Goal: Information Seeking & Learning: Learn about a topic

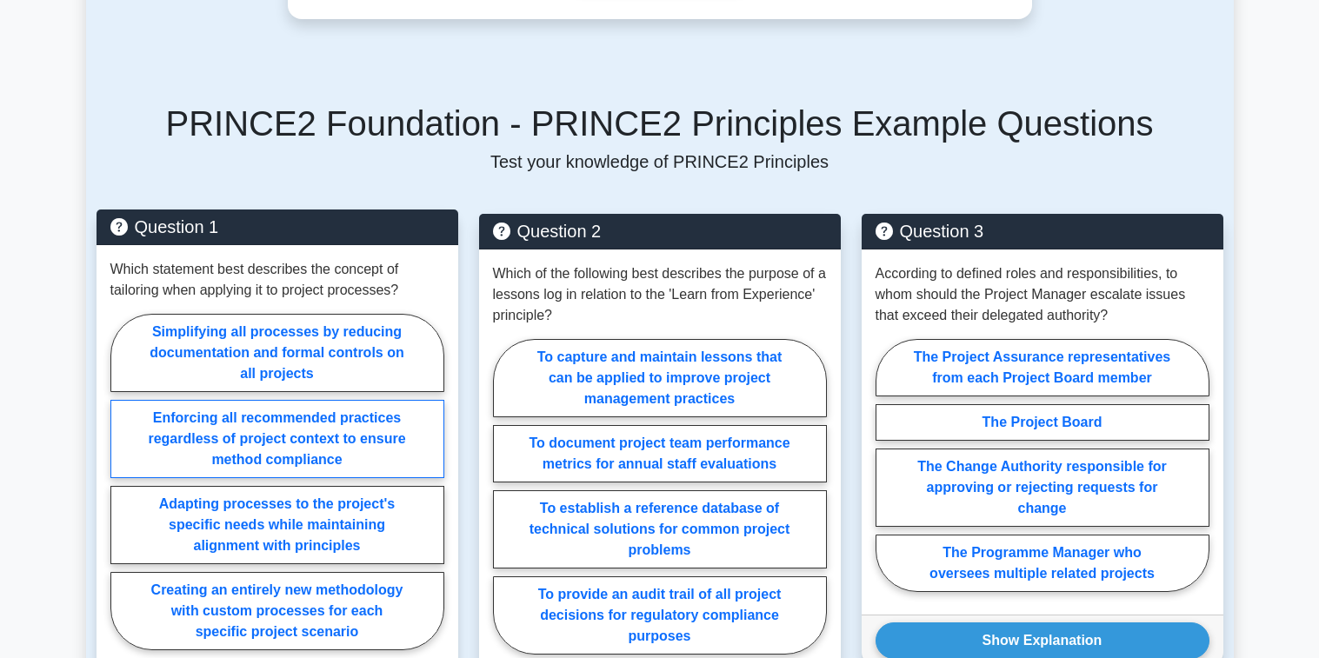
scroll to position [1130, 0]
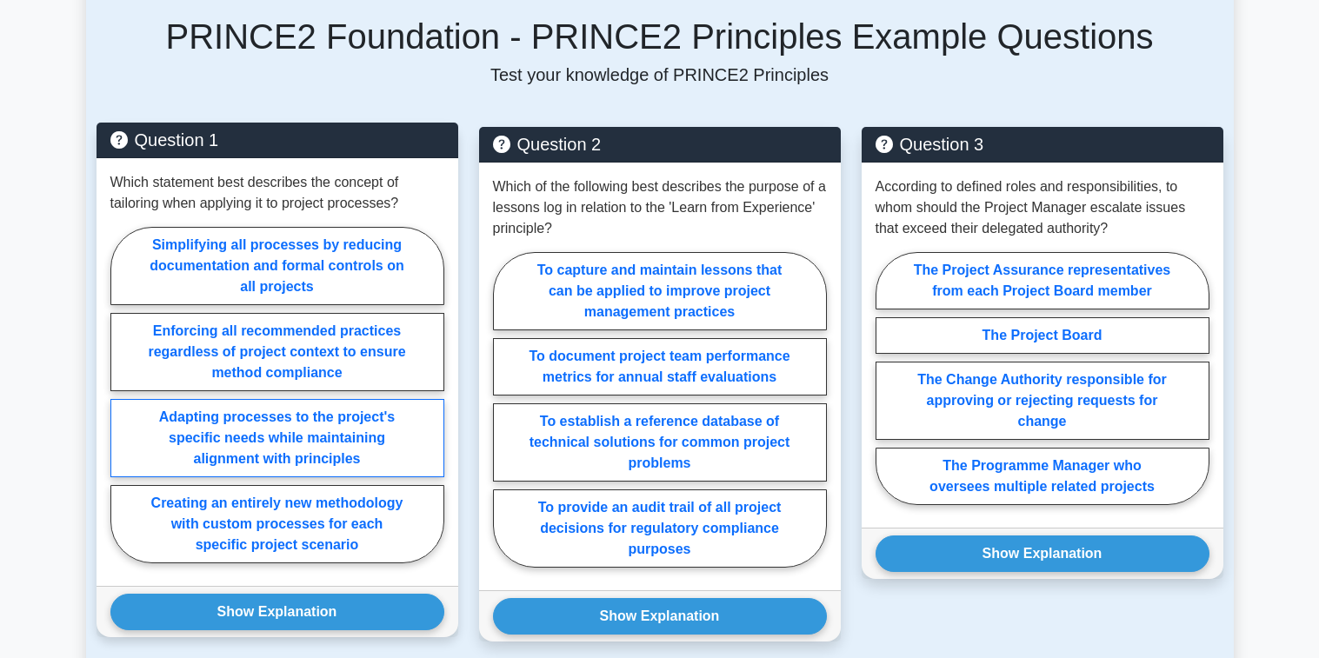
click at [225, 439] on label "Adapting processes to the project's specific needs while maintaining alignment …" at bounding box center [277, 438] width 334 height 78
click at [122, 406] on input "Adapting processes to the project's specific needs while maintaining alignment …" at bounding box center [115, 400] width 11 height 11
radio input "true"
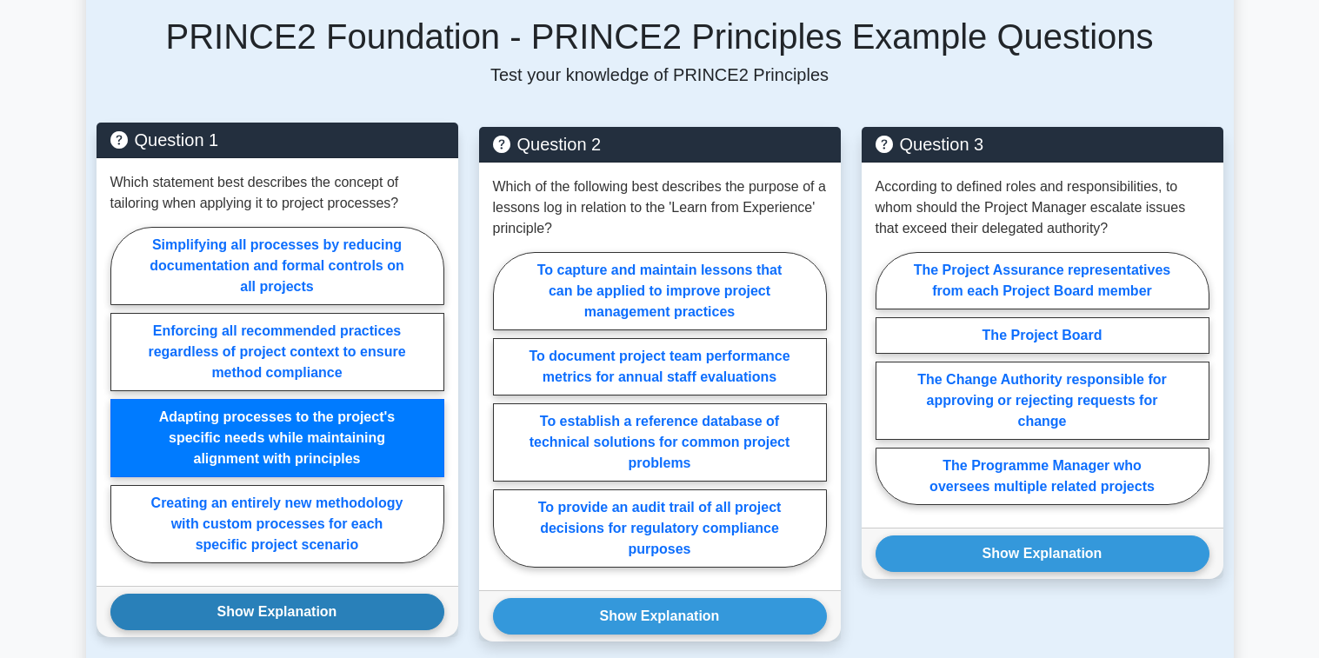
click at [285, 610] on button "Show Explanation" at bounding box center [277, 612] width 334 height 37
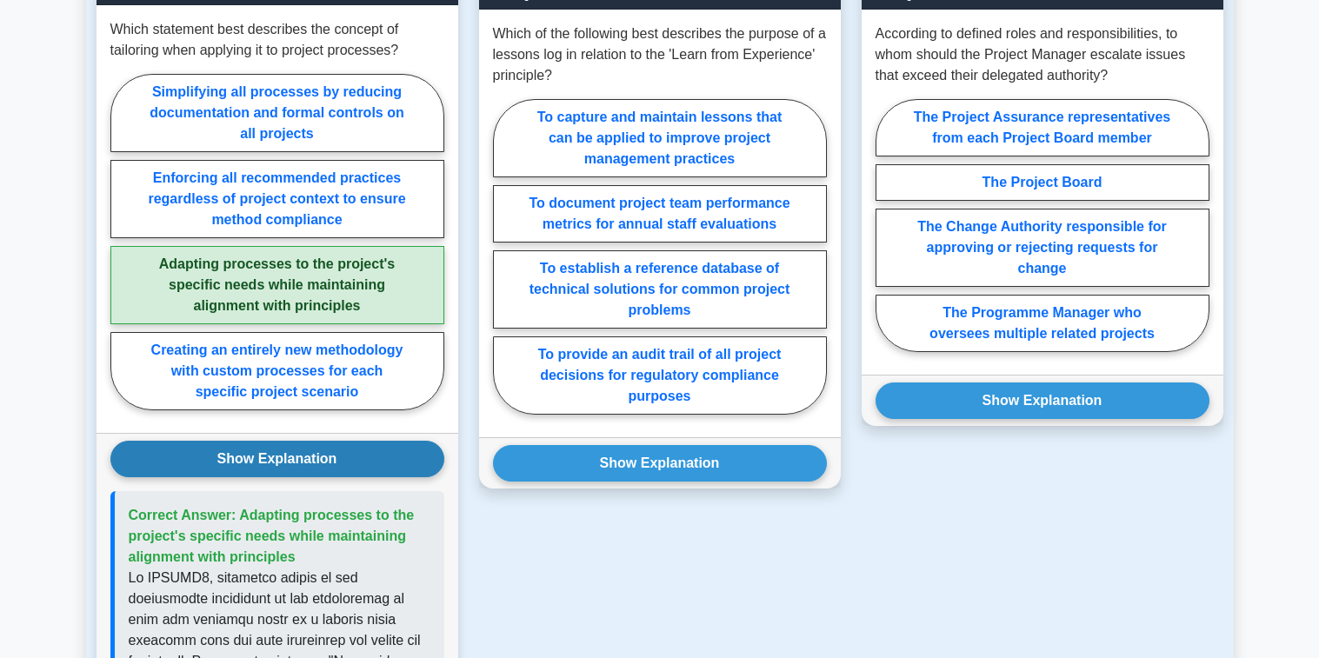
scroll to position [1217, 0]
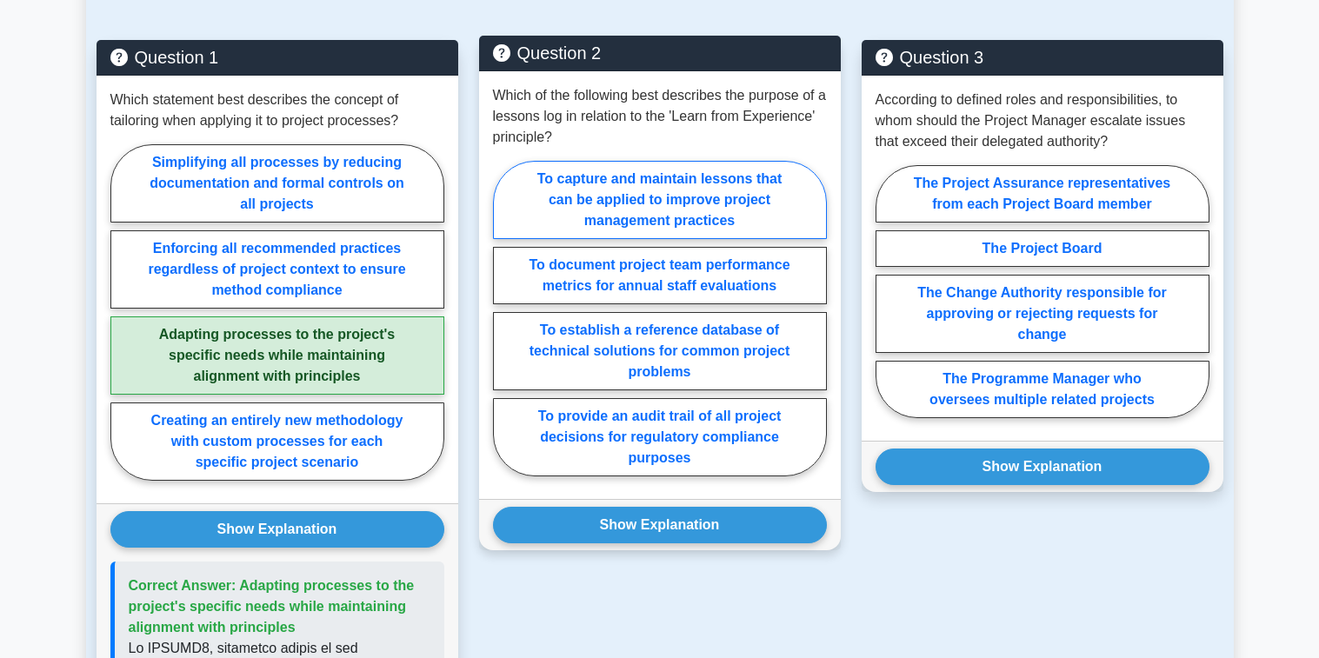
click at [636, 211] on label "To capture and maintain lessons that can be applied to improve project manageme…" at bounding box center [660, 200] width 334 height 78
click at [504, 318] on input "To capture and maintain lessons that can be applied to improve project manageme…" at bounding box center [498, 323] width 11 height 11
radio input "true"
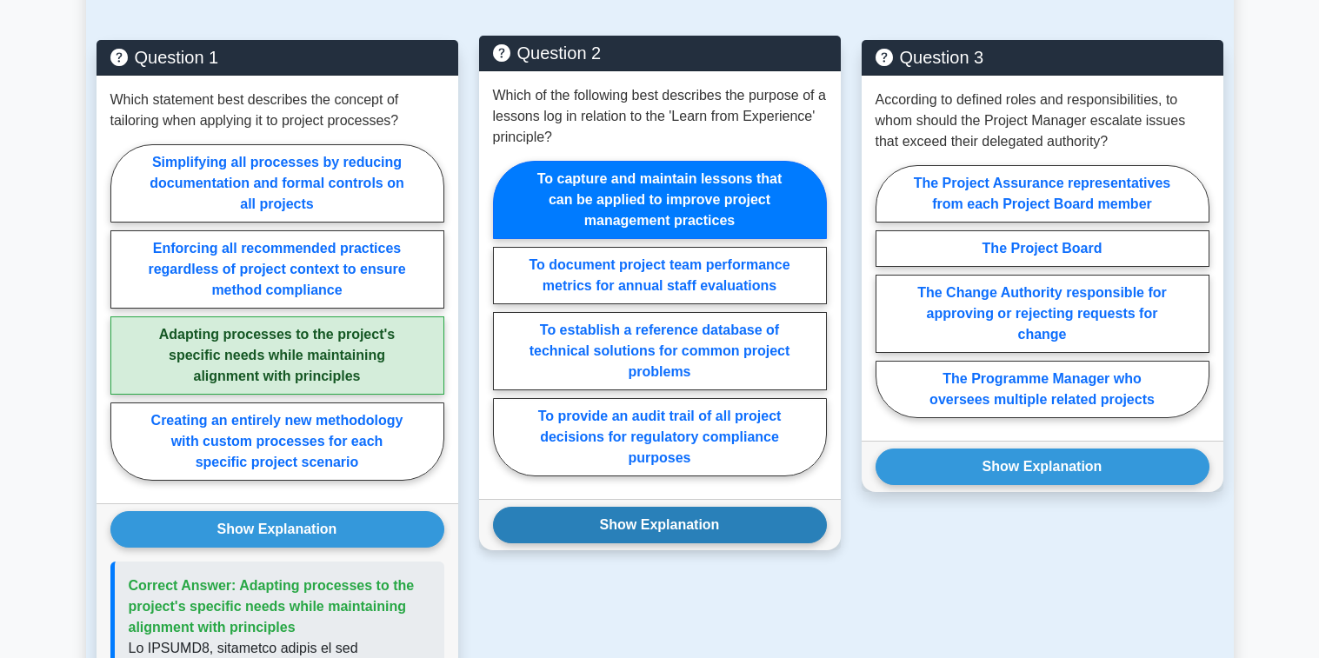
click at [683, 520] on button "Show Explanation" at bounding box center [660, 525] width 334 height 37
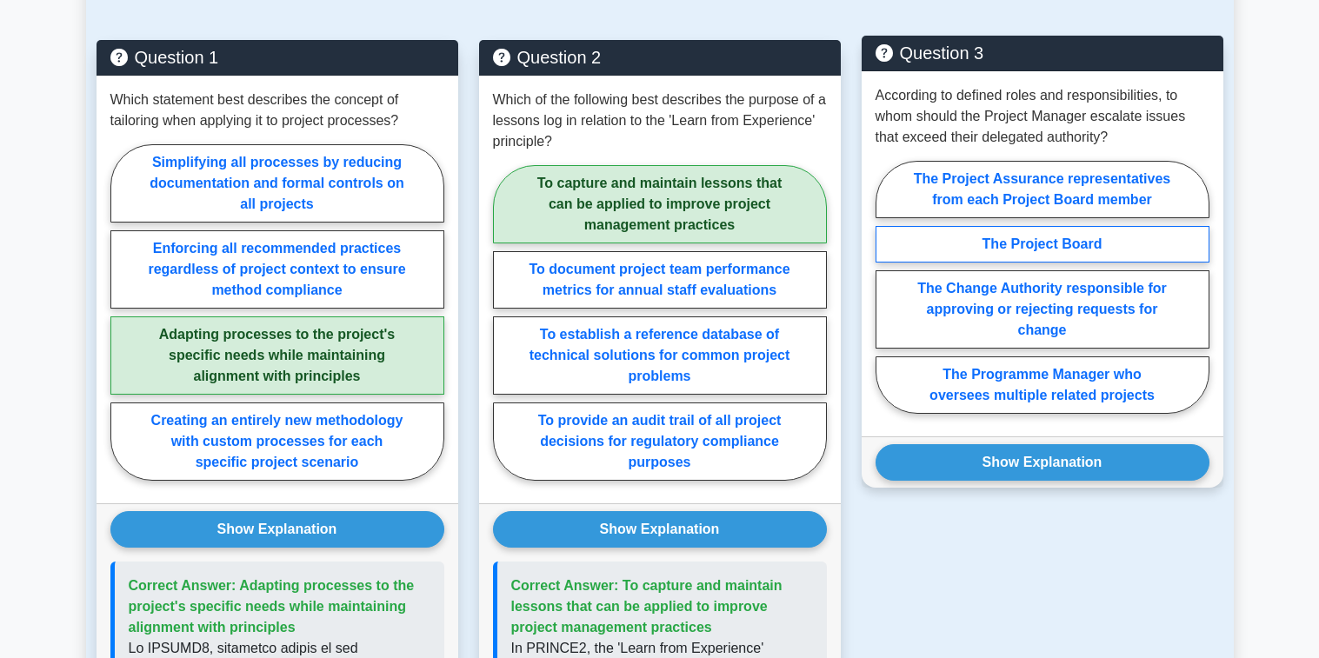
click at [1056, 246] on label "The Project Board" at bounding box center [1043, 244] width 334 height 37
click at [887, 287] on input "The Project Board" at bounding box center [881, 292] width 11 height 11
radio input "true"
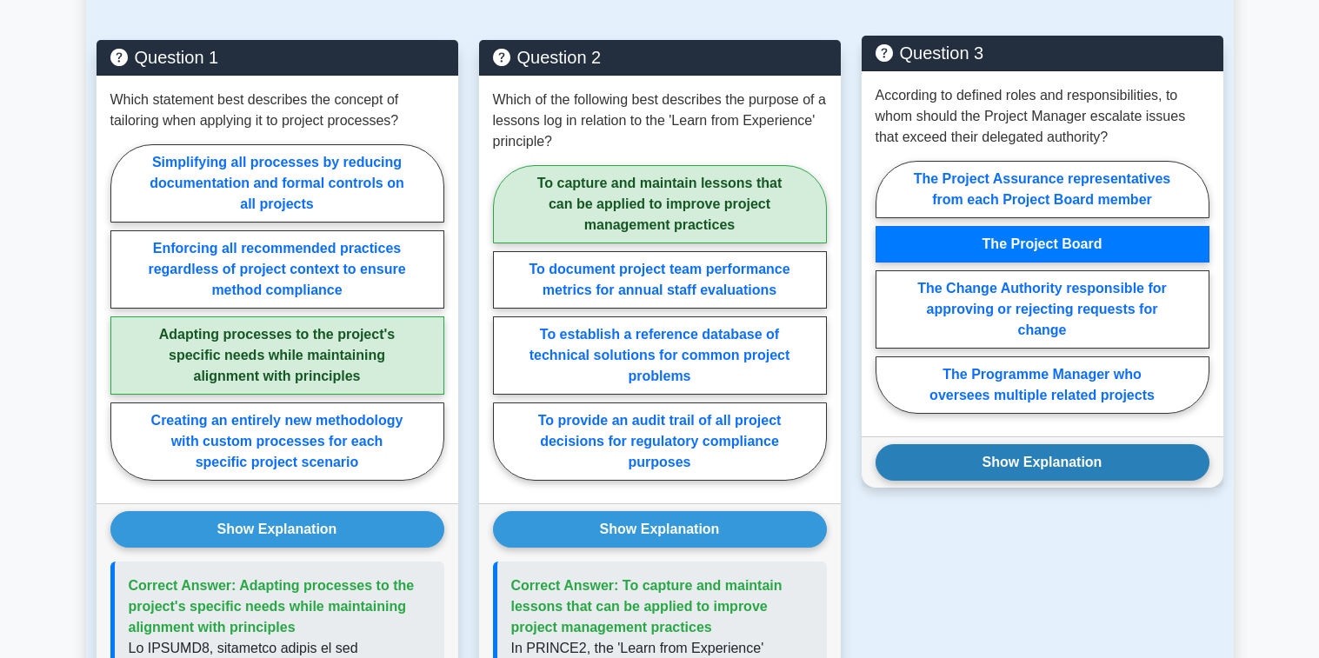
click at [1093, 463] on button "Show Explanation" at bounding box center [1043, 462] width 334 height 37
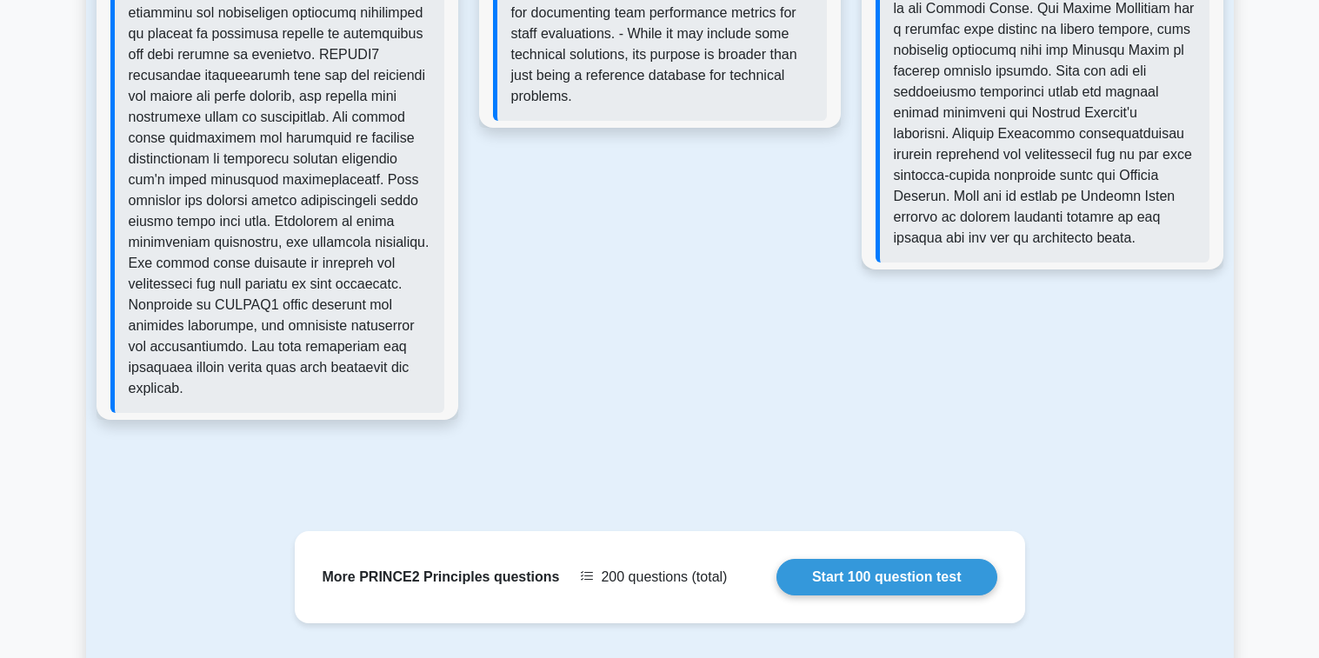
scroll to position [2344, 0]
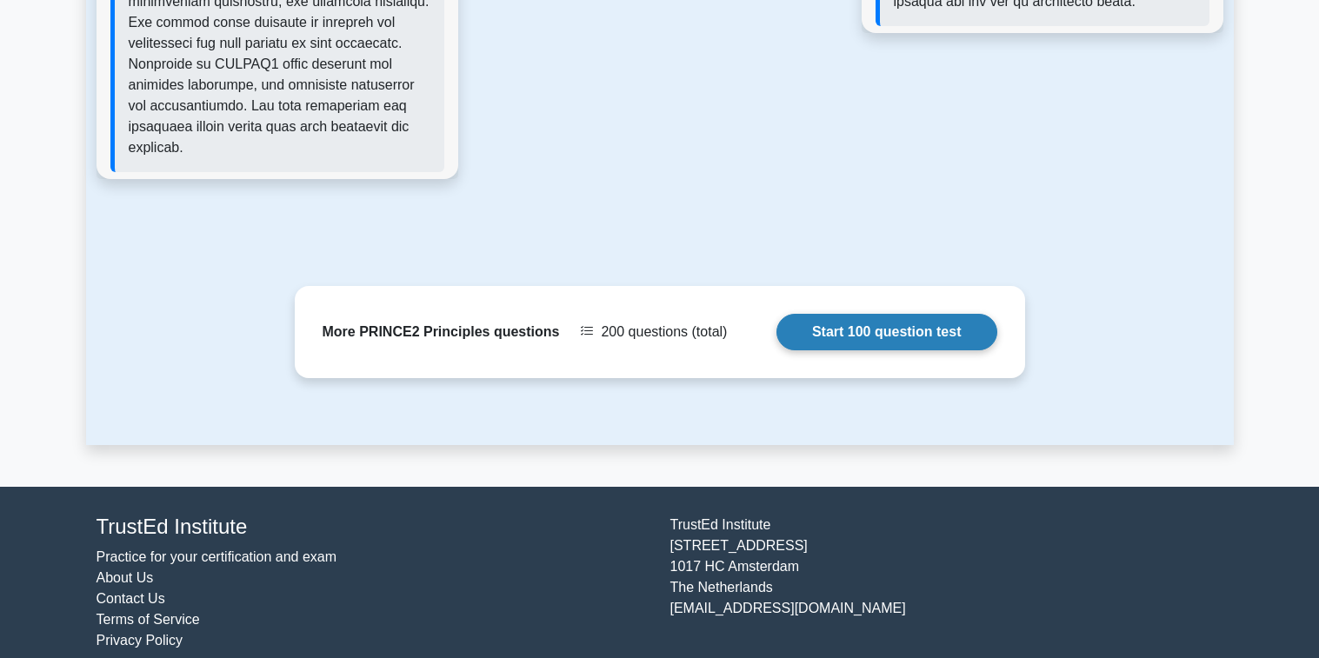
click at [916, 314] on link "Start 100 question test" at bounding box center [886, 332] width 221 height 37
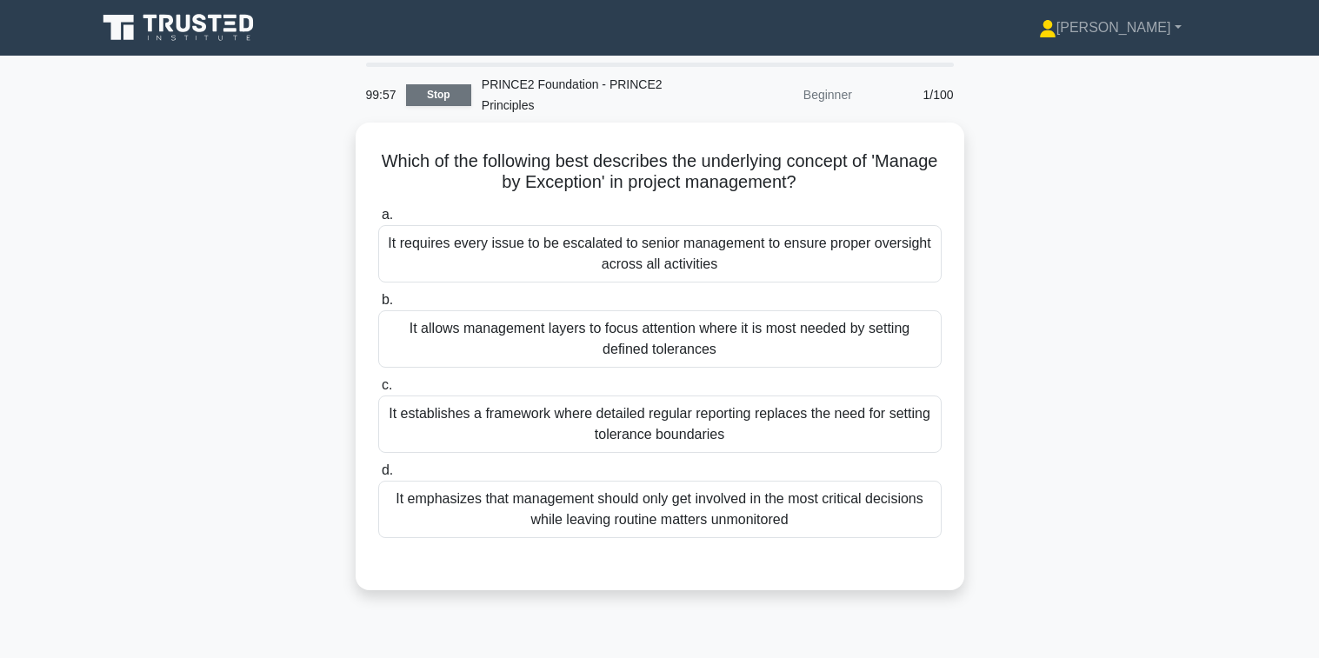
click at [432, 93] on link "Stop" at bounding box center [438, 95] width 65 height 22
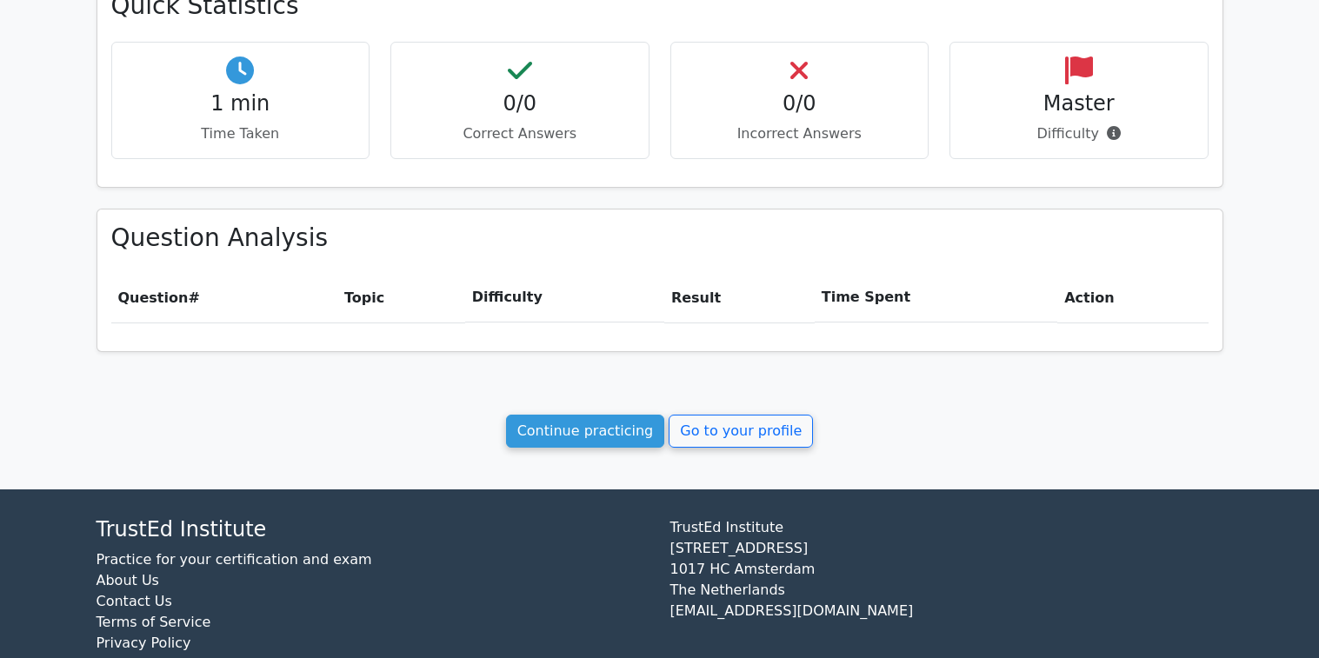
scroll to position [608, 0]
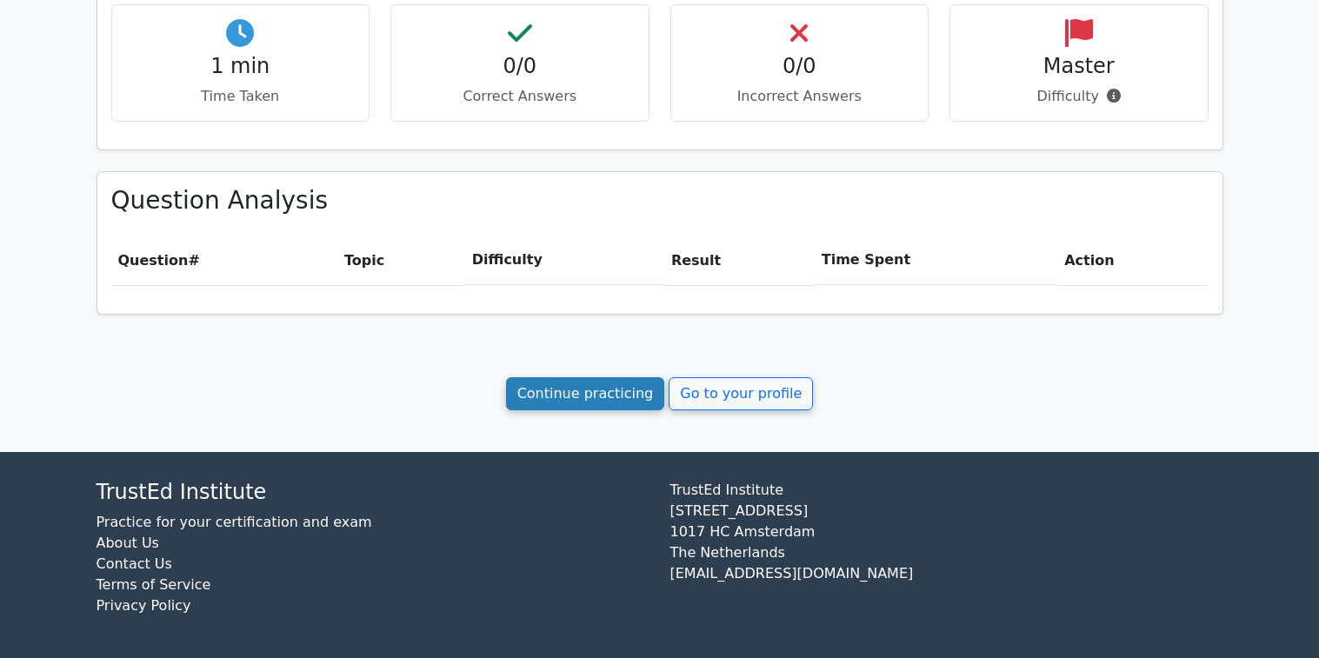
click at [571, 383] on link "Continue practicing" at bounding box center [585, 393] width 159 height 33
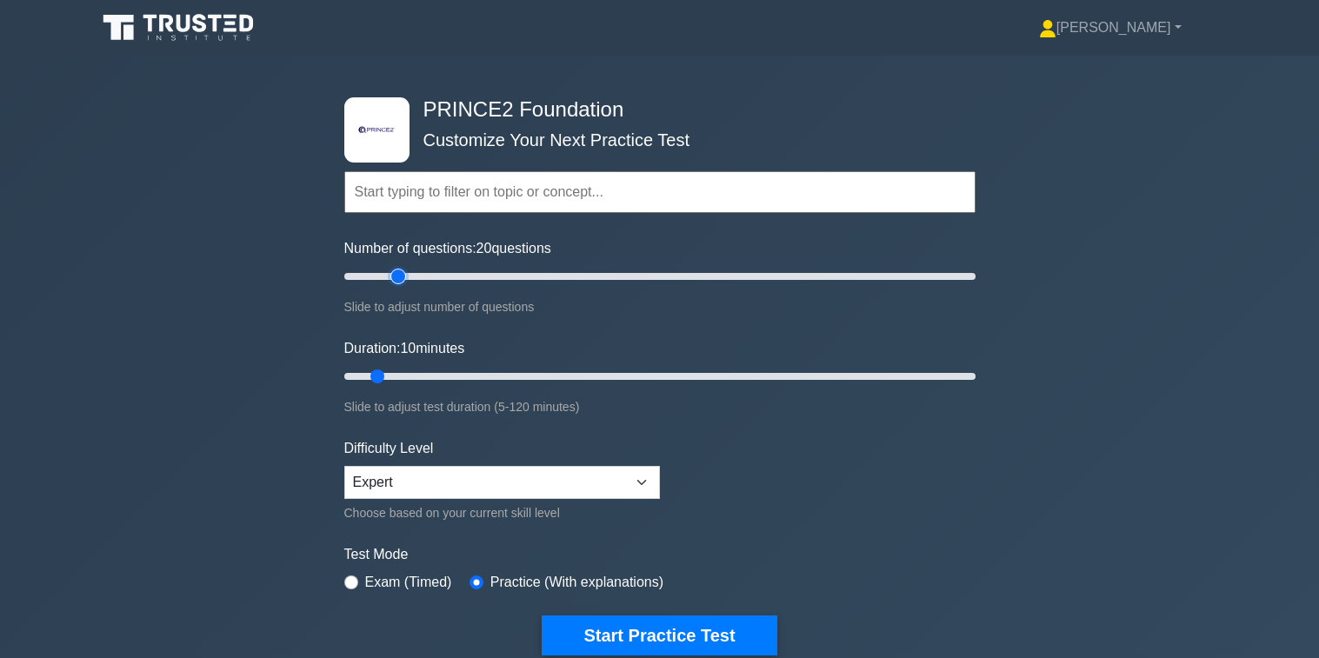
drag, startPoint x: 363, startPoint y: 274, endPoint x: 400, endPoint y: 275, distance: 37.4
type input "20"
click at [400, 275] on input "Number of questions: 20 questions" at bounding box center [659, 276] width 631 height 21
drag, startPoint x: 377, startPoint y: 372, endPoint x: 405, endPoint y: 372, distance: 27.8
click at [405, 372] on input "Duration: 15 minutes" at bounding box center [659, 376] width 631 height 21
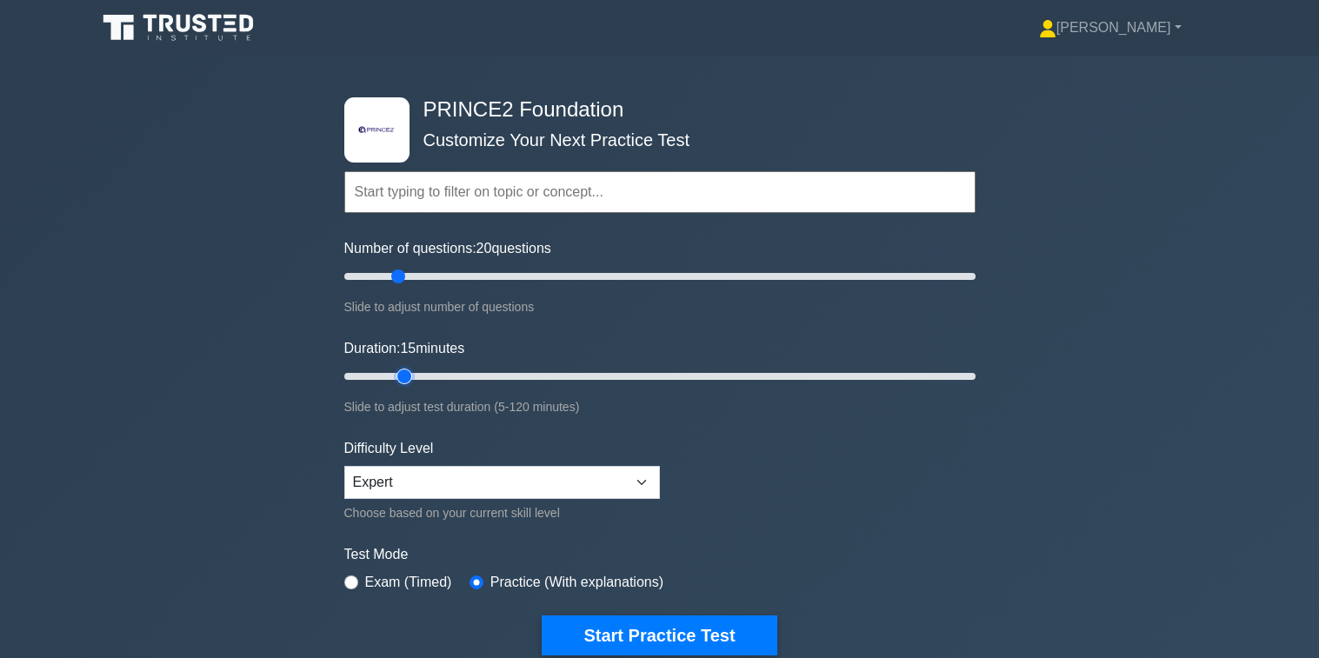
click at [405, 372] on input "Duration: 15 minutes" at bounding box center [659, 376] width 631 height 21
drag, startPoint x: 403, startPoint y: 376, endPoint x: 419, endPoint y: 373, distance: 15.9
type input "20"
click at [419, 373] on input "Duration: 20 minutes" at bounding box center [659, 376] width 631 height 21
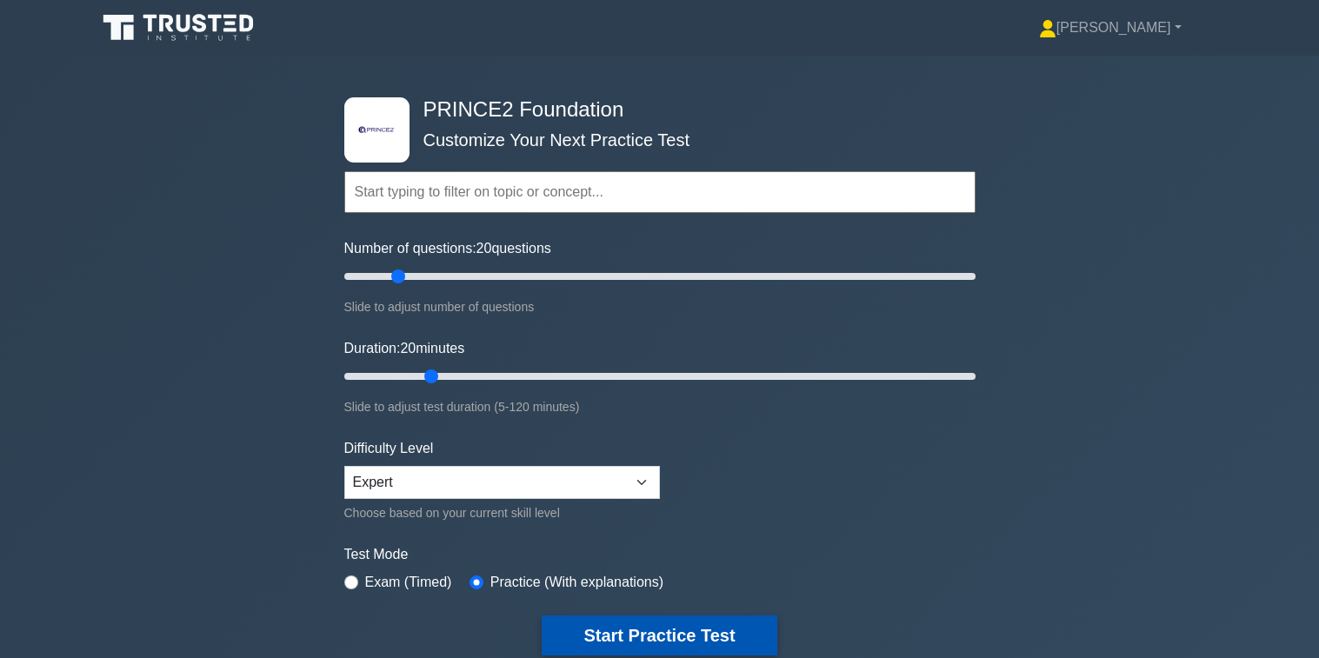
click at [664, 633] on button "Start Practice Test" at bounding box center [659, 636] width 235 height 40
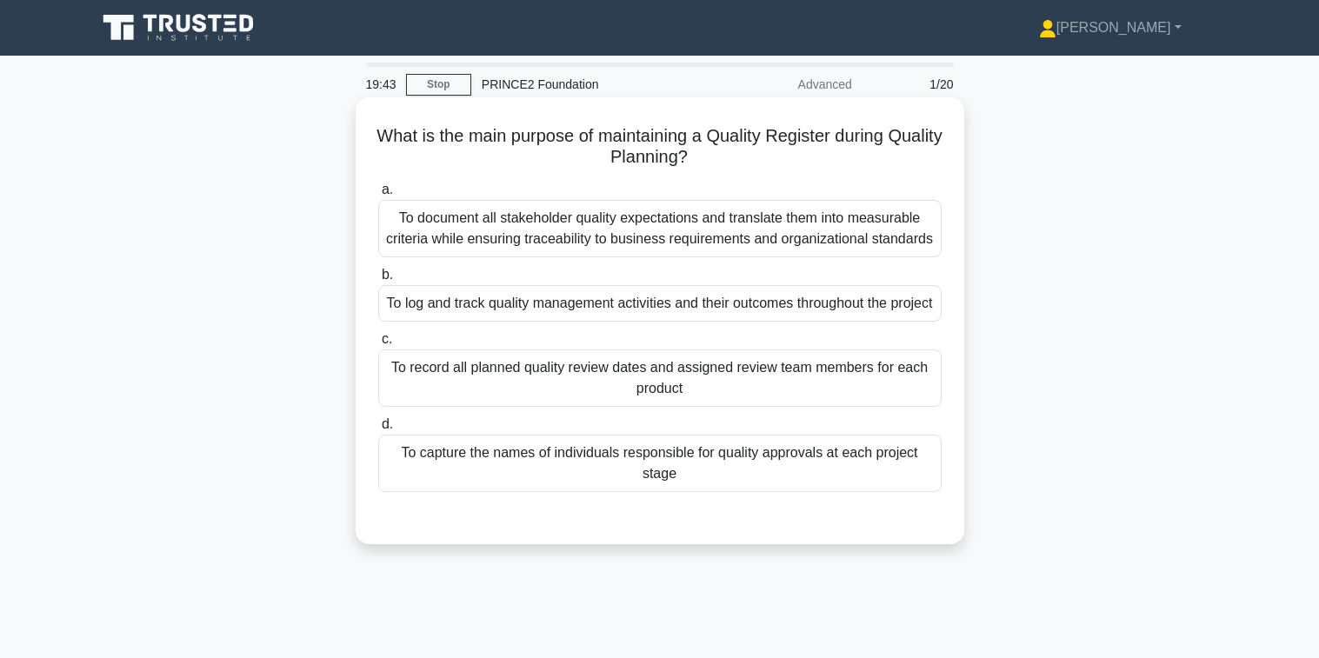
click at [589, 316] on div "To log and track quality management activities and their outcomes throughout th…" at bounding box center [659, 303] width 563 height 37
click at [378, 281] on input "b. To log and track quality management activities and their outcomes throughout…" at bounding box center [378, 275] width 0 height 11
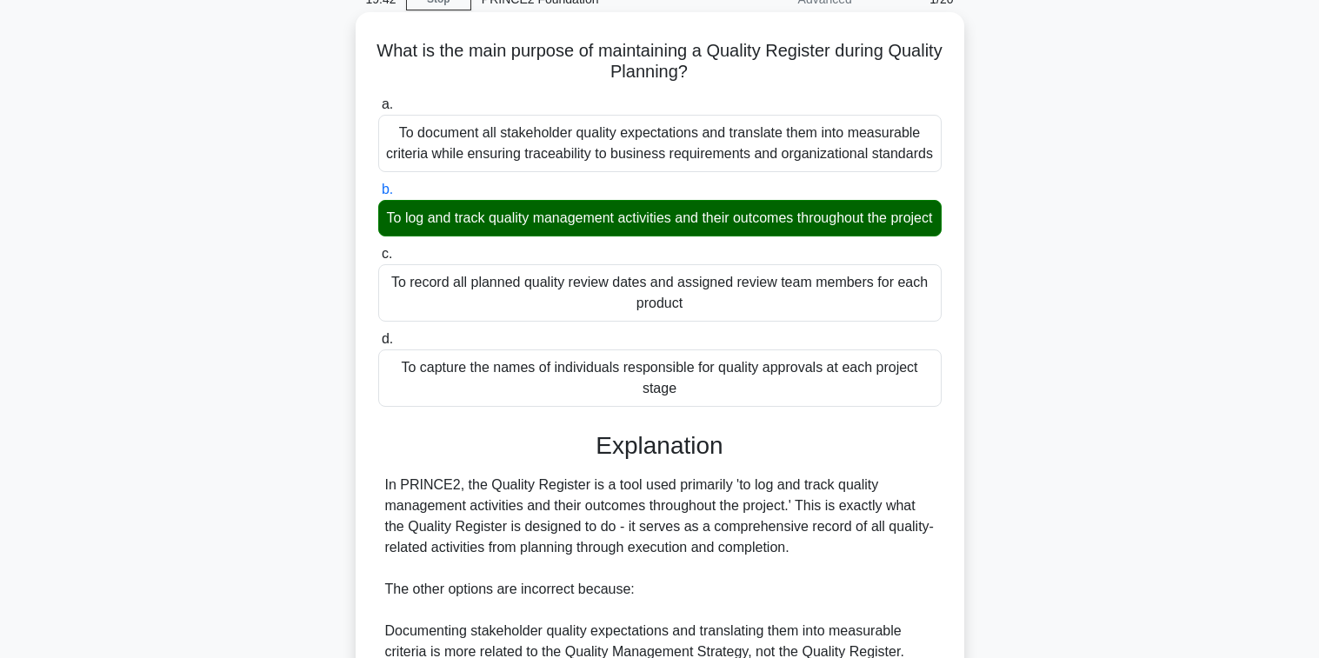
scroll to position [394, 0]
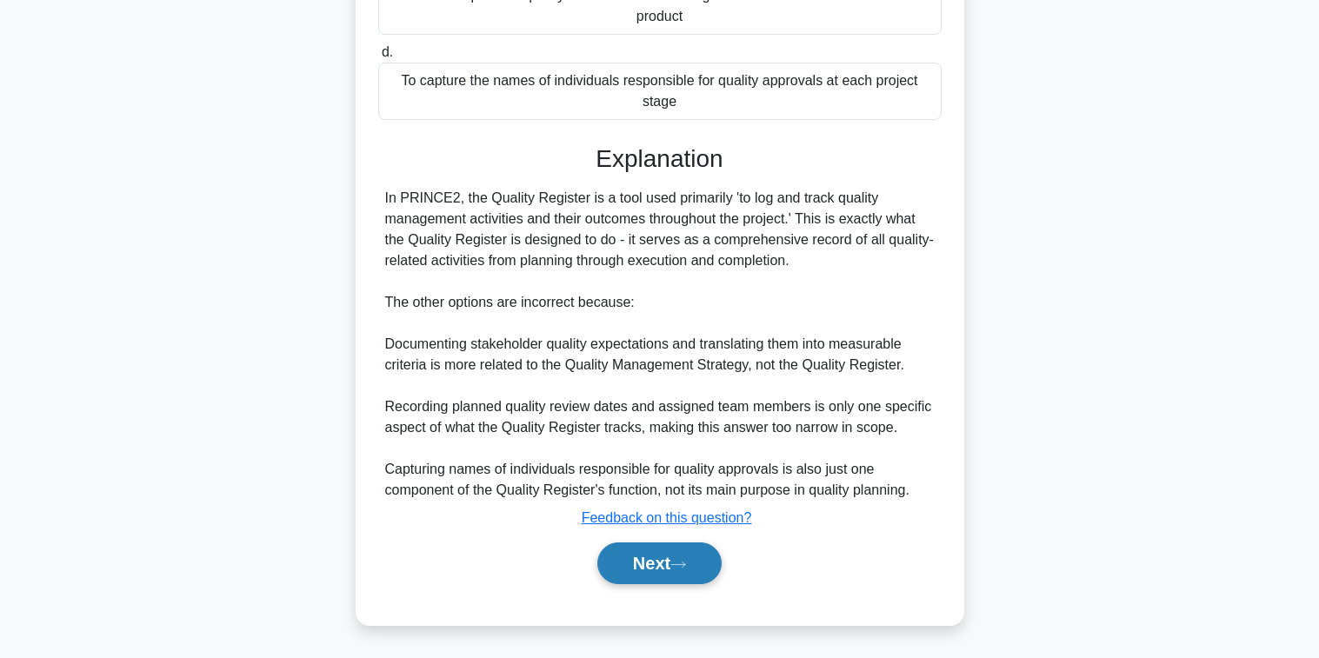
click at [691, 573] on button "Next" at bounding box center [659, 564] width 124 height 42
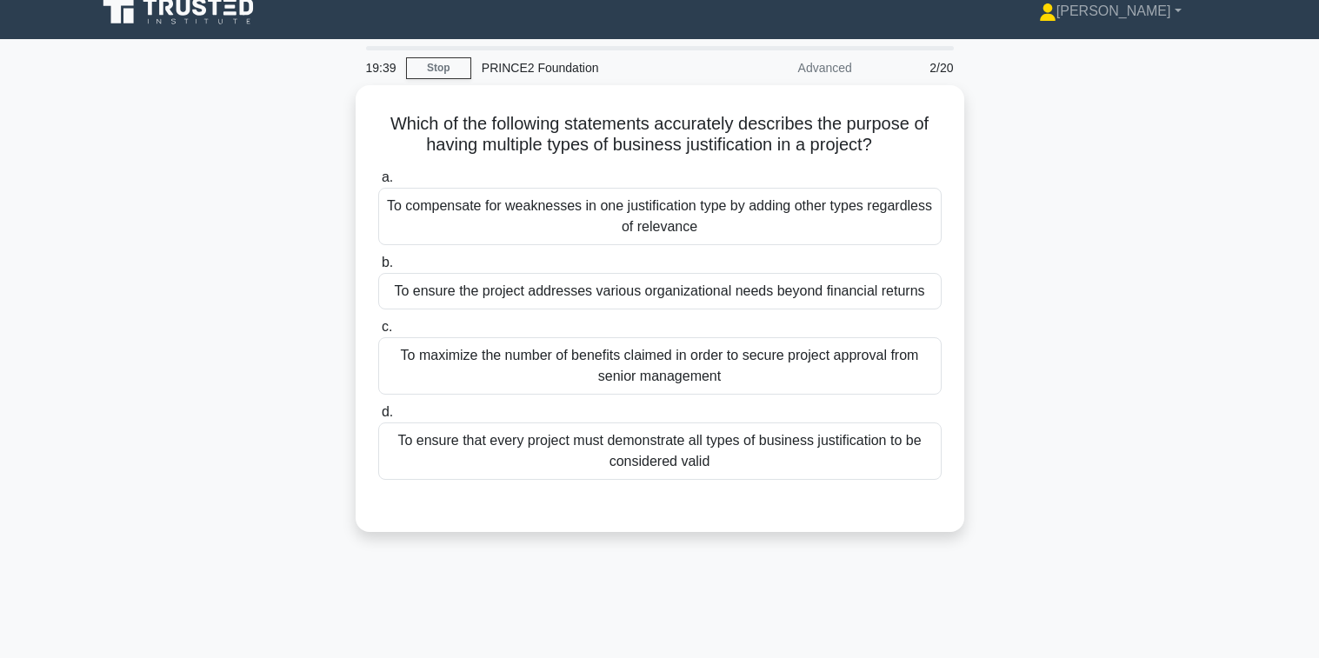
scroll to position [0, 0]
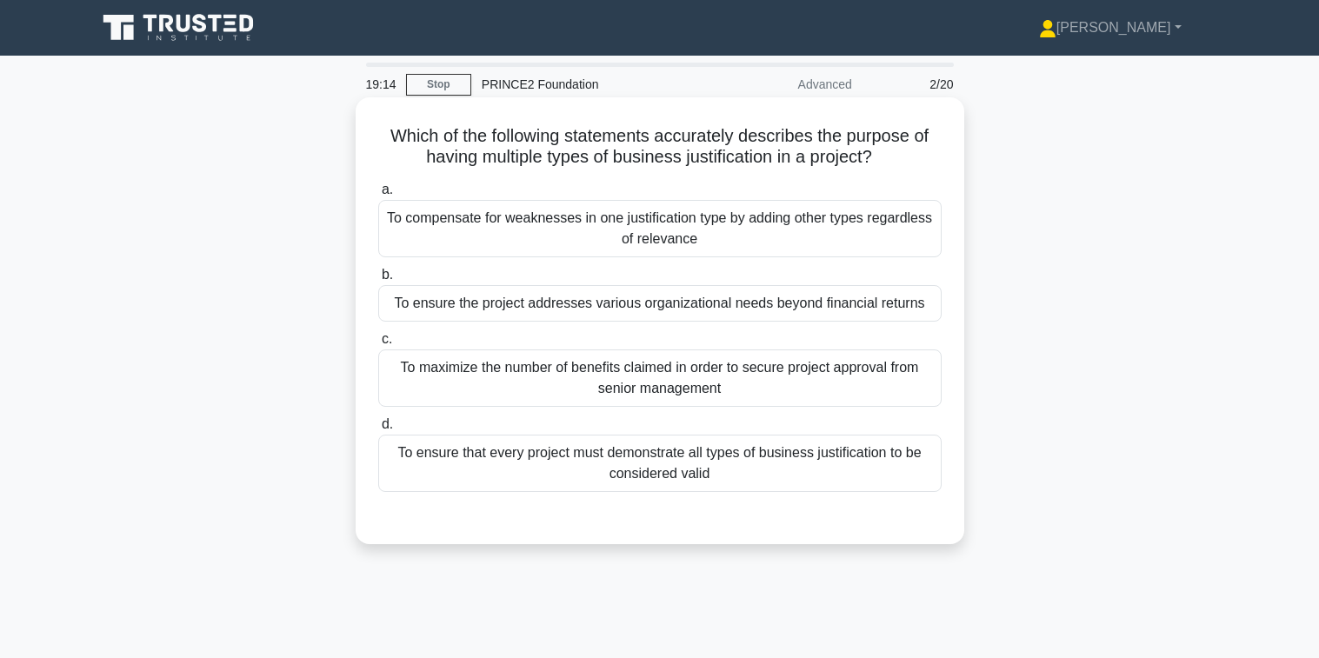
click at [583, 296] on div "To ensure the project addresses various organizational needs beyond financial r…" at bounding box center [659, 303] width 563 height 37
click at [378, 281] on input "b. To ensure the project addresses various organizational needs beyond financia…" at bounding box center [378, 275] width 0 height 11
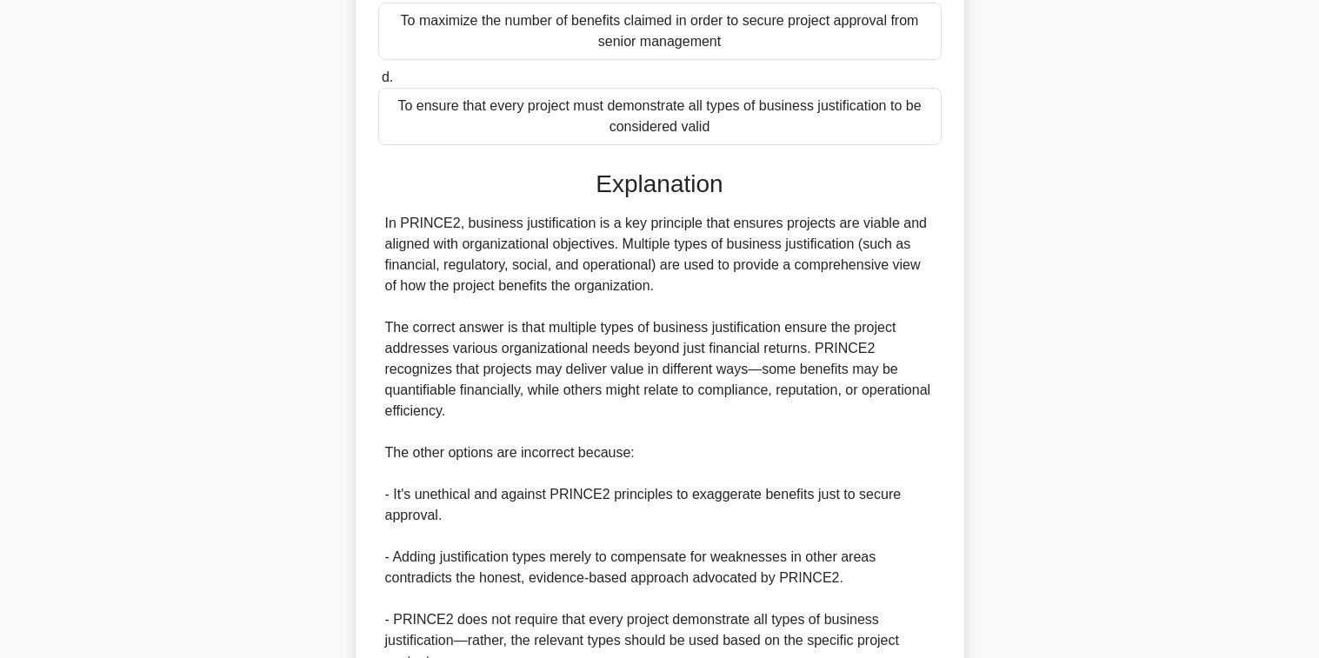
scroll to position [498, 0]
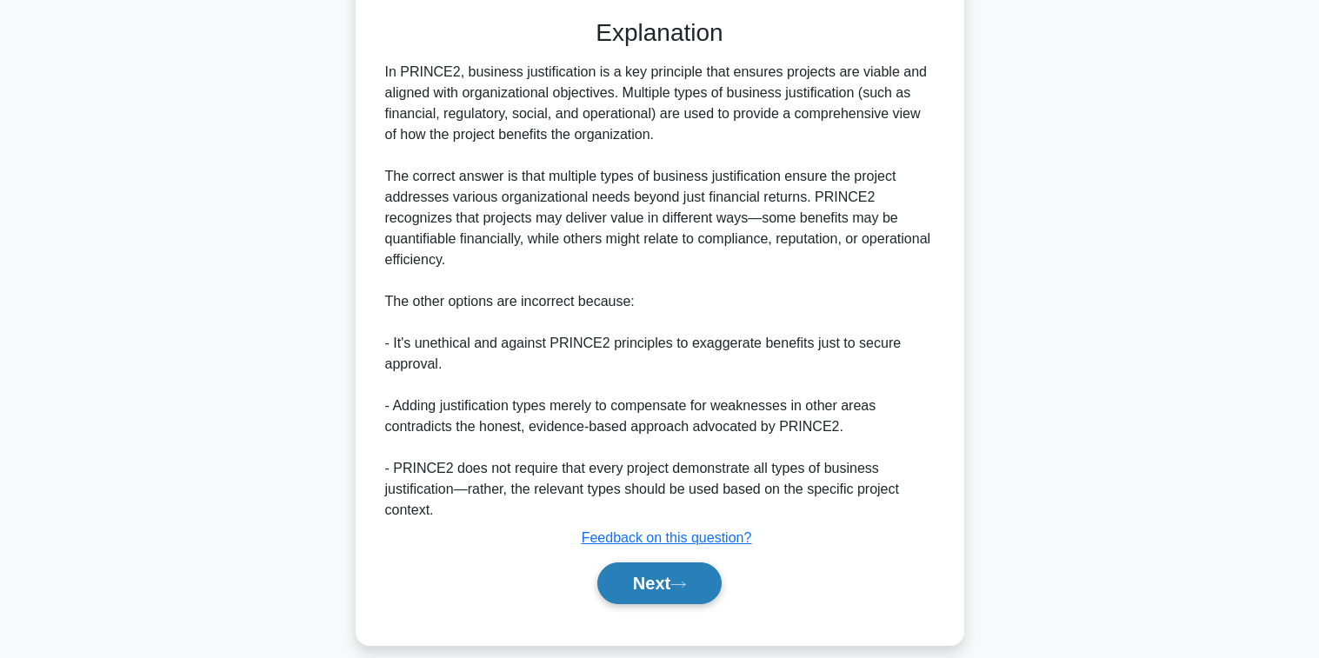
click at [686, 580] on icon at bounding box center [678, 585] width 16 height 10
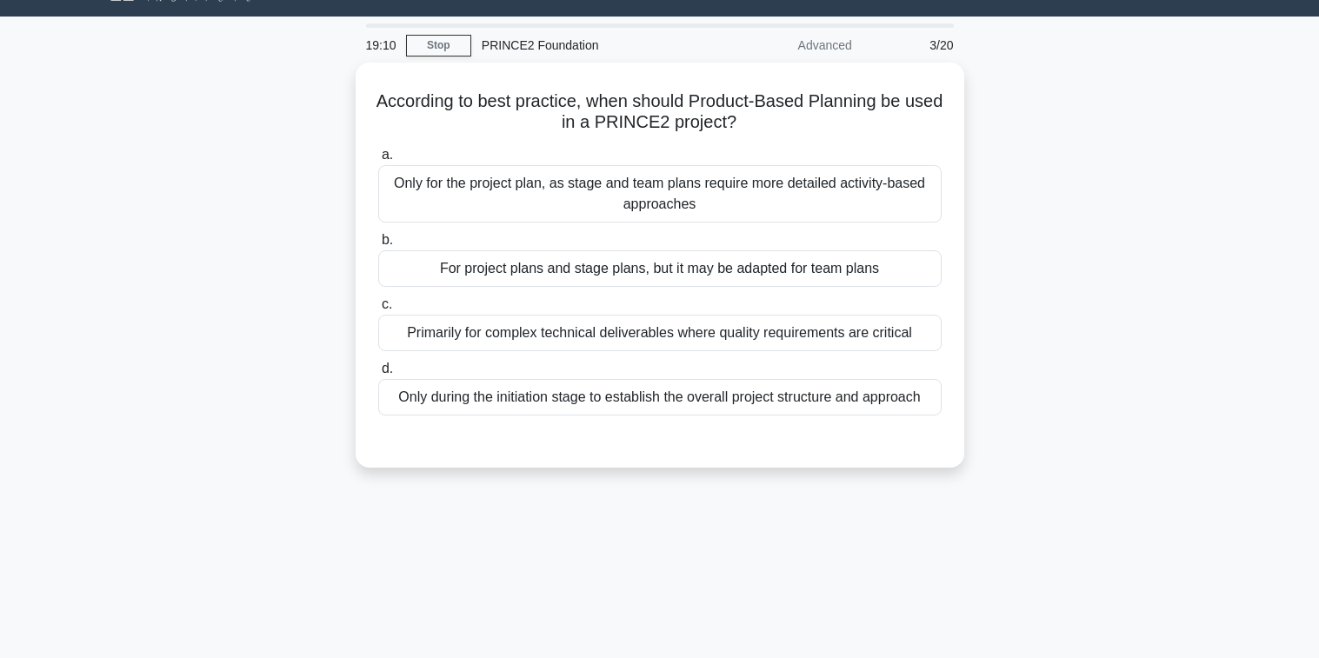
scroll to position [0, 0]
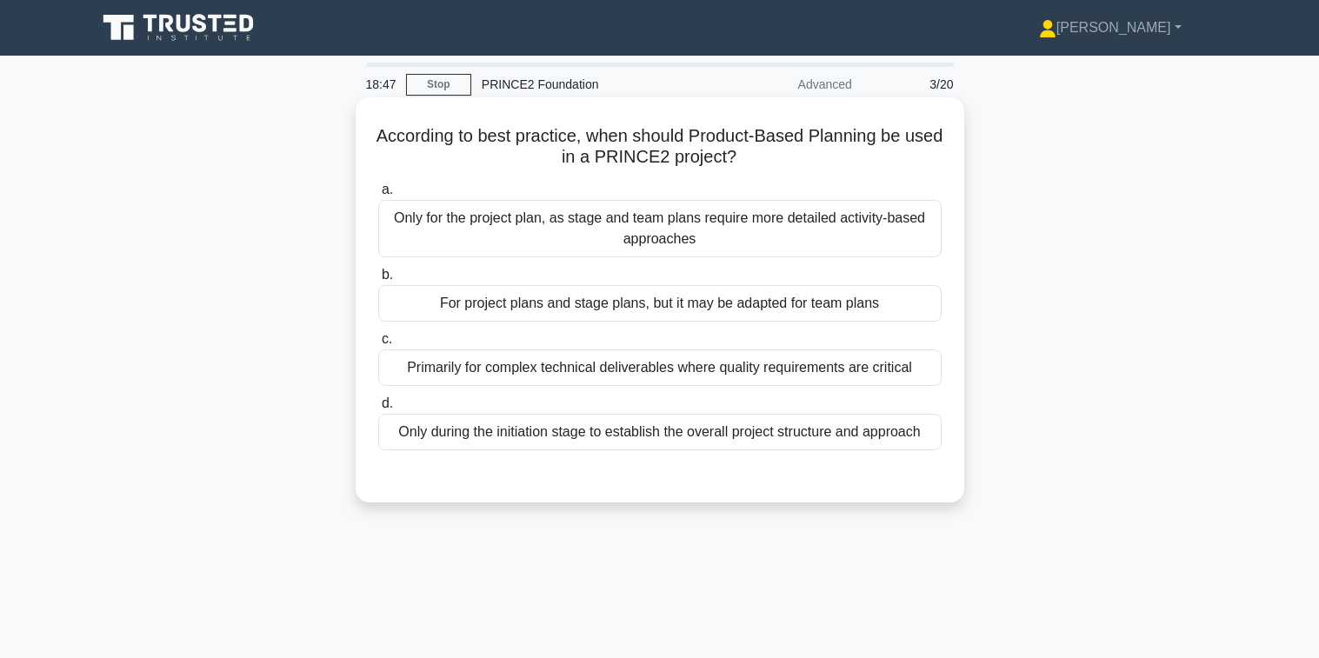
click at [629, 305] on div "For project plans and stage plans, but it may be adapted for team plans" at bounding box center [659, 303] width 563 height 37
click at [378, 281] on input "b. For project plans and stage plans, but it may be adapted for team plans" at bounding box center [378, 275] width 0 height 11
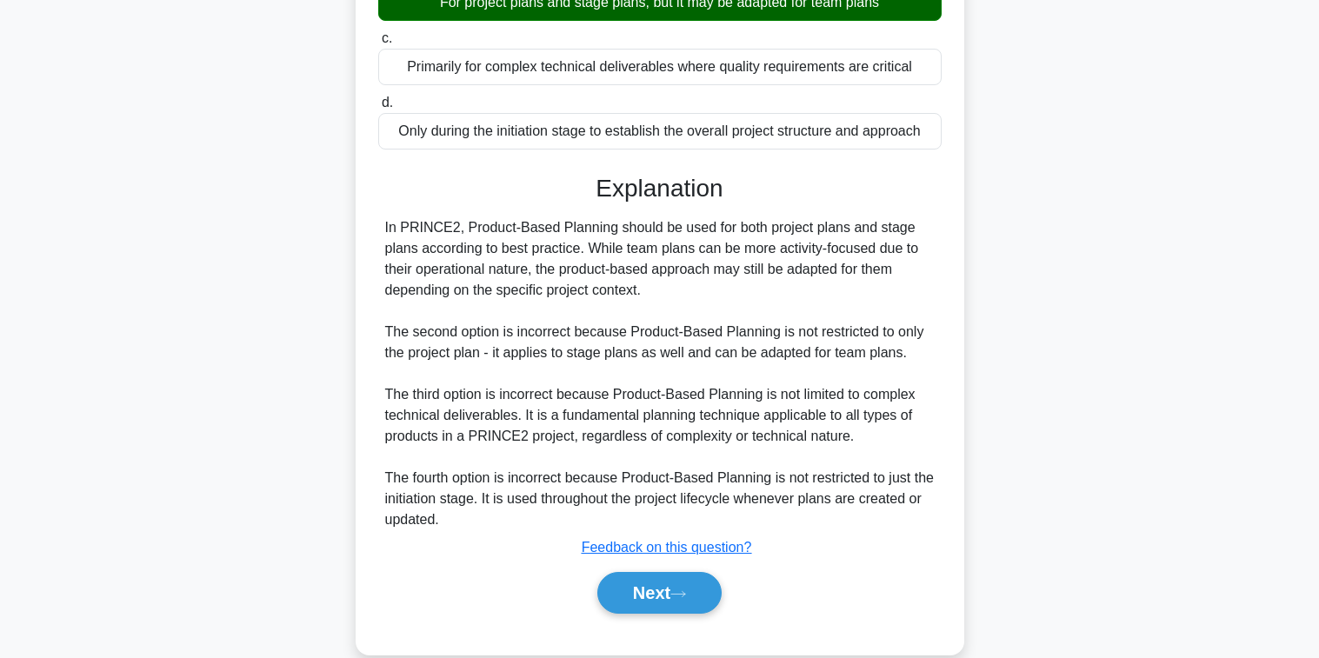
scroll to position [331, 0]
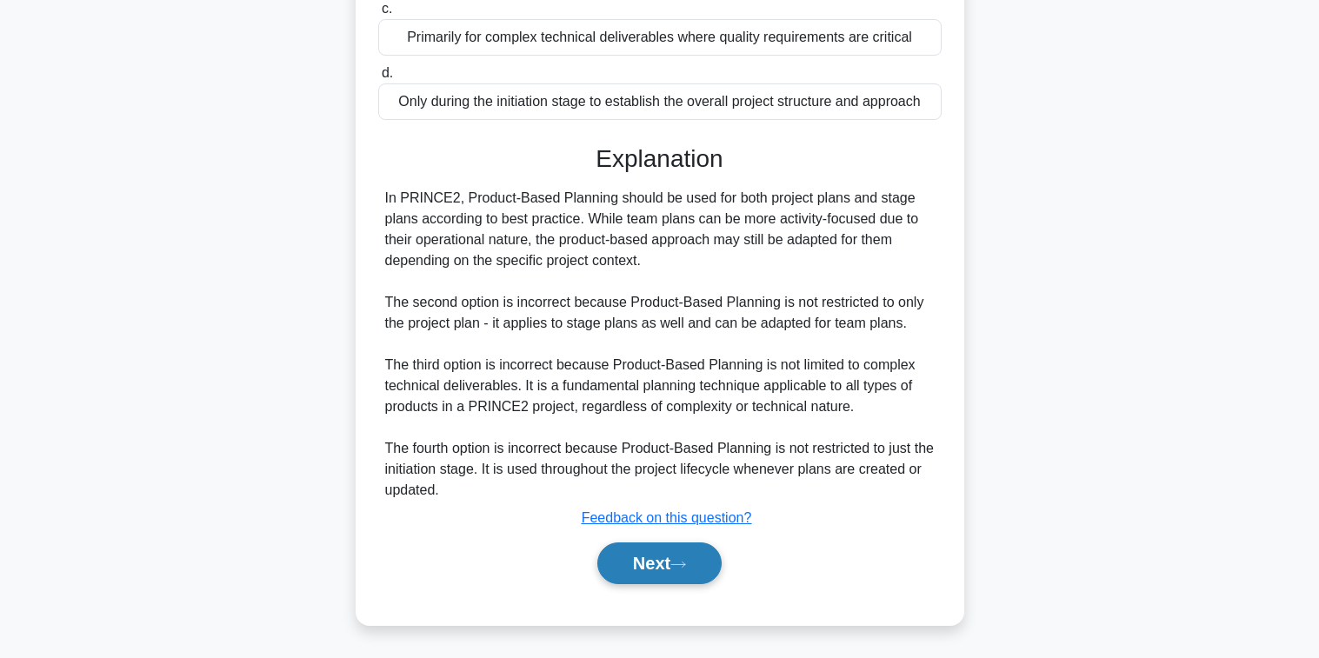
click at [686, 569] on icon at bounding box center [678, 565] width 16 height 10
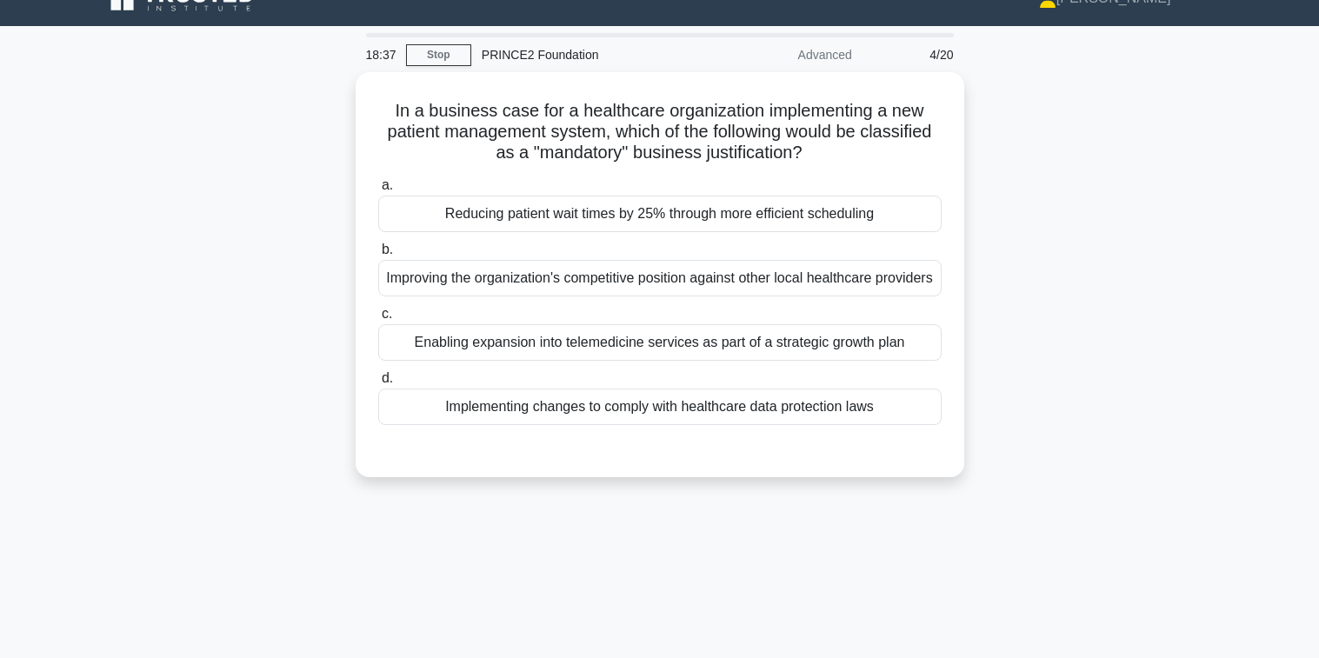
scroll to position [0, 0]
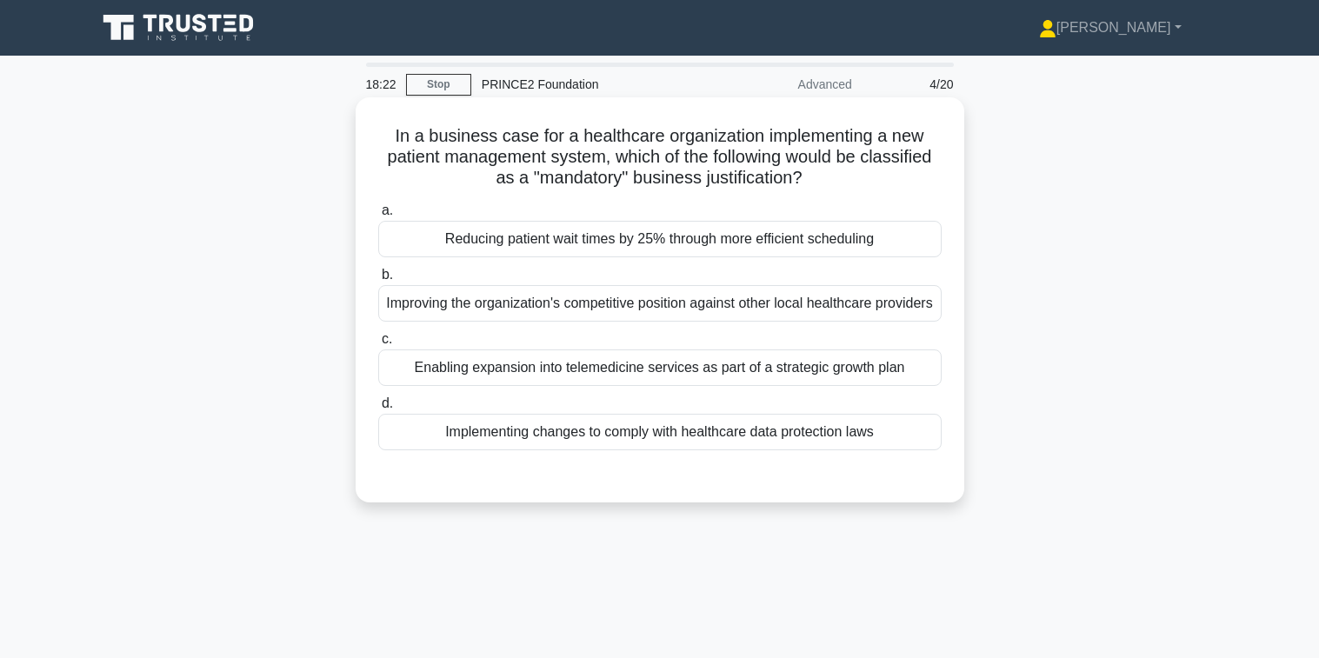
click at [658, 450] on div "Implementing changes to comply with healthcare data protection laws" at bounding box center [659, 432] width 563 height 37
click at [378, 410] on input "d. Implementing changes to comply with healthcare data protection laws" at bounding box center [378, 403] width 0 height 11
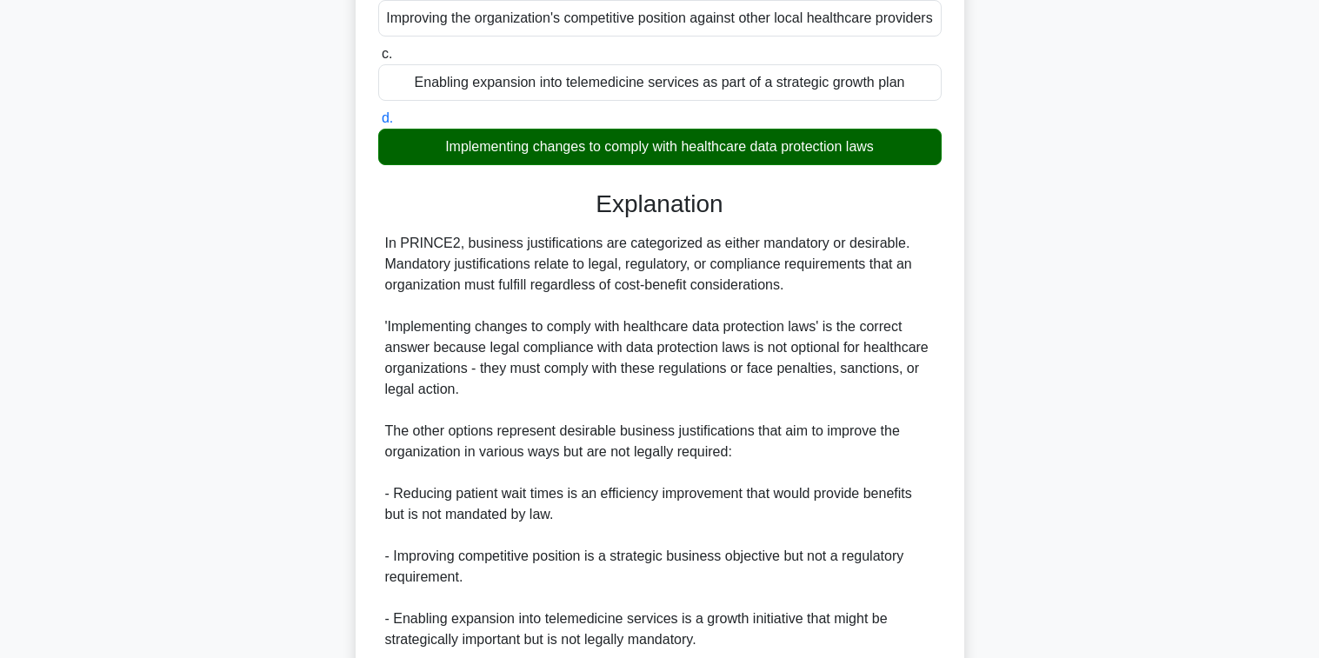
scroll to position [435, 0]
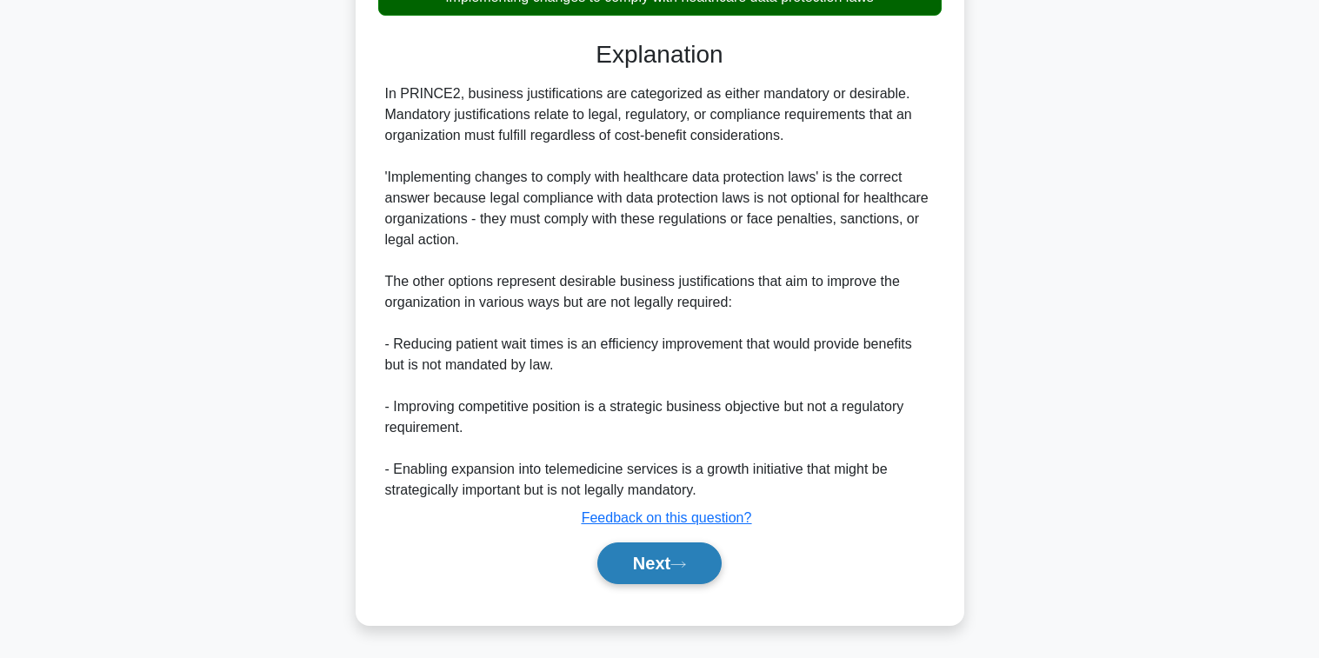
click at [660, 575] on button "Next" at bounding box center [659, 564] width 124 height 42
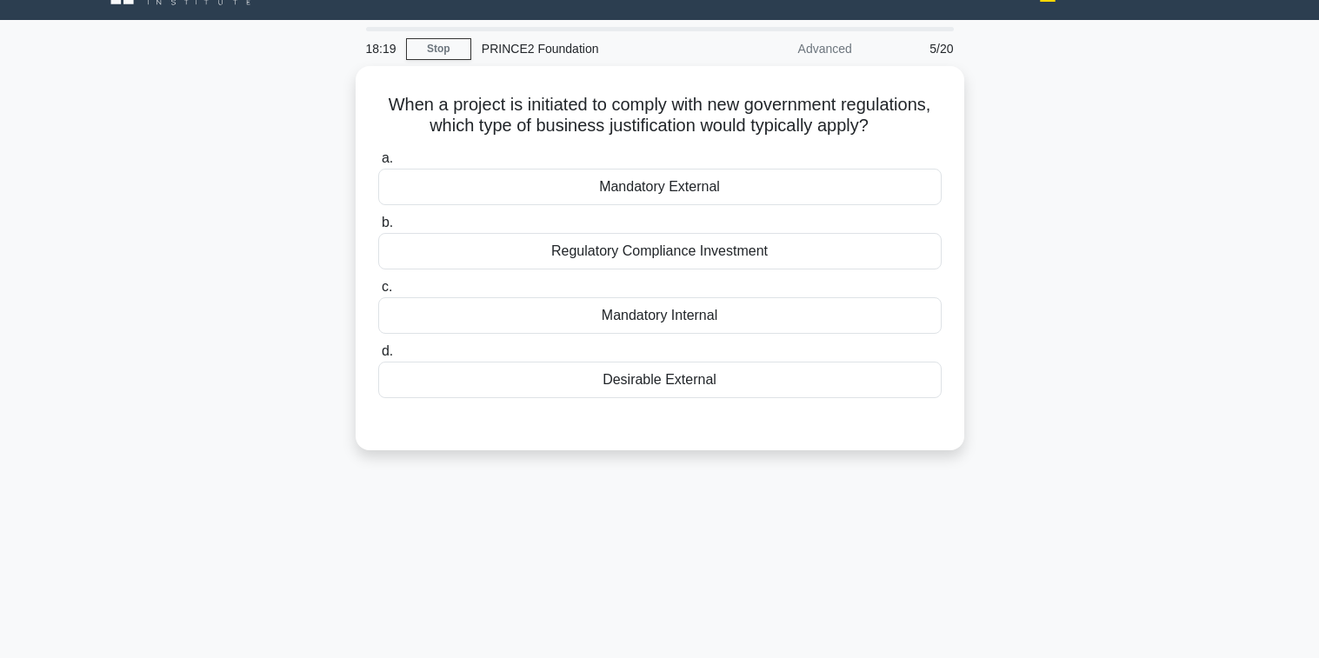
scroll to position [0, 0]
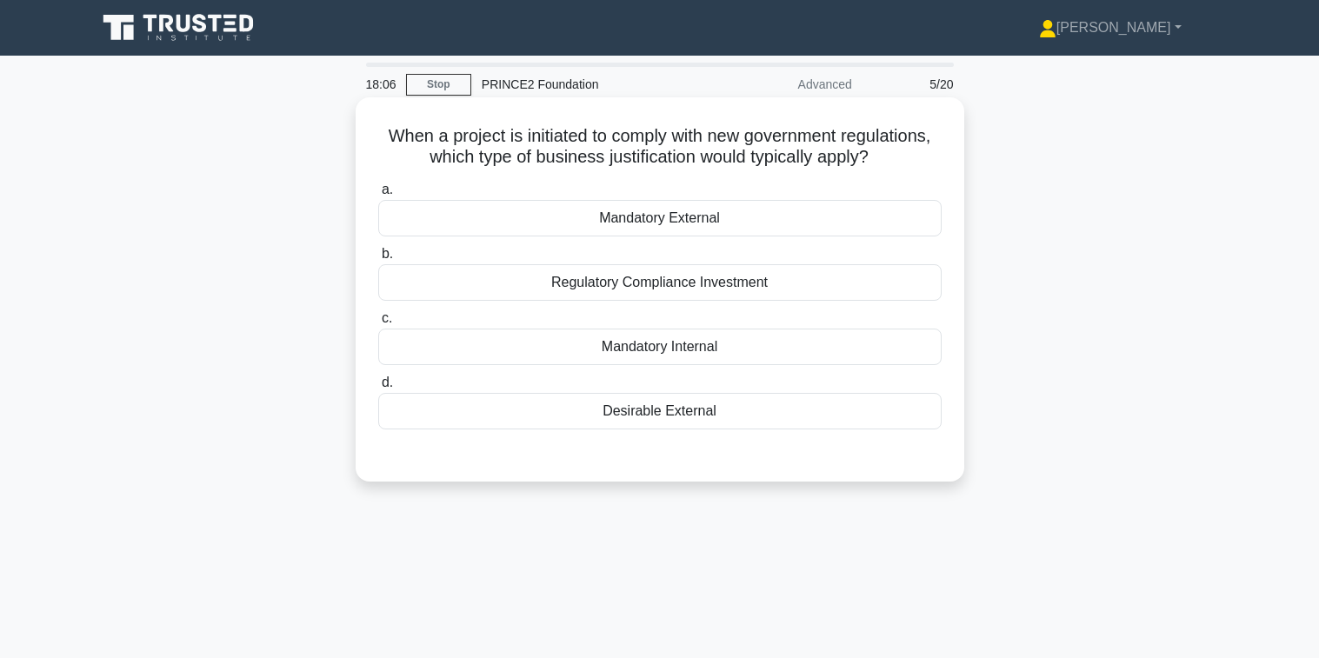
click at [634, 216] on div "Mandatory External" at bounding box center [659, 218] width 563 height 37
click at [378, 196] on input "a. Mandatory External" at bounding box center [378, 189] width 0 height 11
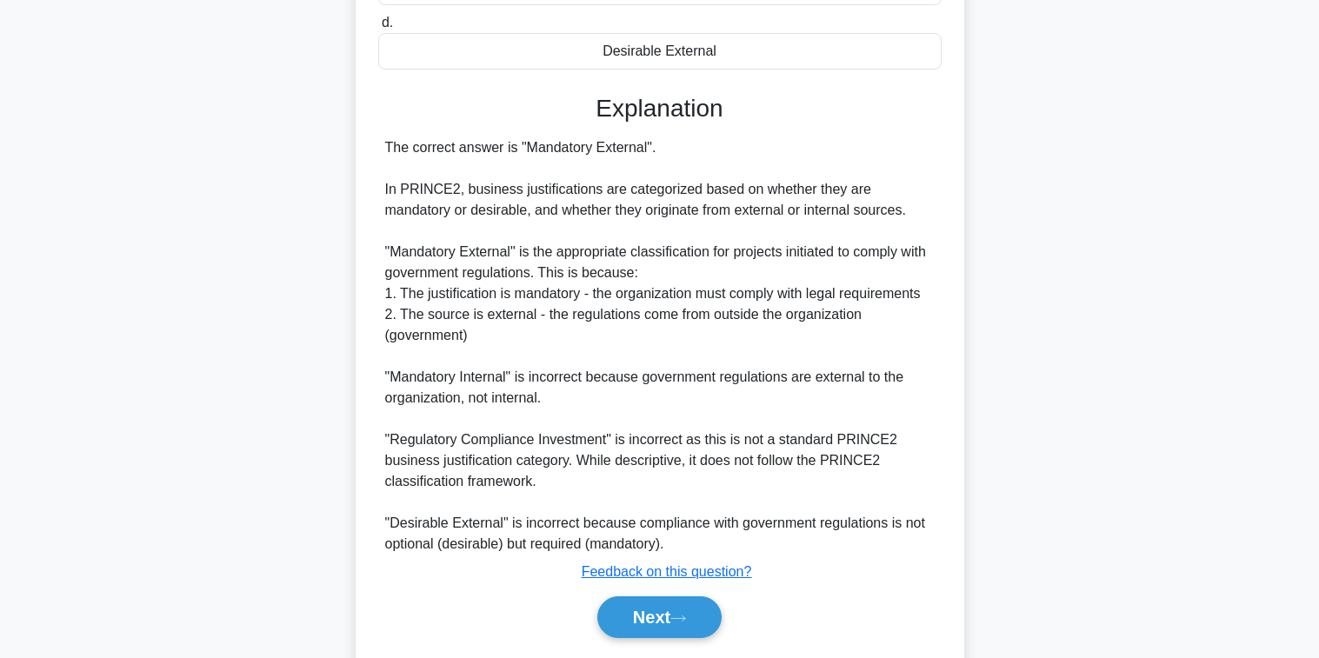
scroll to position [415, 0]
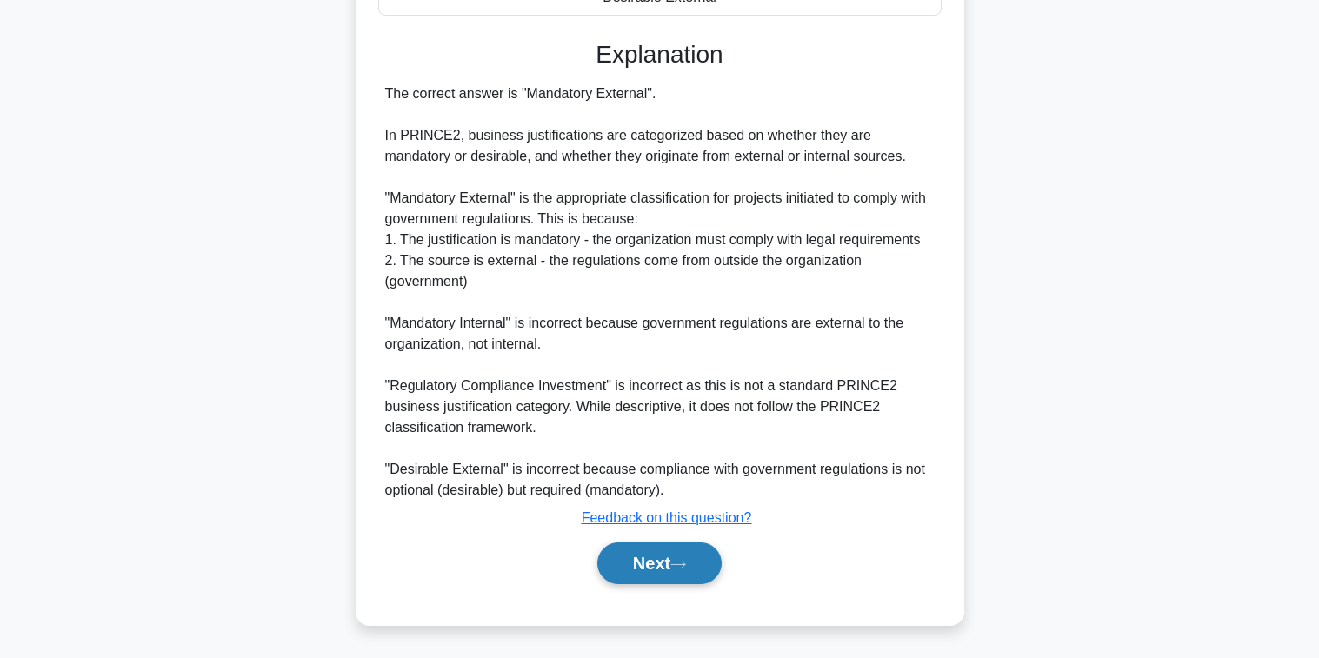
click at [677, 560] on icon at bounding box center [678, 565] width 16 height 10
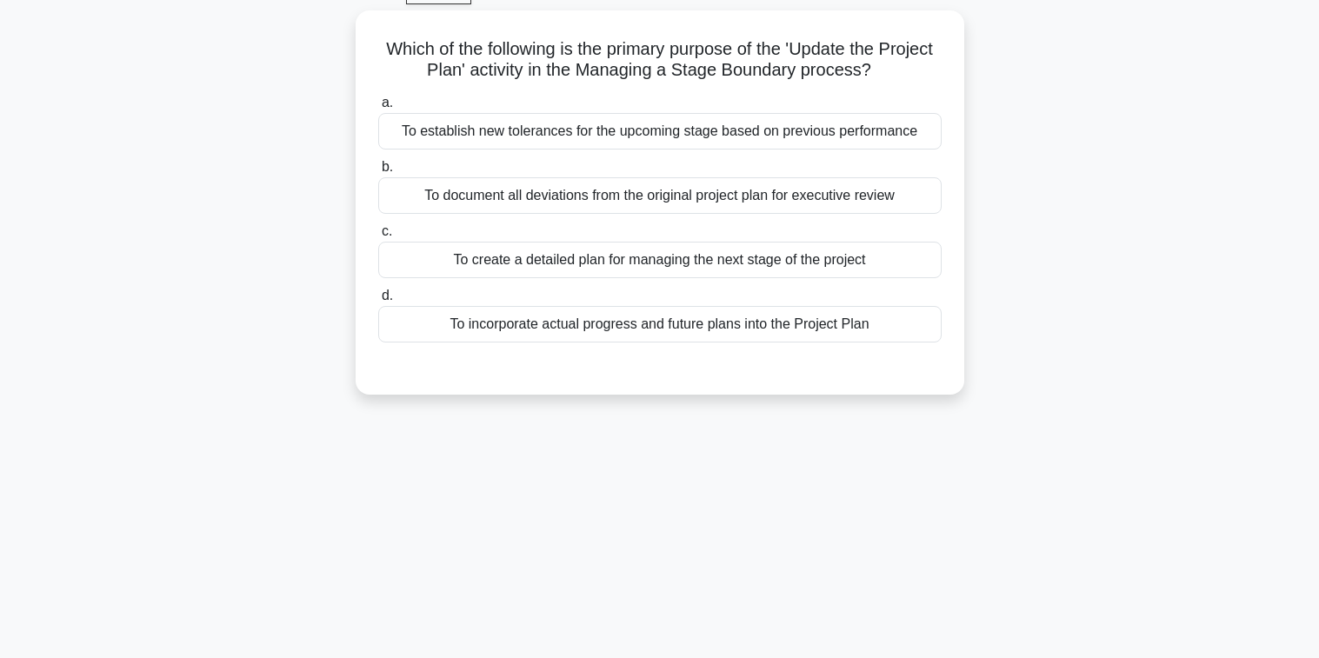
scroll to position [0, 0]
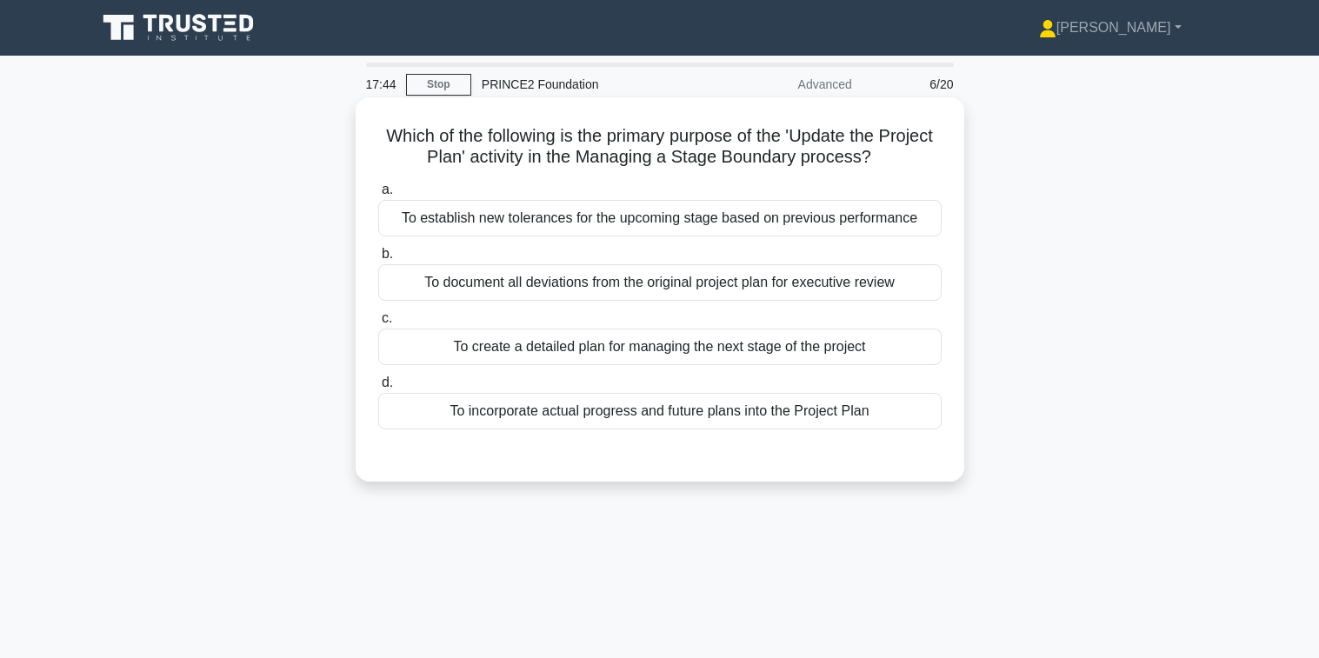
click at [674, 419] on div "To incorporate actual progress and future plans into the Project Plan" at bounding box center [659, 411] width 563 height 37
click at [378, 389] on input "d. To incorporate actual progress and future plans into the Project Plan" at bounding box center [378, 382] width 0 height 11
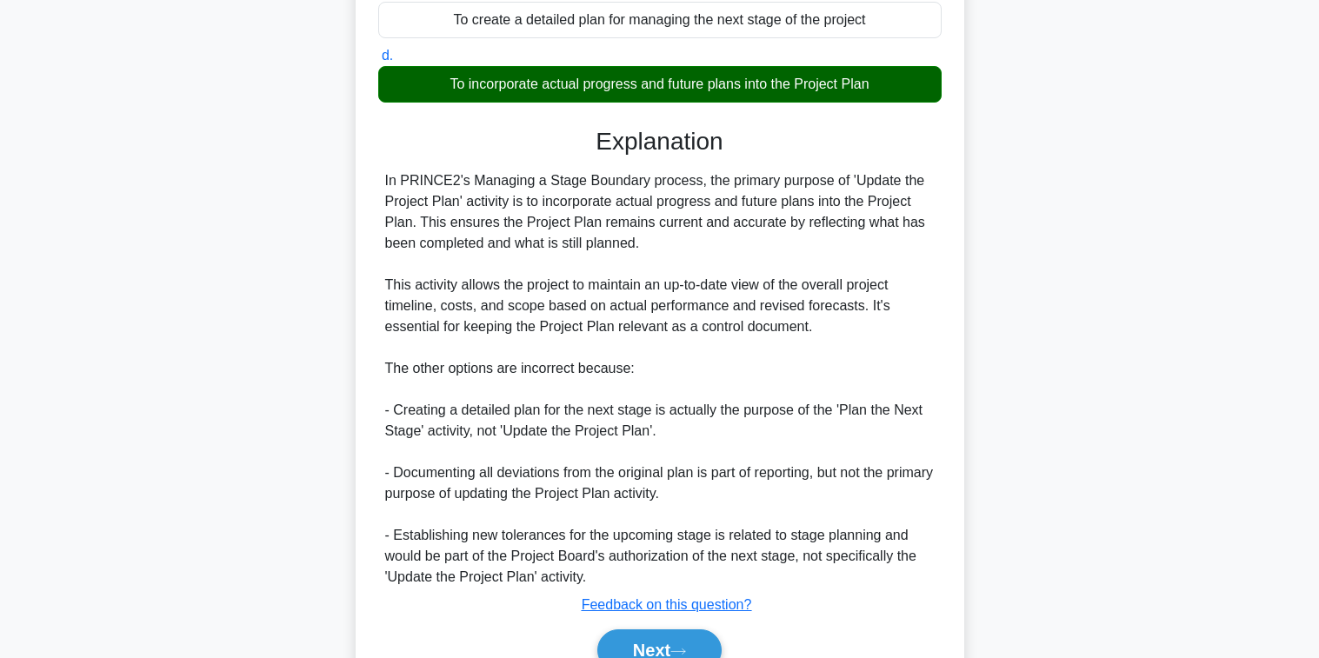
scroll to position [348, 0]
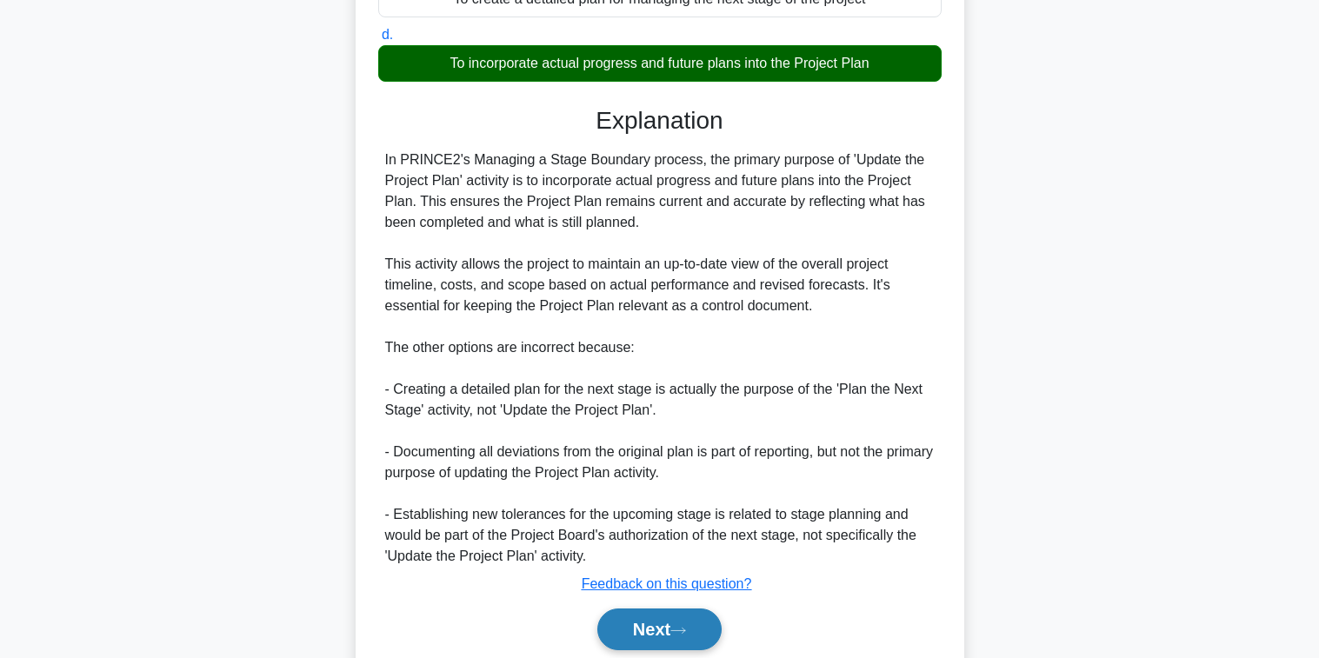
click at [685, 630] on icon at bounding box center [678, 631] width 16 height 10
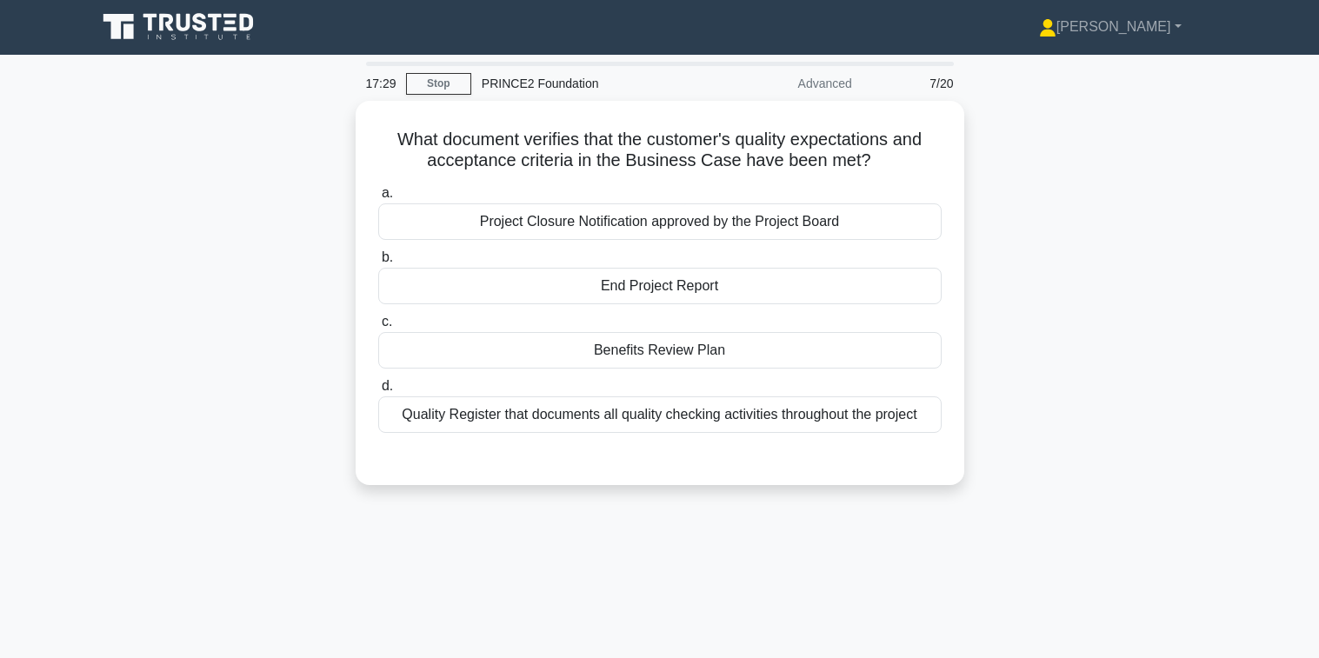
scroll to position [0, 0]
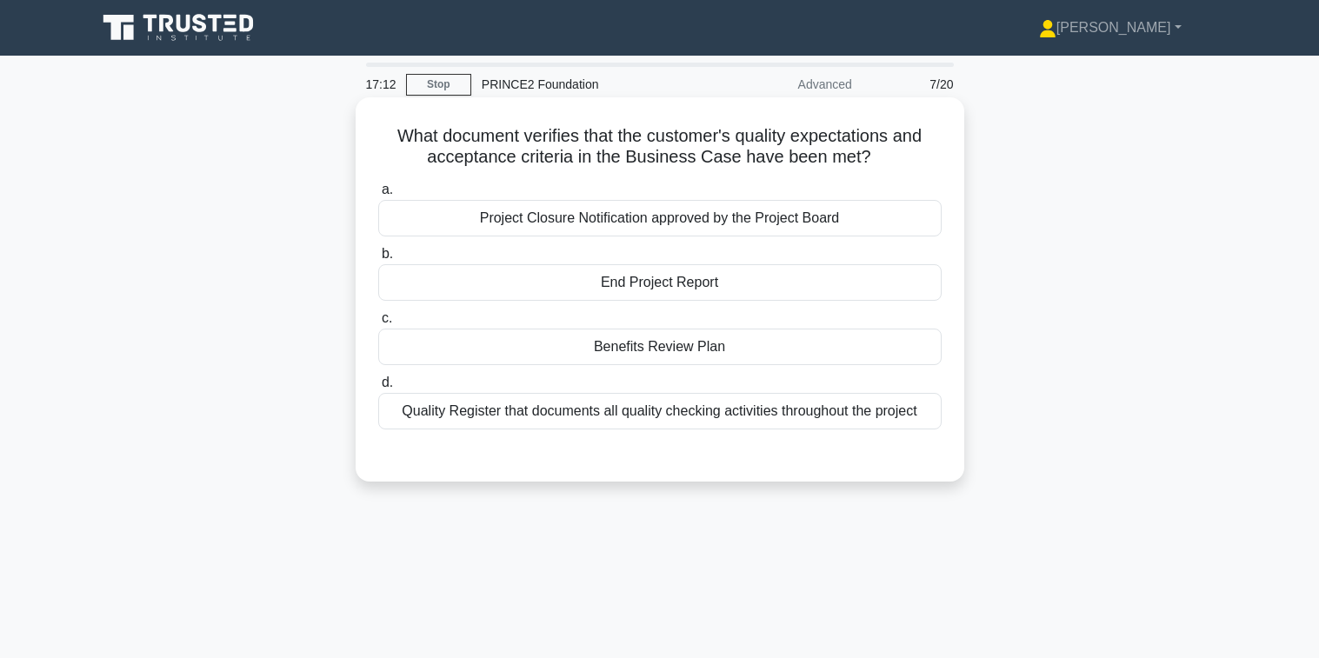
click at [700, 416] on div "Quality Register that documents all quality checking activities throughout the …" at bounding box center [659, 411] width 563 height 37
click at [378, 389] on input "d. Quality Register that documents all quality checking activities throughout t…" at bounding box center [378, 382] width 0 height 11
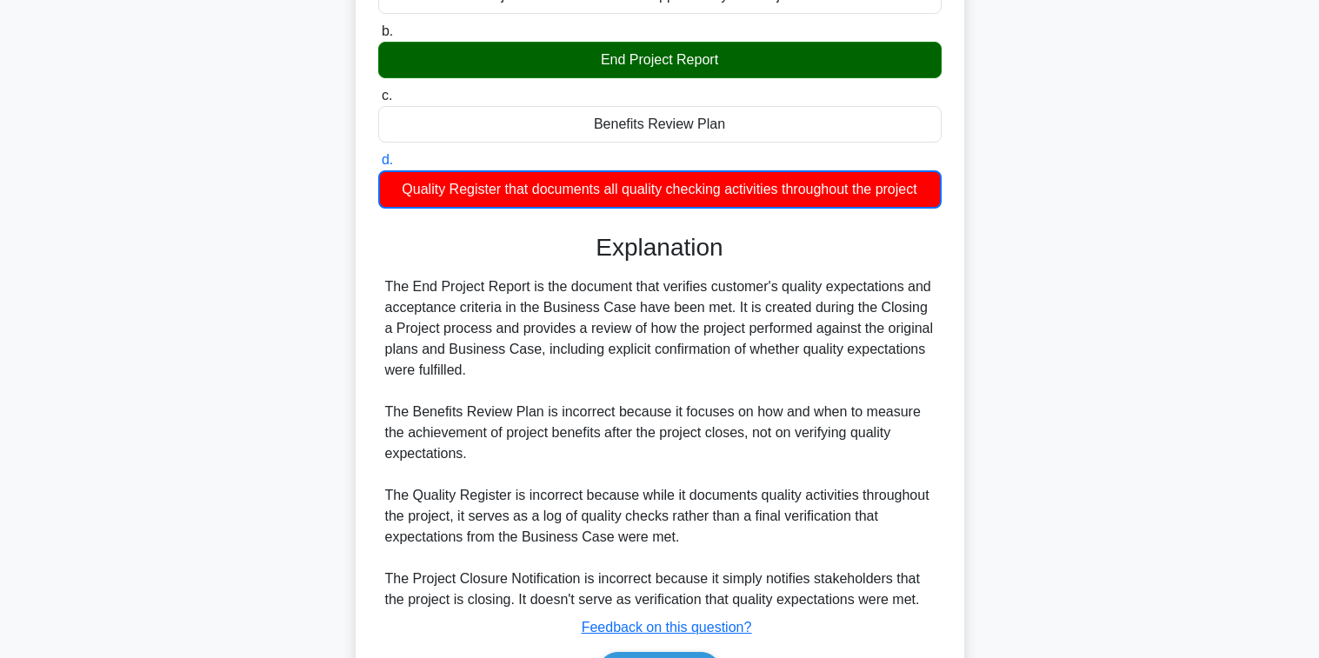
scroll to position [261, 0]
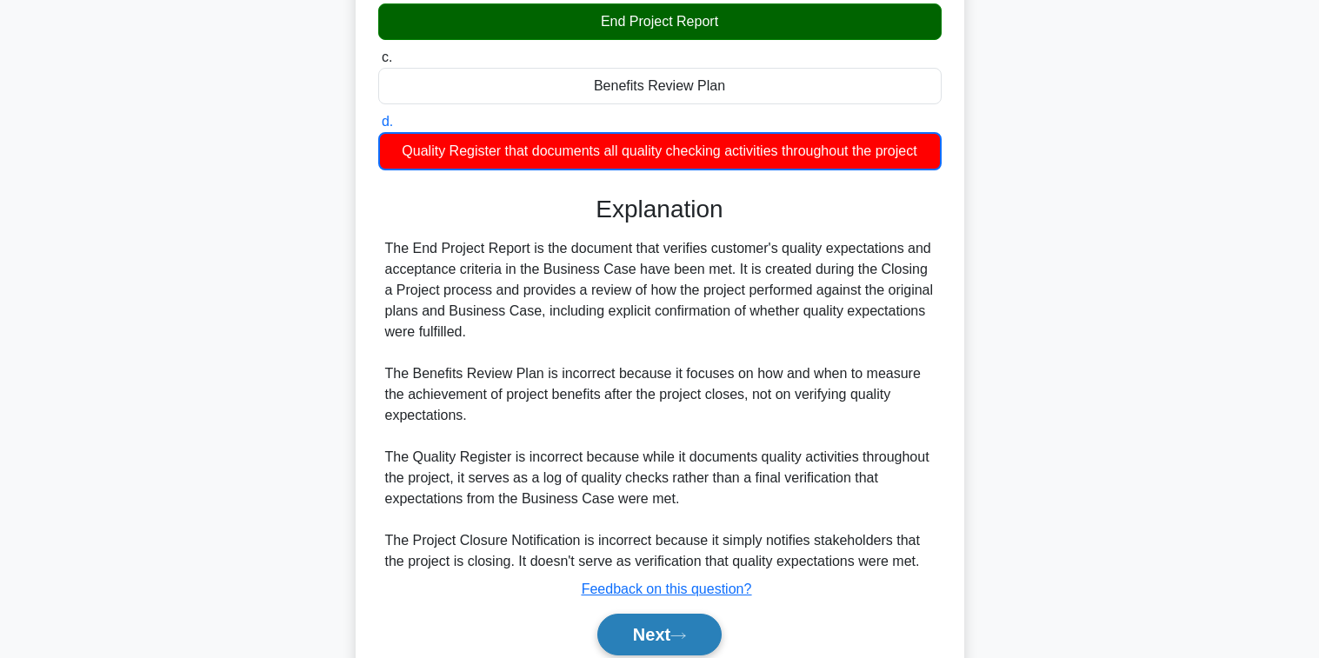
click at [663, 636] on button "Next" at bounding box center [659, 635] width 124 height 42
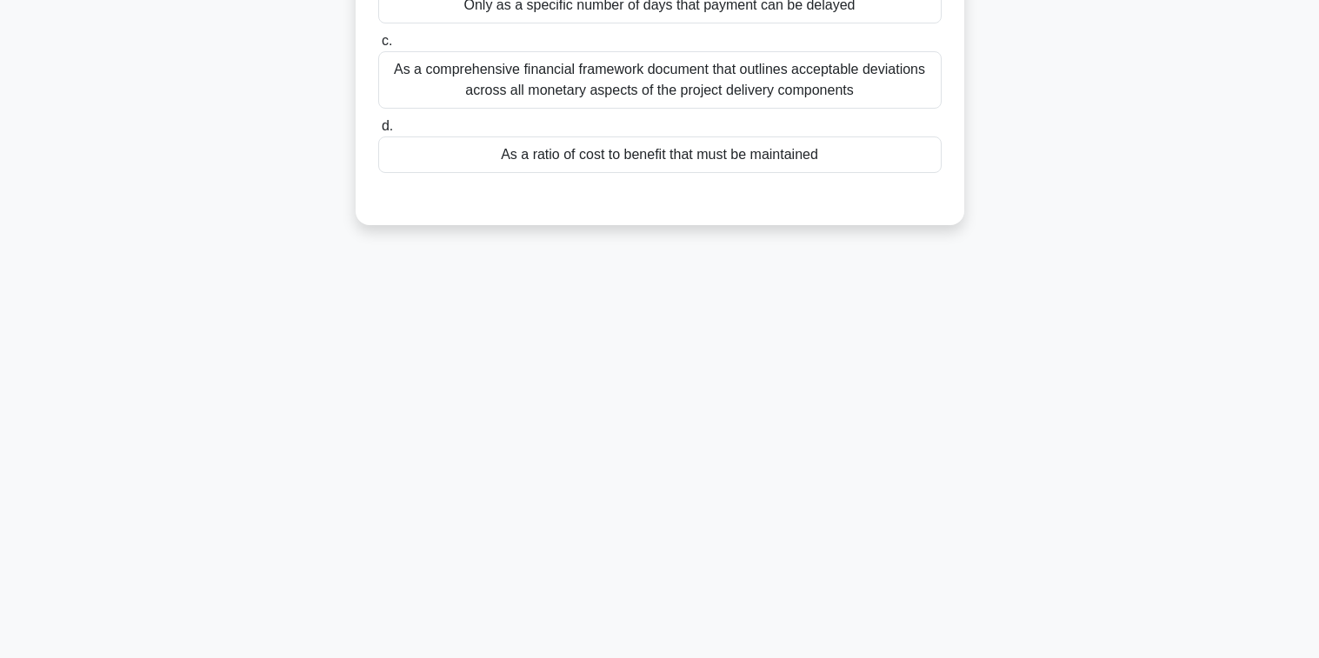
scroll to position [0, 0]
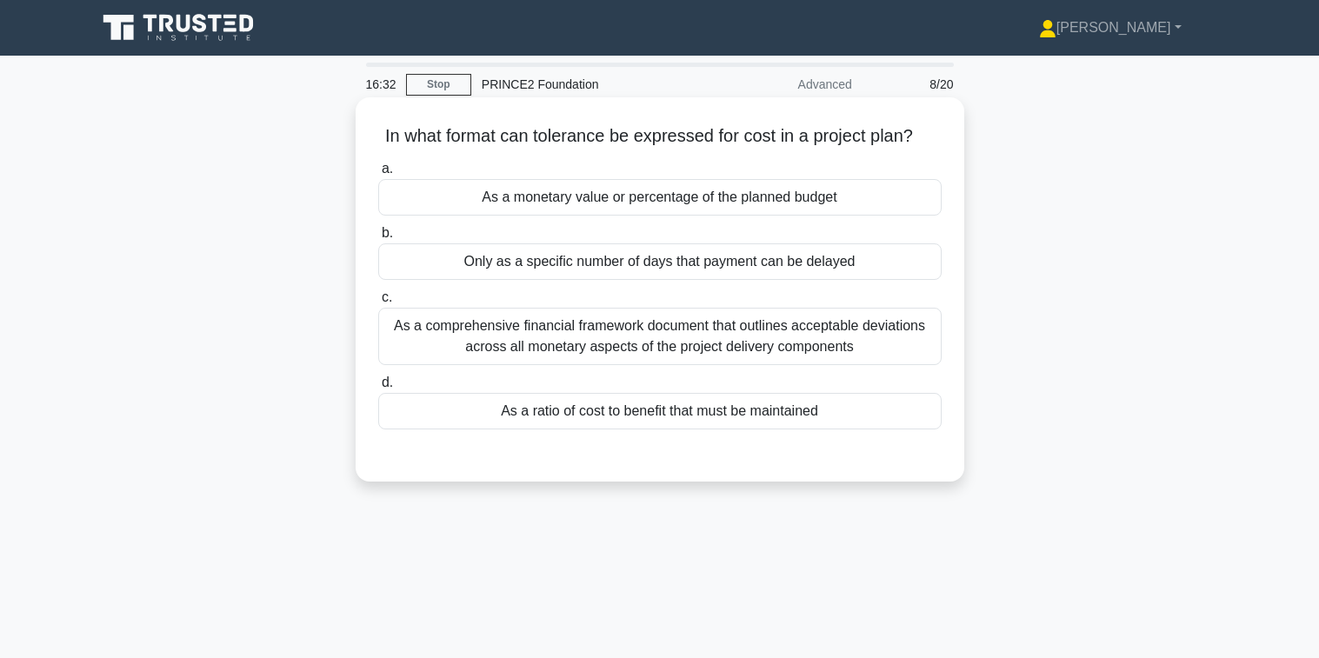
click at [609, 196] on div "As a monetary value or percentage of the planned budget" at bounding box center [659, 197] width 563 height 37
click at [378, 175] on input "a. As a monetary value or percentage of the planned budget" at bounding box center [378, 168] width 0 height 11
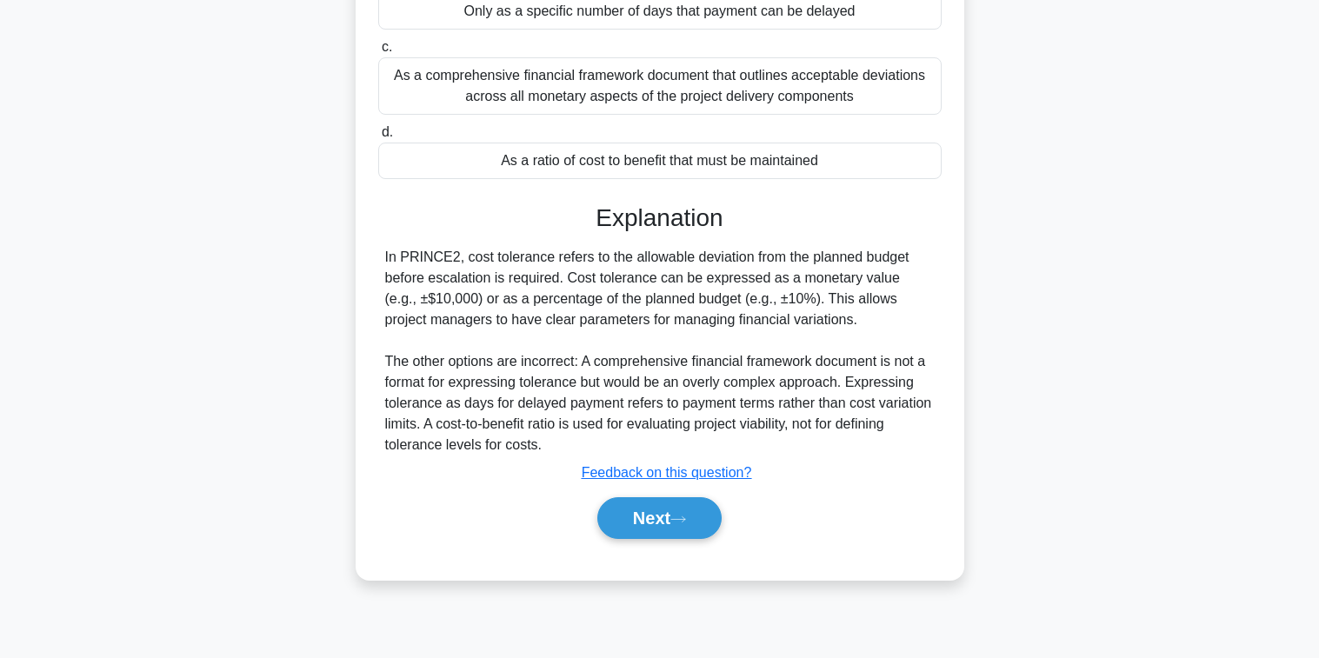
scroll to position [281, 0]
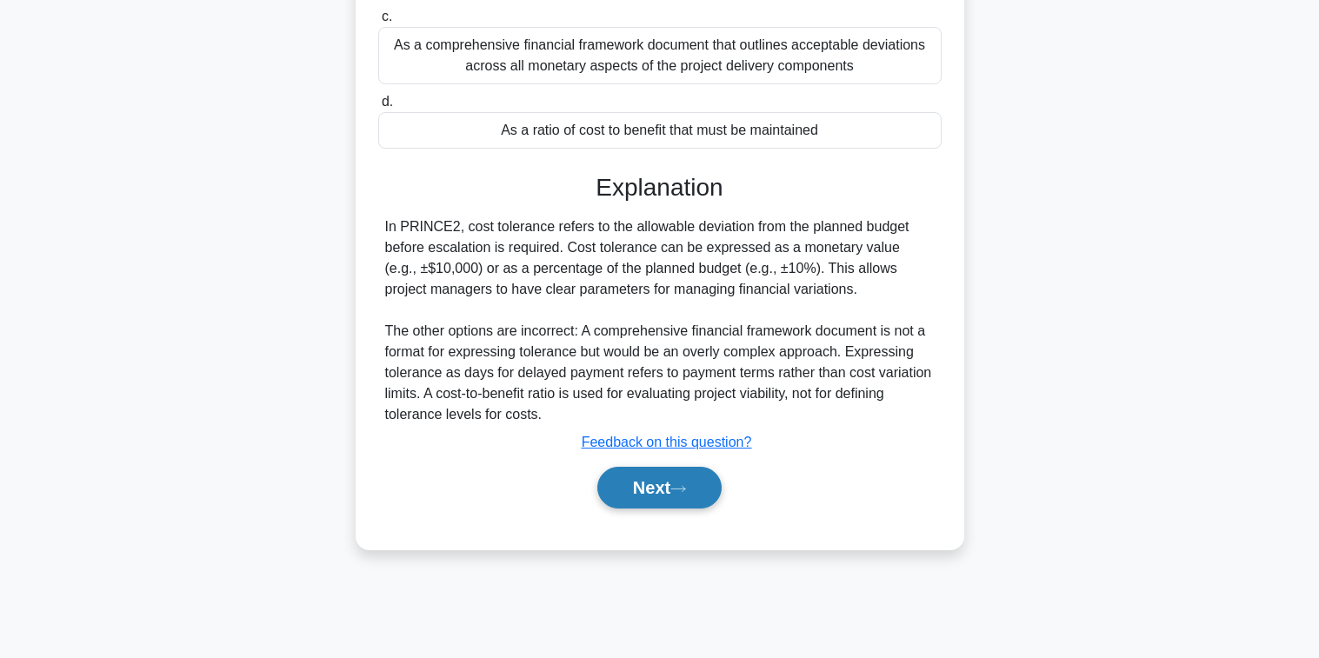
click at [660, 495] on button "Next" at bounding box center [659, 488] width 124 height 42
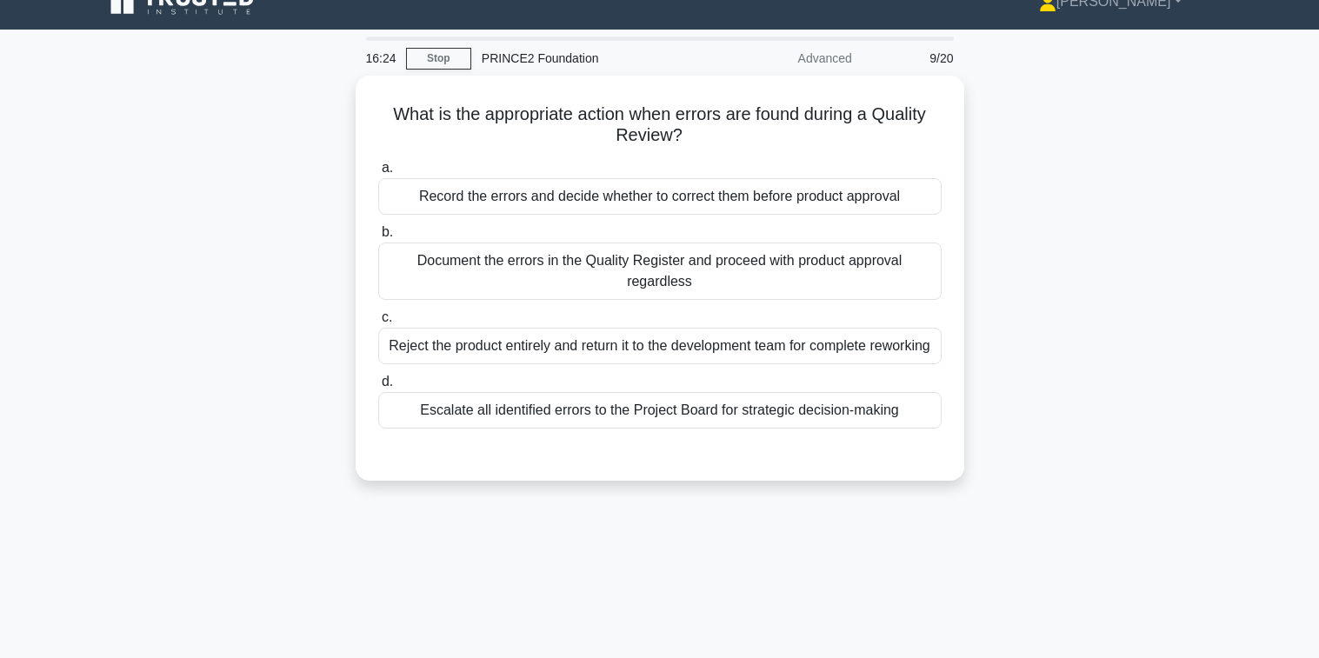
scroll to position [20, 0]
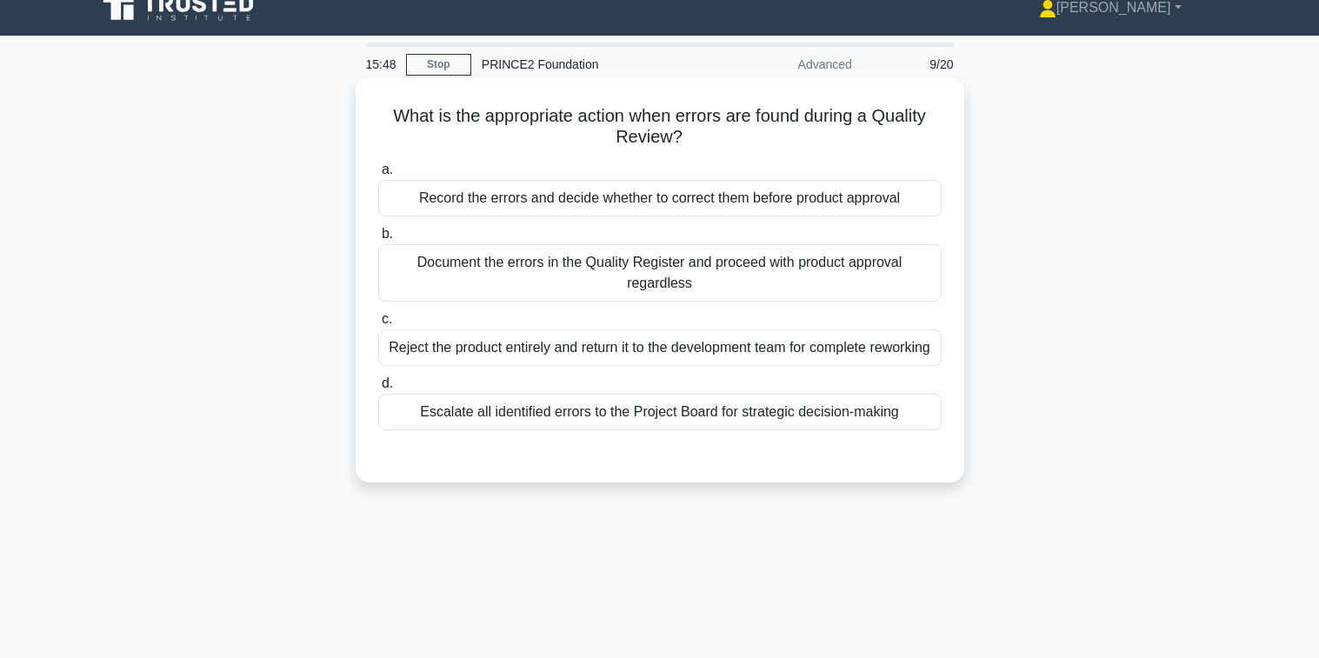
click at [587, 196] on div "Record the errors and decide whether to correct them before product approval" at bounding box center [659, 198] width 563 height 37
click at [378, 176] on input "a. Record the errors and decide whether to correct them before product approval" at bounding box center [378, 169] width 0 height 11
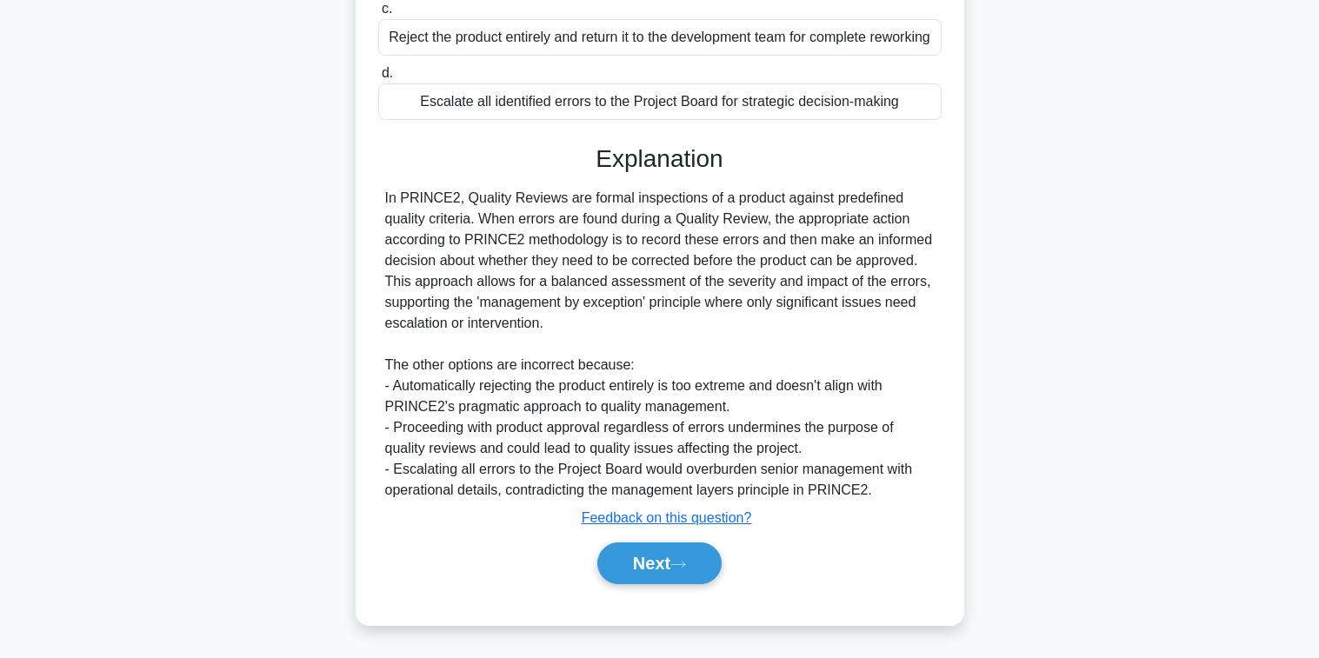
scroll to position [352, 0]
click at [663, 563] on button "Next" at bounding box center [659, 564] width 124 height 42
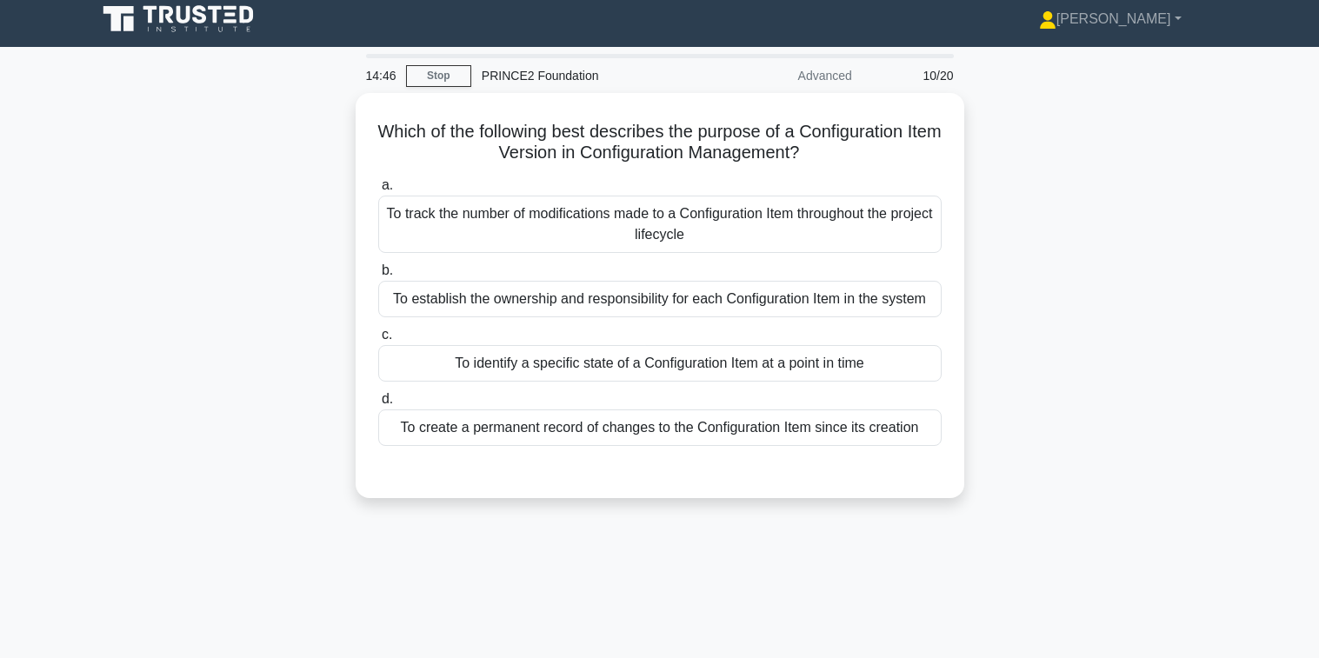
scroll to position [0, 0]
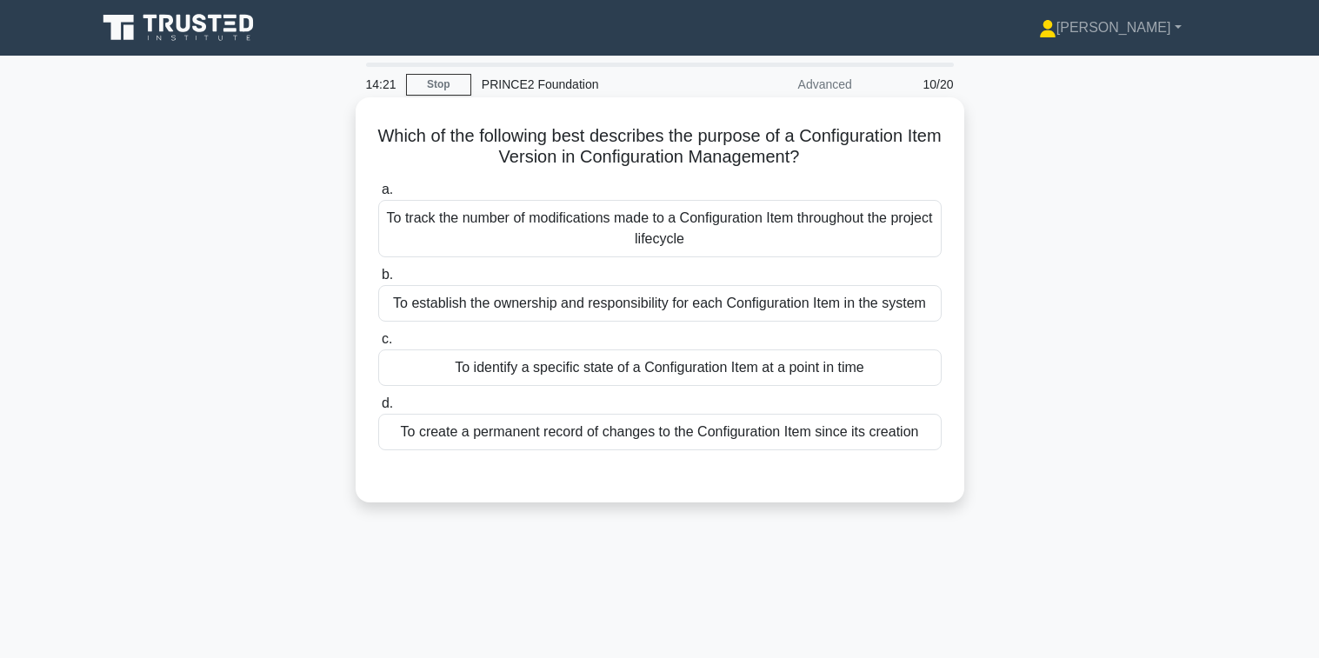
click at [635, 436] on div "To create a permanent record of changes to the Configuration Item since its cre…" at bounding box center [659, 432] width 563 height 37
click at [378, 410] on input "d. To create a permanent record of changes to the Configuration Item since its …" at bounding box center [378, 403] width 0 height 11
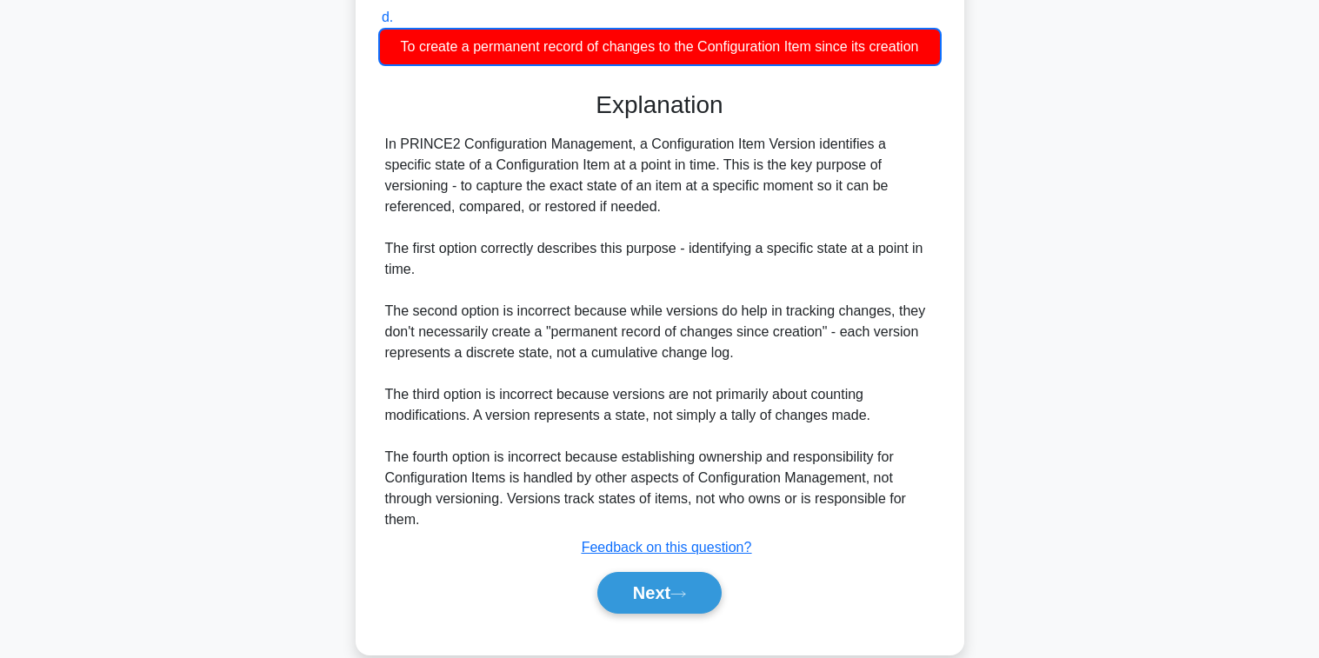
scroll to position [416, 0]
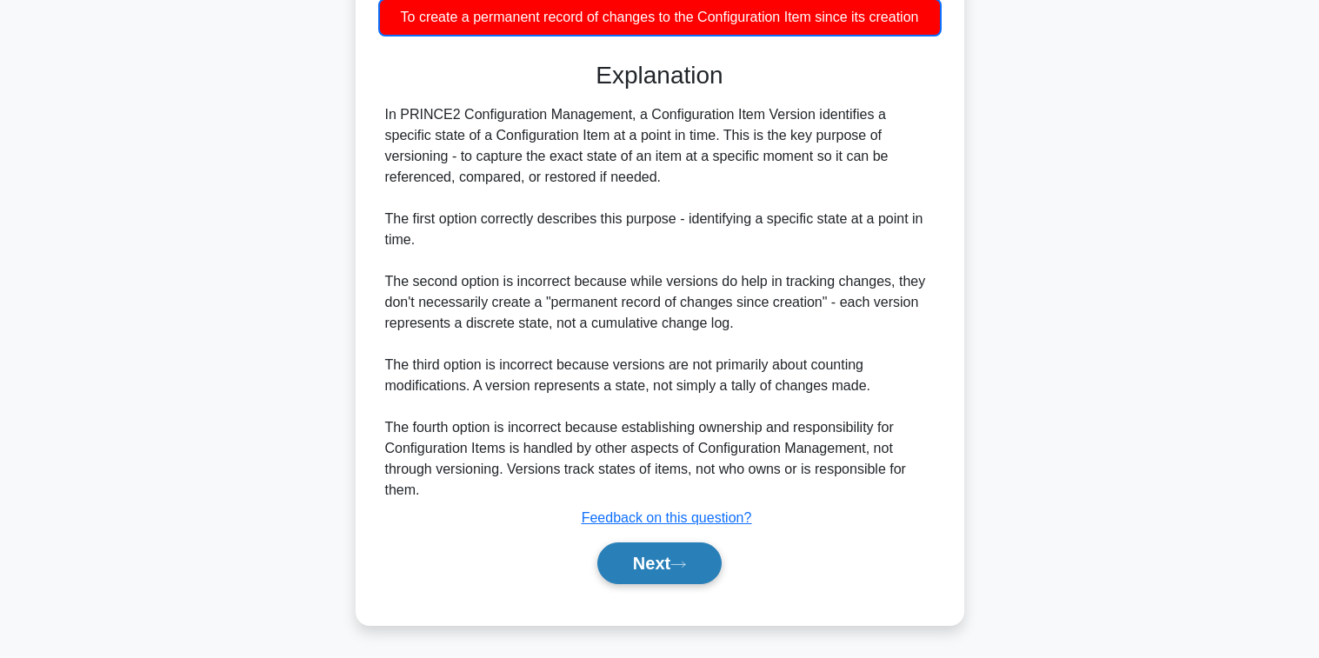
click at [653, 557] on button "Next" at bounding box center [659, 564] width 124 height 42
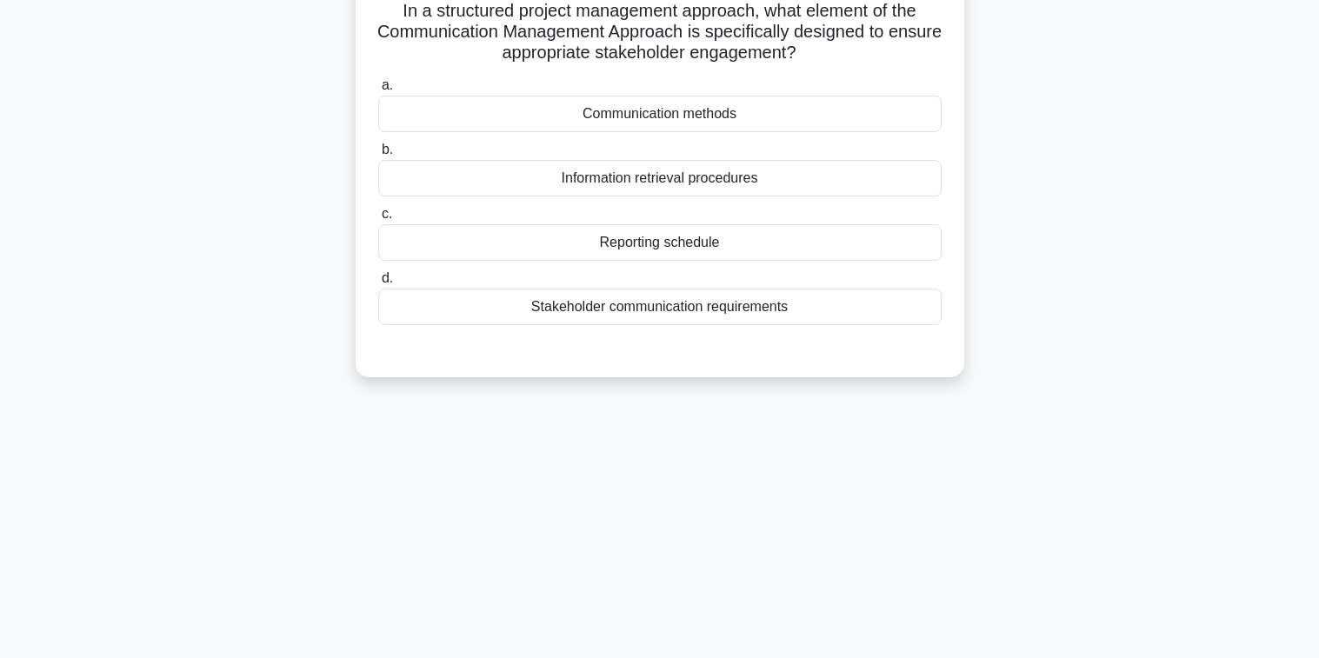
scroll to position [20, 0]
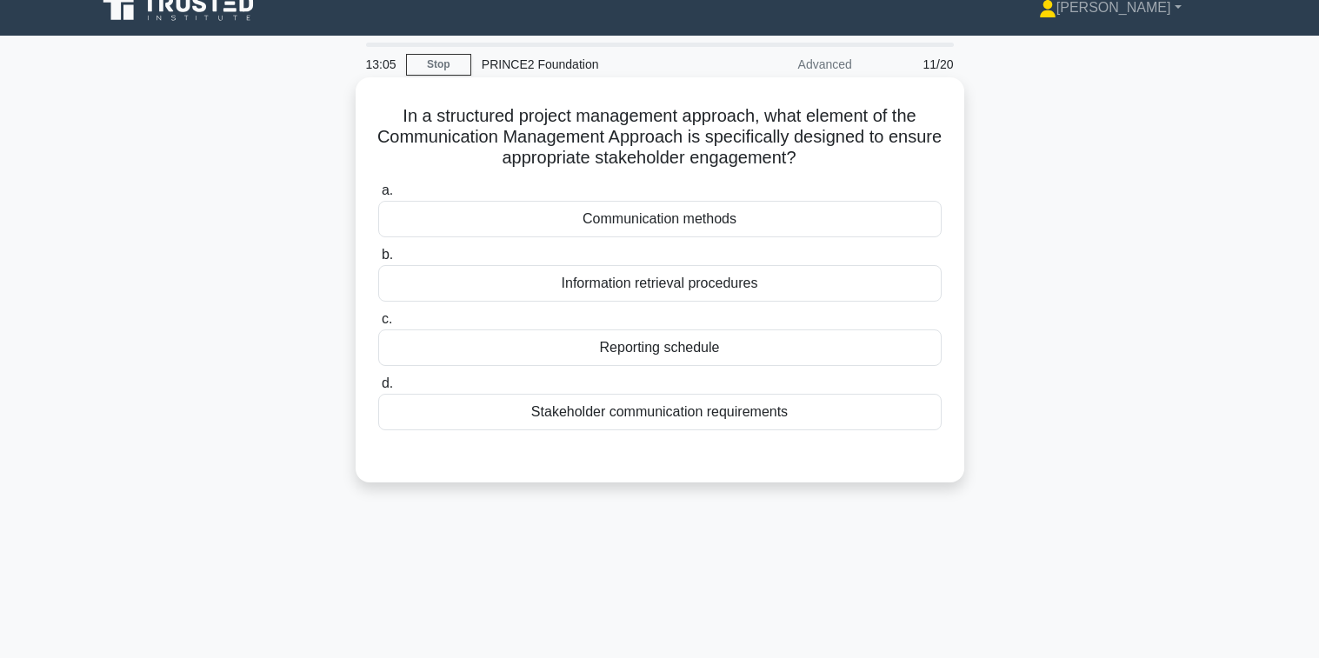
click at [658, 412] on div "Stakeholder communication requirements" at bounding box center [659, 412] width 563 height 37
click at [378, 390] on input "d. Stakeholder communication requirements" at bounding box center [378, 383] width 0 height 11
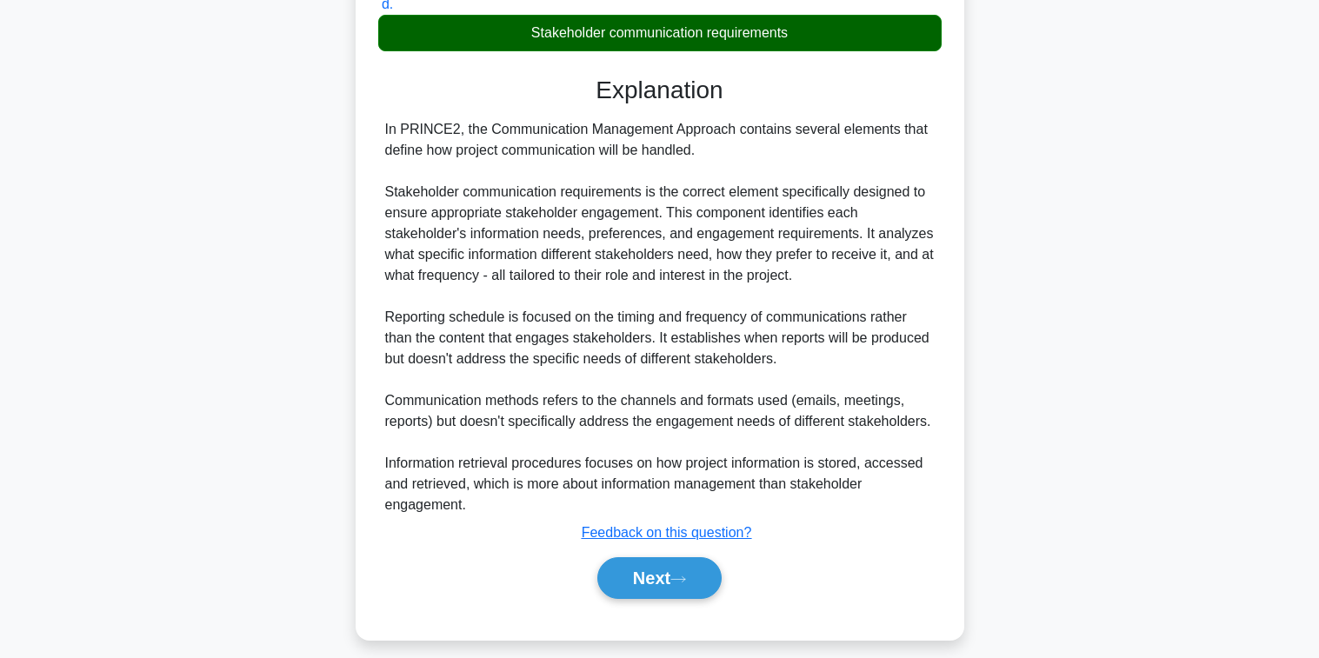
scroll to position [415, 0]
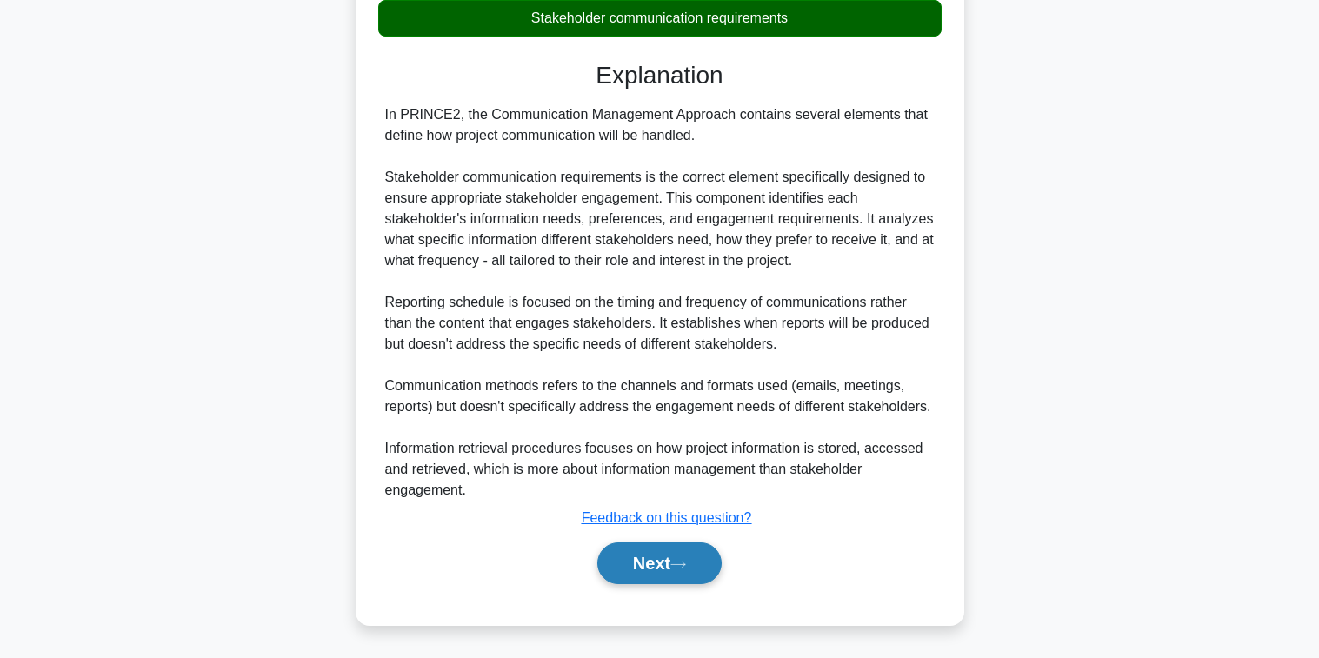
click at [666, 565] on button "Next" at bounding box center [659, 564] width 124 height 42
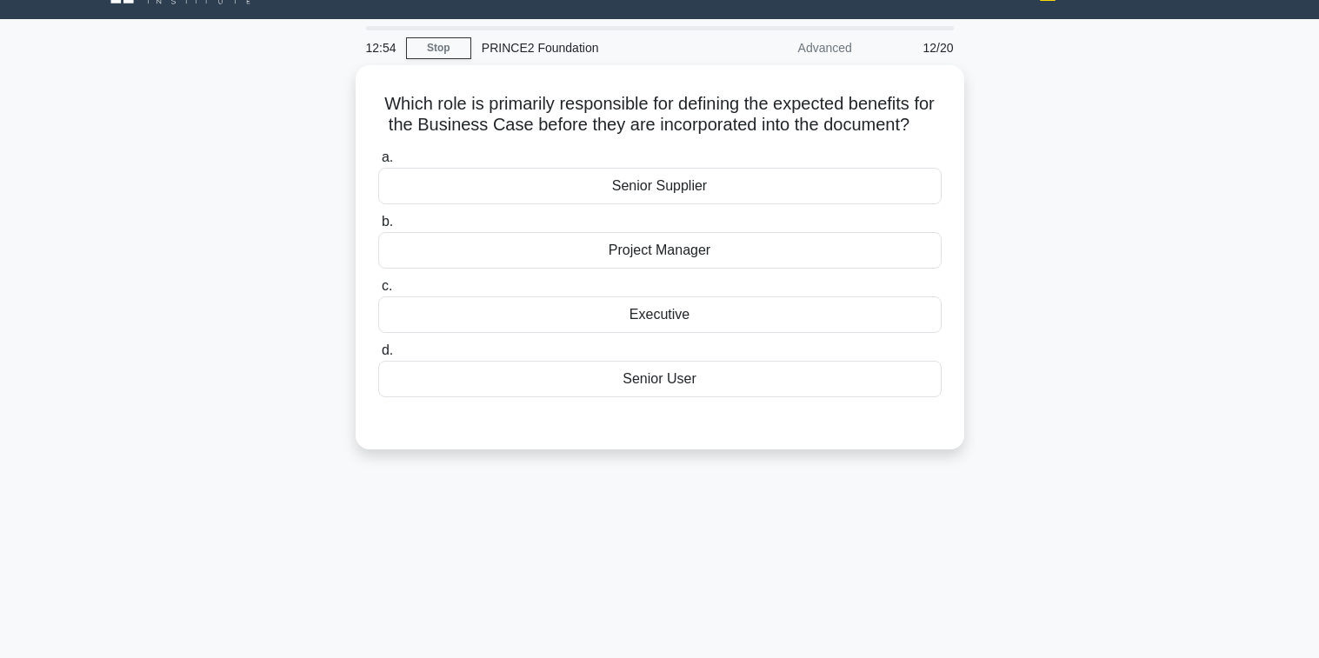
scroll to position [0, 0]
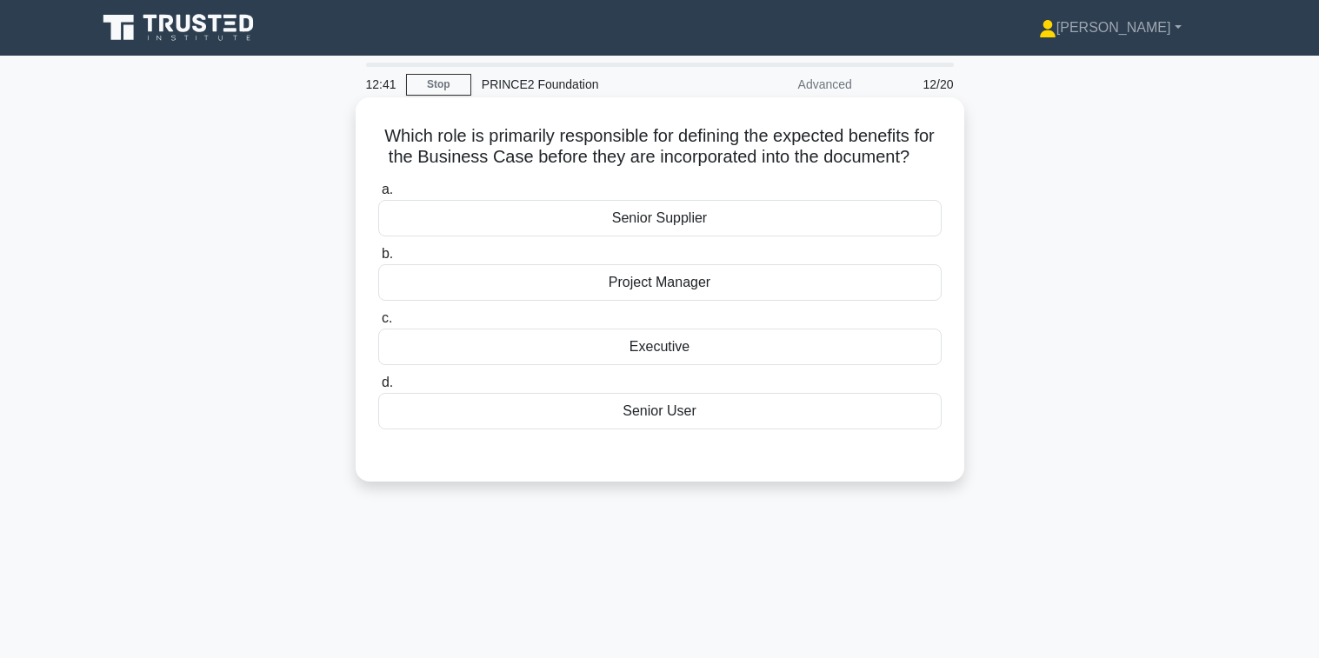
click at [657, 365] on div "Executive" at bounding box center [659, 347] width 563 height 37
click at [378, 324] on input "c. Executive" at bounding box center [378, 318] width 0 height 11
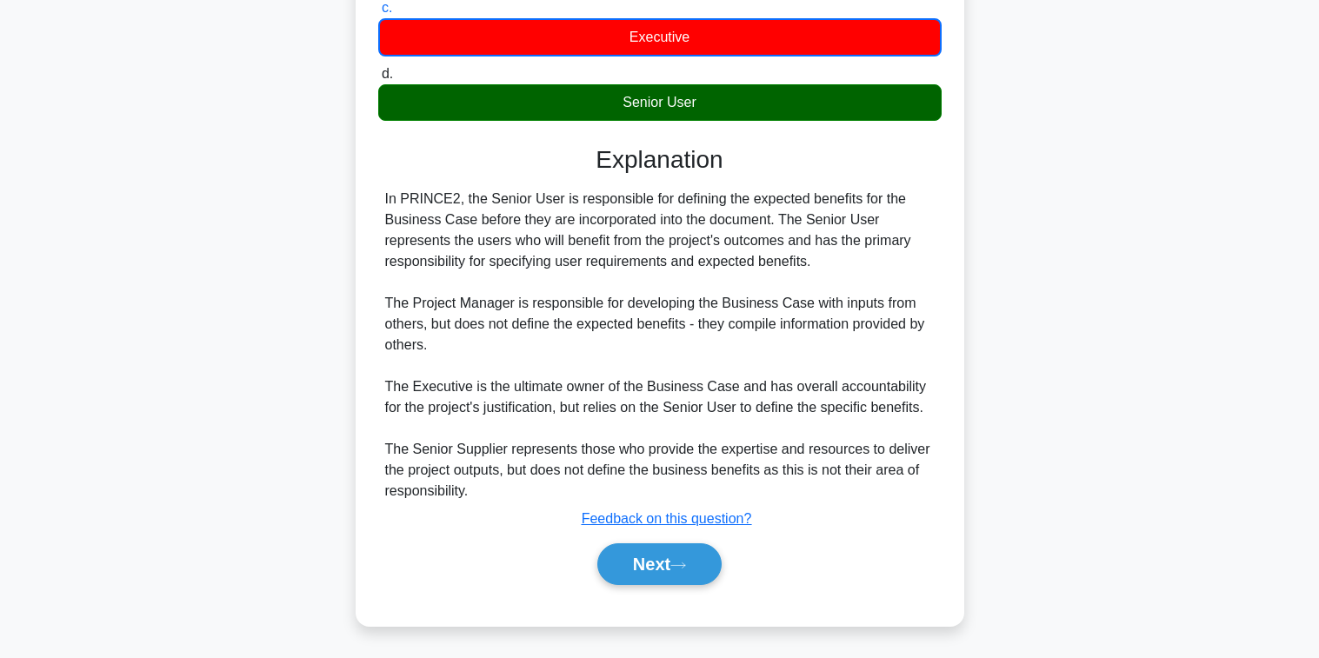
scroll to position [333, 0]
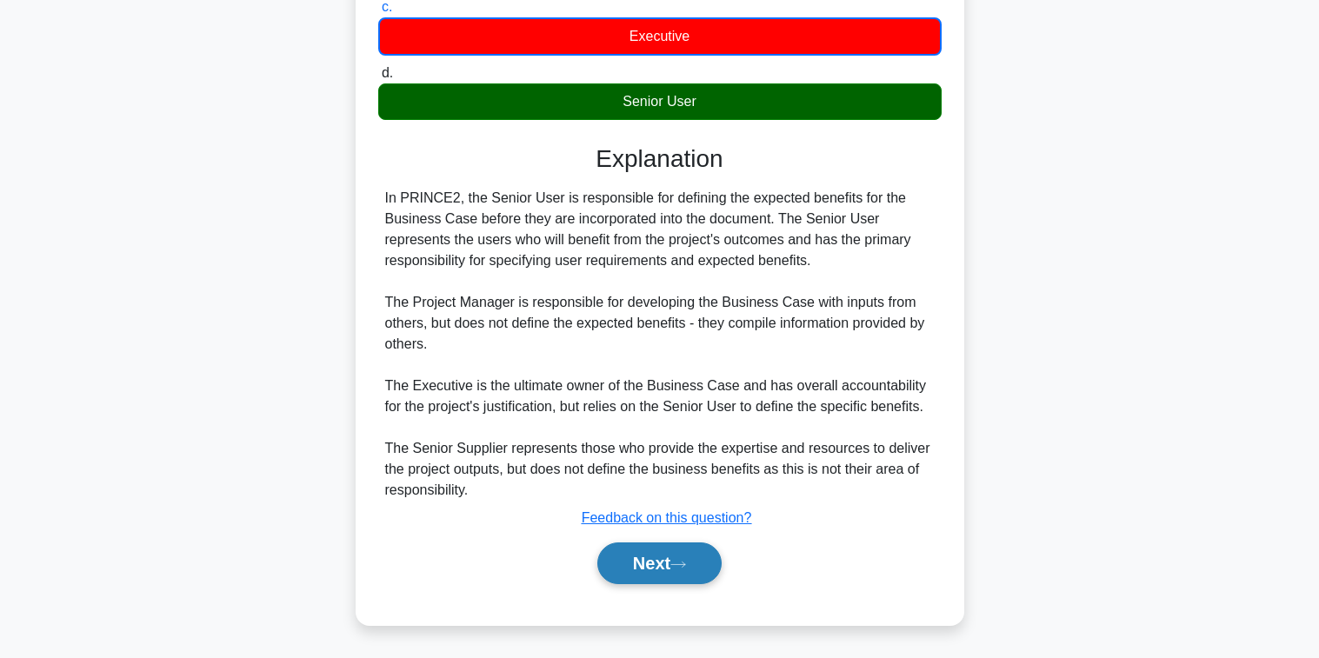
click at [698, 552] on button "Next" at bounding box center [659, 564] width 124 height 42
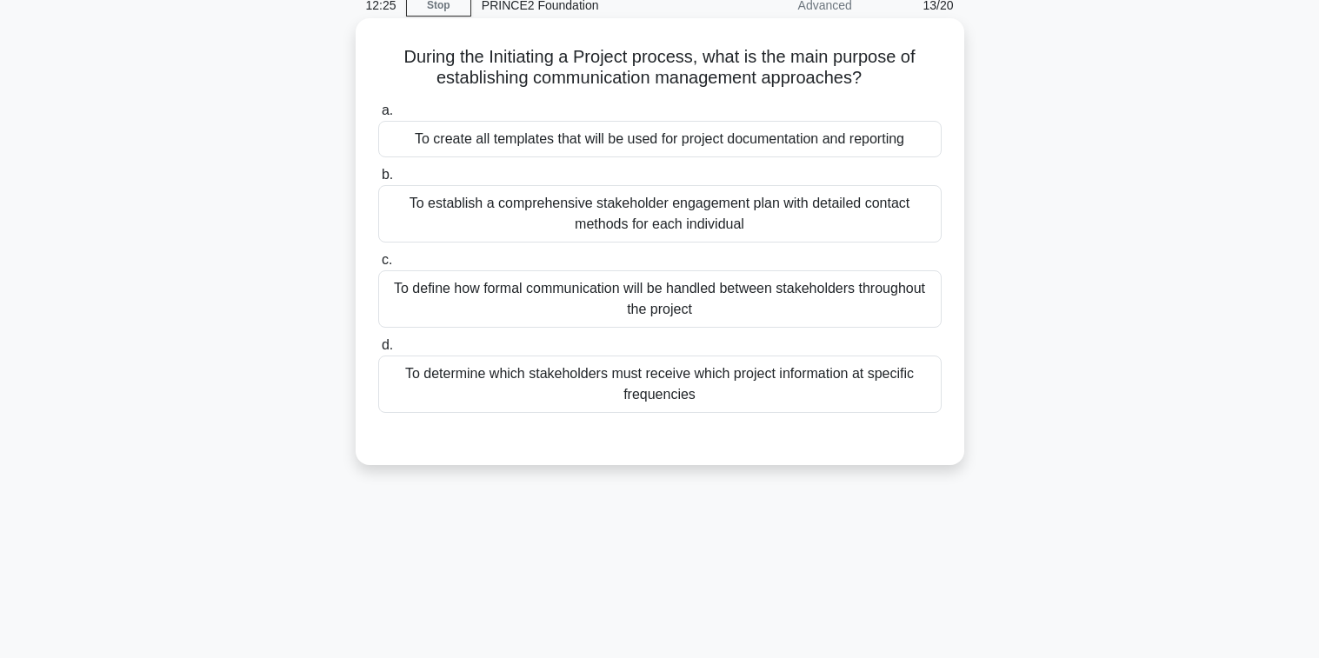
scroll to position [0, 0]
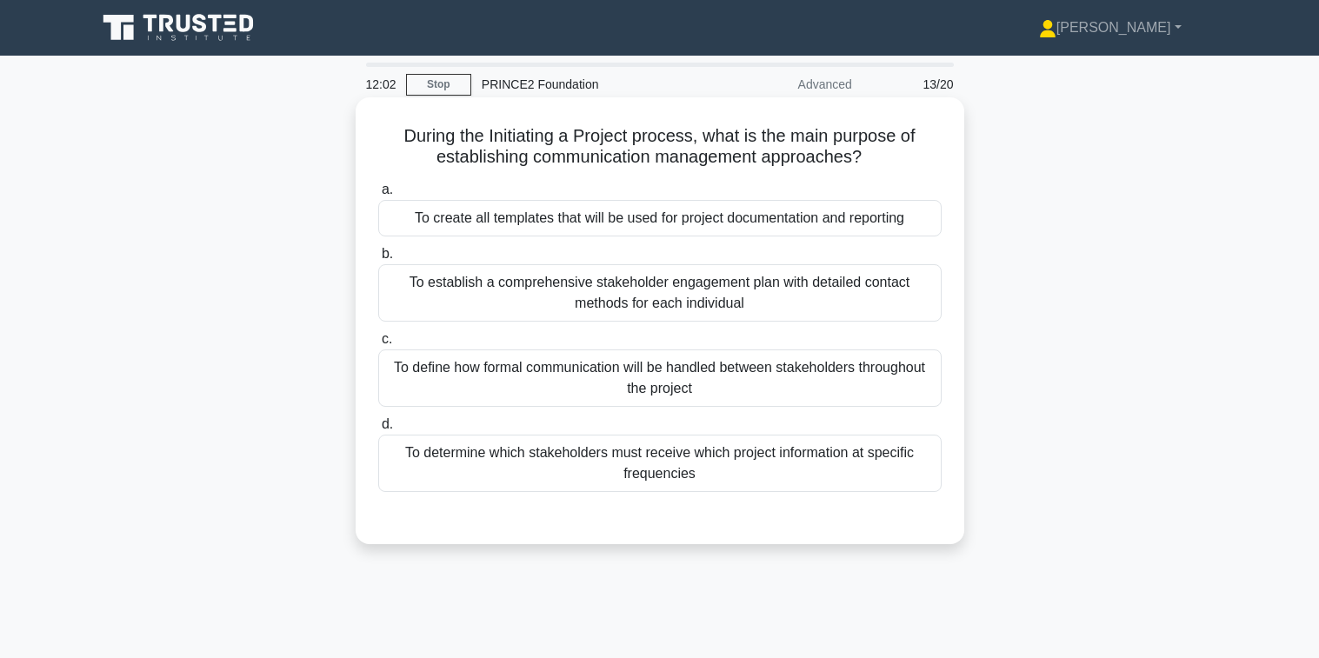
click at [571, 471] on div "To determine which stakeholders must receive which project information at speci…" at bounding box center [659, 463] width 563 height 57
click at [378, 430] on input "d. To determine which stakeholders must receive which project information at sp…" at bounding box center [378, 424] width 0 height 11
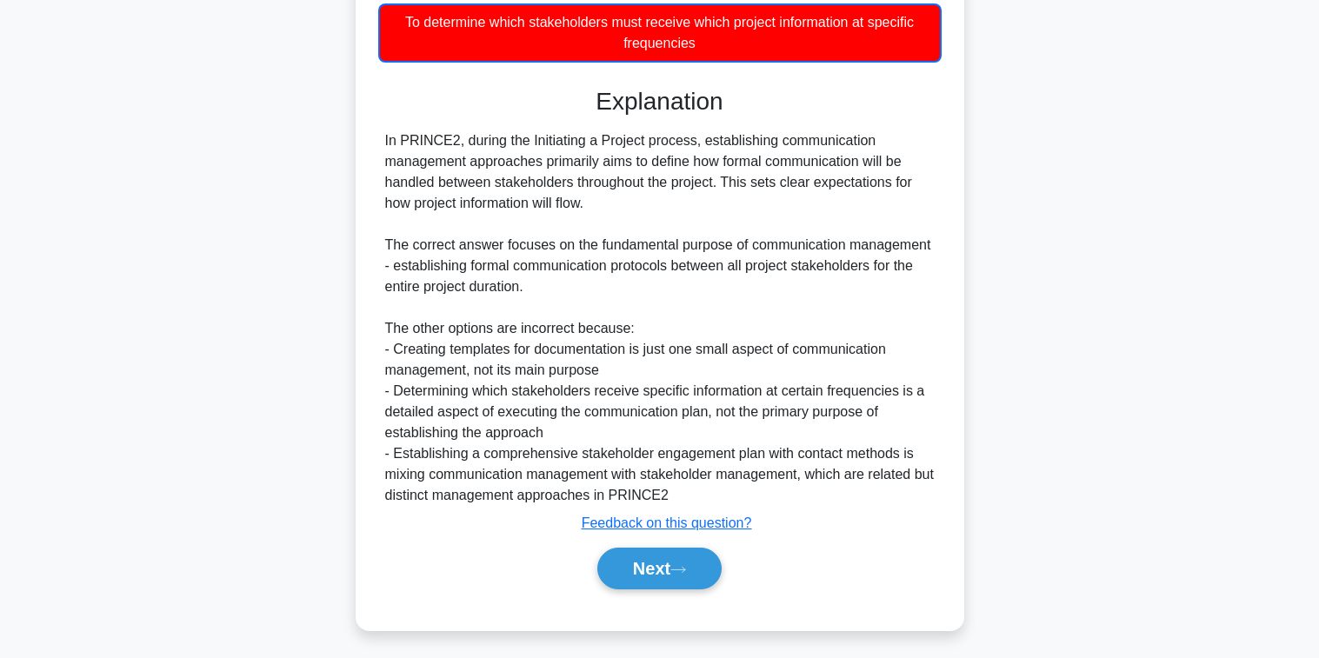
scroll to position [437, 0]
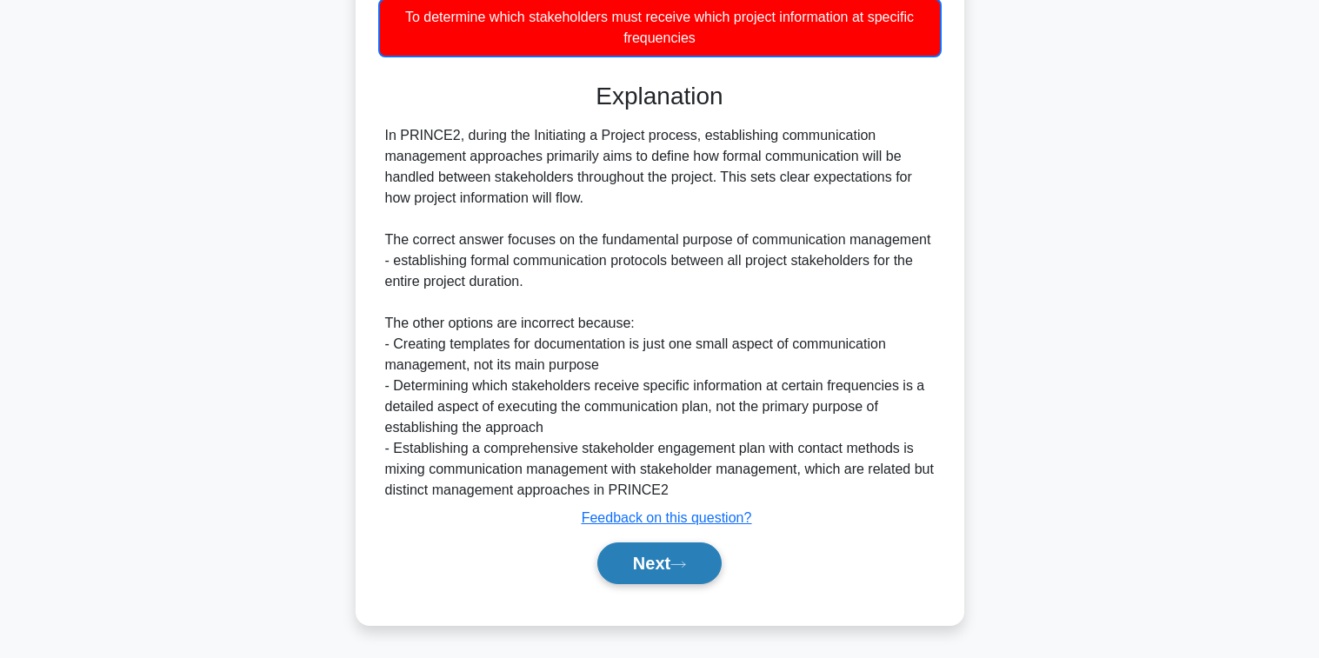
click at [686, 561] on icon at bounding box center [678, 565] width 16 height 10
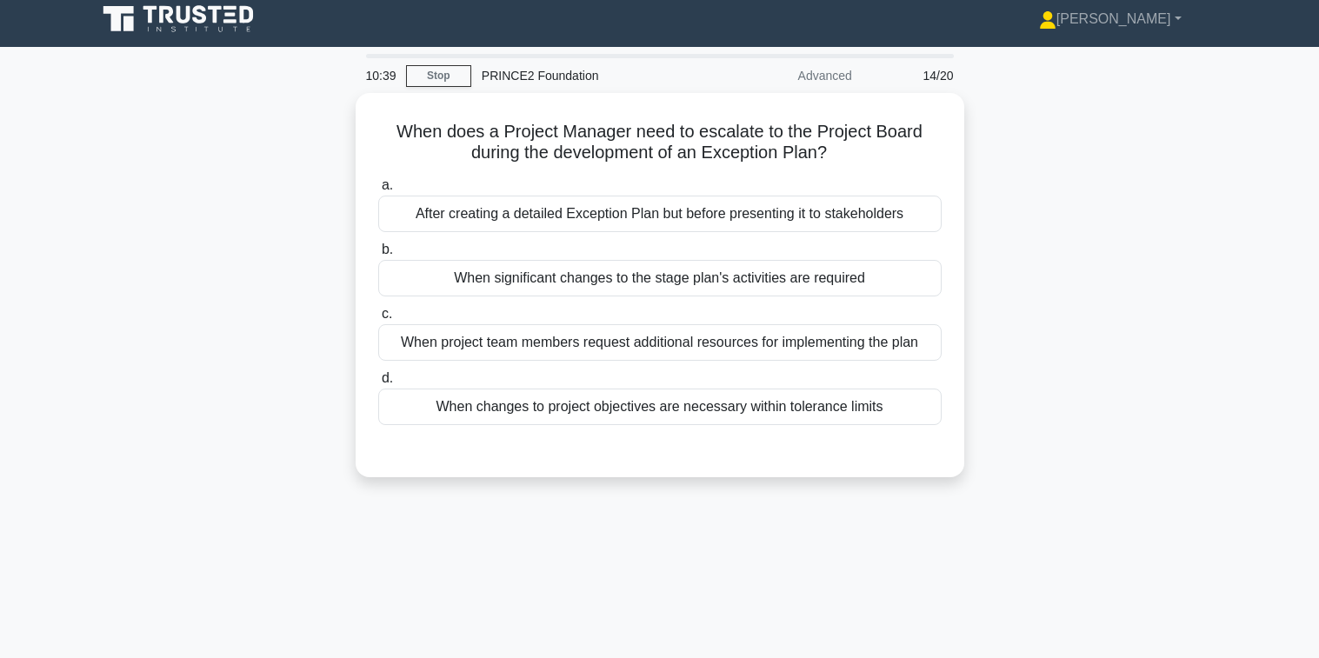
scroll to position [0, 0]
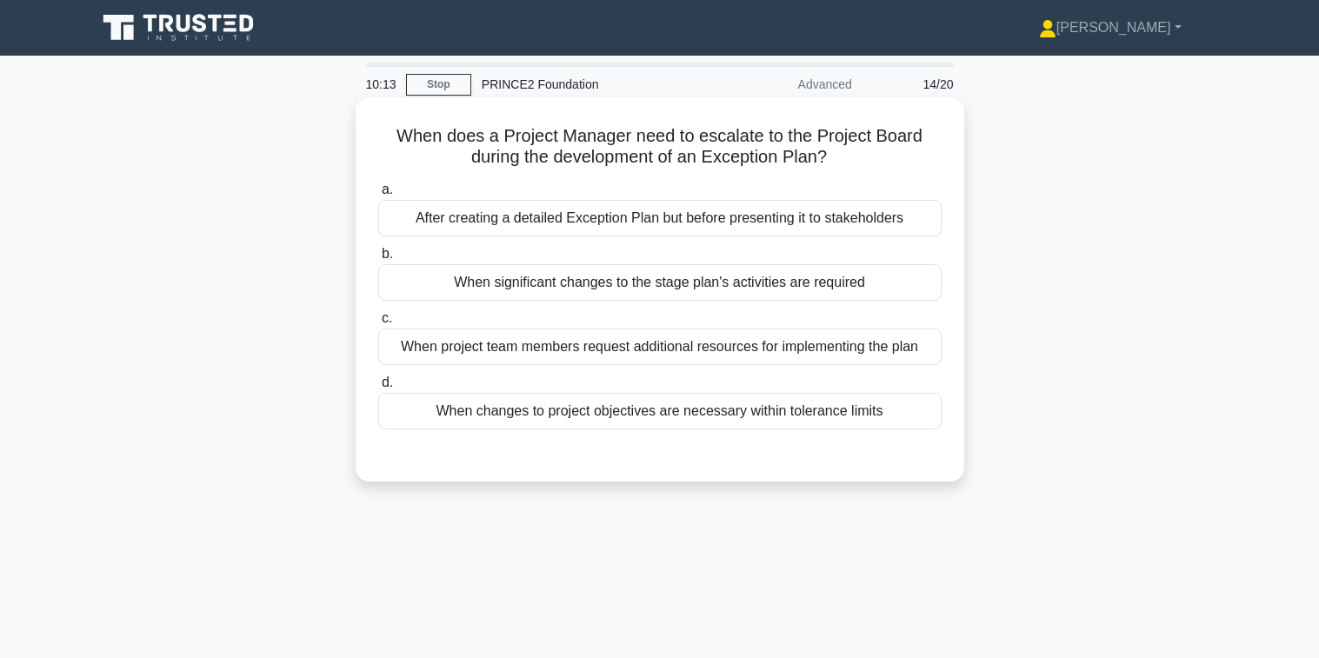
click at [646, 282] on div "When significant changes to the stage plan's activities are required" at bounding box center [659, 282] width 563 height 37
click at [378, 260] on input "b. When significant changes to the stage plan's activities are required" at bounding box center [378, 254] width 0 height 11
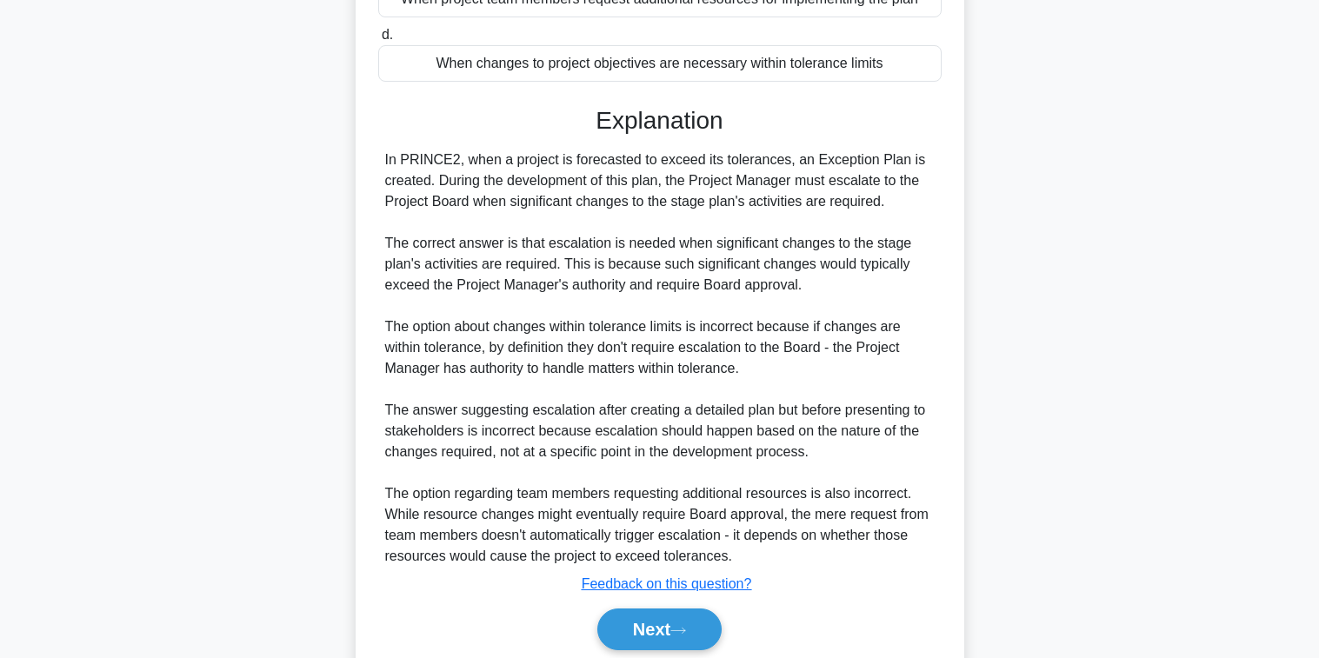
scroll to position [415, 0]
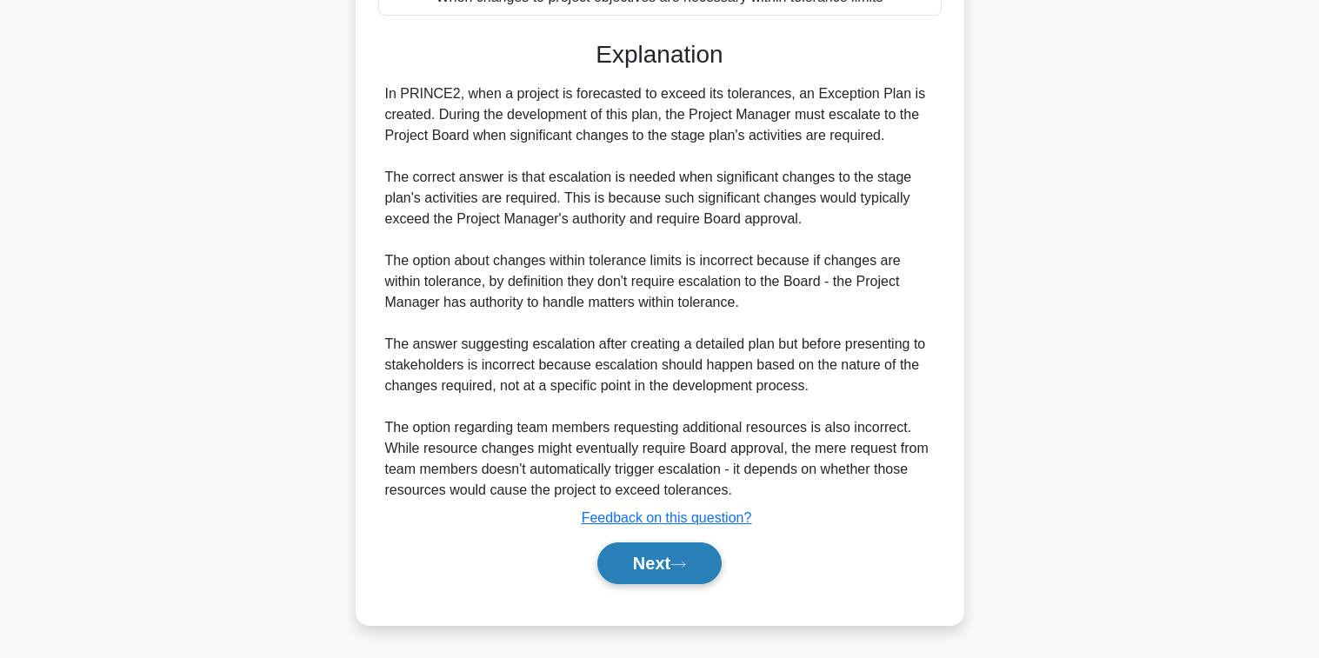
click at [669, 566] on button "Next" at bounding box center [659, 564] width 124 height 42
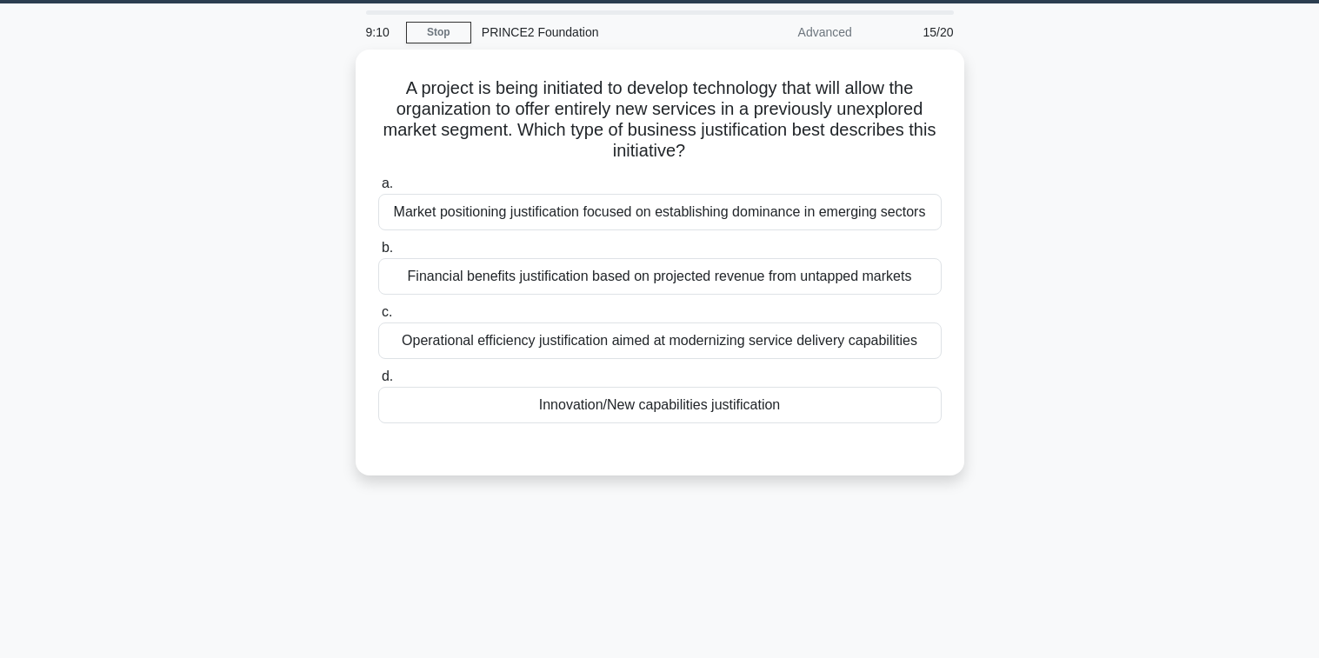
scroll to position [0, 0]
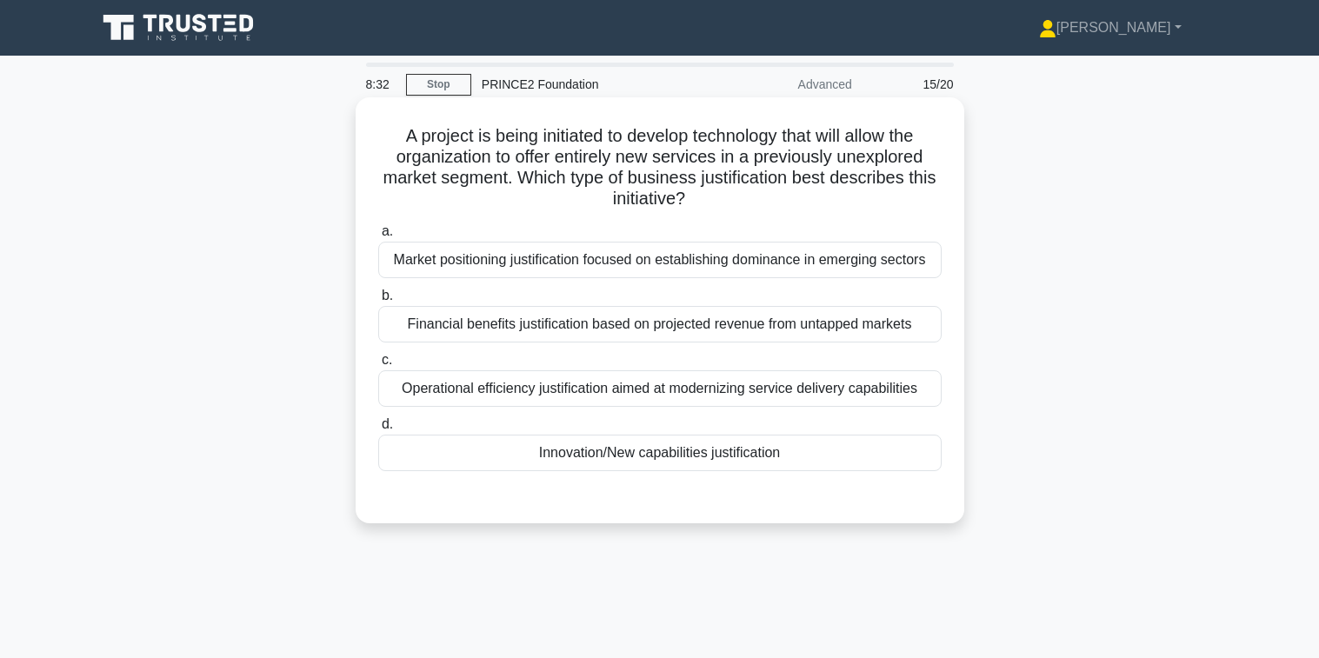
click at [705, 456] on div "Innovation/New capabilities justification" at bounding box center [659, 453] width 563 height 37
click at [378, 430] on input "d. Innovation/New capabilities justification" at bounding box center [378, 424] width 0 height 11
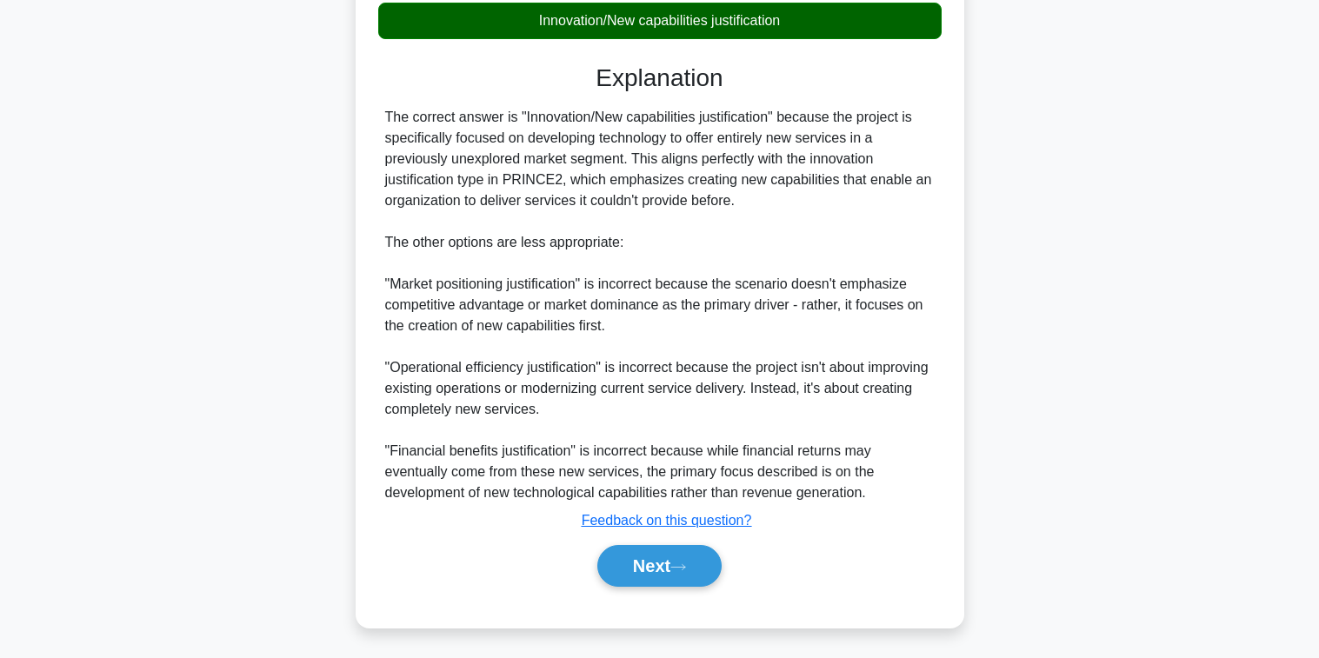
scroll to position [436, 0]
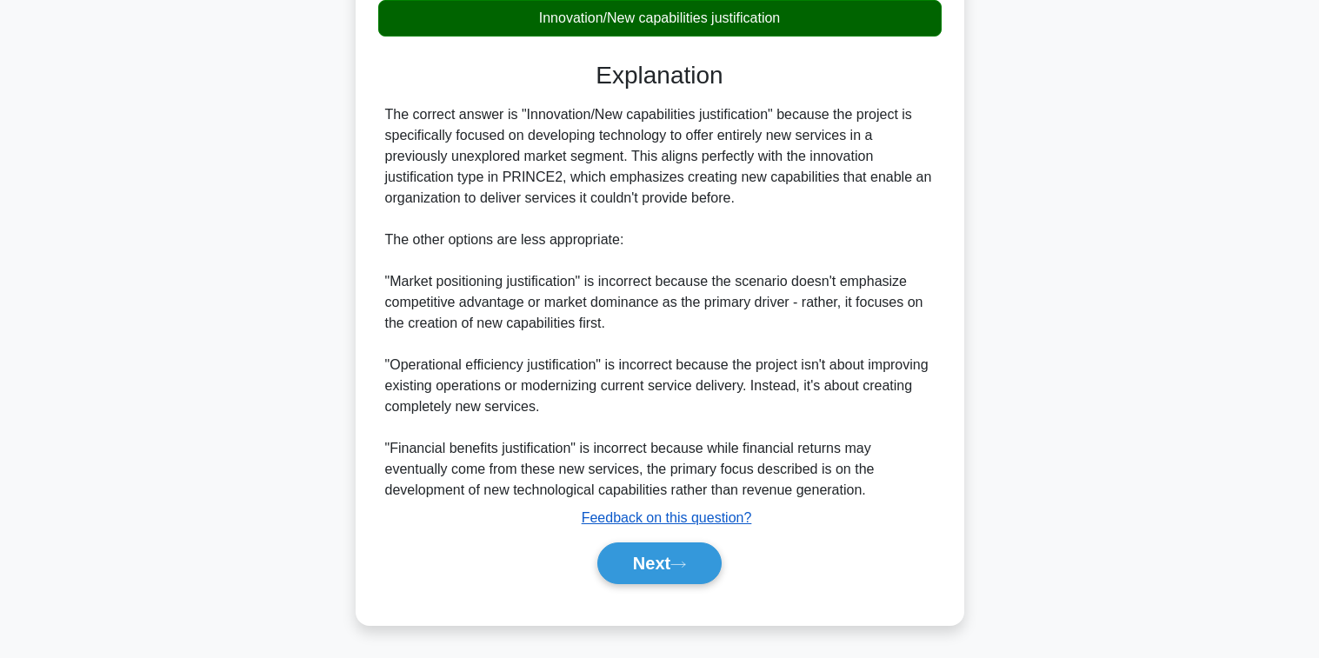
click at [689, 514] on u "Feedback on this question?" at bounding box center [667, 517] width 170 height 15
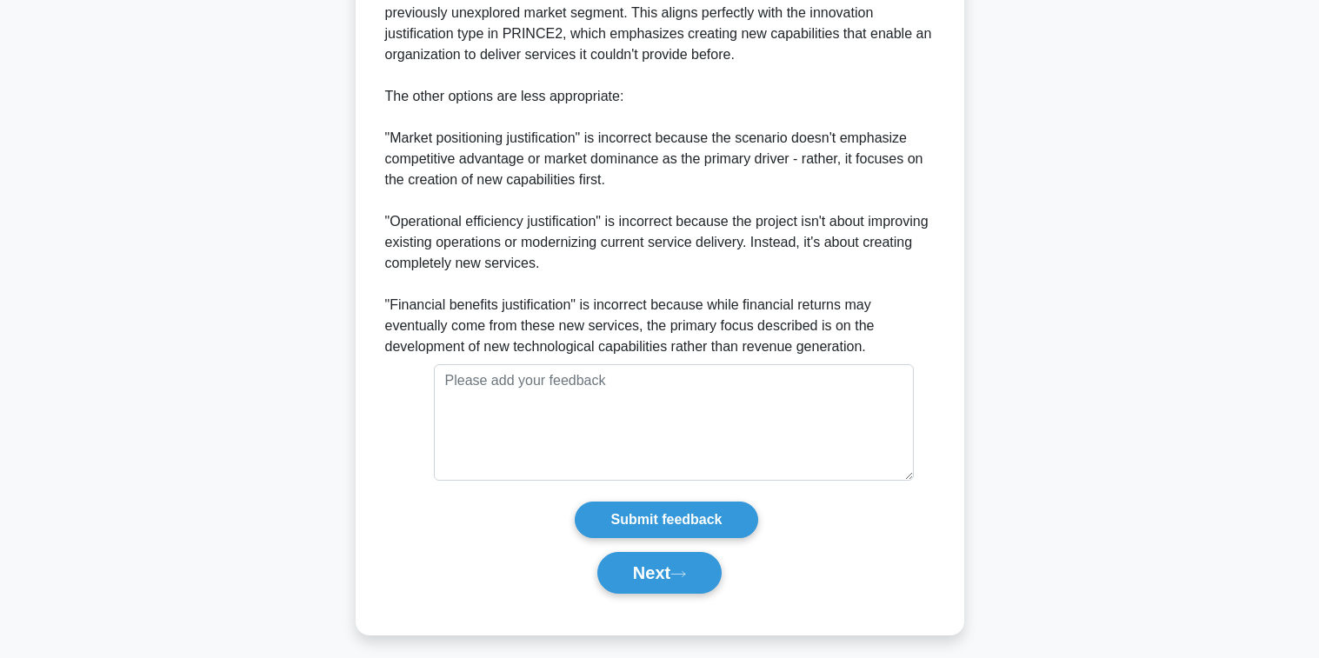
scroll to position [589, 0]
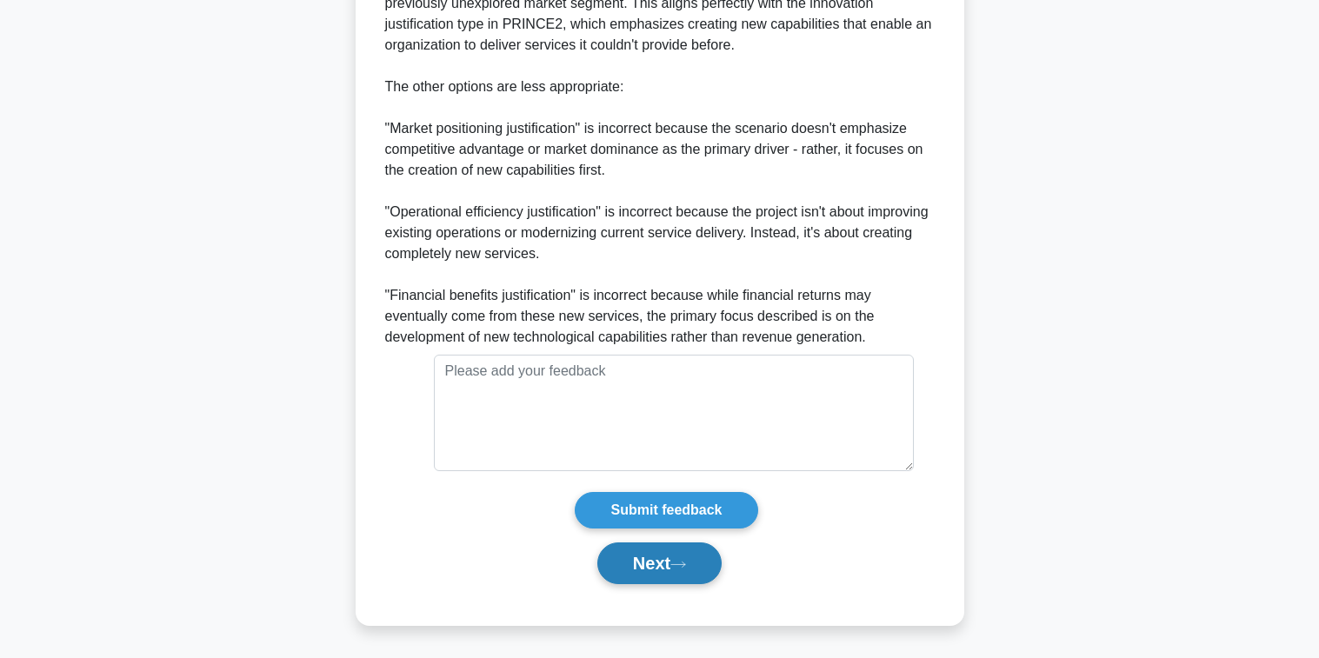
click at [676, 560] on button "Next" at bounding box center [659, 564] width 124 height 42
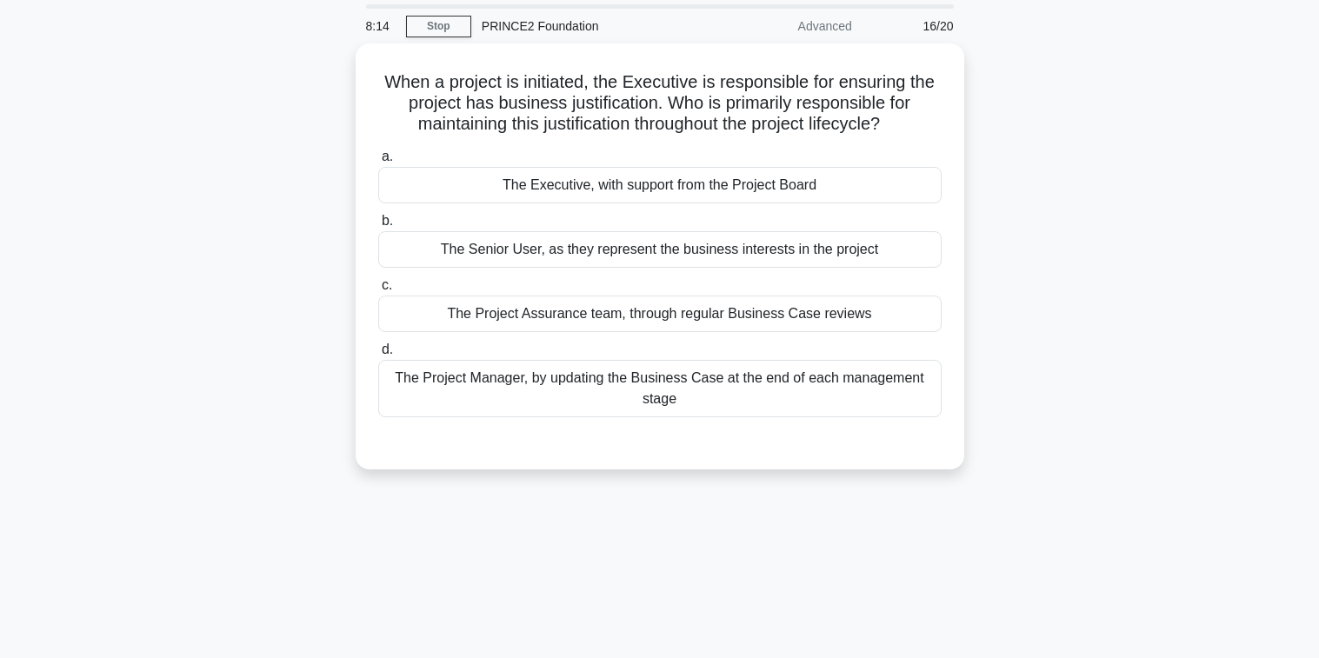
scroll to position [20, 0]
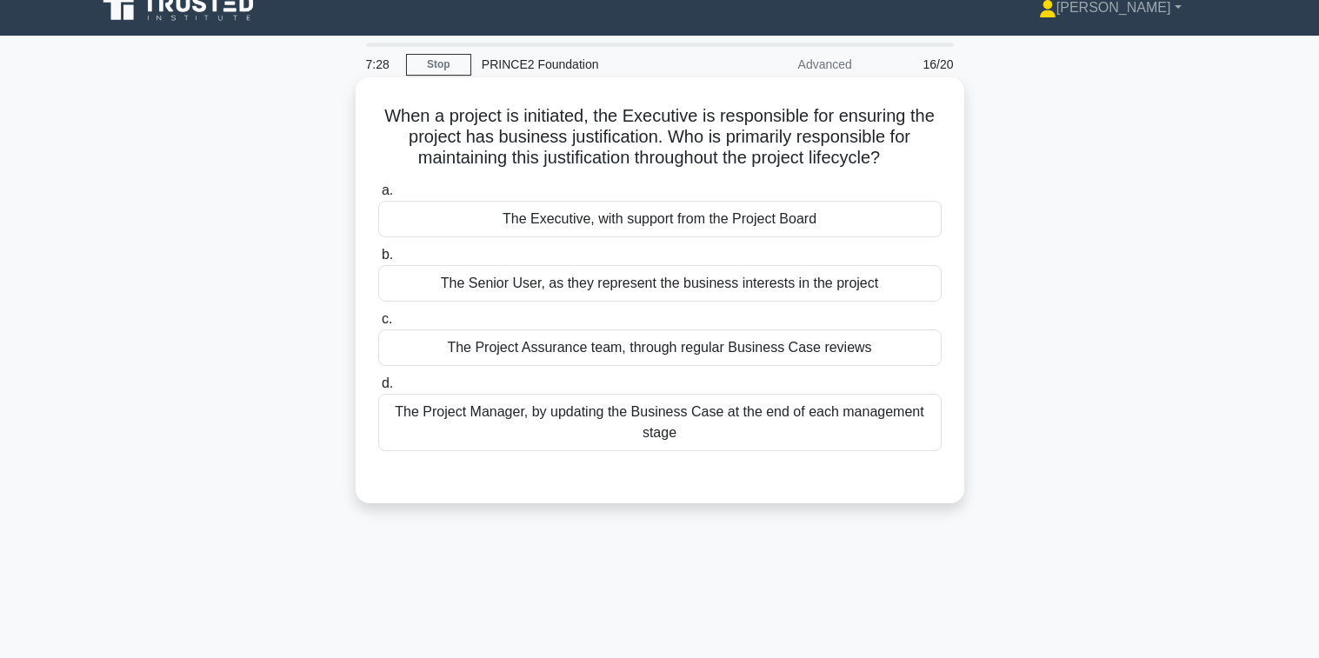
click at [639, 441] on div "The Project Manager, by updating the Business Case at the end of each managemen…" at bounding box center [659, 422] width 563 height 57
click at [378, 390] on input "d. The Project Manager, by updating the Business Case at the end of each manage…" at bounding box center [378, 383] width 0 height 11
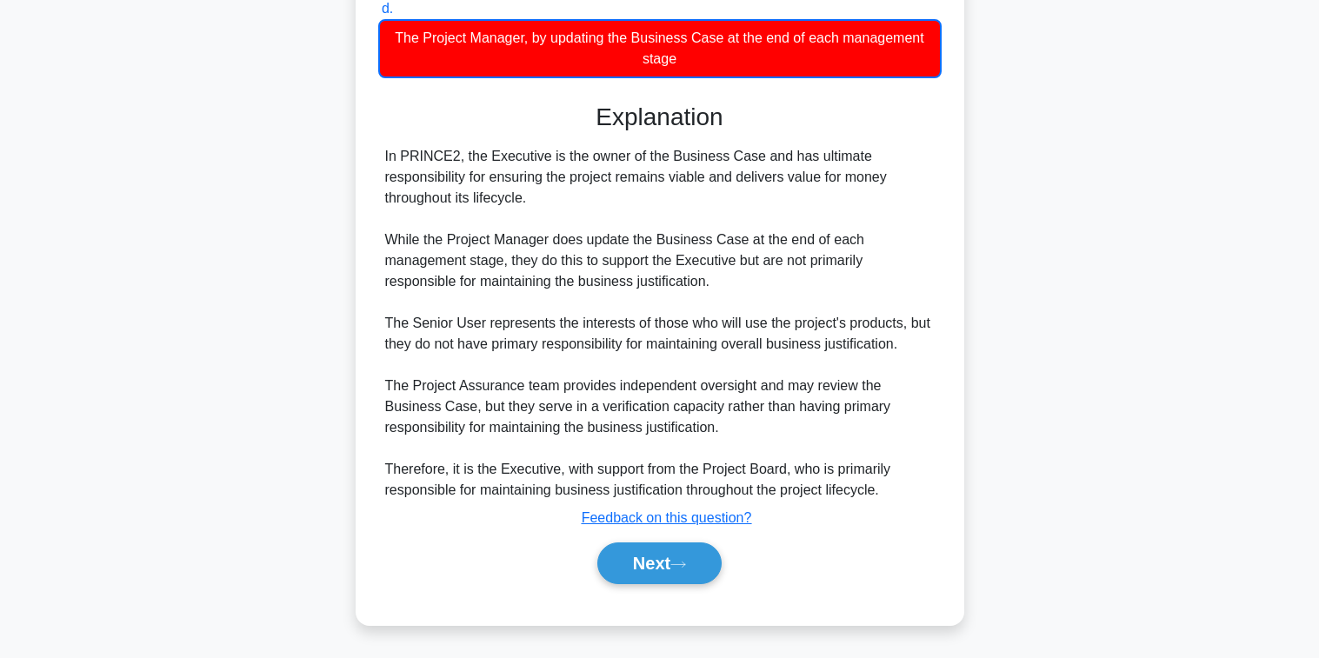
scroll to position [396, 0]
click at [663, 563] on button "Next" at bounding box center [659, 564] width 124 height 42
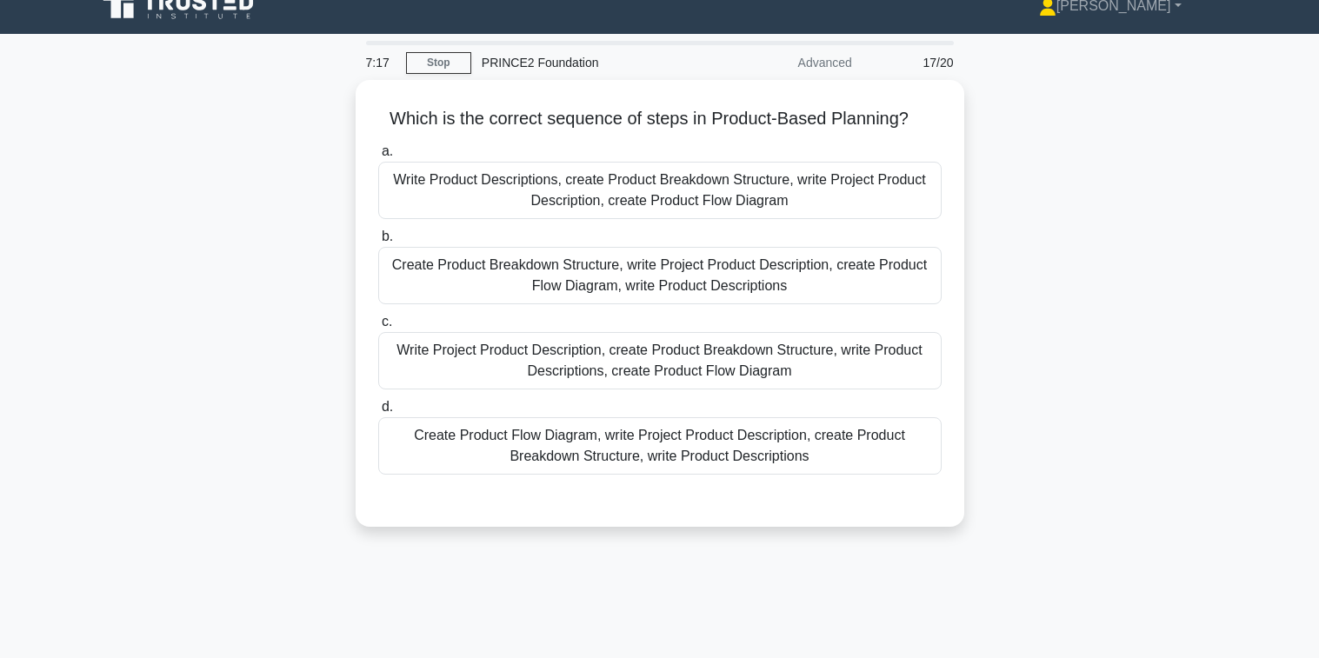
scroll to position [0, 0]
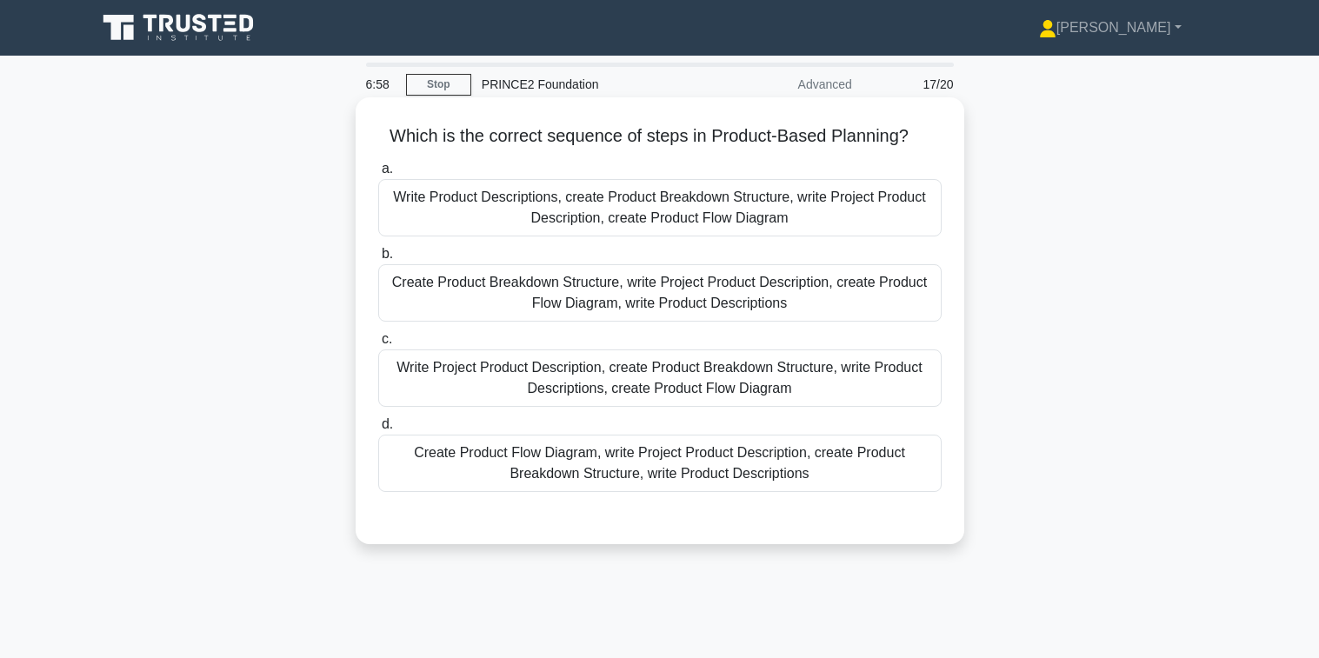
click at [641, 298] on div "Create Product Breakdown Structure, write Project Product Description, create P…" at bounding box center [659, 292] width 563 height 57
click at [378, 260] on input "b. Create Product Breakdown Structure, write Project Product Description, creat…" at bounding box center [378, 254] width 0 height 11
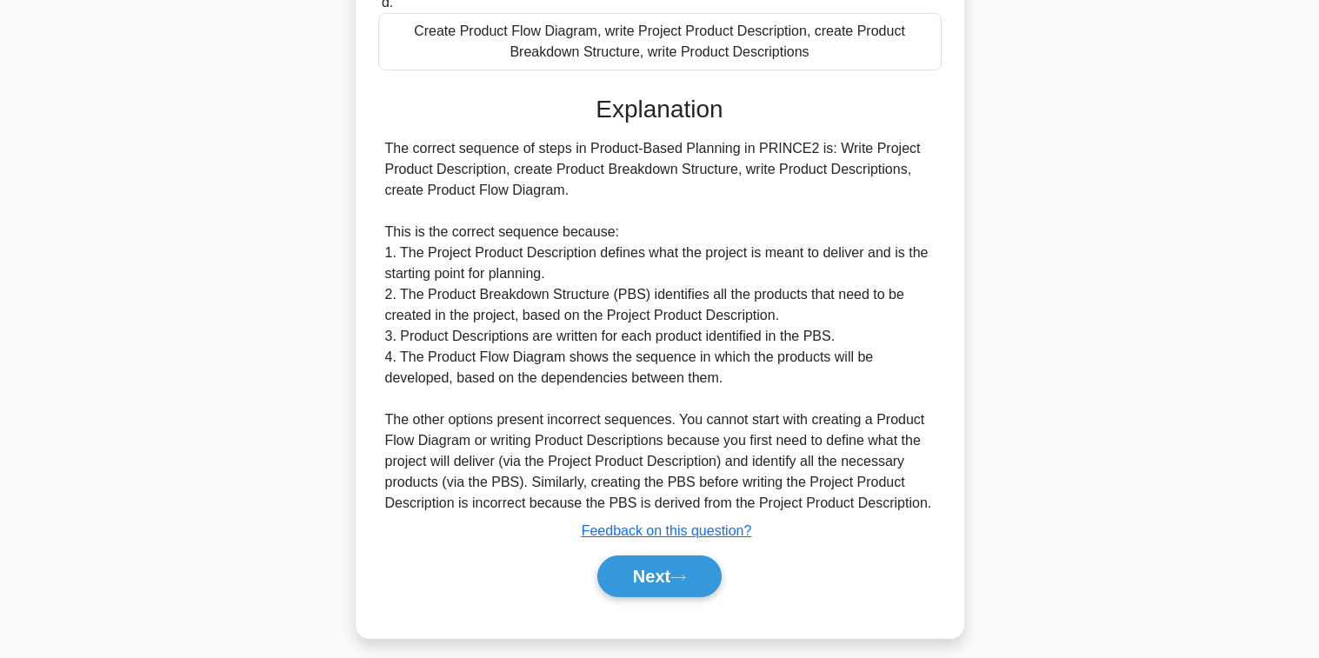
scroll to position [437, 0]
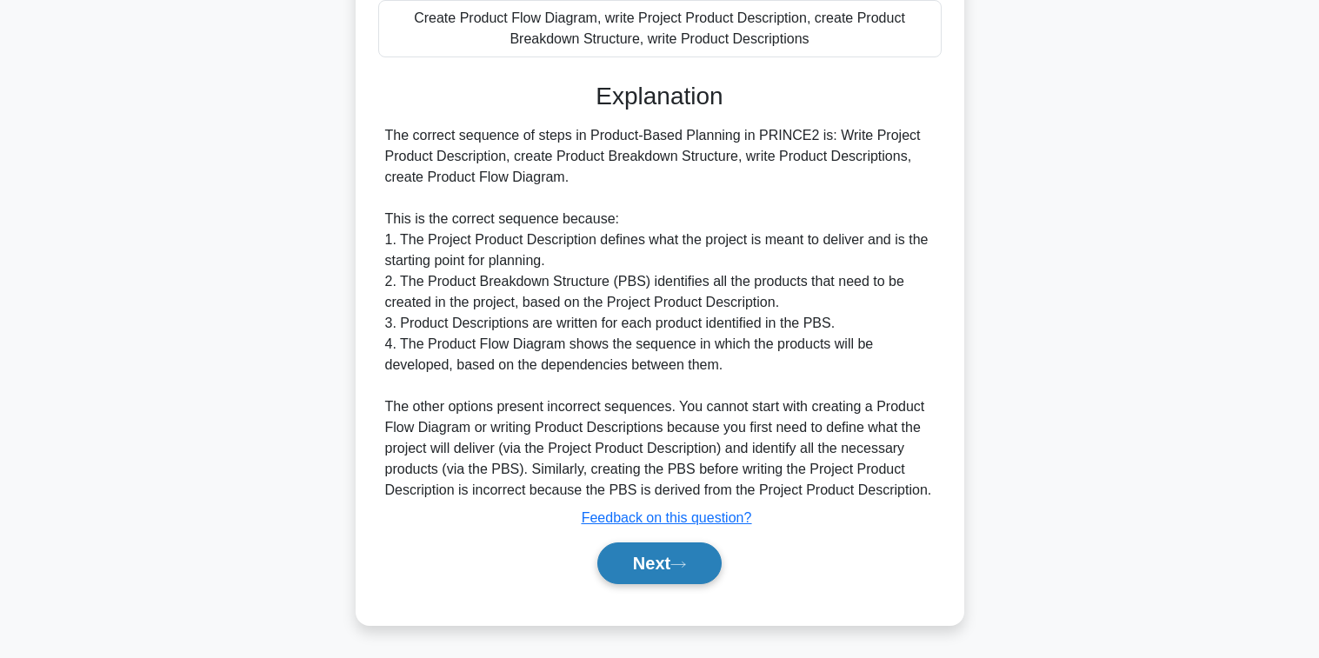
click at [668, 560] on button "Next" at bounding box center [659, 564] width 124 height 42
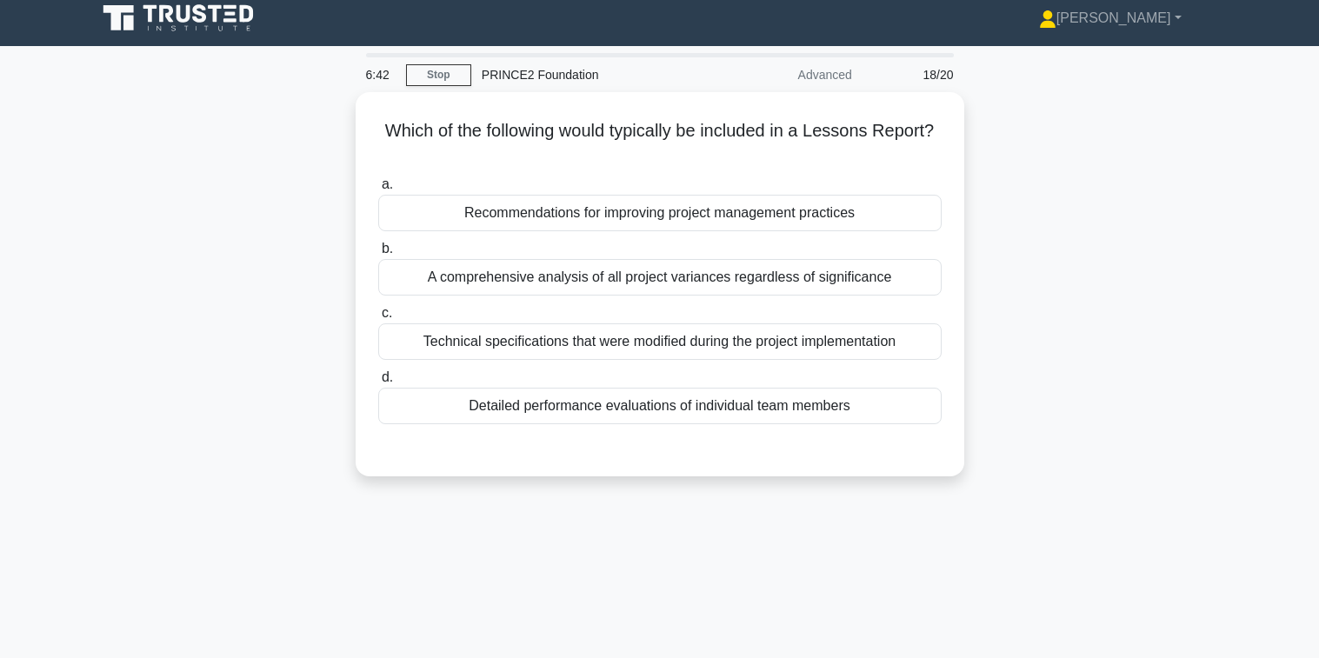
scroll to position [0, 0]
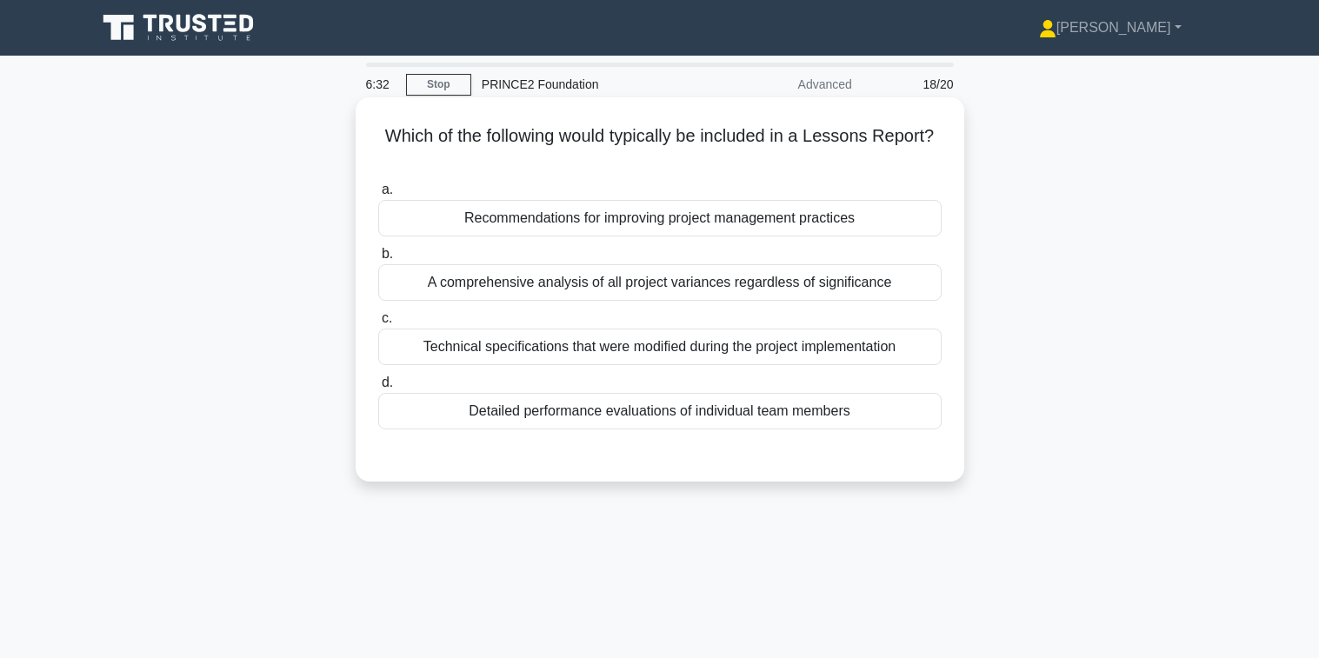
click at [620, 227] on div "Recommendations for improving project management practices" at bounding box center [659, 218] width 563 height 37
click at [378, 196] on input "a. Recommendations for improving project management practices" at bounding box center [378, 189] width 0 height 11
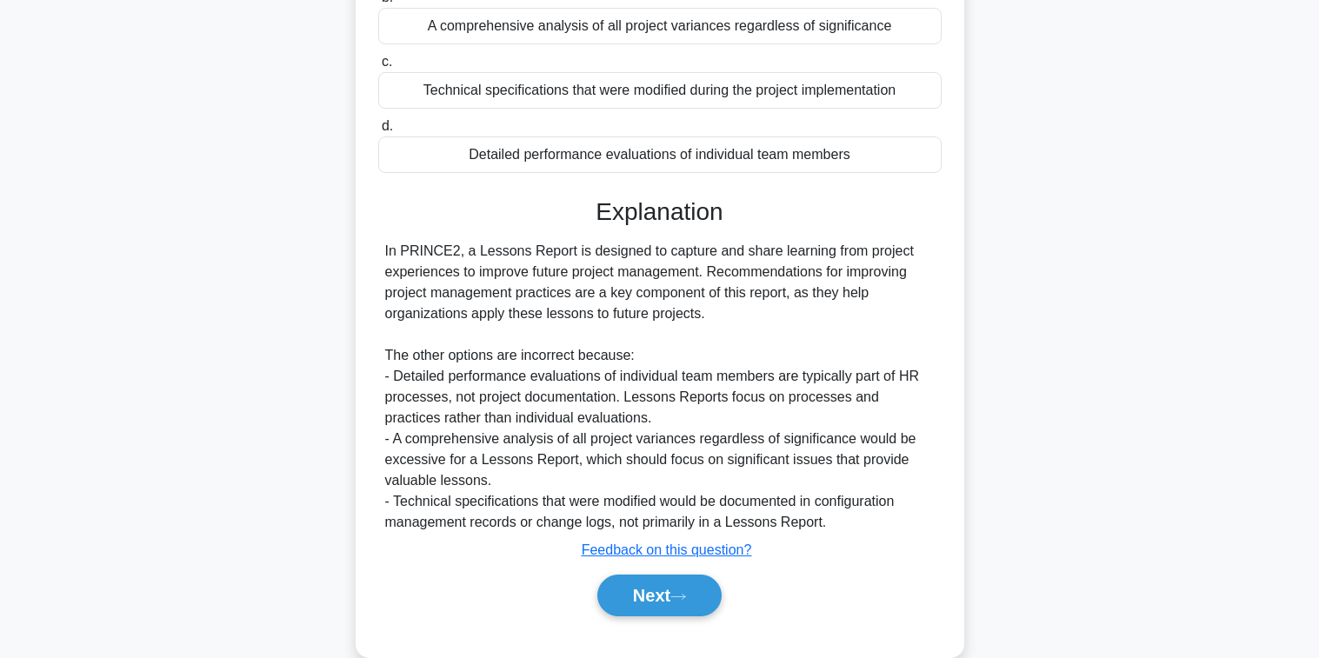
scroll to position [290, 0]
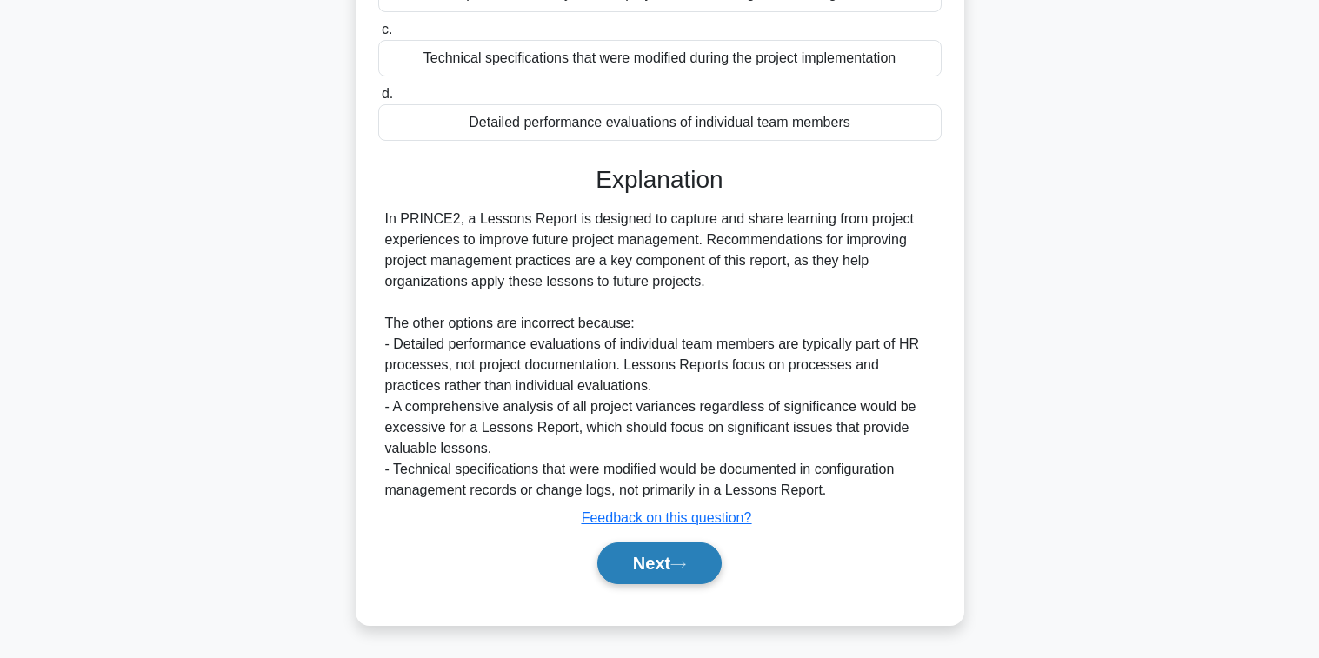
click at [650, 561] on button "Next" at bounding box center [659, 564] width 124 height 42
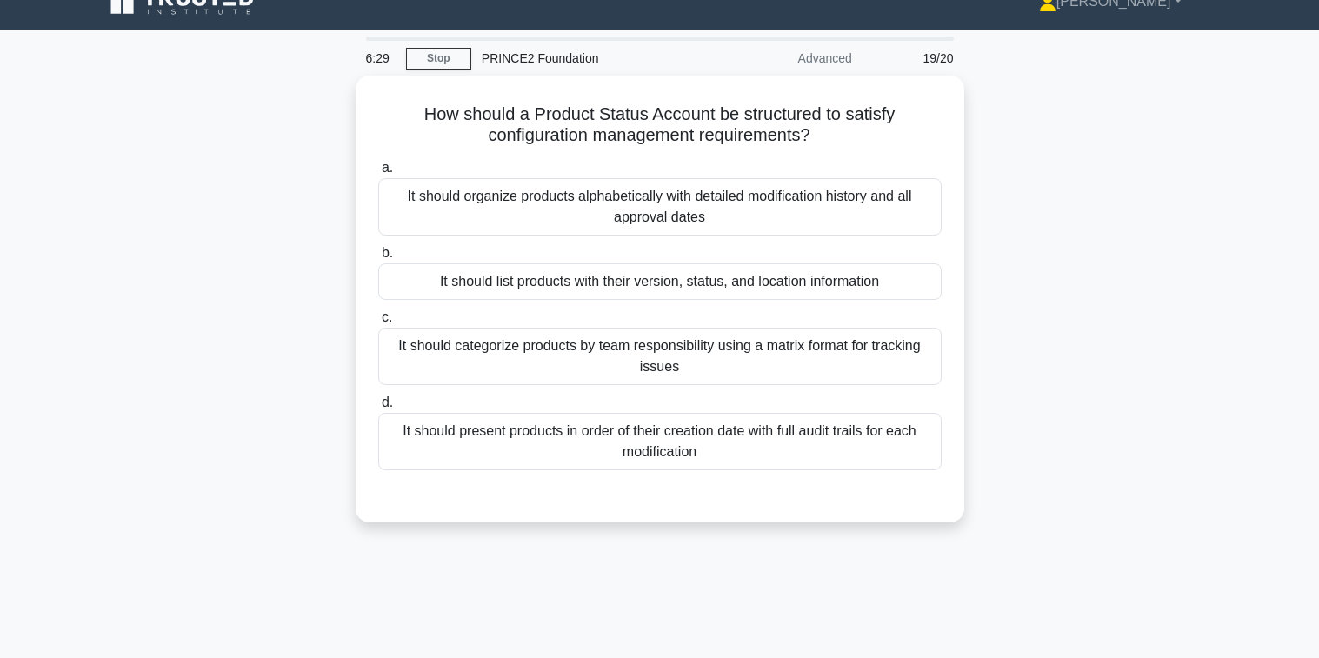
scroll to position [0, 0]
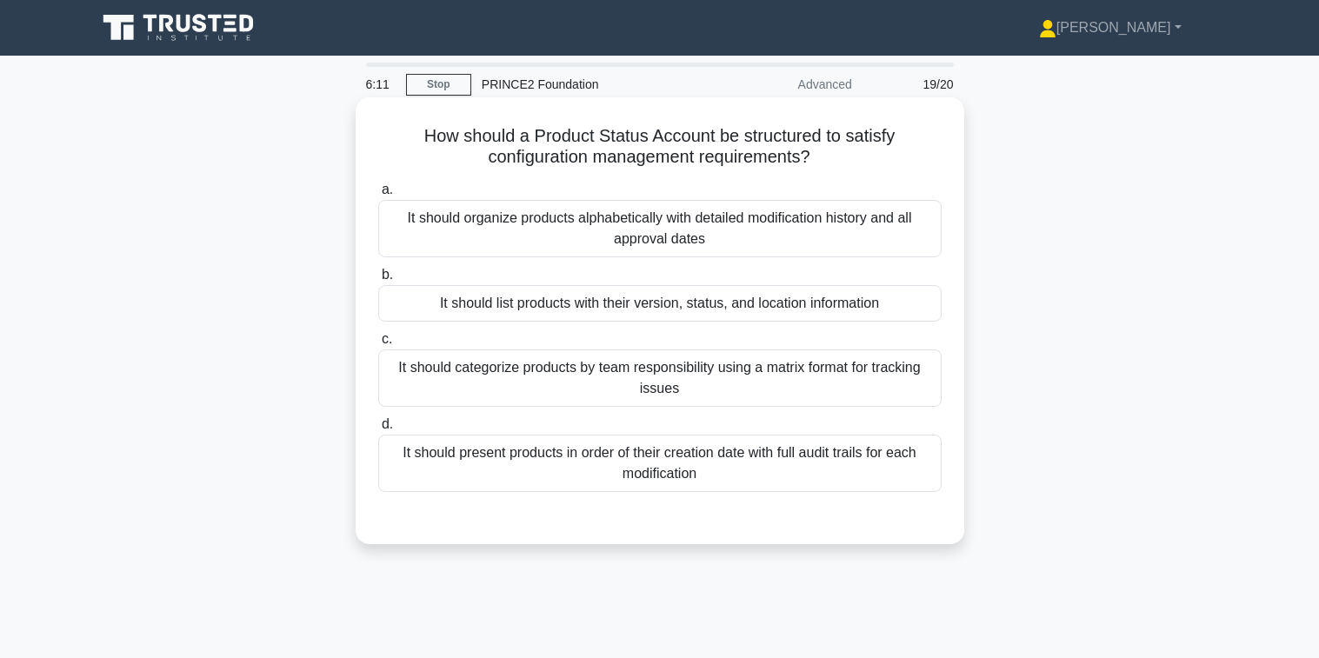
click at [594, 304] on div "It should list products with their version, status, and location information" at bounding box center [659, 303] width 563 height 37
click at [378, 281] on input "b. It should list products with their version, status, and location information" at bounding box center [378, 275] width 0 height 11
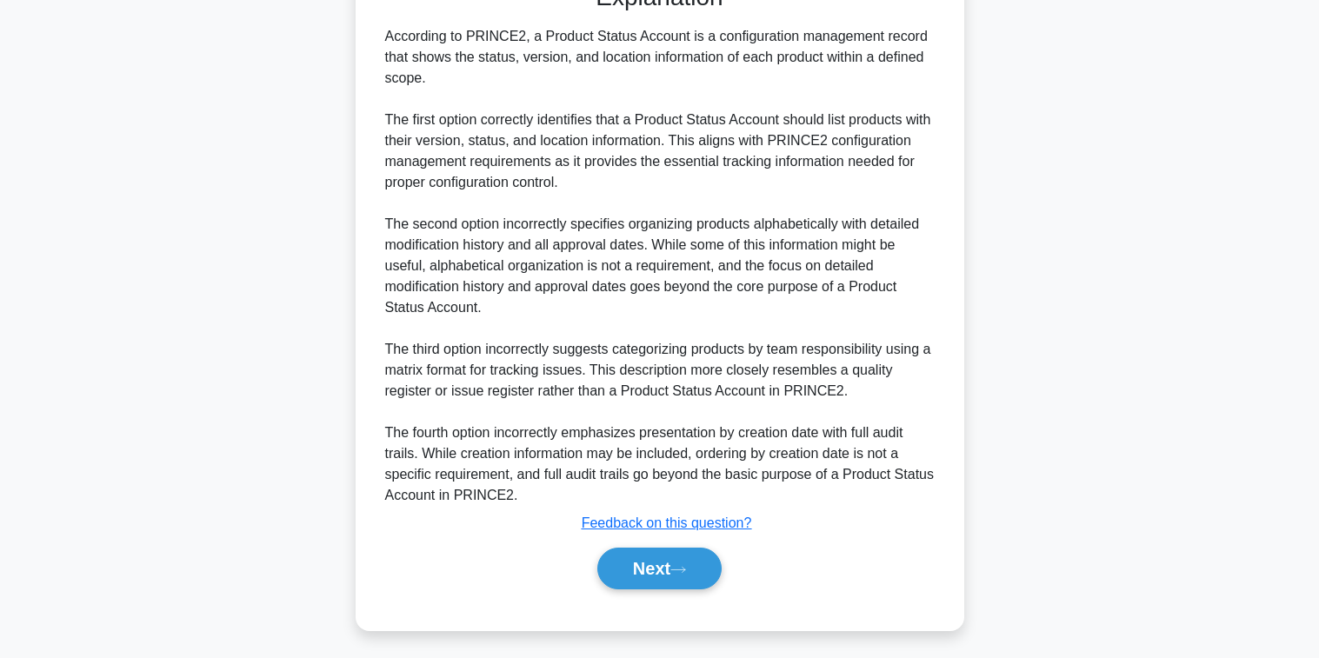
scroll to position [540, 0]
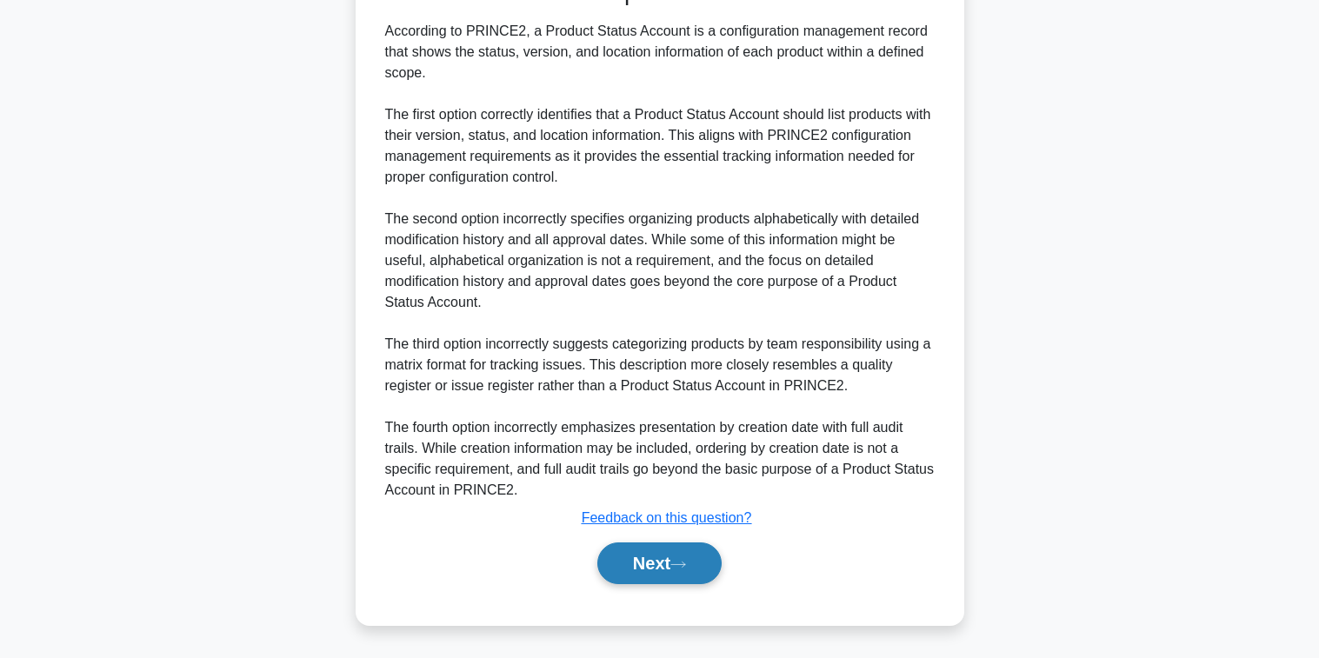
click at [662, 568] on button "Next" at bounding box center [659, 564] width 124 height 42
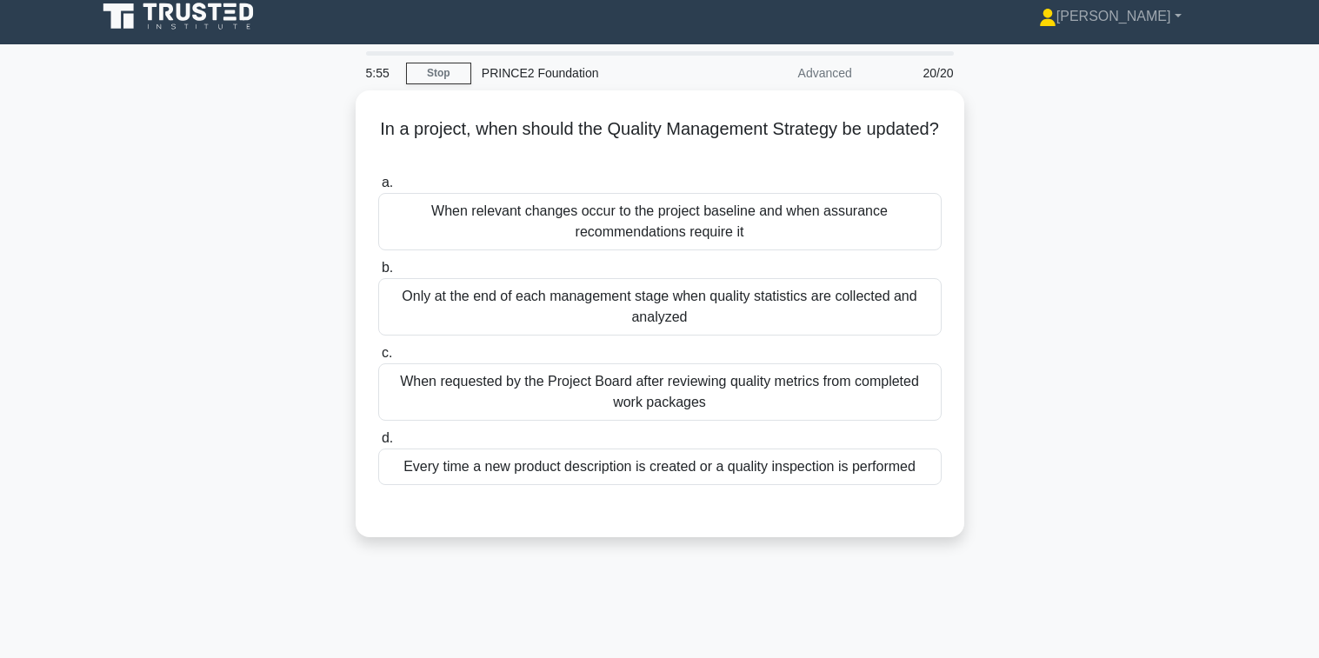
scroll to position [0, 0]
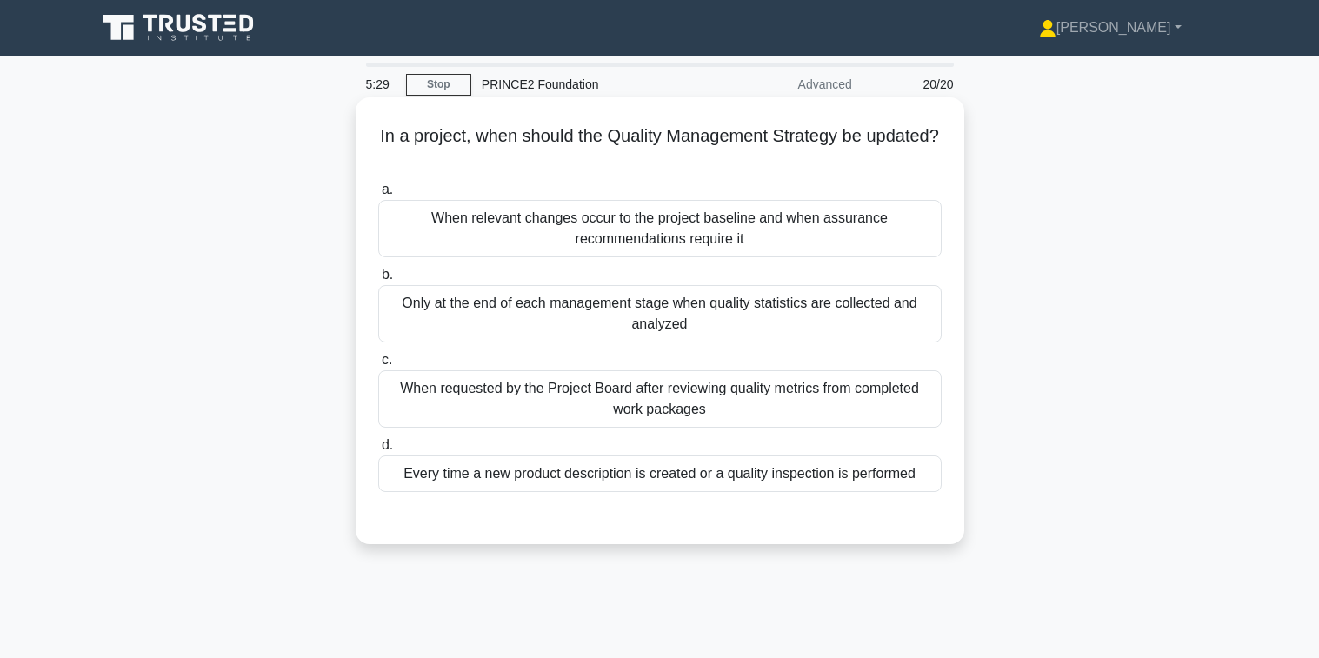
click at [723, 236] on div "When relevant changes occur to the project baseline and when assurance recommen…" at bounding box center [659, 228] width 563 height 57
click at [378, 196] on input "a. When relevant changes occur to the project baseline and when assurance recom…" at bounding box center [378, 189] width 0 height 11
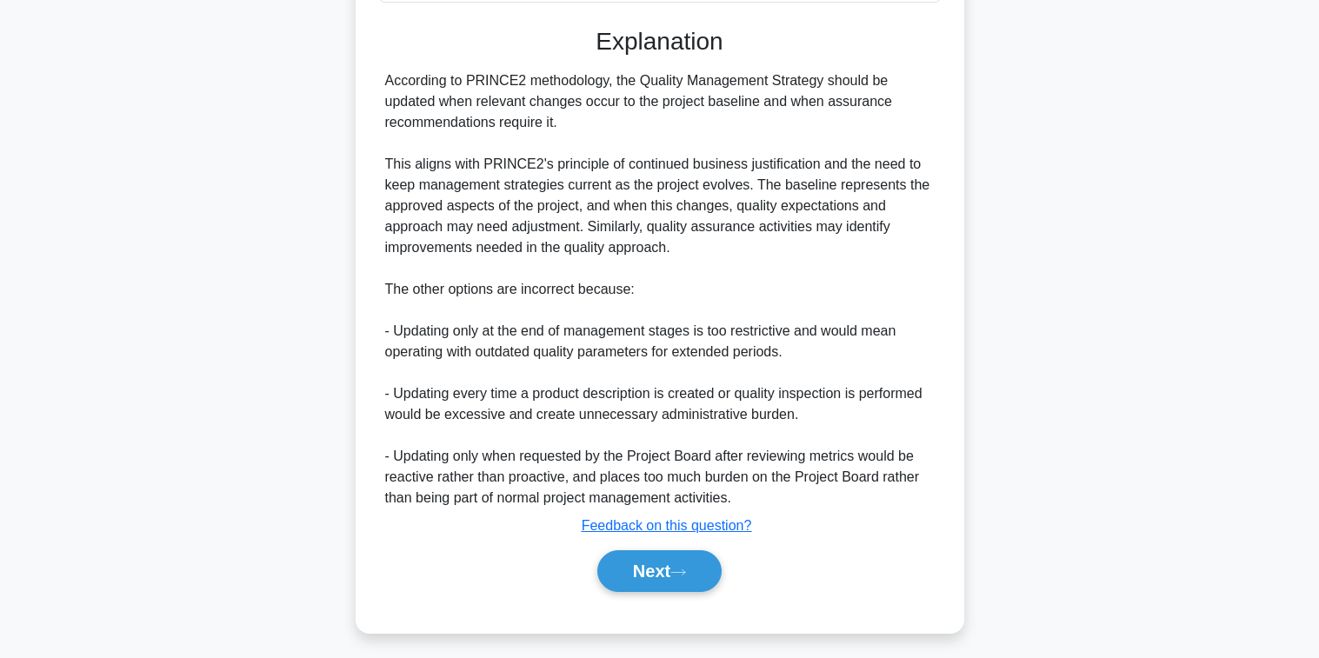
scroll to position [498, 0]
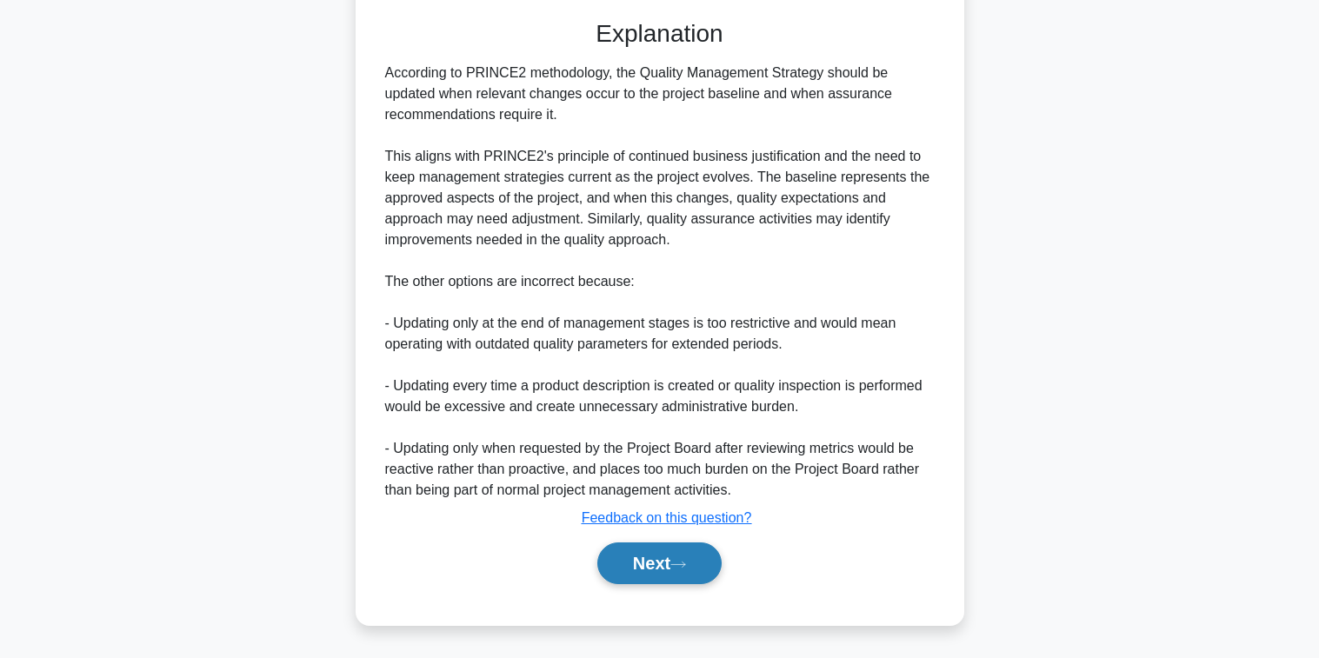
click at [646, 557] on button "Next" at bounding box center [659, 564] width 124 height 42
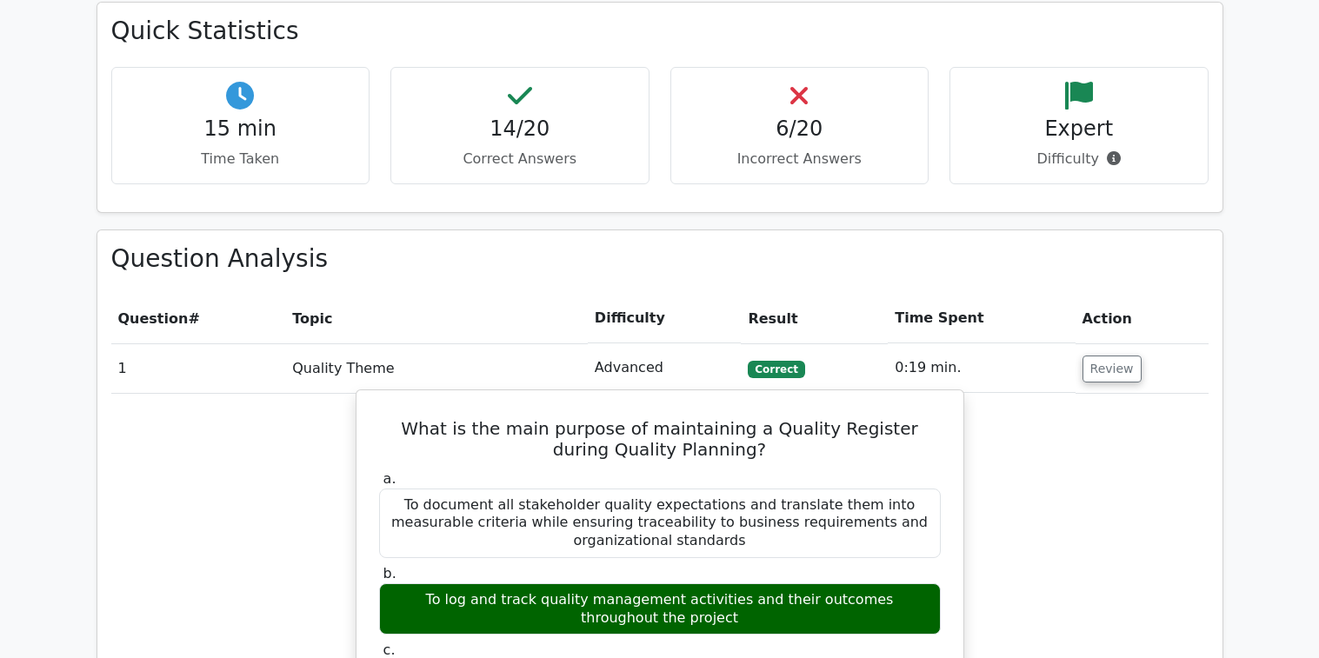
scroll to position [435, 0]
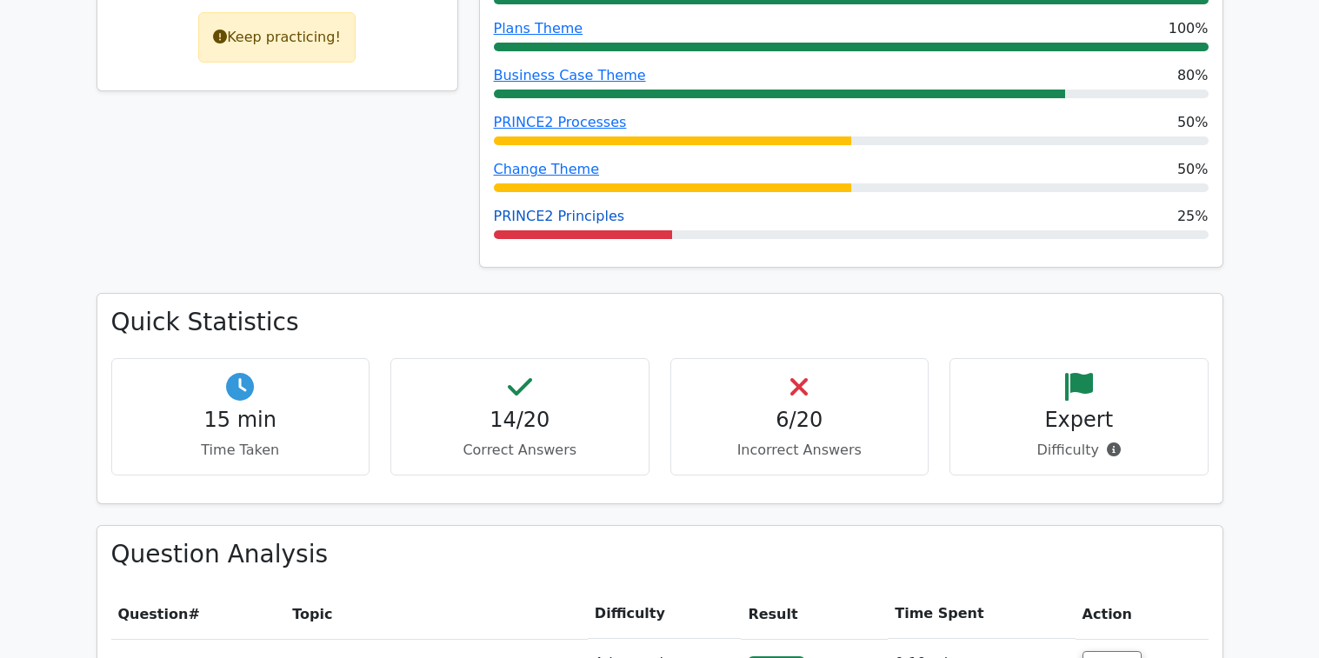
click at [565, 214] on link "PRINCE2 Principles" at bounding box center [559, 216] width 131 height 17
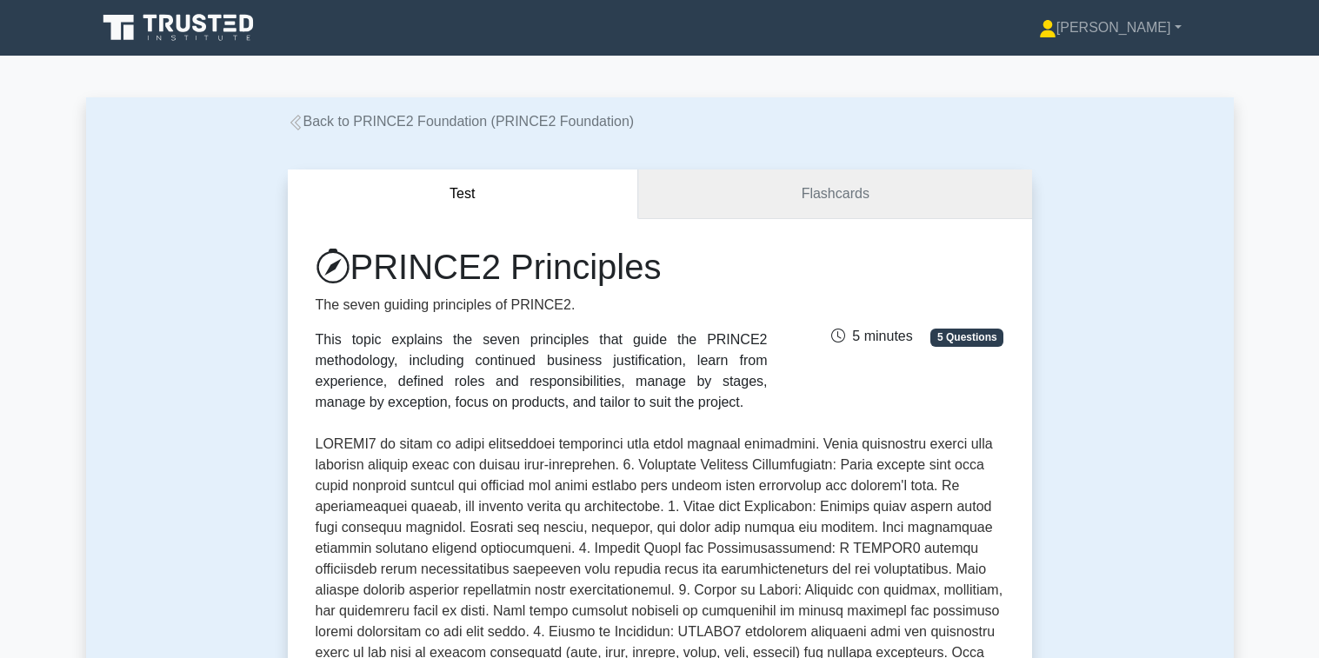
click at [833, 184] on link "Flashcards" at bounding box center [834, 195] width 393 height 50
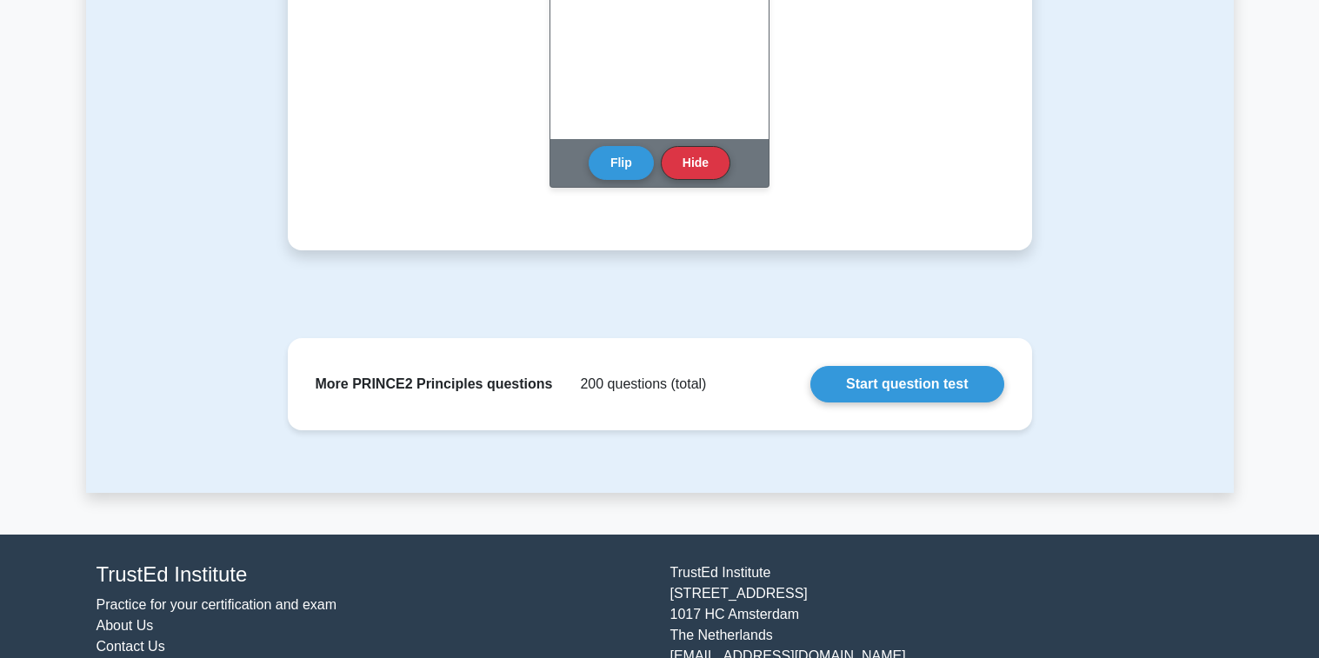
scroll to position [1467, 0]
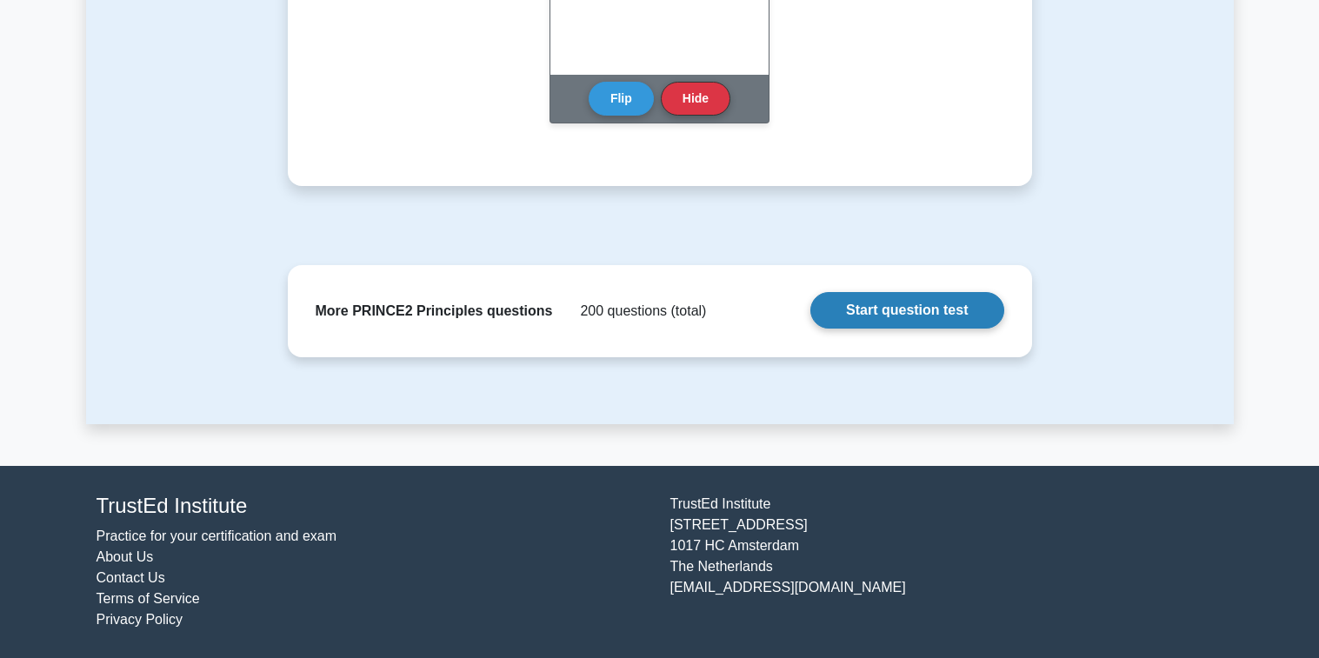
click at [916, 298] on link "Start question test" at bounding box center [906, 310] width 193 height 37
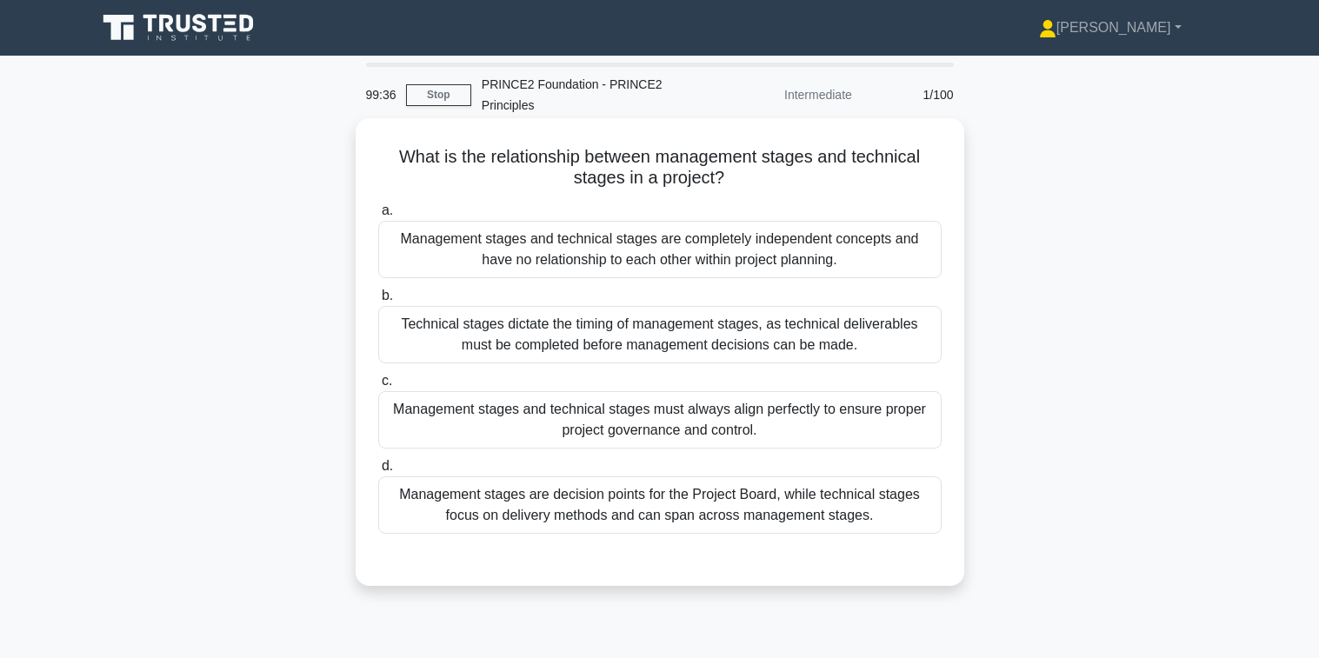
click at [667, 511] on div "Management stages are decision points for the Project Board, while technical st…" at bounding box center [659, 504] width 563 height 57
click at [378, 472] on input "d. Management stages are decision points for the Project Board, while technical…" at bounding box center [378, 466] width 0 height 11
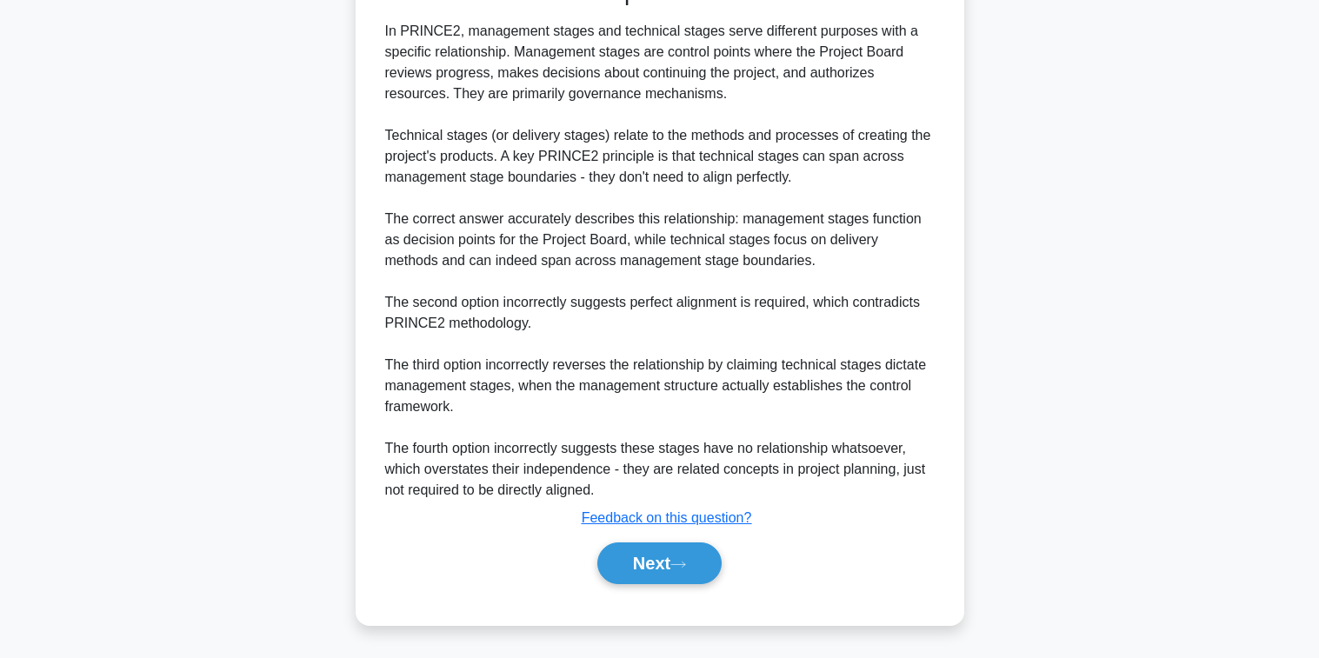
scroll to position [582, 0]
click at [658, 563] on button "Next" at bounding box center [659, 564] width 124 height 42
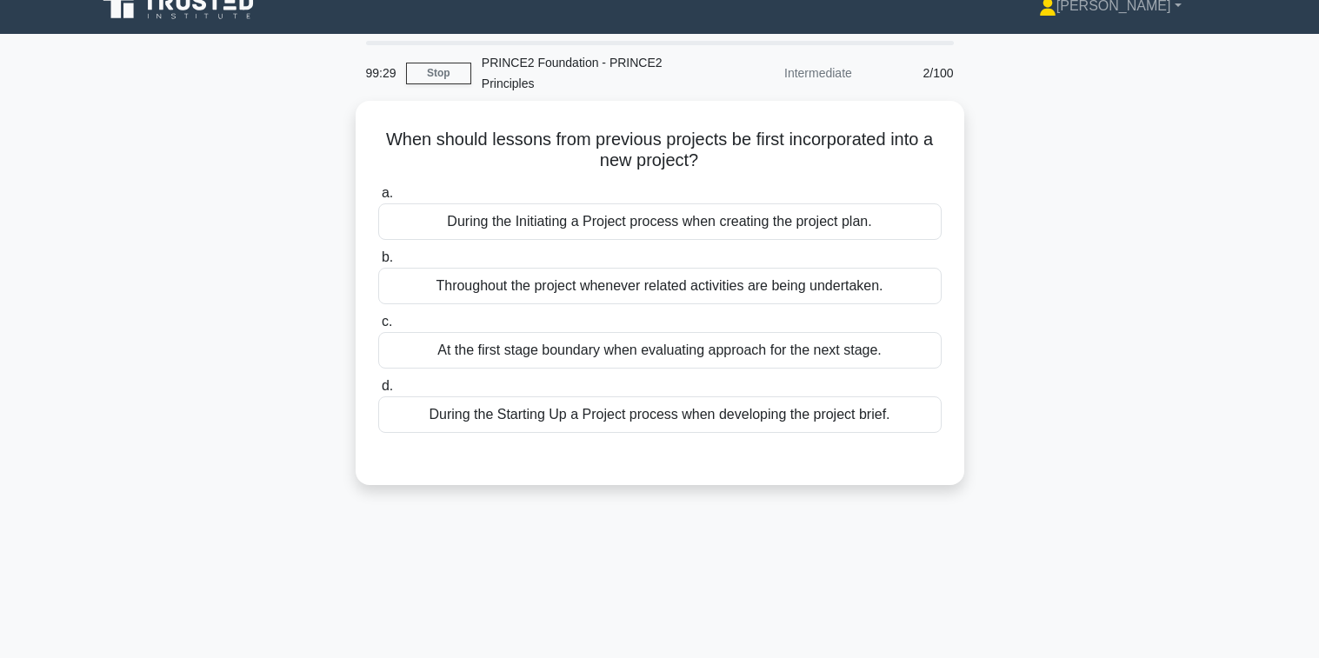
scroll to position [0, 0]
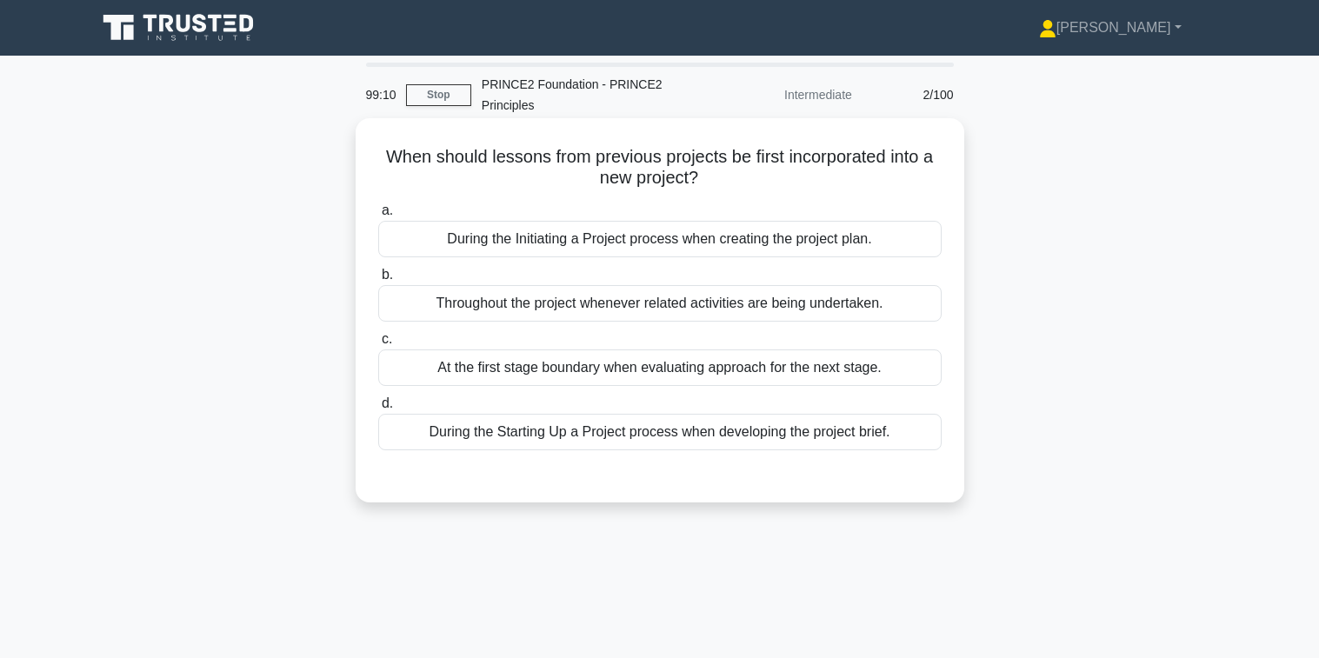
click at [577, 309] on div "Throughout the project whenever related activities are being undertaken." at bounding box center [659, 303] width 563 height 37
click at [378, 281] on input "b. Throughout the project whenever related activities are being undertaken." at bounding box center [378, 275] width 0 height 11
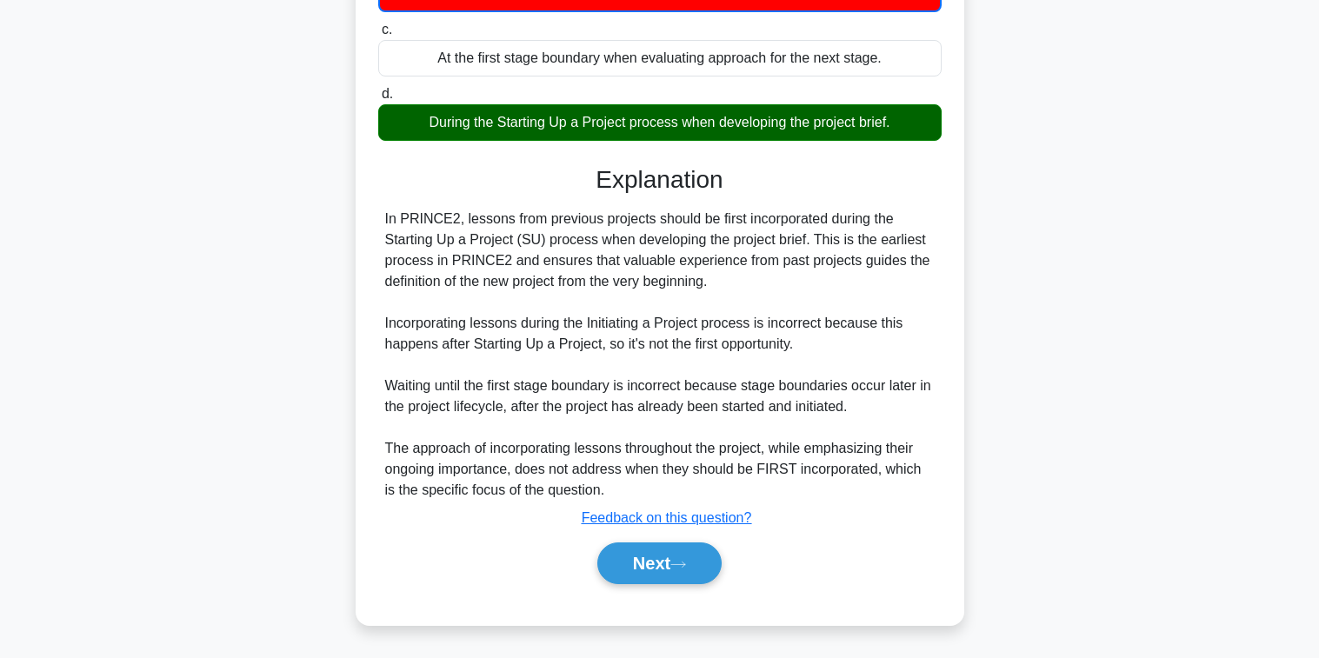
scroll to position [312, 0]
click at [677, 561] on icon at bounding box center [678, 565] width 16 height 10
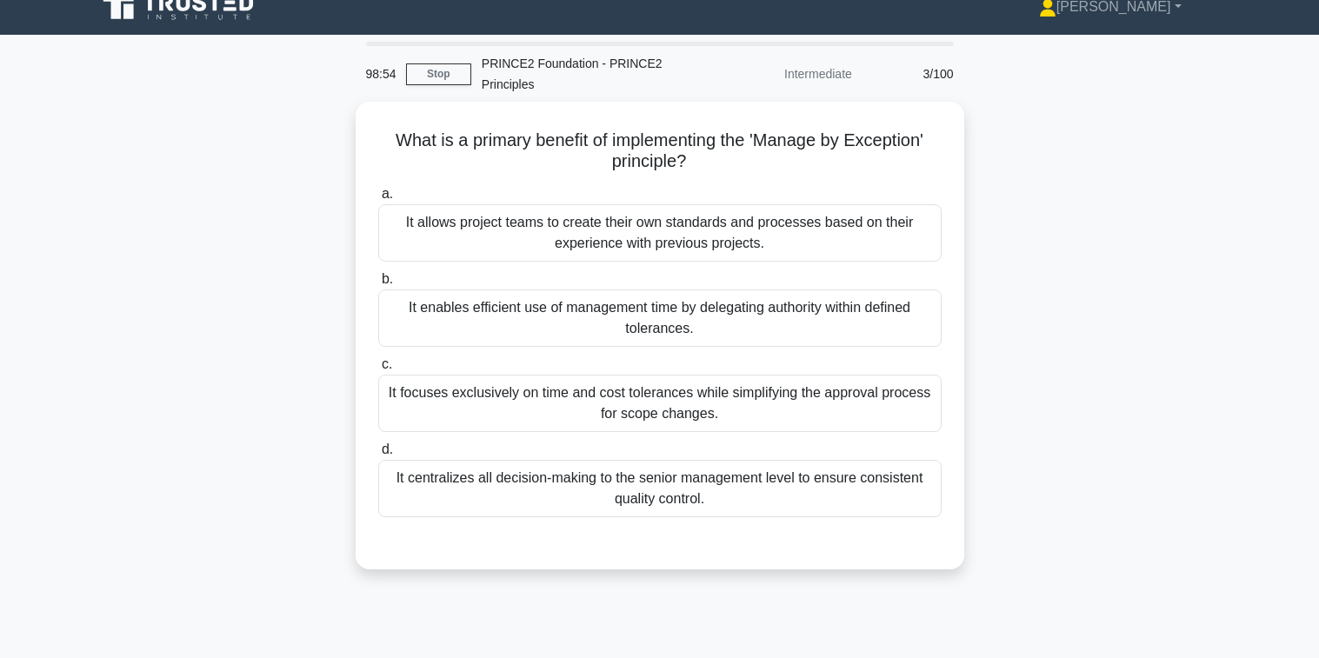
scroll to position [0, 0]
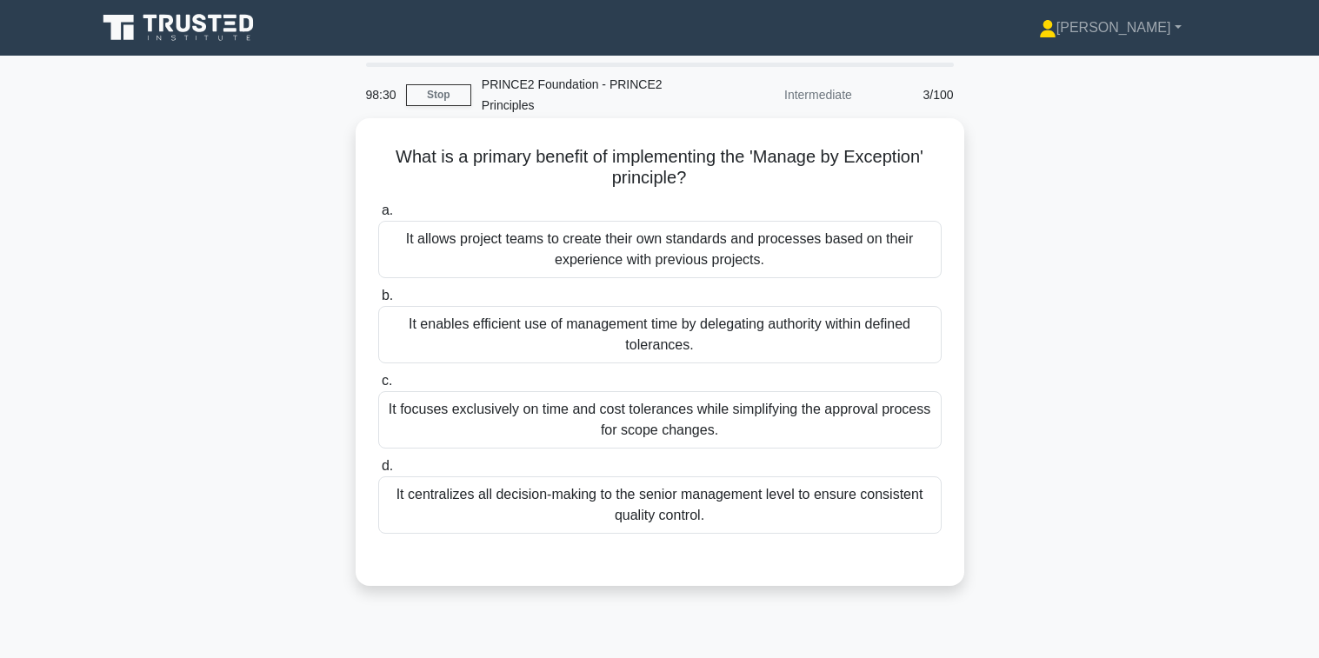
click at [678, 426] on div "It focuses exclusively on time and cost tolerances while simplifying the approv…" at bounding box center [659, 419] width 563 height 57
click at [378, 387] on input "c. It focuses exclusively on time and cost tolerances while simplifying the app…" at bounding box center [378, 381] width 0 height 11
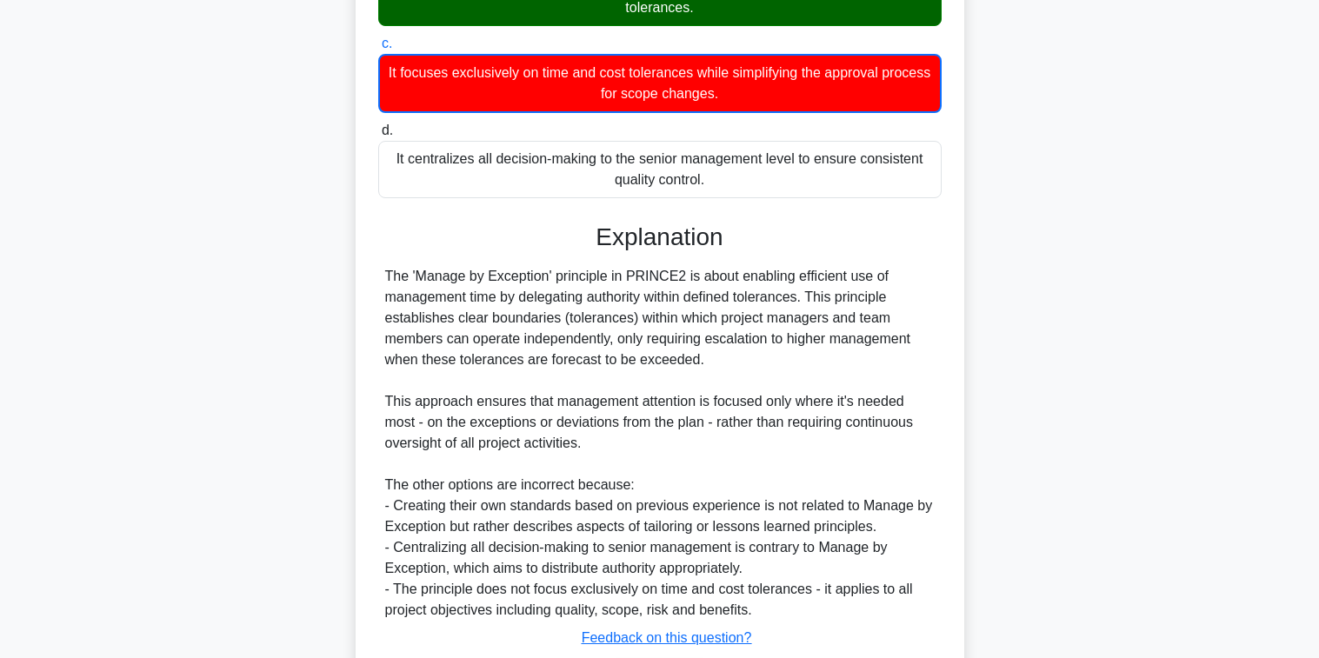
scroll to position [458, 0]
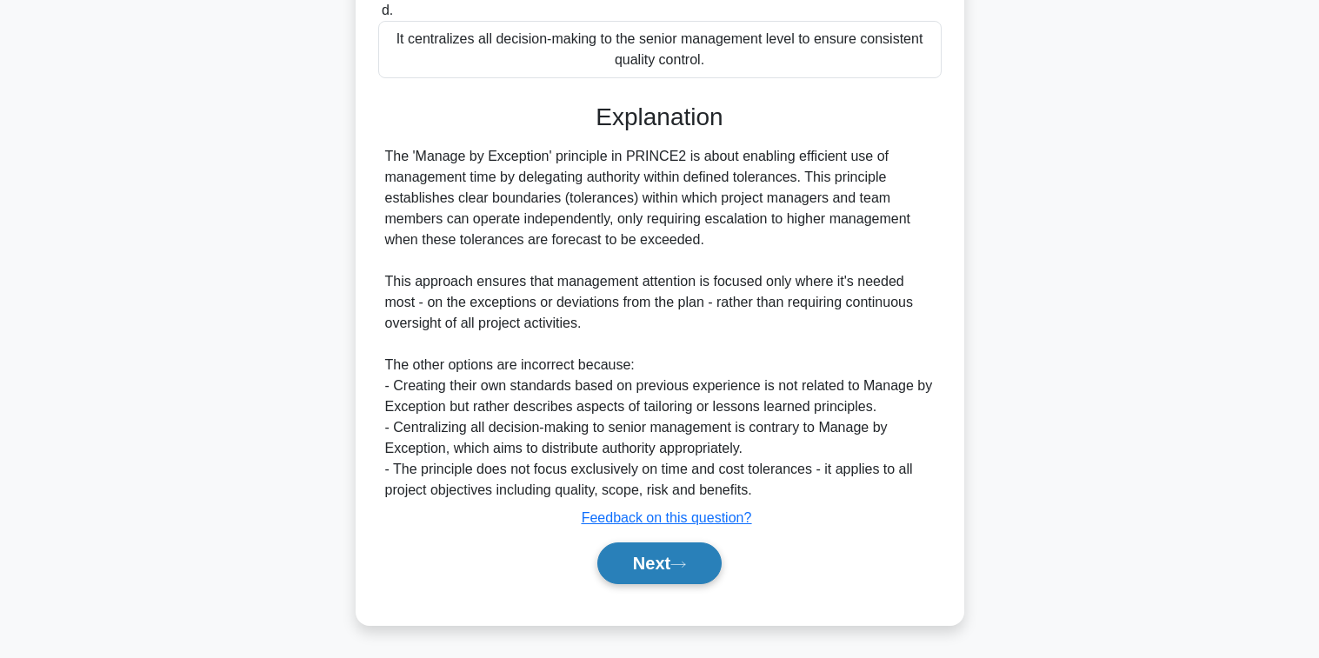
click at [664, 563] on button "Next" at bounding box center [659, 564] width 124 height 42
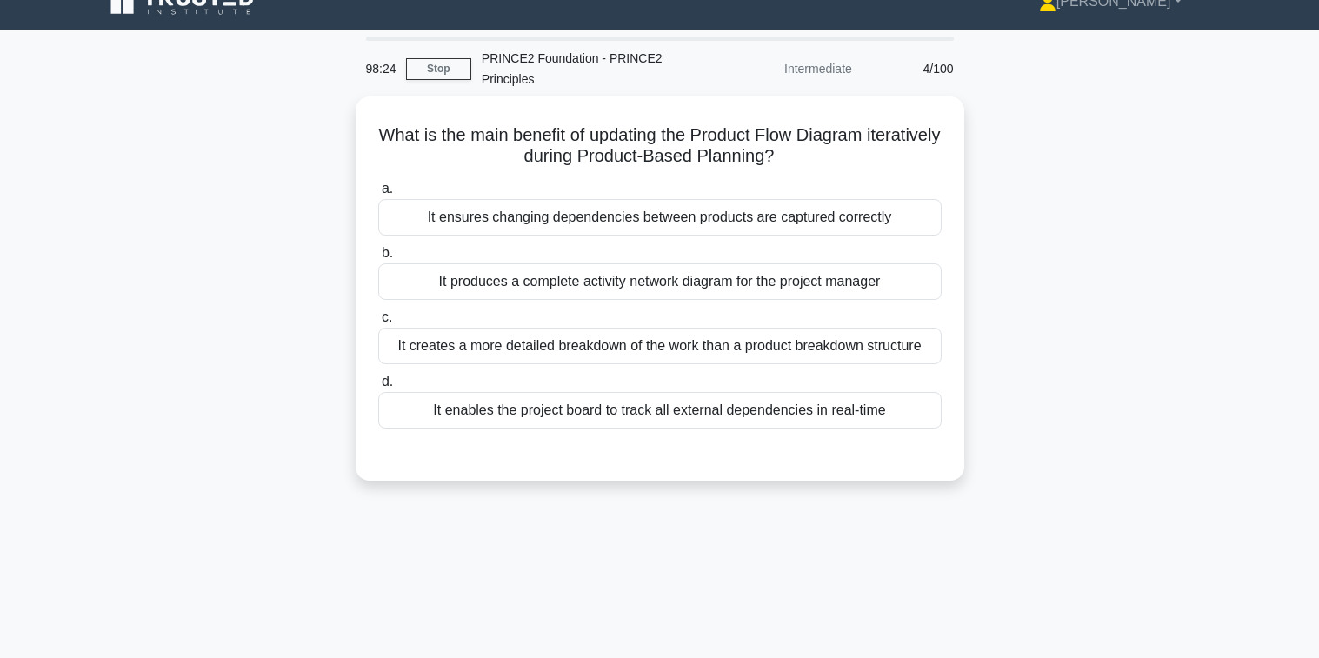
scroll to position [0, 0]
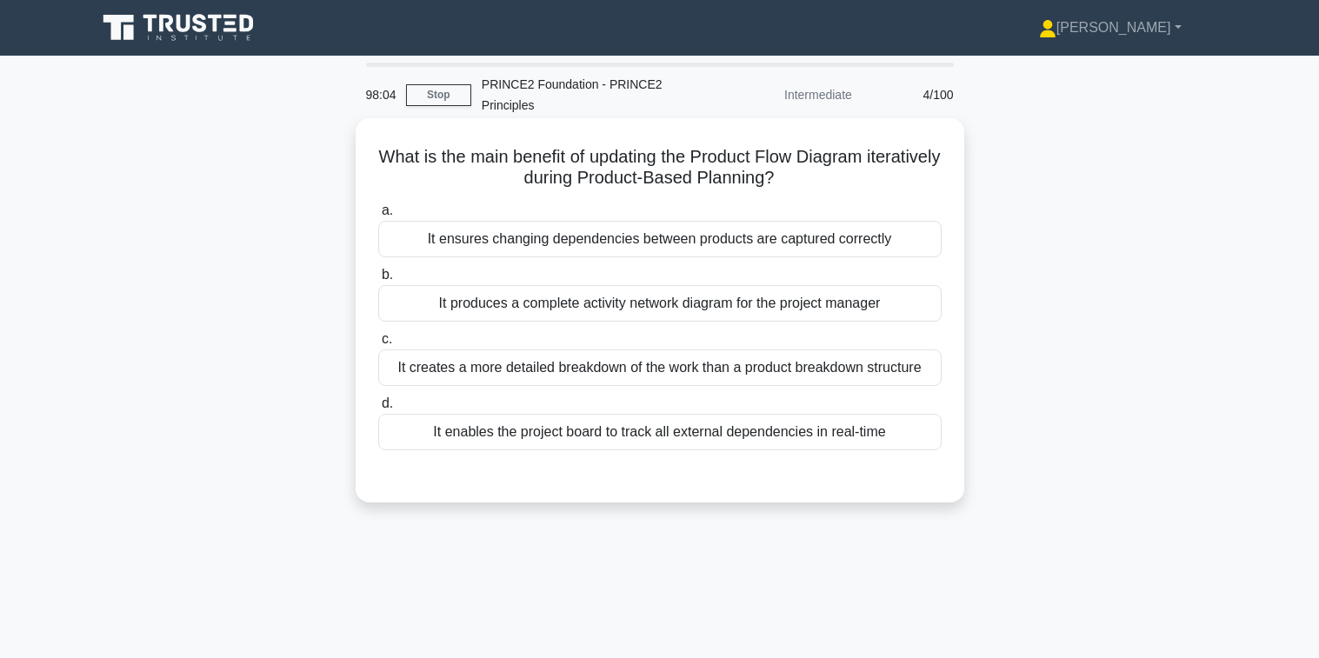
click at [624, 359] on div "It creates a more detailed breakdown of the work than a product breakdown struc…" at bounding box center [659, 368] width 563 height 37
click at [378, 345] on input "c. It creates a more detailed breakdown of the work than a product breakdown st…" at bounding box center [378, 339] width 0 height 11
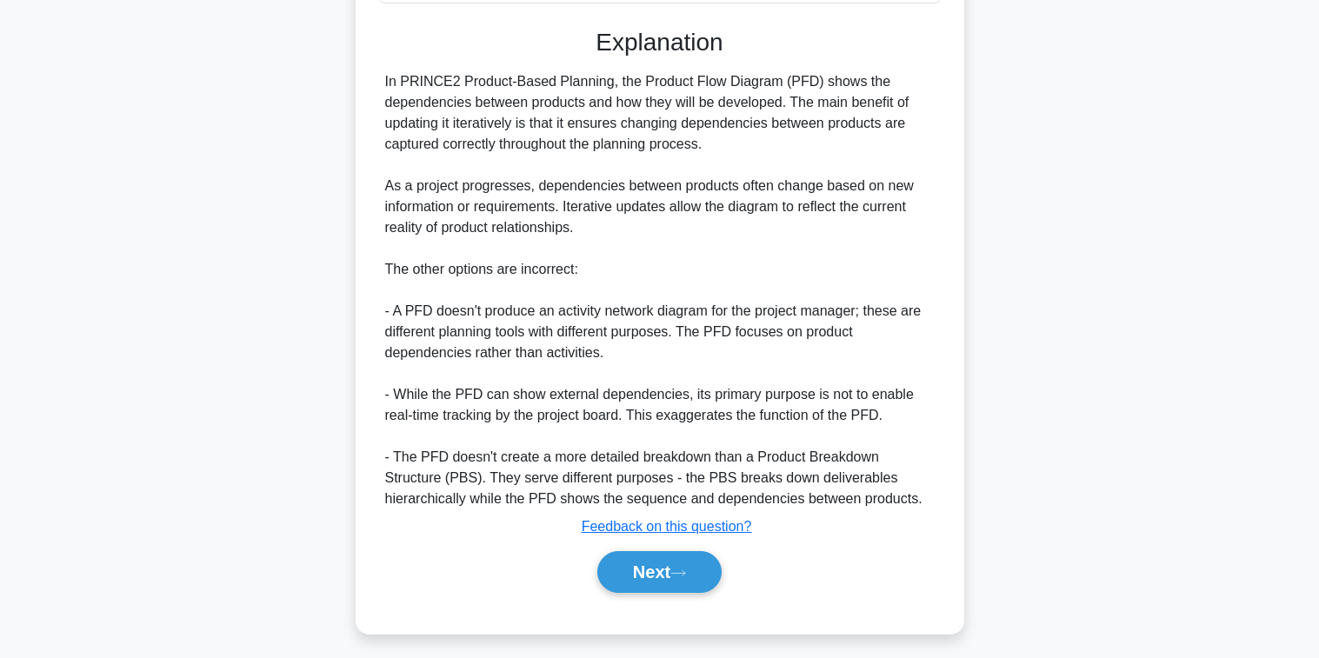
scroll to position [458, 0]
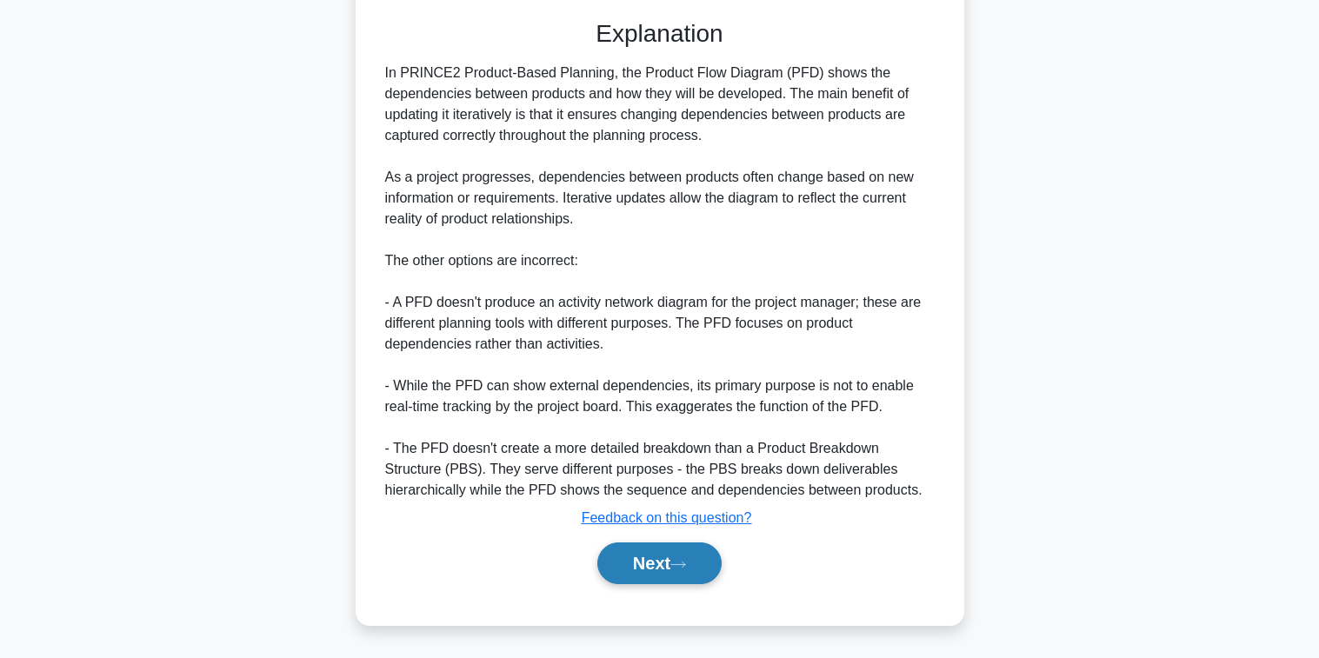
click at [661, 556] on button "Next" at bounding box center [659, 564] width 124 height 42
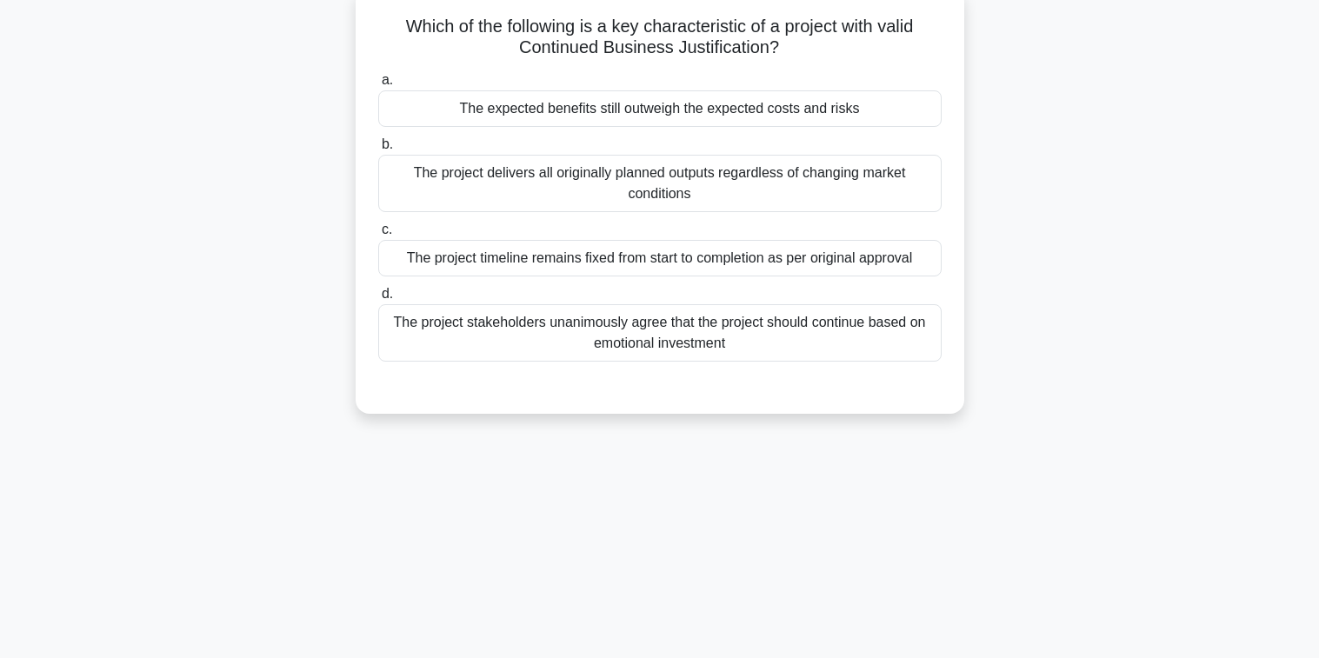
scroll to position [0, 0]
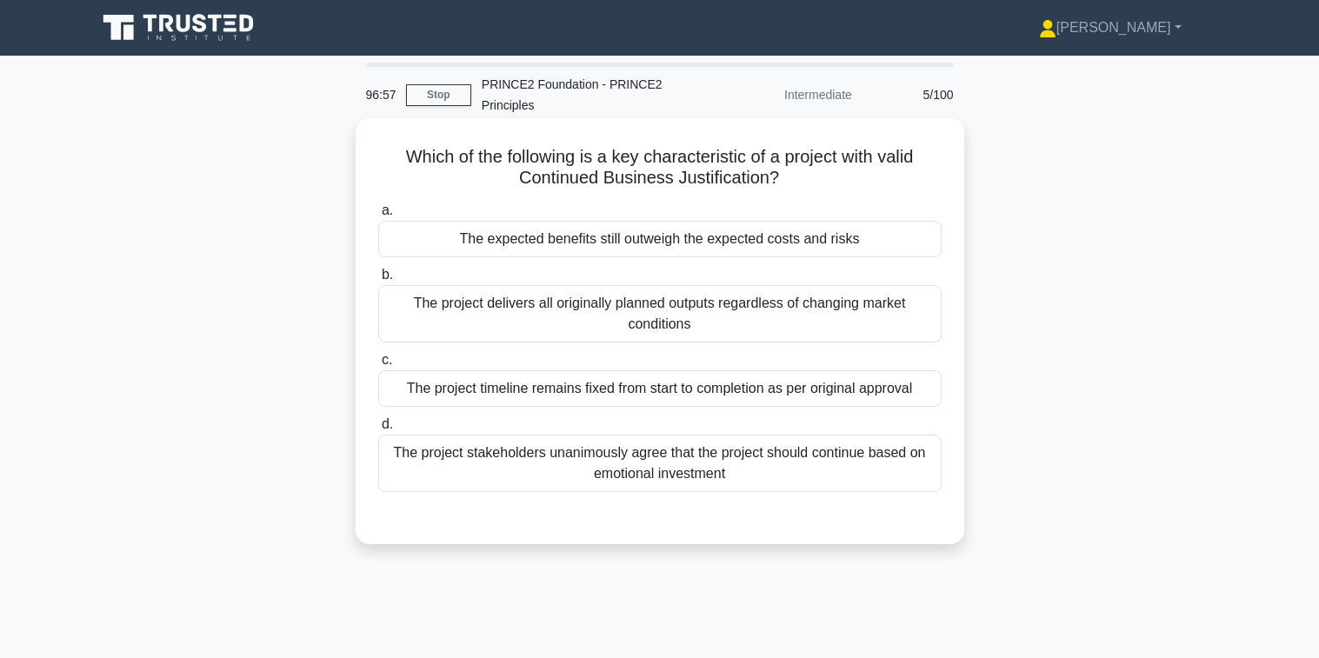
click at [689, 238] on div "The expected benefits still outweigh the expected costs and risks" at bounding box center [659, 239] width 563 height 37
click at [378, 216] on input "a. The expected benefits still outweigh the expected costs and risks" at bounding box center [378, 210] width 0 height 11
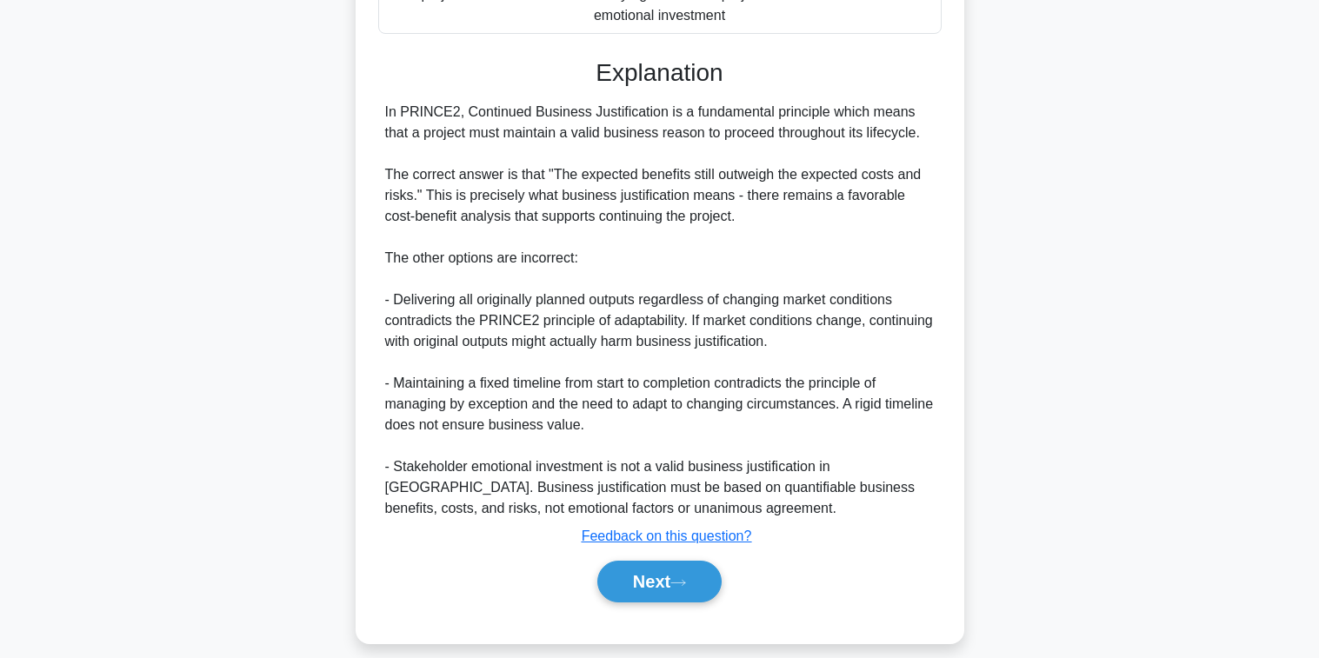
scroll to position [477, 0]
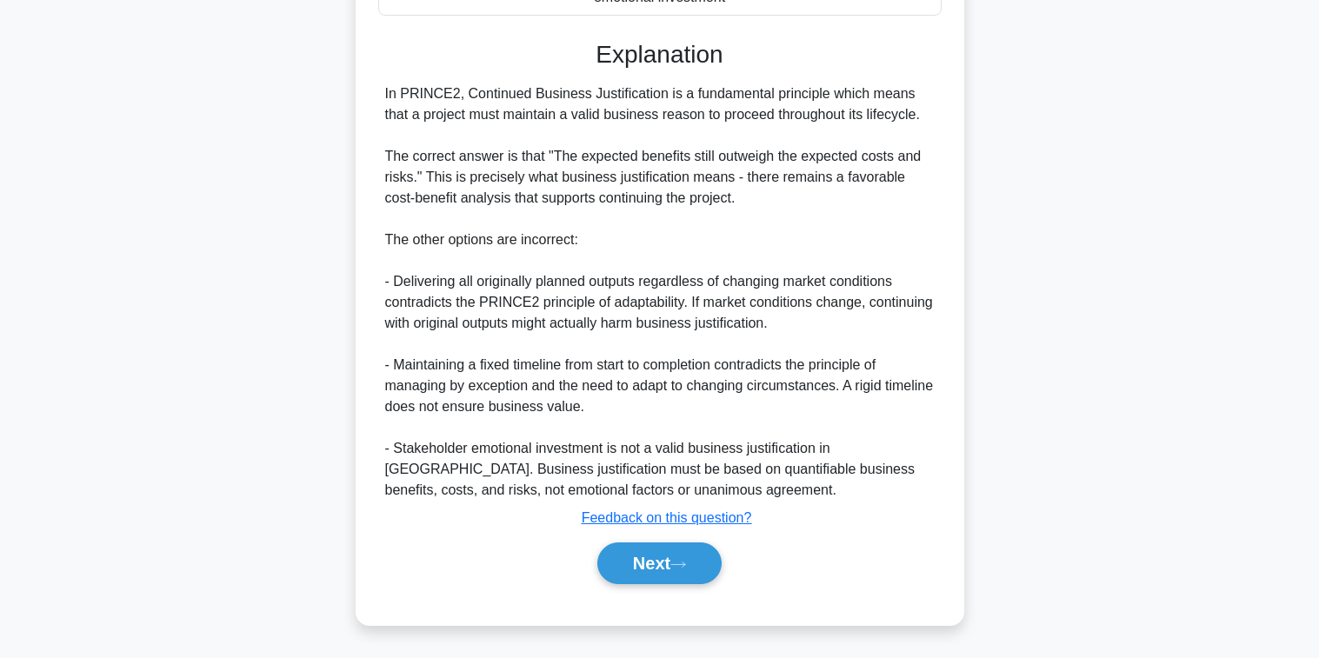
click at [698, 542] on div "Next" at bounding box center [659, 564] width 563 height 56
click at [689, 554] on button "Next" at bounding box center [659, 564] width 124 height 42
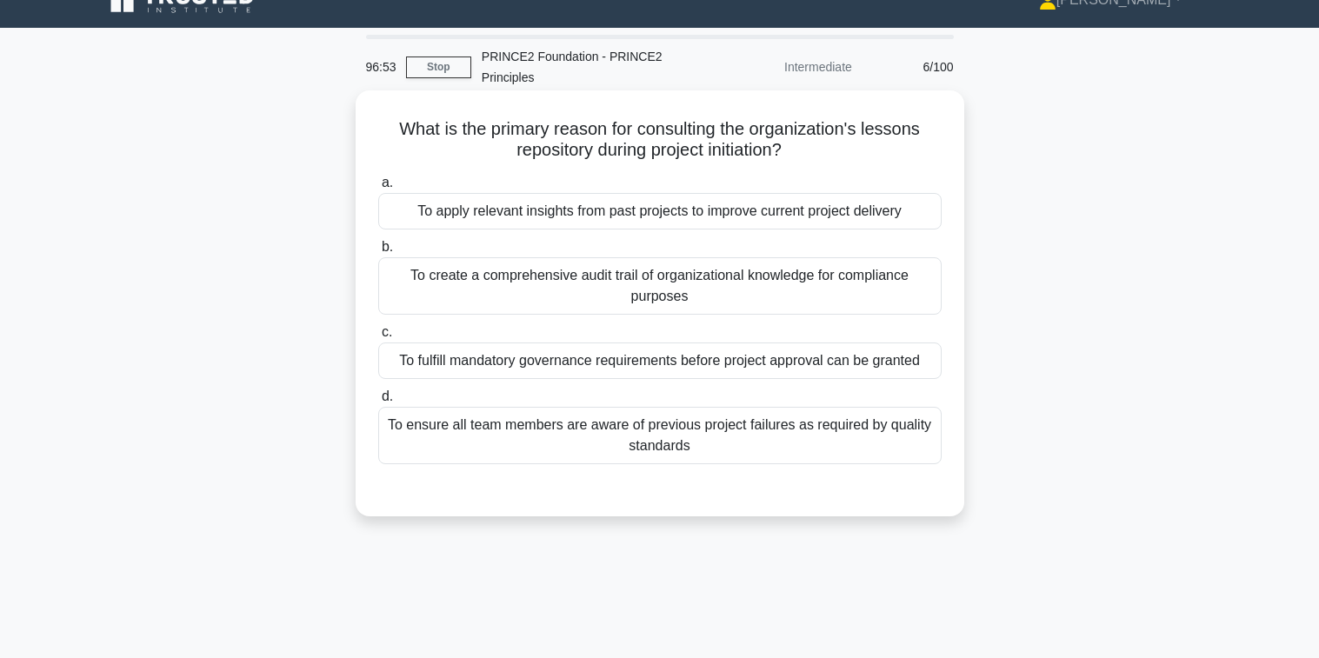
scroll to position [0, 0]
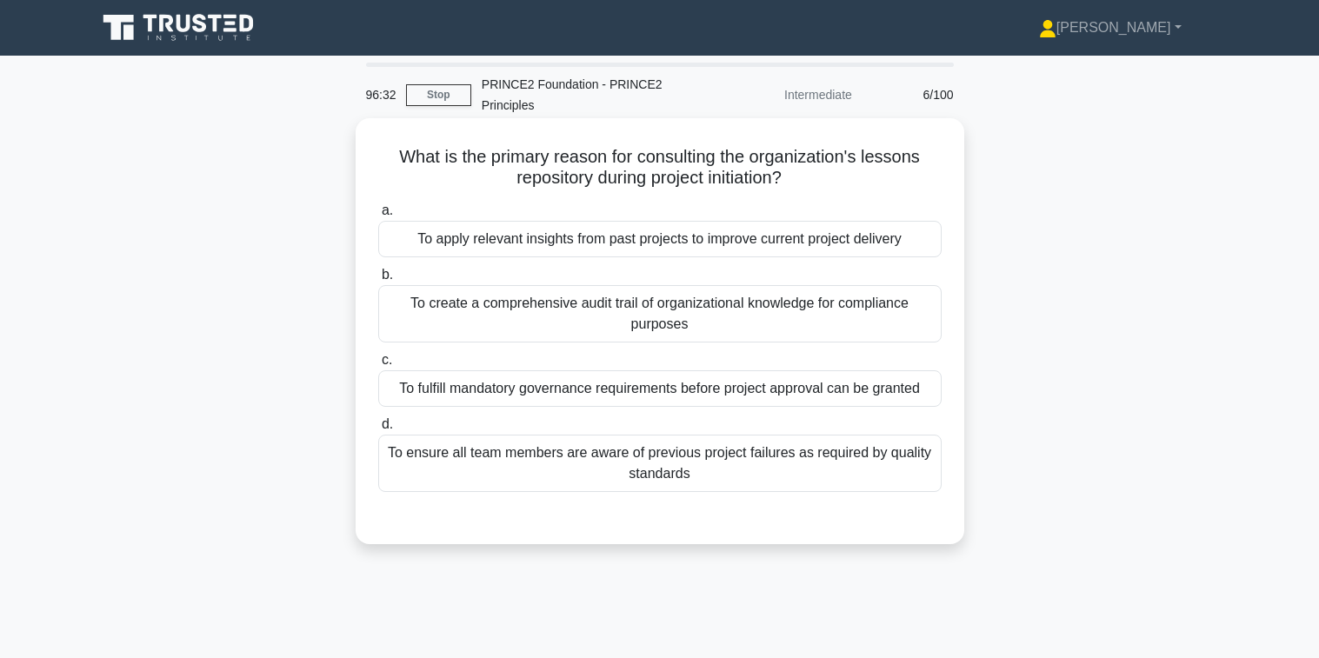
click at [647, 239] on div "To apply relevant insights from past projects to improve current project delive…" at bounding box center [659, 239] width 563 height 37
click at [378, 216] on input "a. To apply relevant insights from past projects to improve current project del…" at bounding box center [378, 210] width 0 height 11
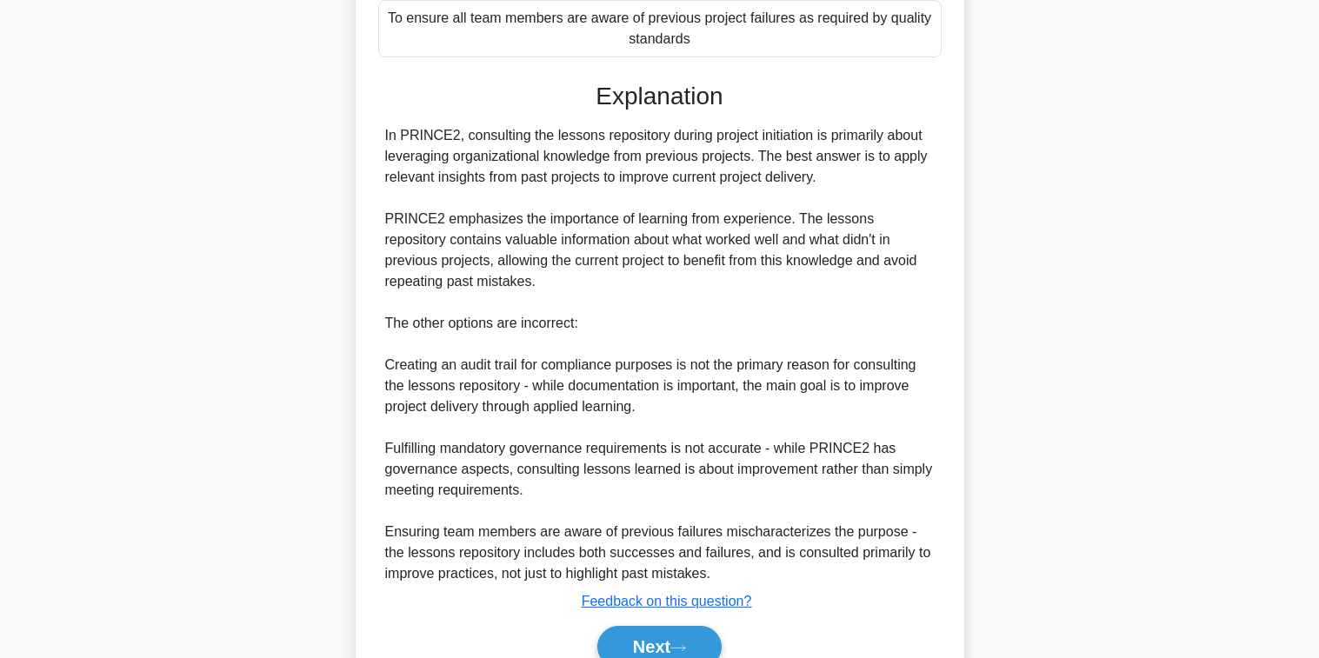
scroll to position [519, 0]
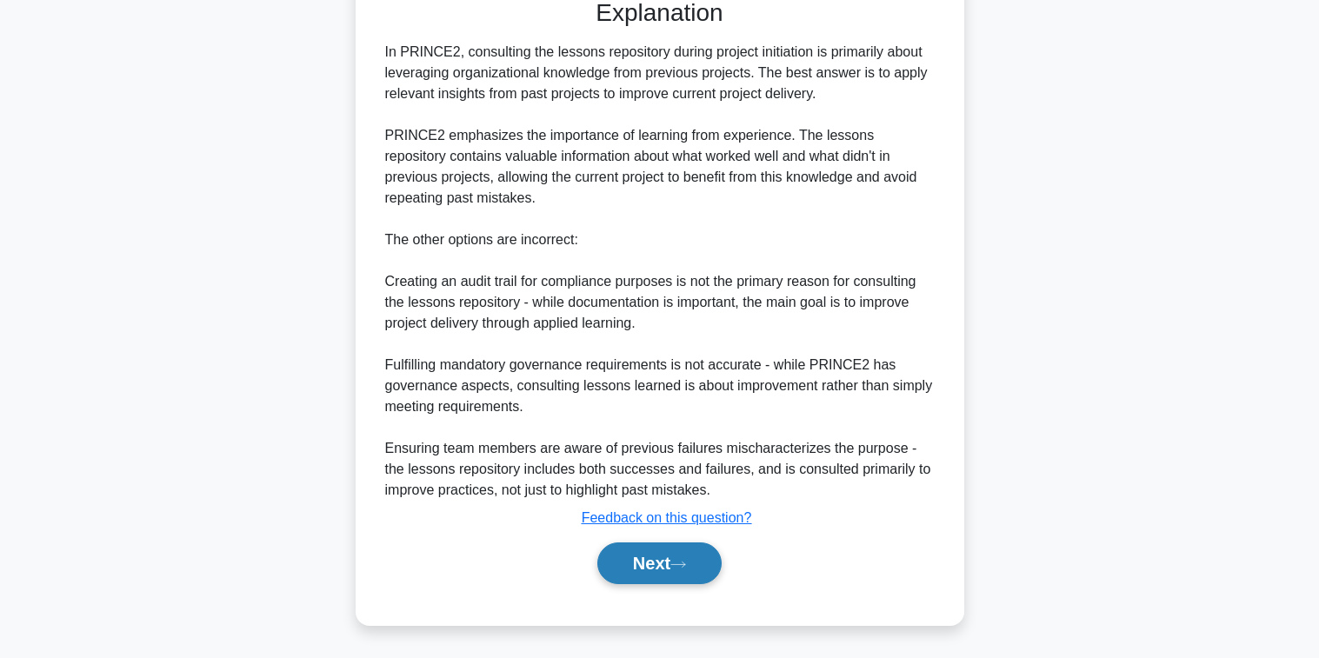
click at [627, 568] on button "Next" at bounding box center [659, 564] width 124 height 42
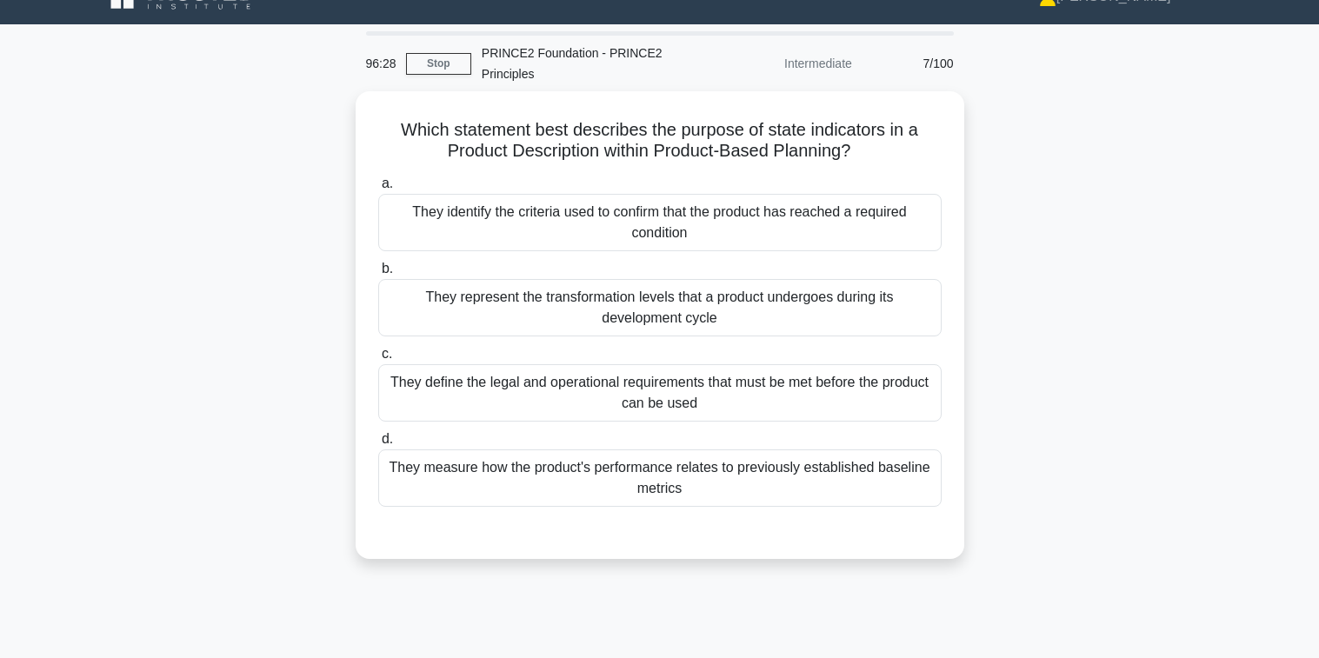
scroll to position [0, 0]
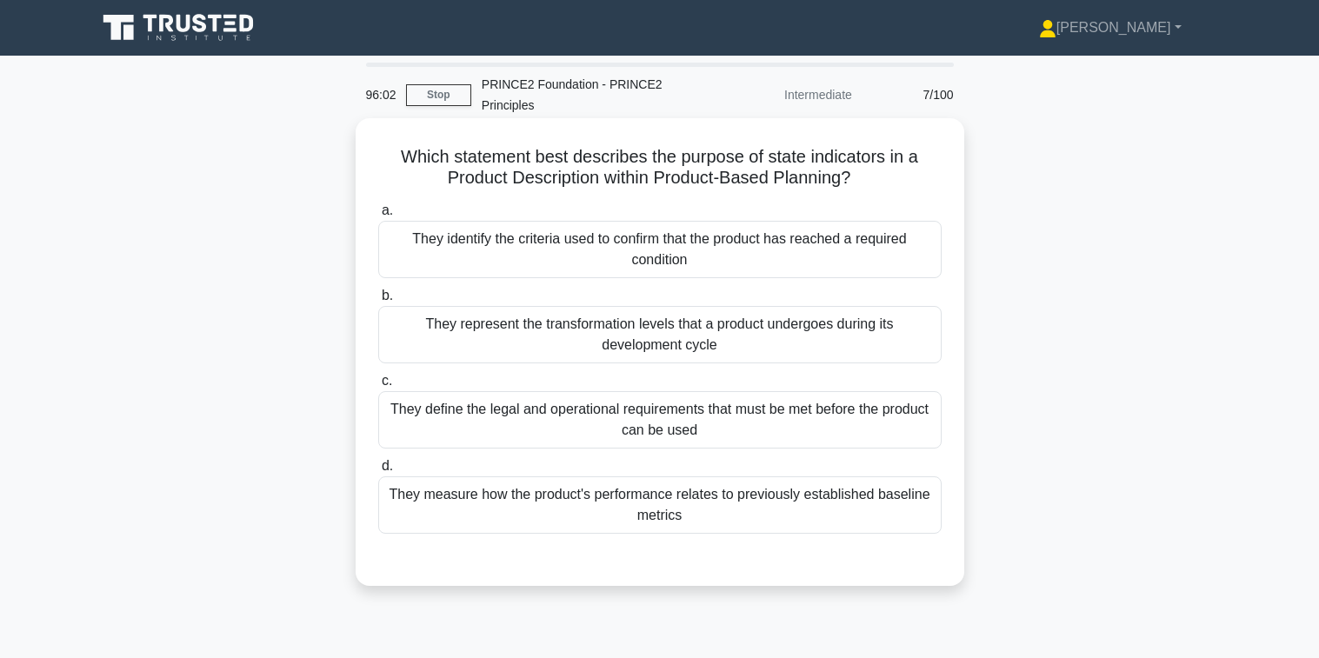
click at [539, 264] on div "They identify the criteria used to confirm that the product has reached a requi…" at bounding box center [659, 249] width 563 height 57
click at [378, 216] on input "a. They identify the criteria used to confirm that the product has reached a re…" at bounding box center [378, 210] width 0 height 11
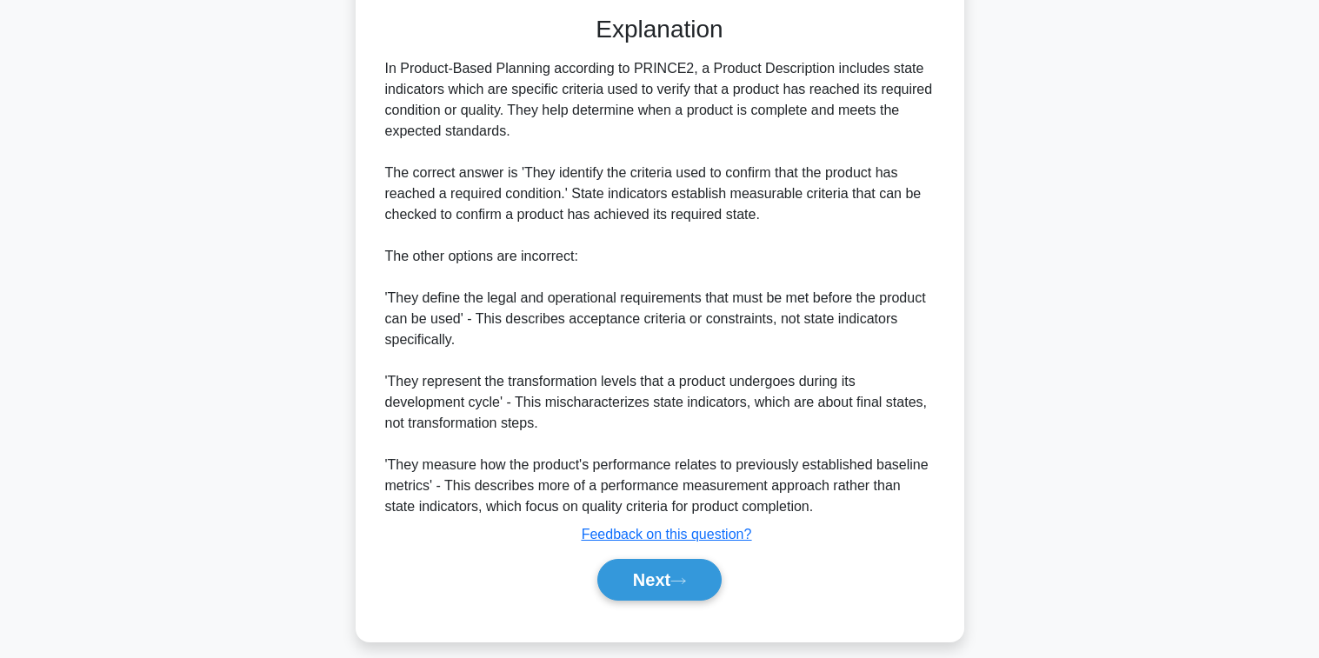
scroll to position [561, 0]
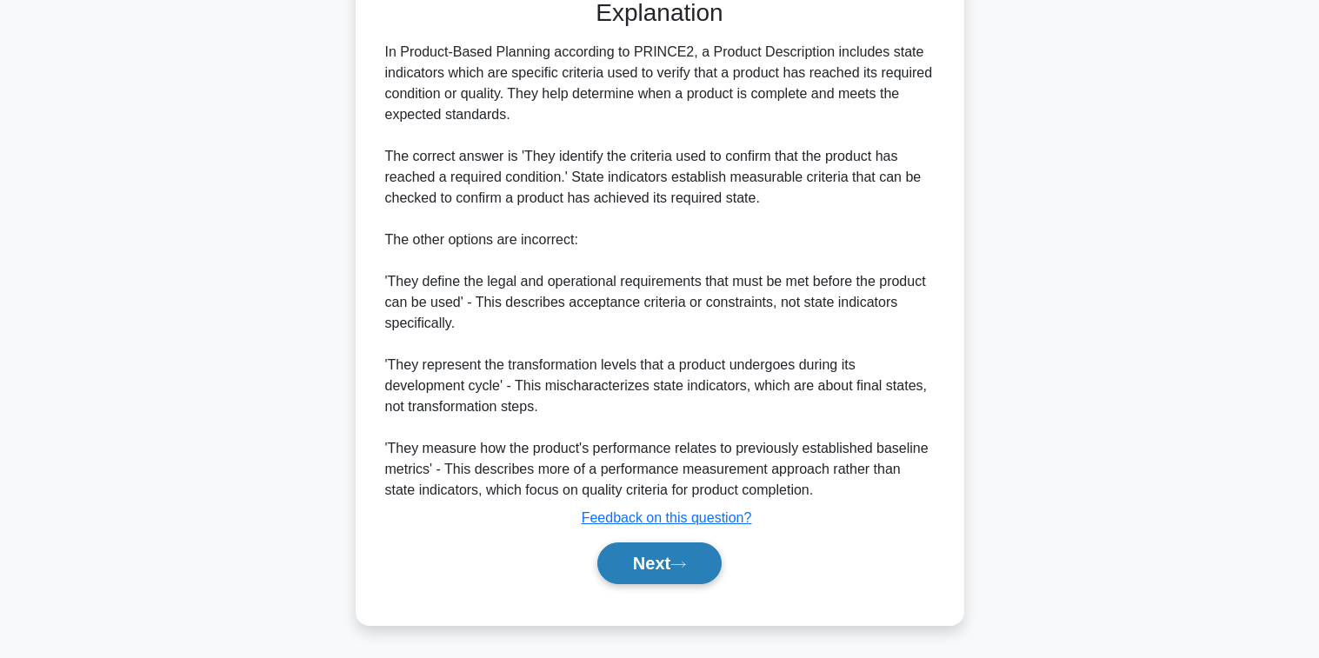
click at [653, 559] on button "Next" at bounding box center [659, 564] width 124 height 42
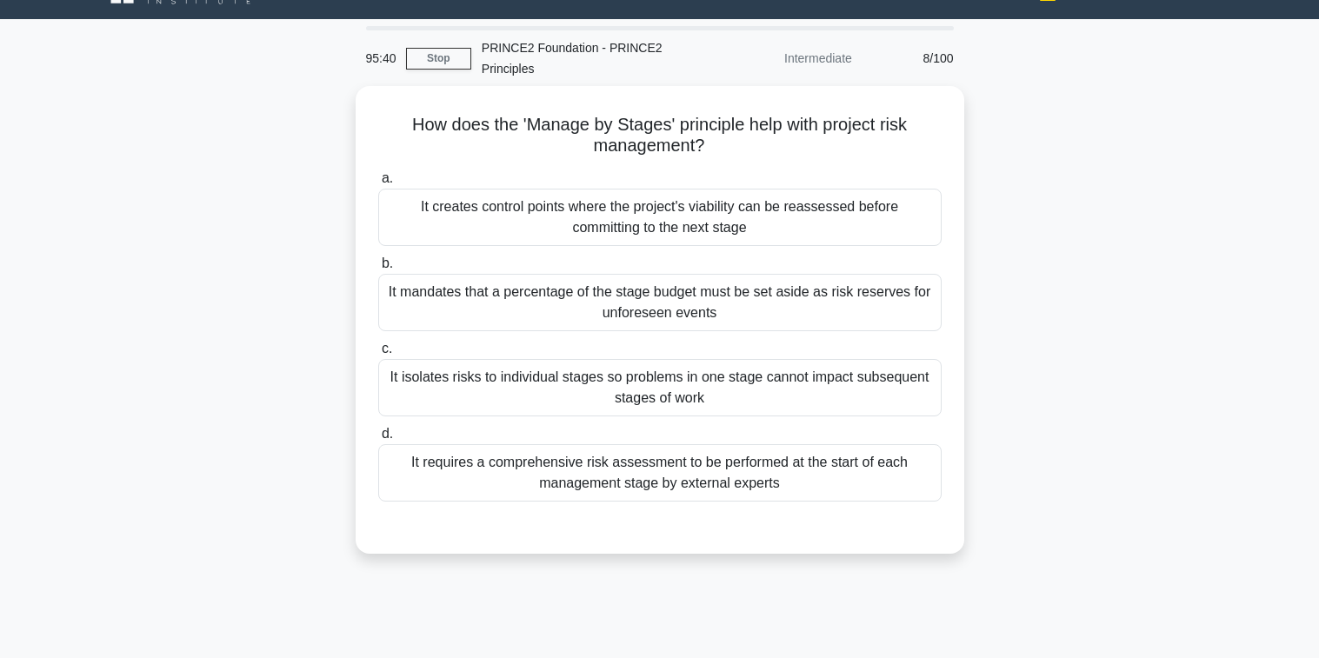
scroll to position [0, 0]
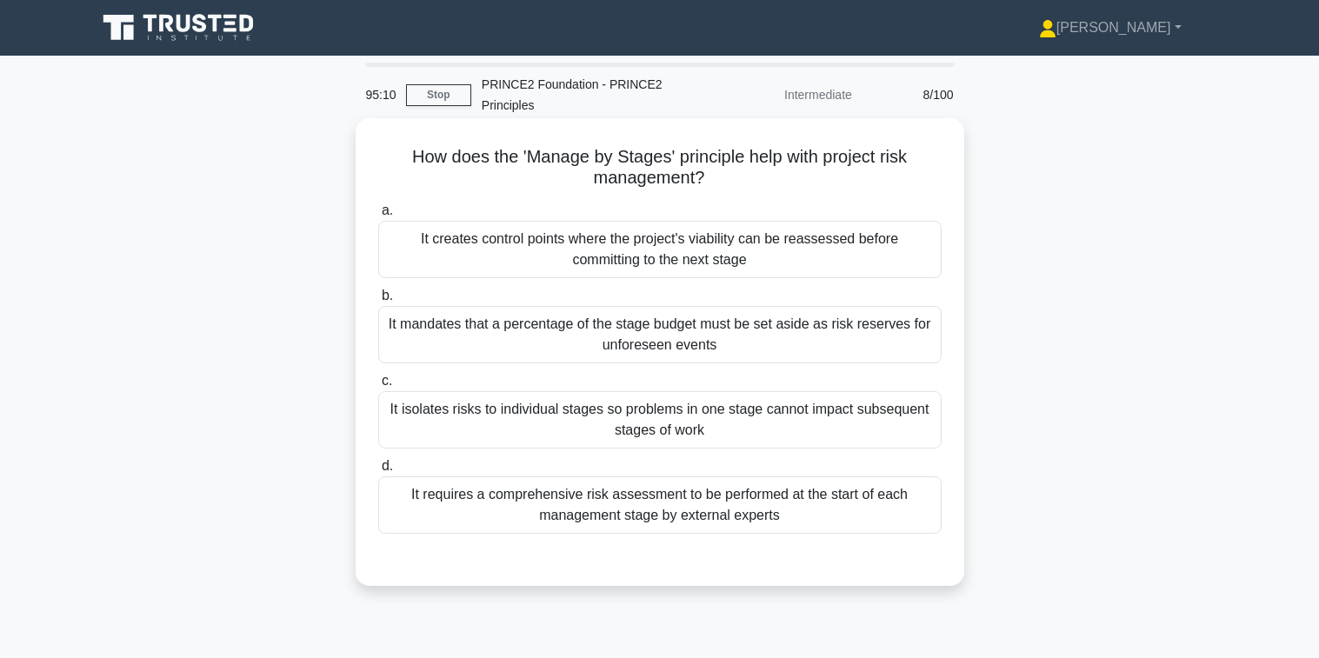
click at [637, 260] on div "It creates control points where the project's viability can be reassessed befor…" at bounding box center [659, 249] width 563 height 57
click at [378, 216] on input "a. It creates control points where the project's viability can be reassessed be…" at bounding box center [378, 210] width 0 height 11
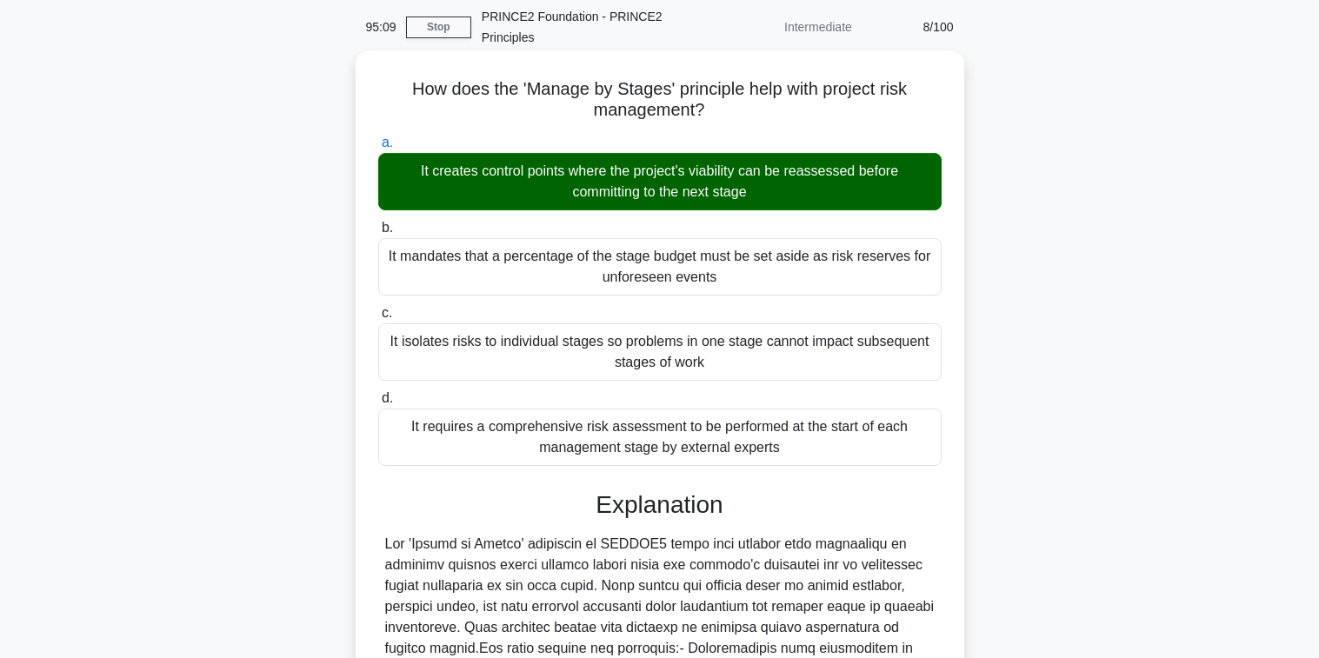
scroll to position [373, 0]
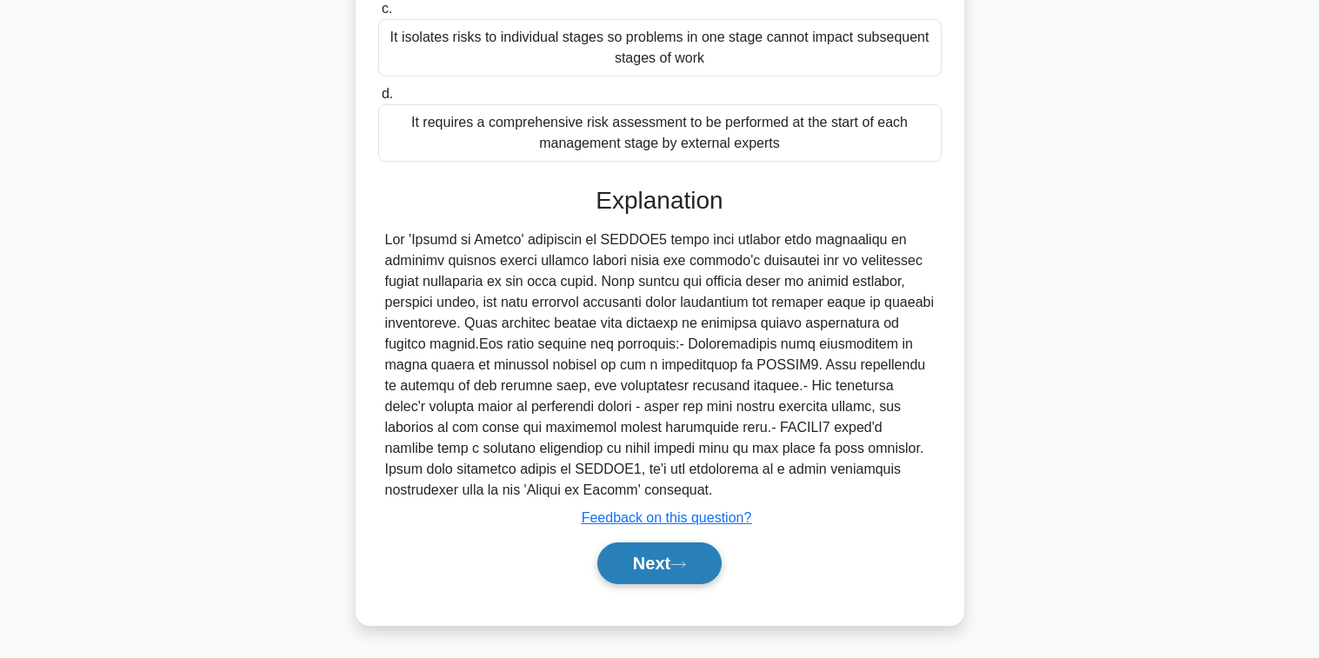
click at [686, 569] on icon at bounding box center [678, 565] width 16 height 10
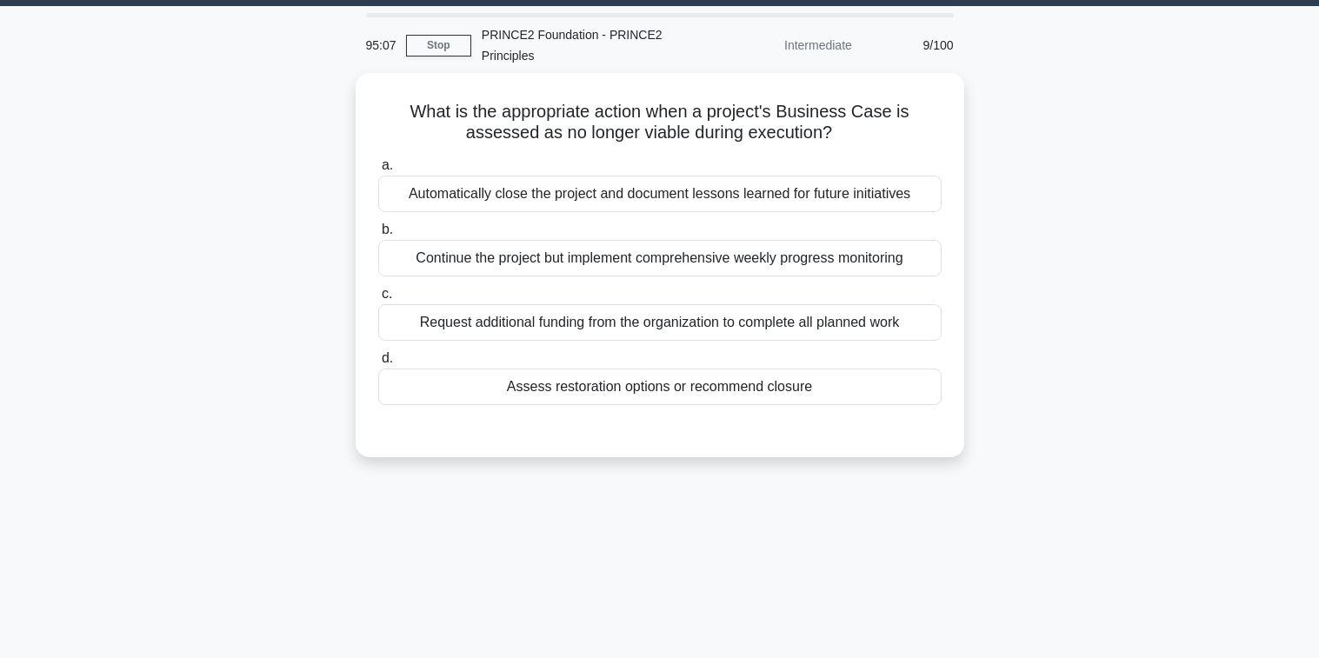
scroll to position [0, 0]
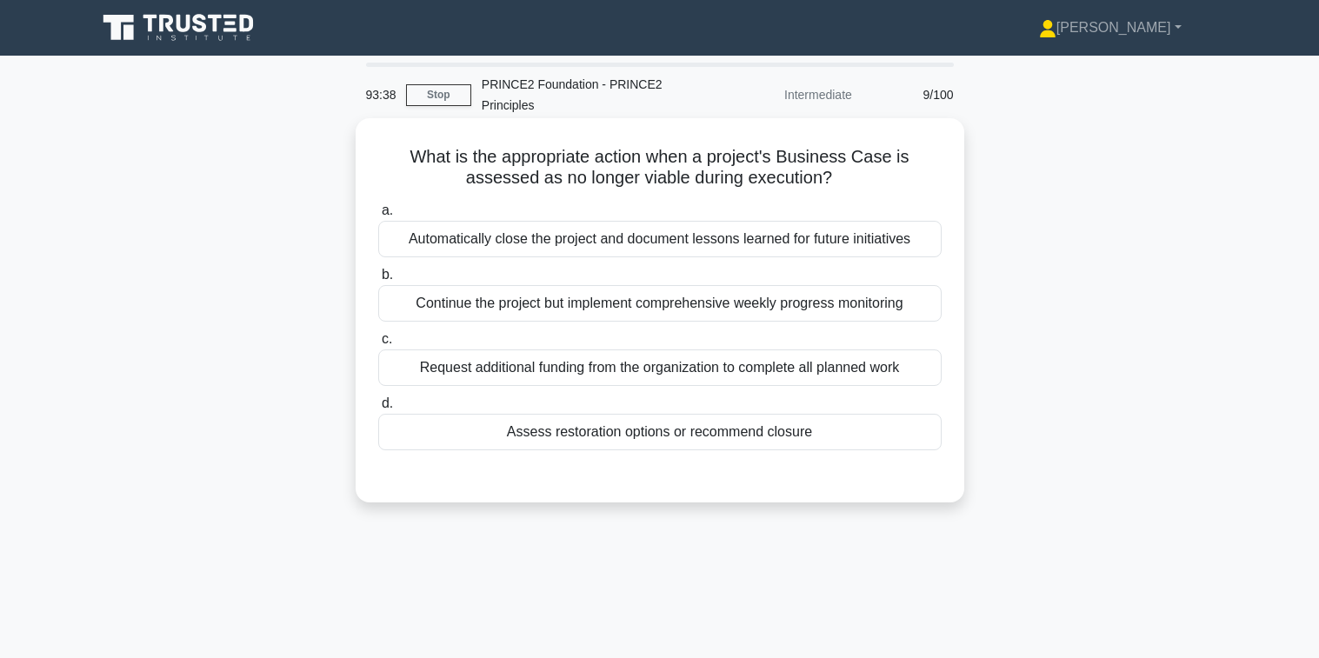
click at [670, 436] on div "Assess restoration options or recommend closure" at bounding box center [659, 432] width 563 height 37
click at [378, 410] on input "d. Assess restoration options or recommend closure" at bounding box center [378, 403] width 0 height 11
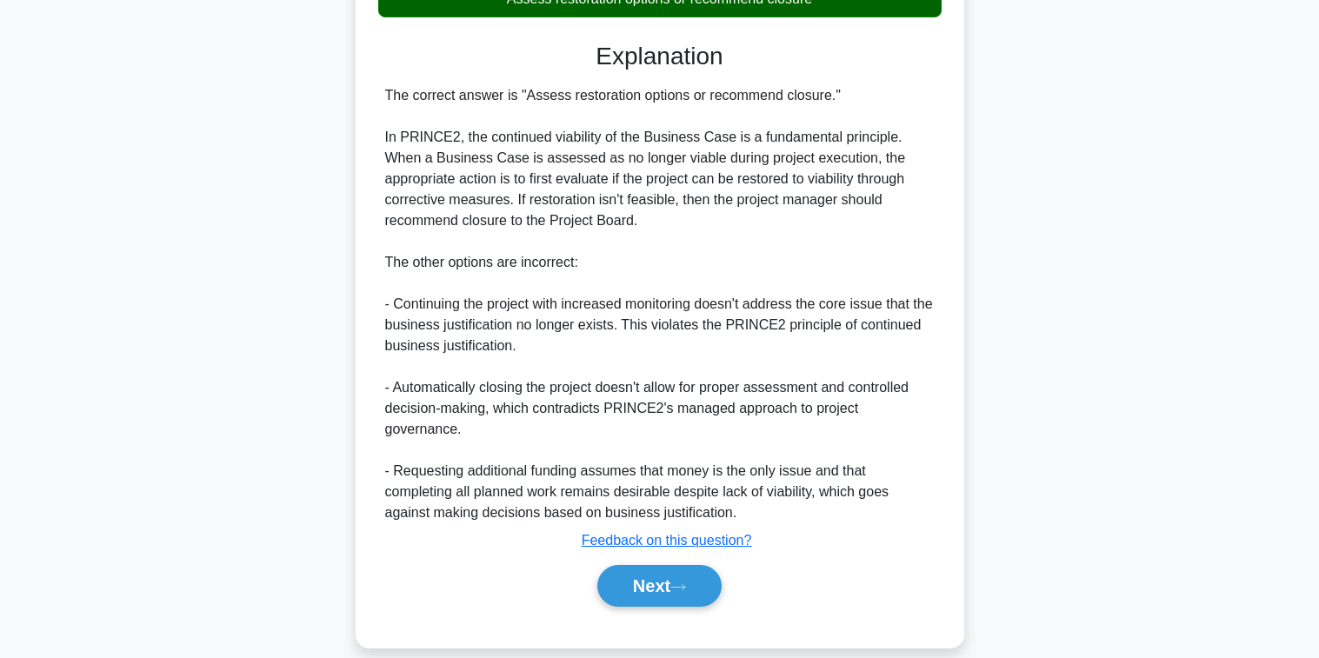
scroll to position [436, 0]
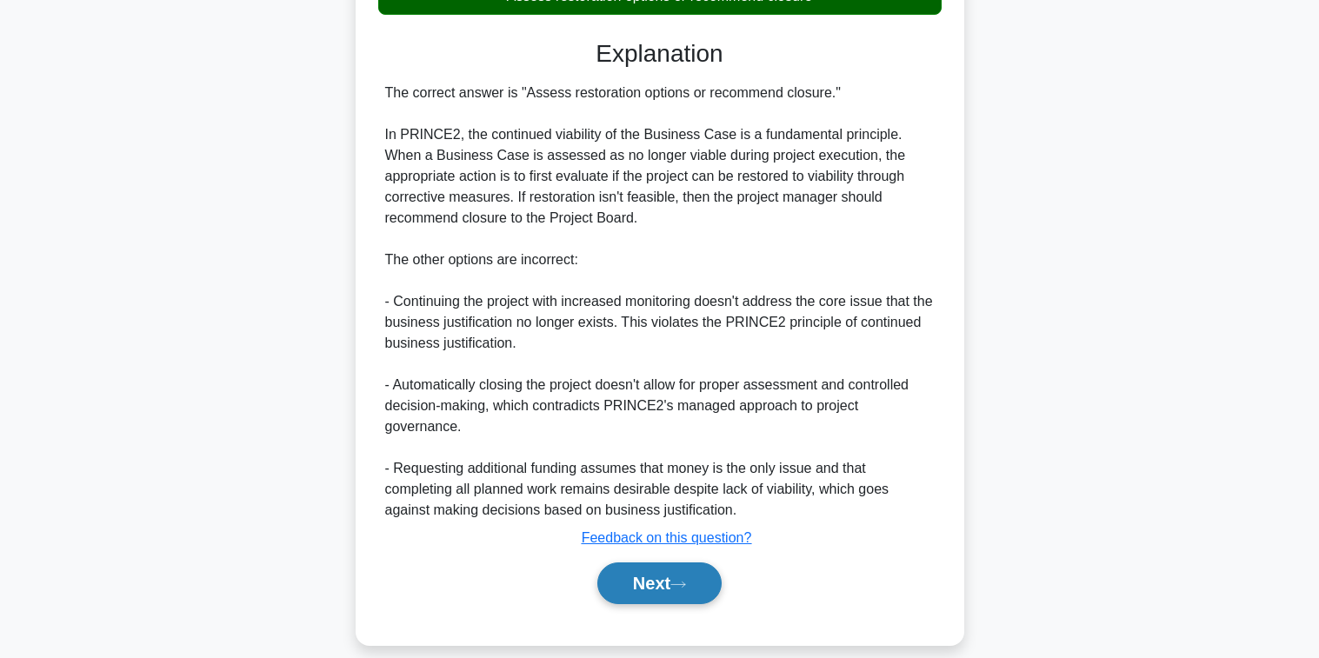
click at [658, 563] on button "Next" at bounding box center [659, 584] width 124 height 42
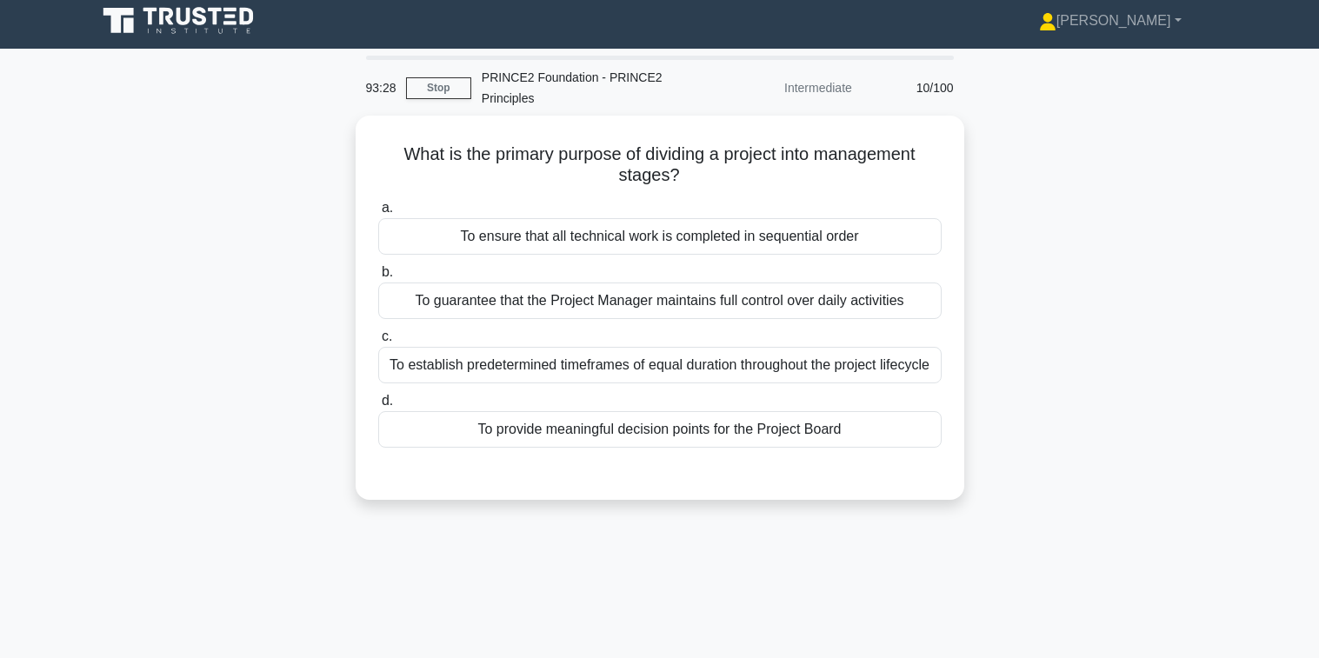
scroll to position [0, 0]
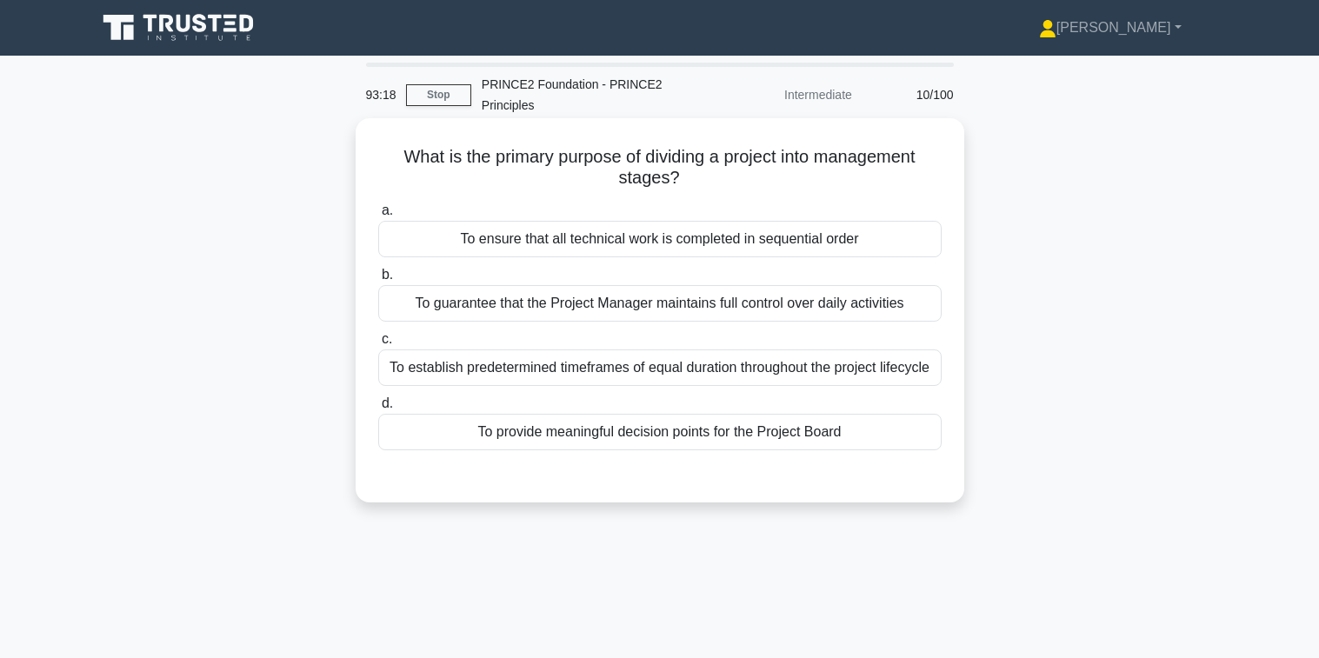
click at [657, 430] on div "To provide meaningful decision points for the Project Board" at bounding box center [659, 432] width 563 height 37
click at [378, 410] on input "d. To provide meaningful decision points for the Project Board" at bounding box center [378, 403] width 0 height 11
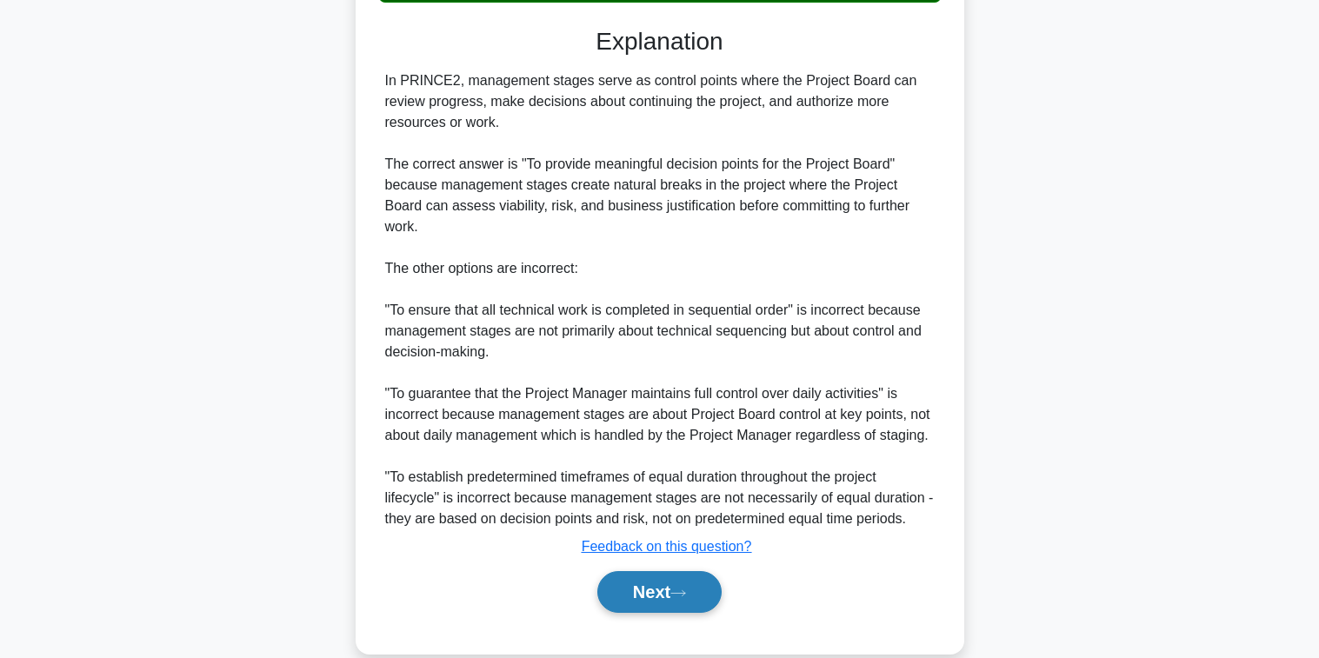
scroll to position [456, 0]
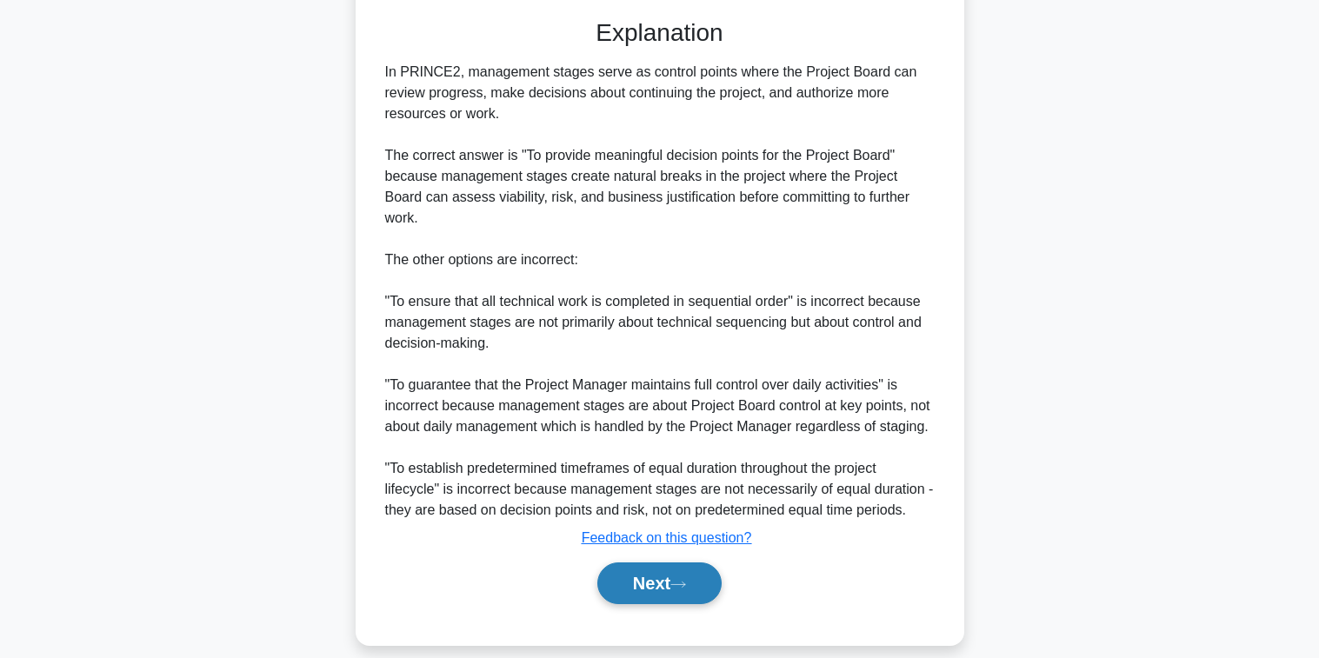
click at [637, 563] on button "Next" at bounding box center [659, 584] width 124 height 42
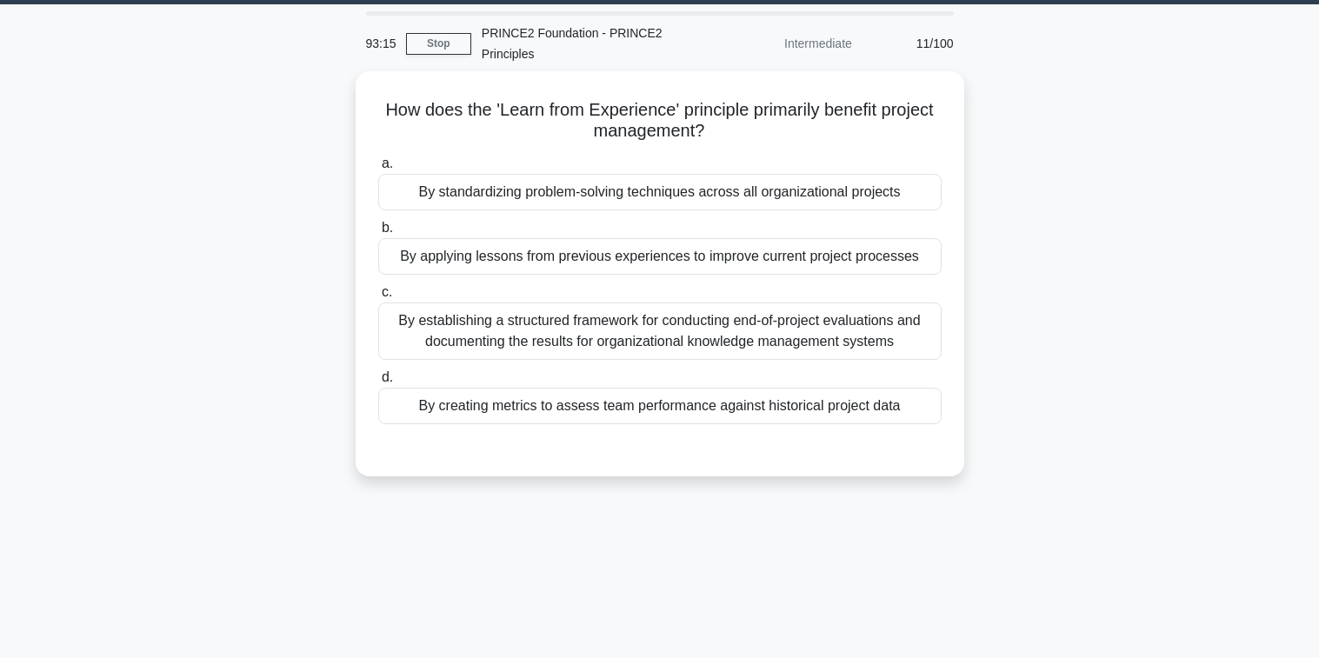
scroll to position [0, 0]
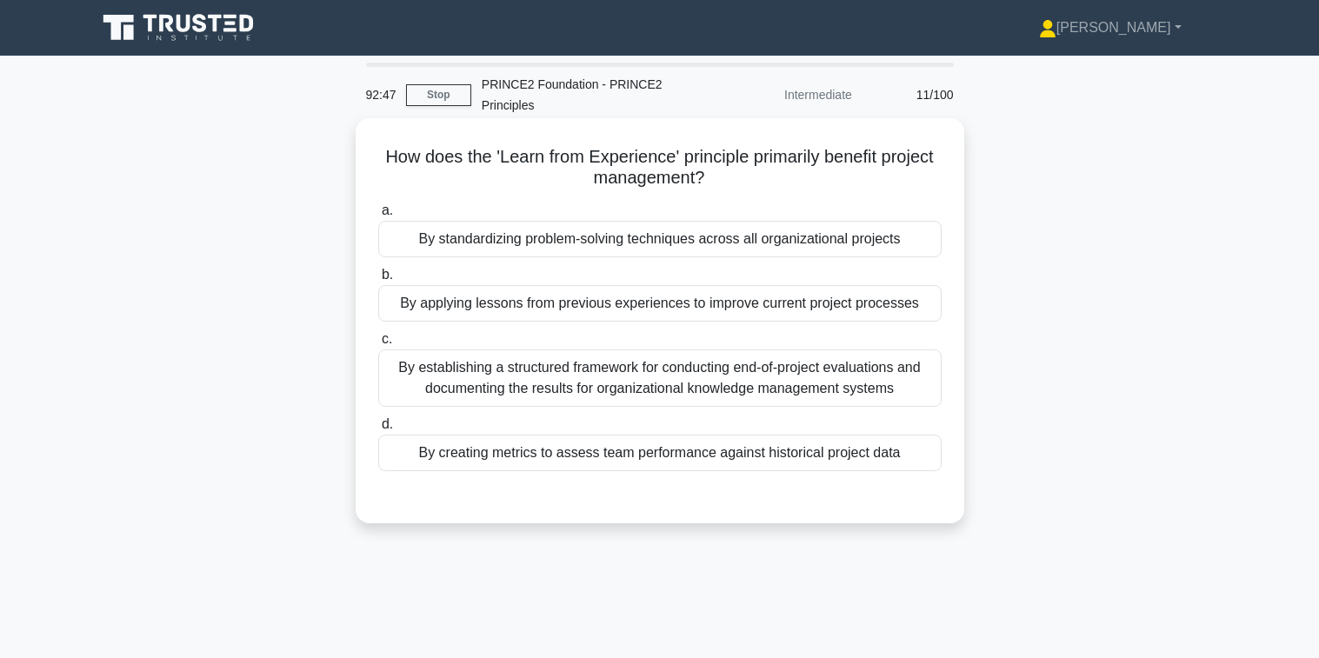
click at [531, 311] on div "By applying lessons from previous experiences to improve current project proces…" at bounding box center [659, 303] width 563 height 37
click at [378, 281] on input "b. By applying lessons from previous experiences to improve current project pro…" at bounding box center [378, 275] width 0 height 11
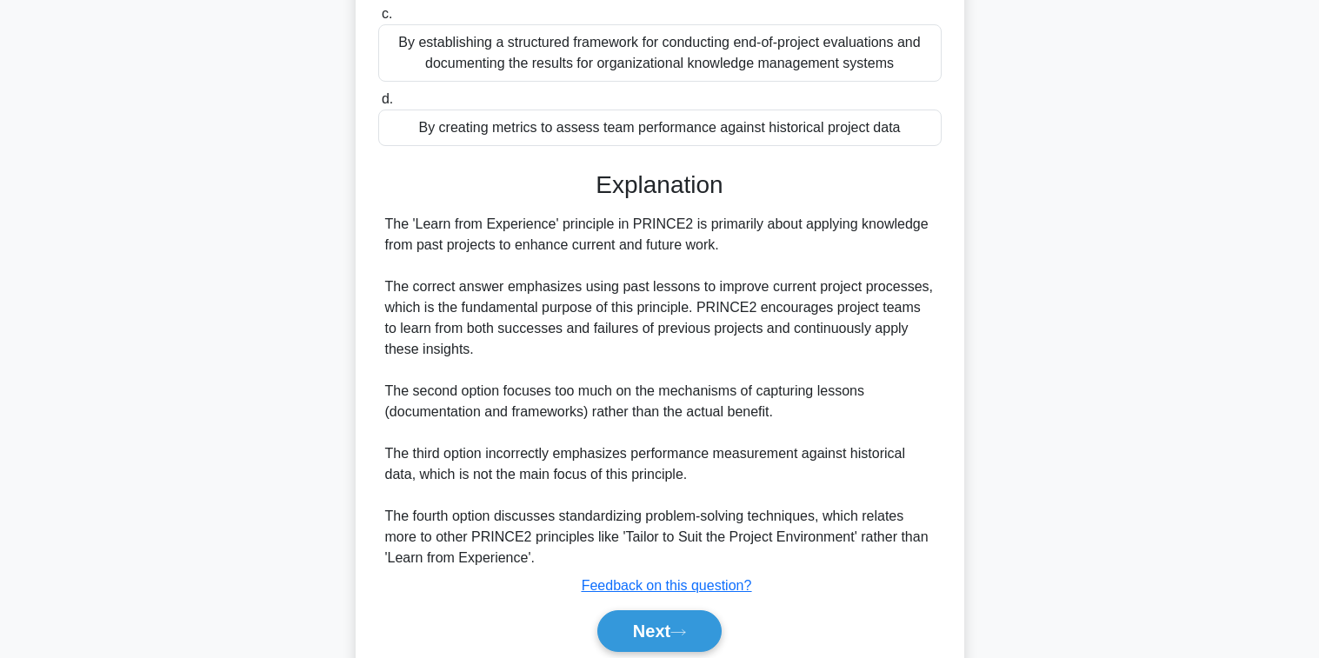
scroll to position [394, 0]
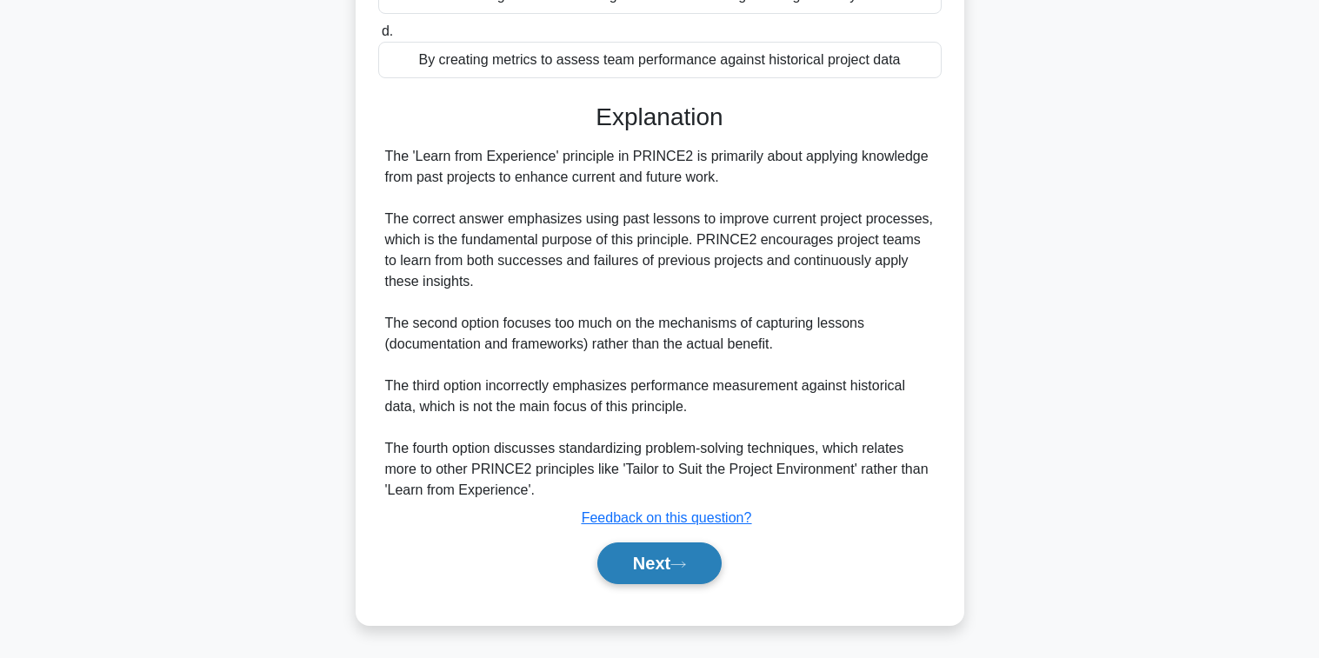
click at [631, 564] on button "Next" at bounding box center [659, 564] width 124 height 42
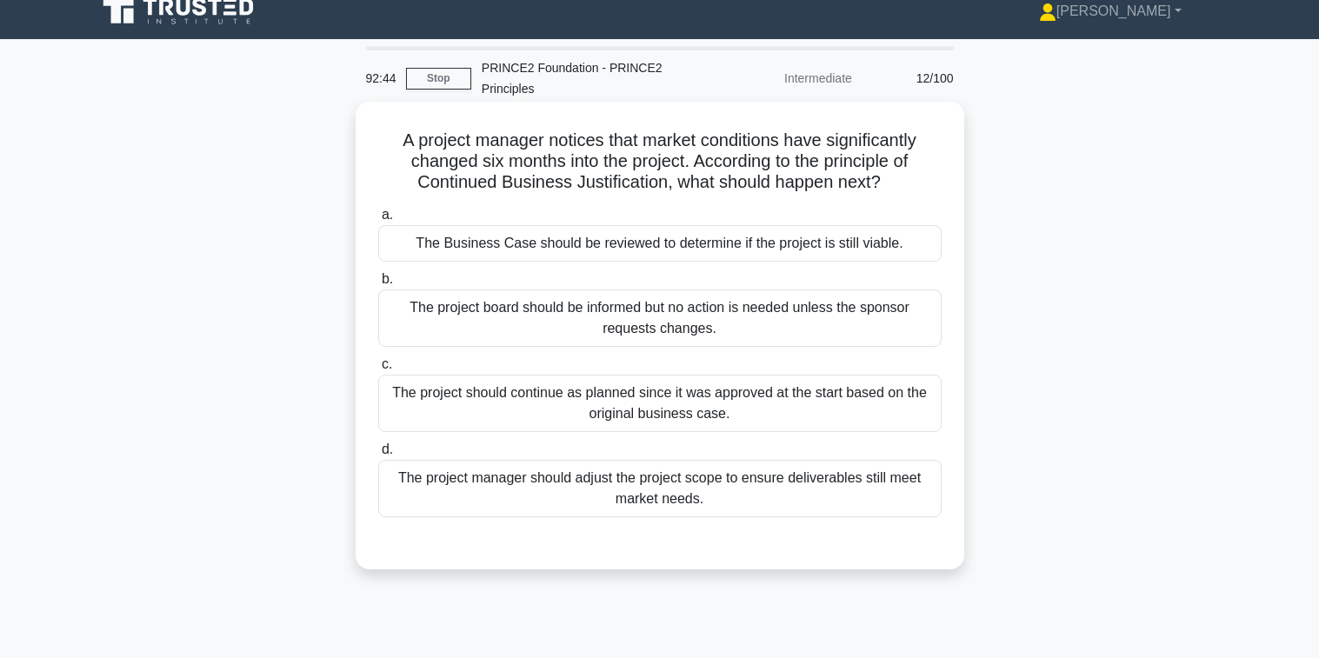
scroll to position [0, 0]
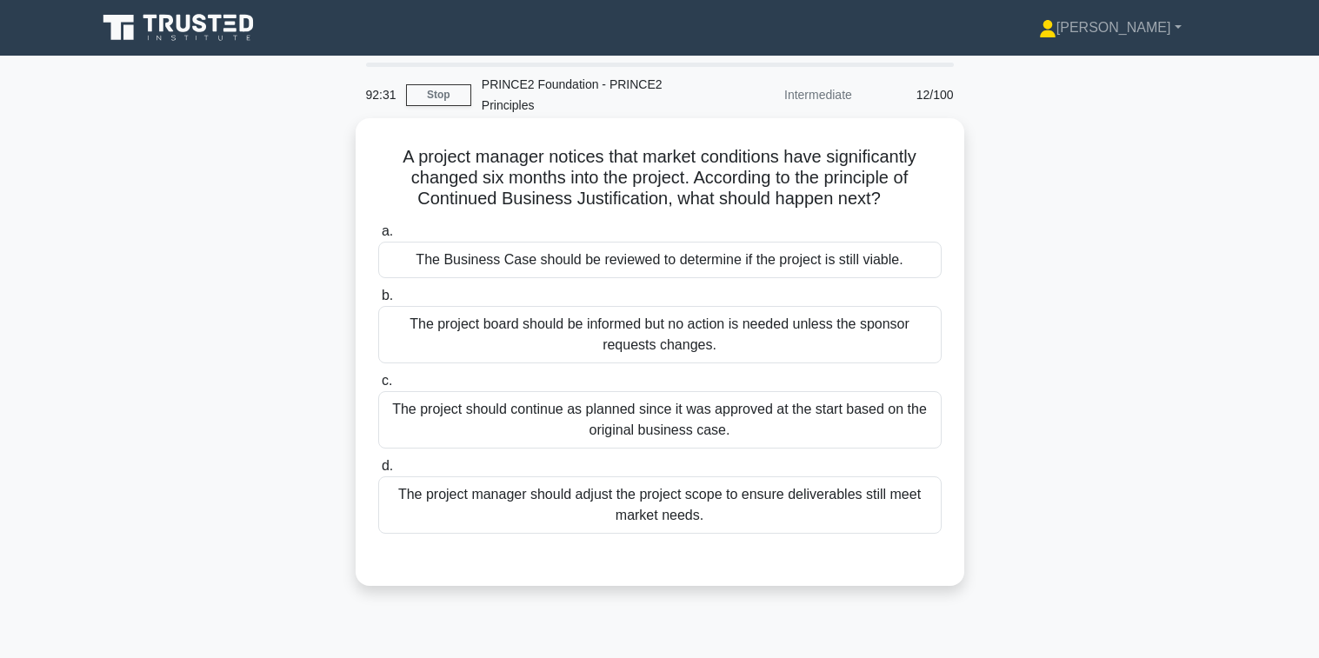
click at [656, 260] on div "The Business Case should be reviewed to determine if the project is still viabl…" at bounding box center [659, 260] width 563 height 37
click at [378, 237] on input "a. The Business Case should be reviewed to determine if the project is still vi…" at bounding box center [378, 231] width 0 height 11
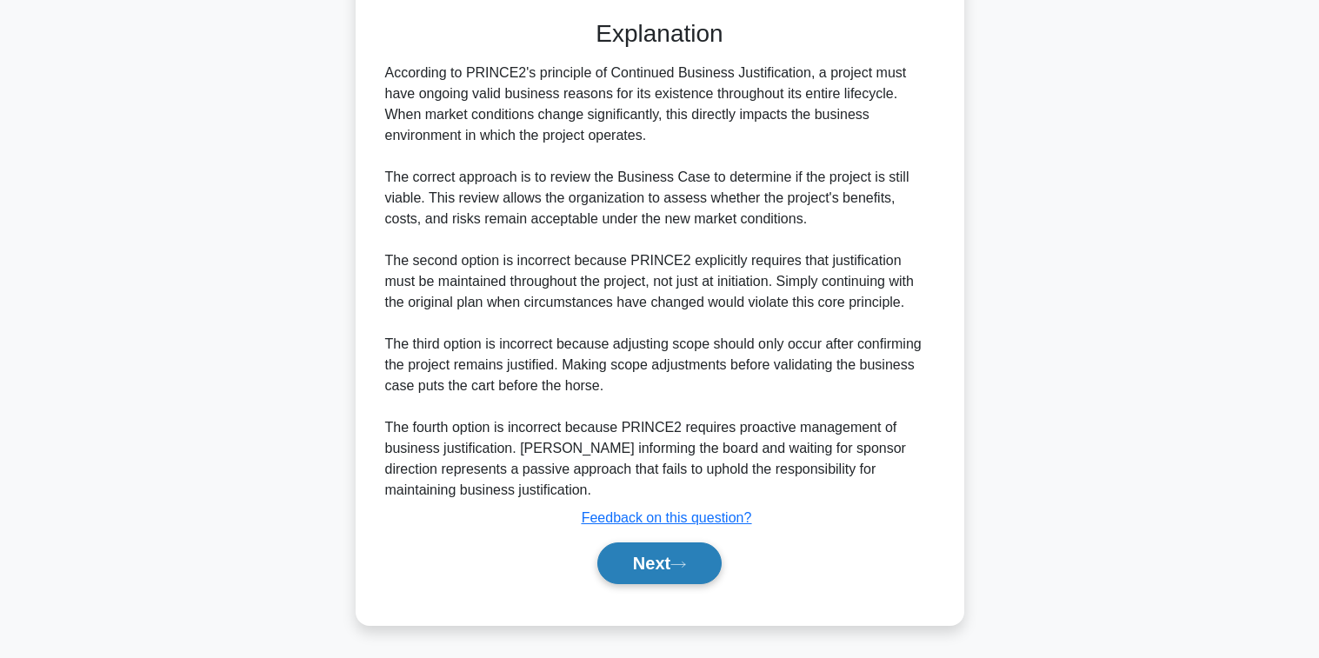
click at [633, 563] on button "Next" at bounding box center [659, 564] width 124 height 42
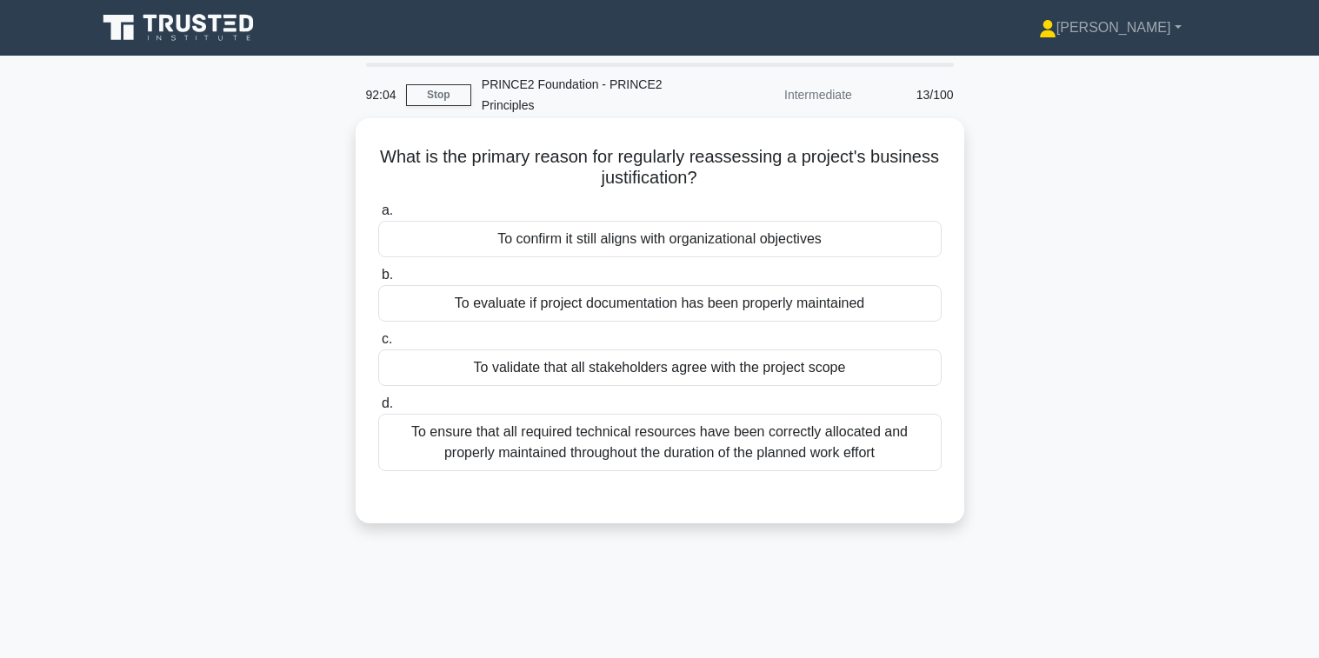
click at [671, 245] on div "To confirm it still aligns with organizational objectives" at bounding box center [659, 239] width 563 height 37
click at [378, 216] on input "a. To confirm it still aligns with organizational objectives" at bounding box center [378, 210] width 0 height 11
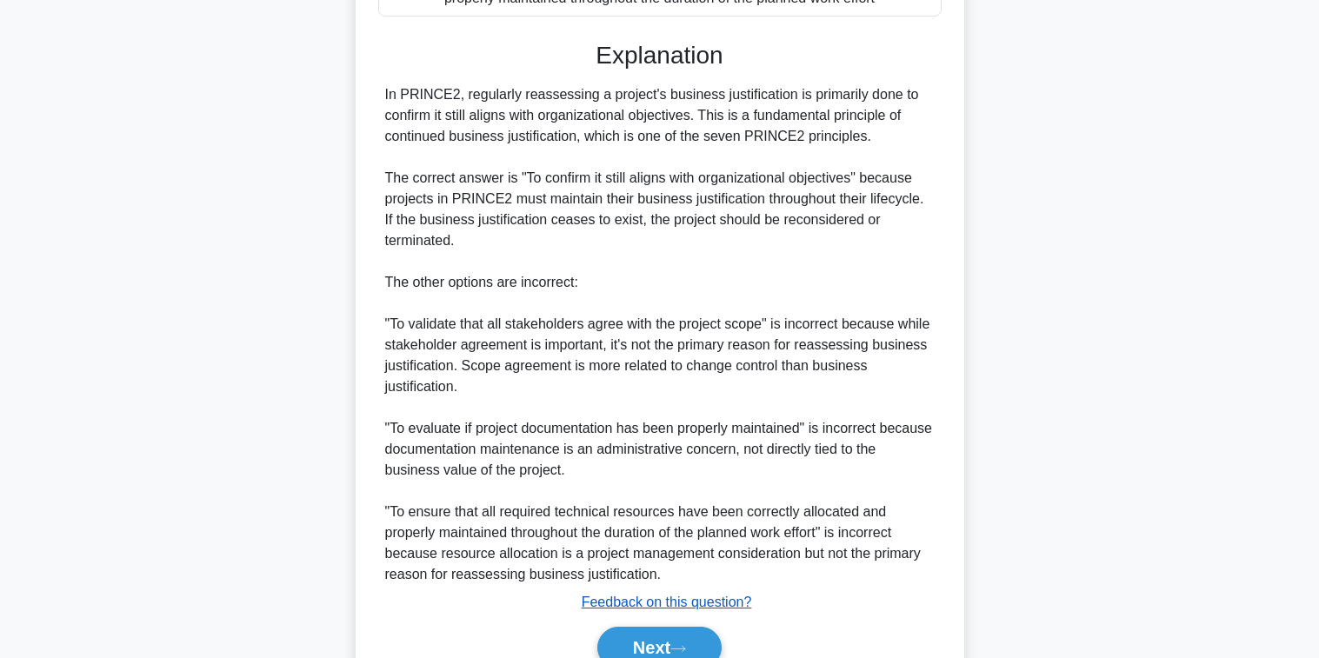
scroll to position [540, 0]
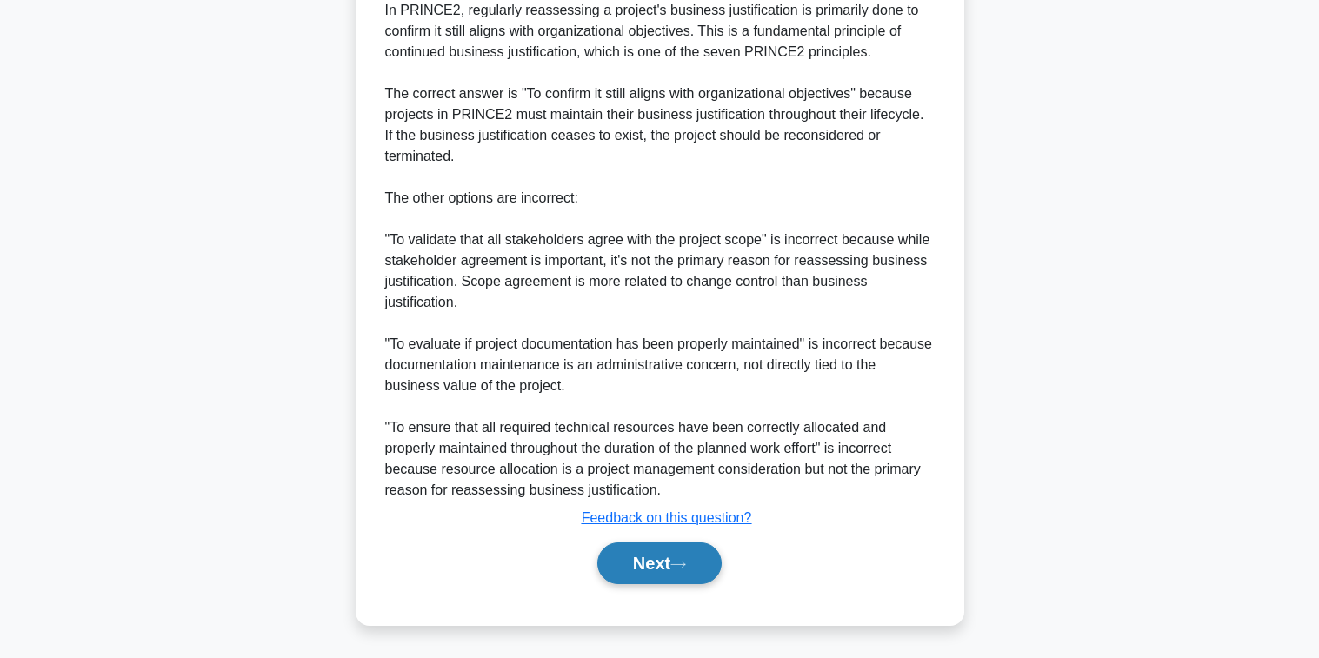
click at [661, 565] on button "Next" at bounding box center [659, 564] width 124 height 42
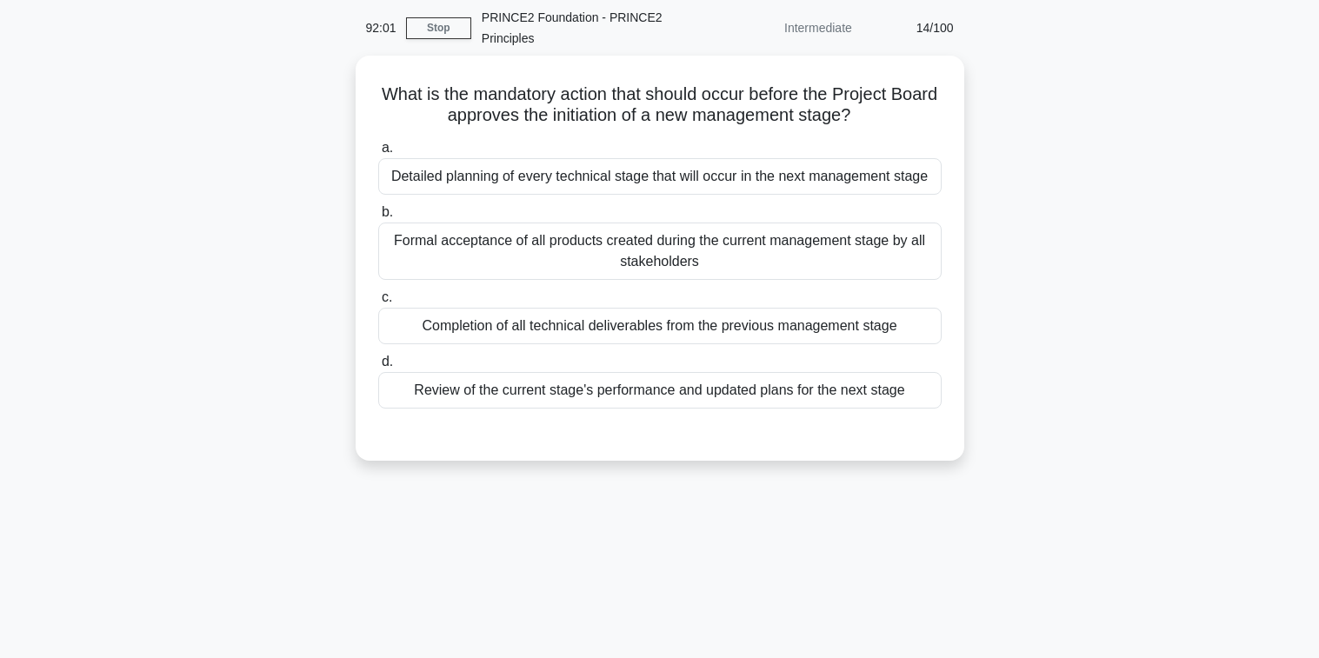
scroll to position [0, 0]
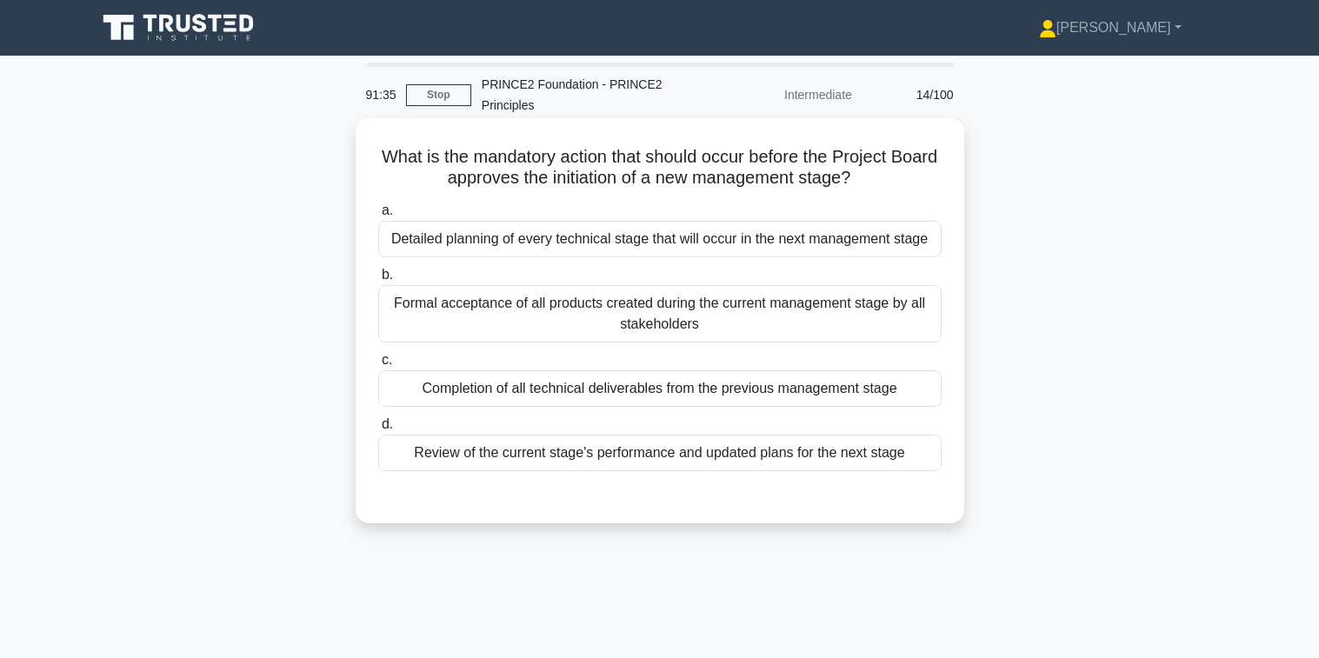
click at [698, 460] on div "Review of the current stage's performance and updated plans for the next stage" at bounding box center [659, 453] width 563 height 37
click at [378, 430] on input "d. Review of the current stage's performance and updated plans for the next sta…" at bounding box center [378, 424] width 0 height 11
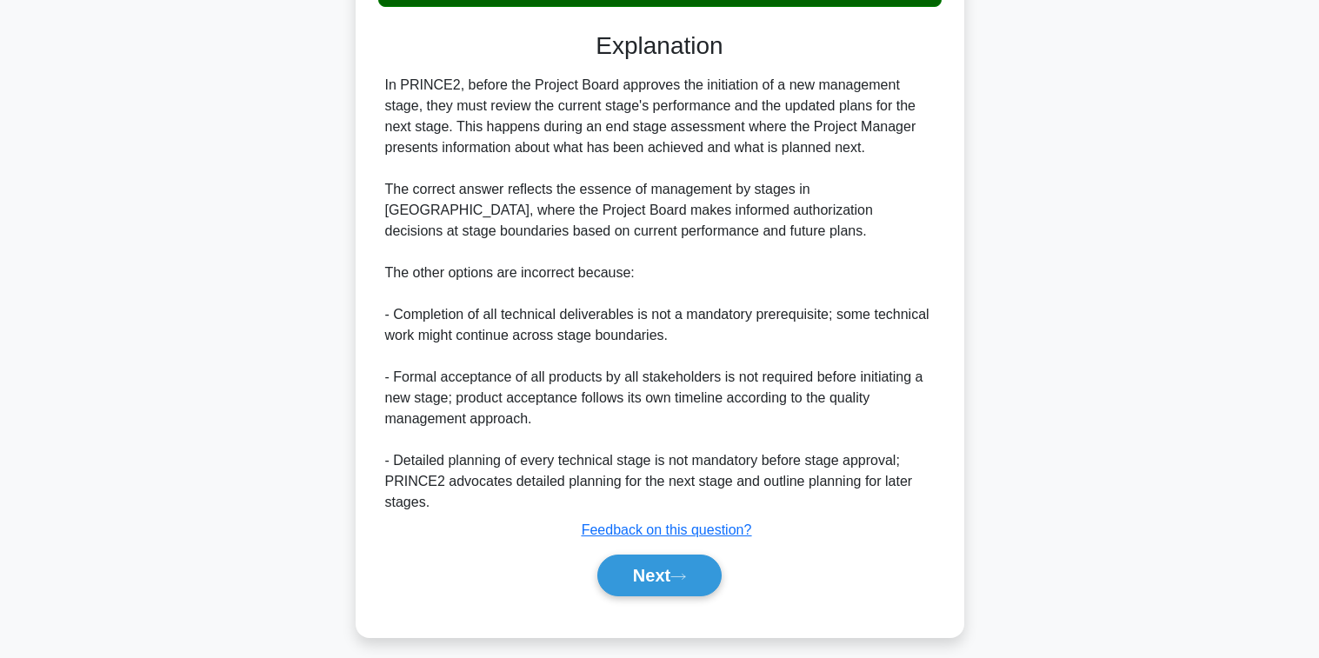
scroll to position [477, 0]
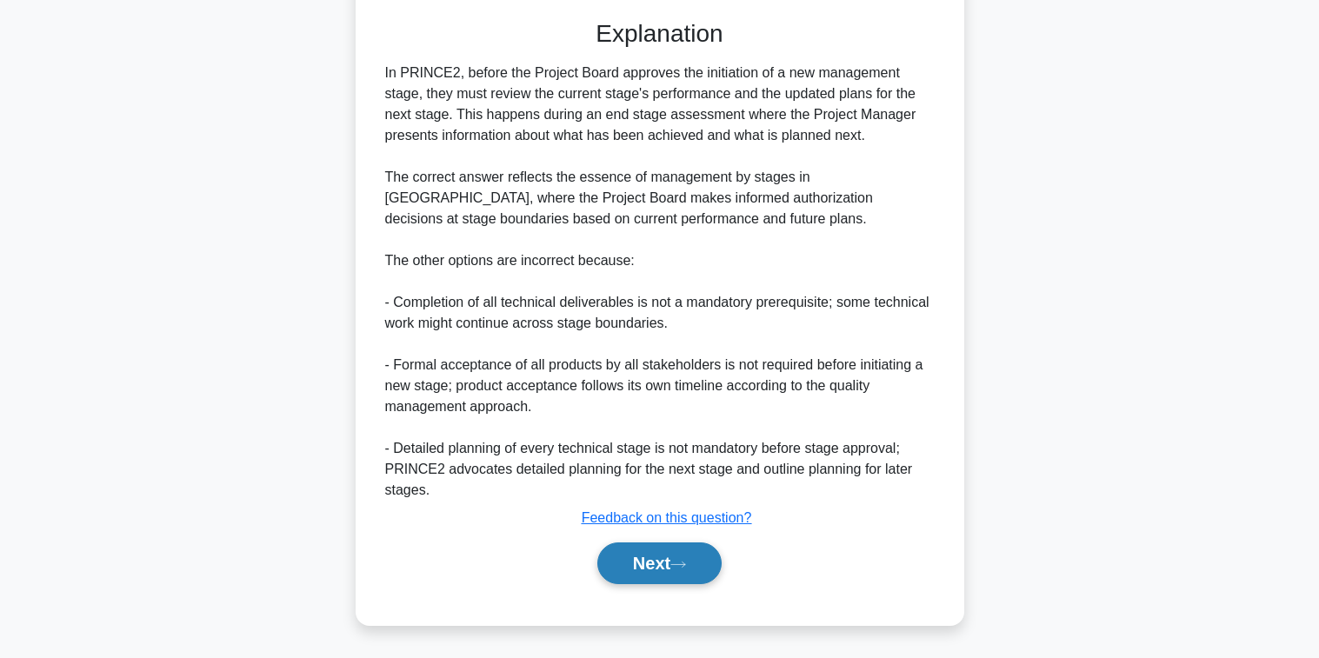
click at [640, 558] on button "Next" at bounding box center [659, 564] width 124 height 42
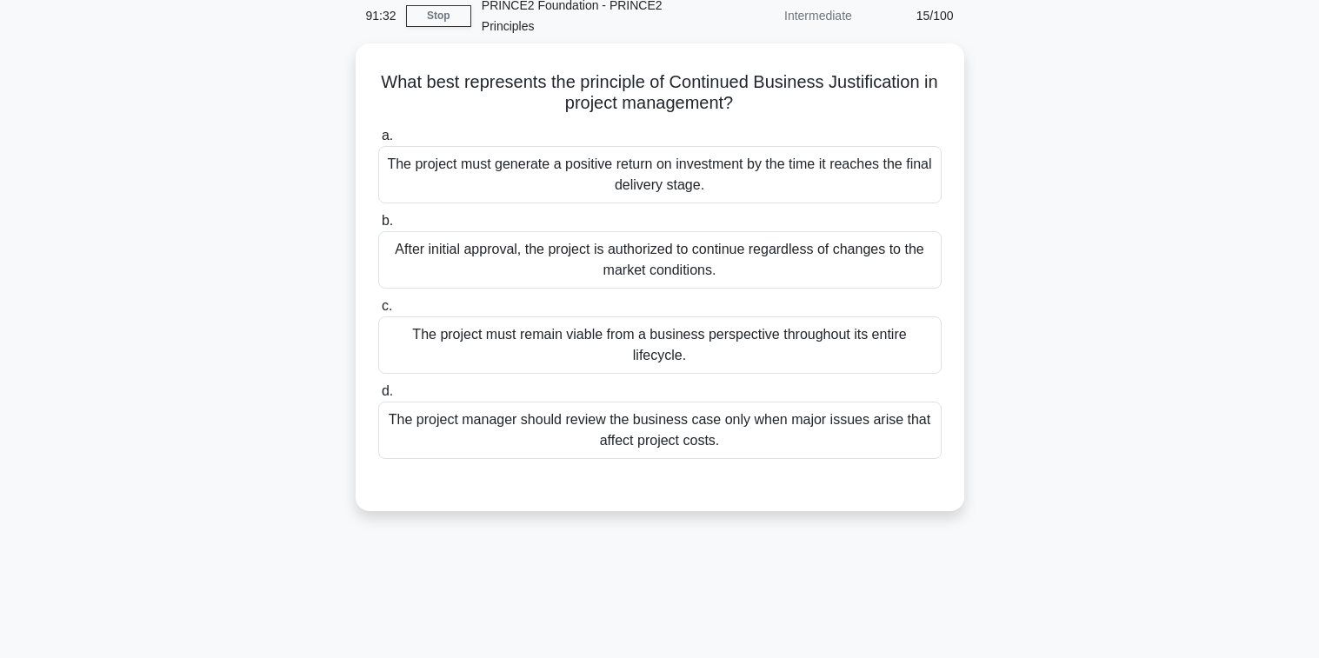
scroll to position [20, 0]
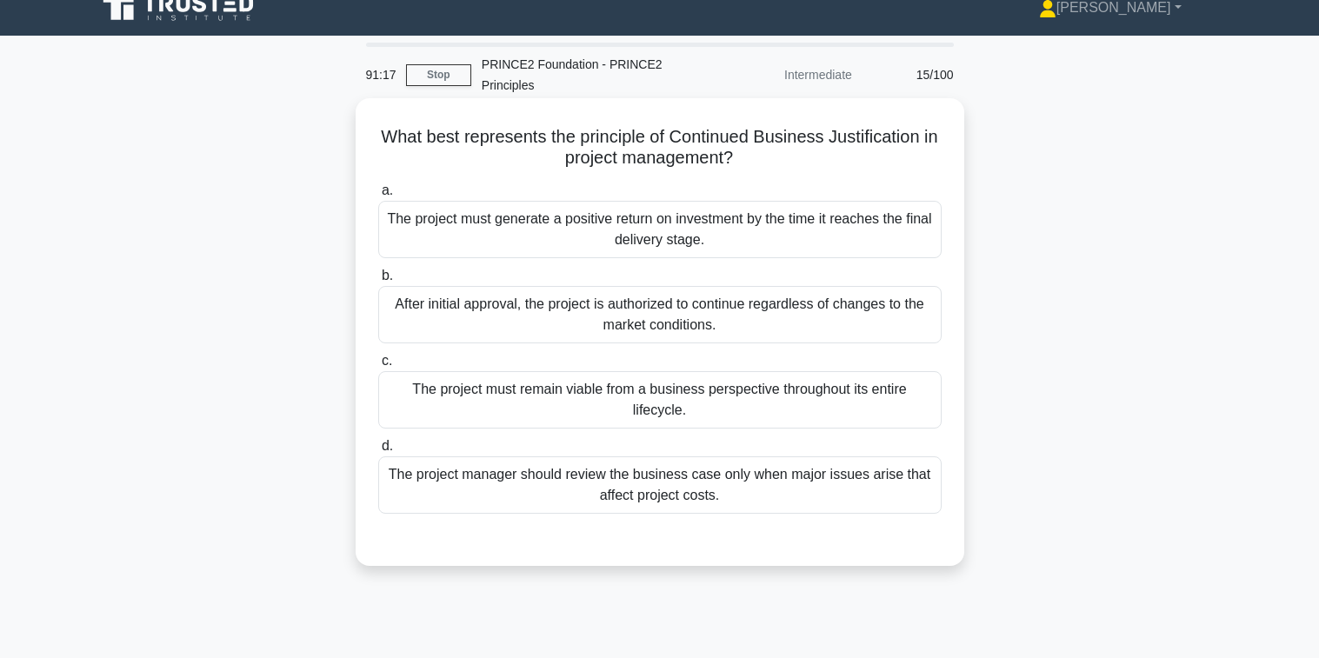
click at [735, 403] on div "The project must remain viable from a business perspective throughout its entir…" at bounding box center [659, 399] width 563 height 57
click at [378, 367] on input "c. The project must remain viable from a business perspective throughout its en…" at bounding box center [378, 361] width 0 height 11
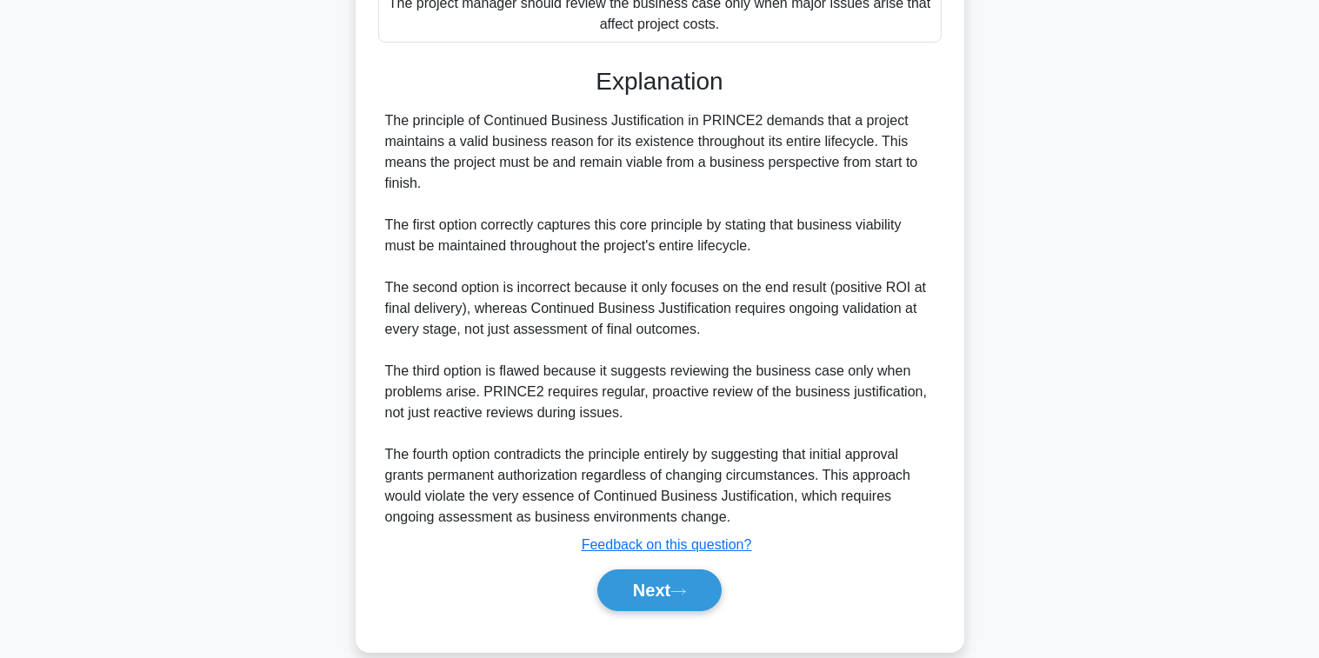
scroll to position [519, 0]
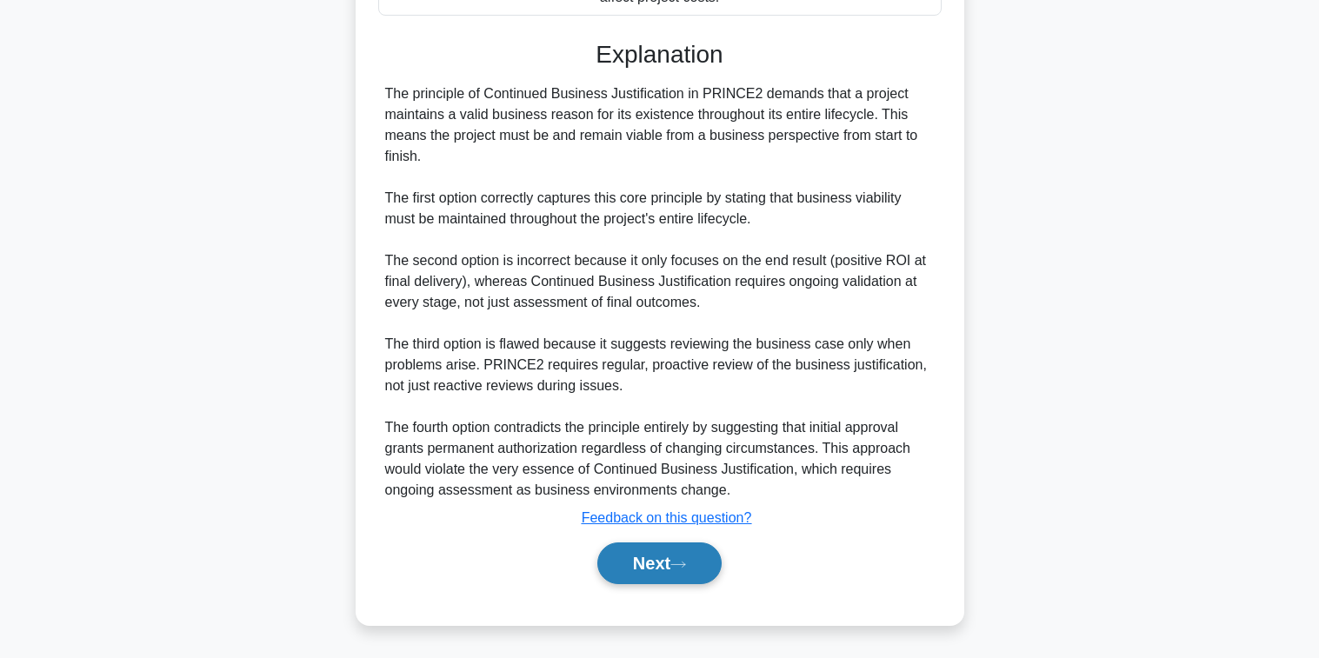
click at [637, 552] on button "Next" at bounding box center [659, 564] width 124 height 42
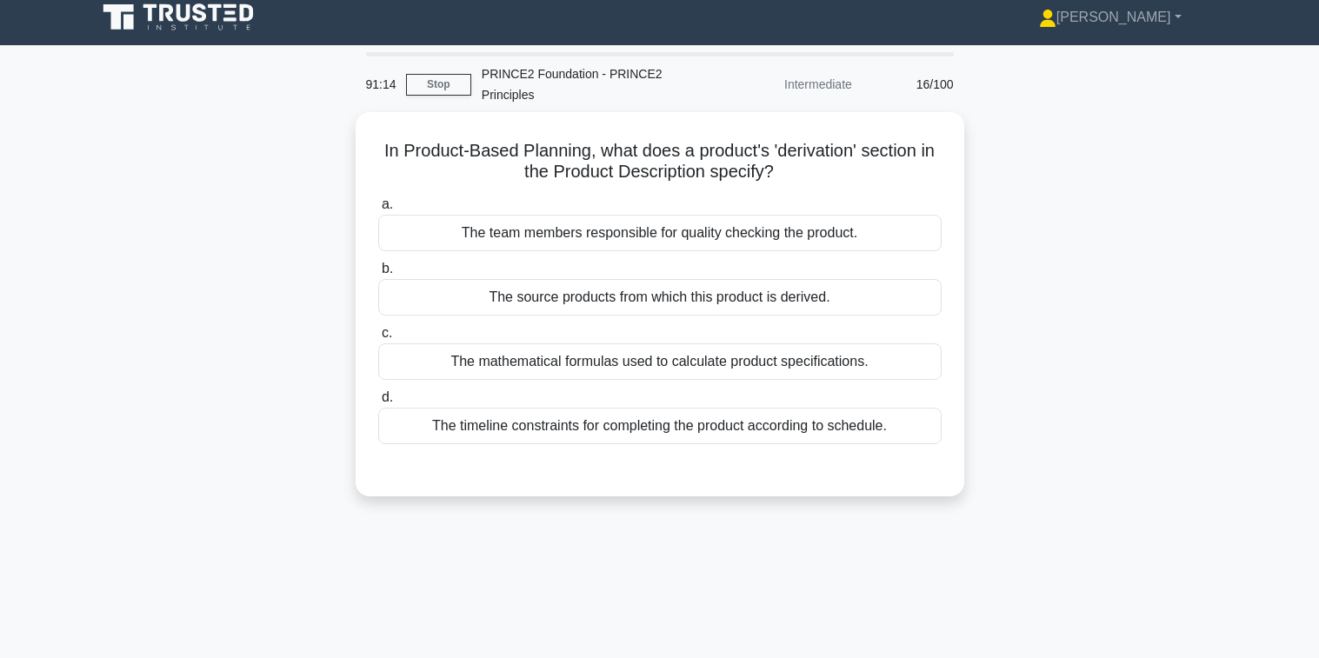
scroll to position [0, 0]
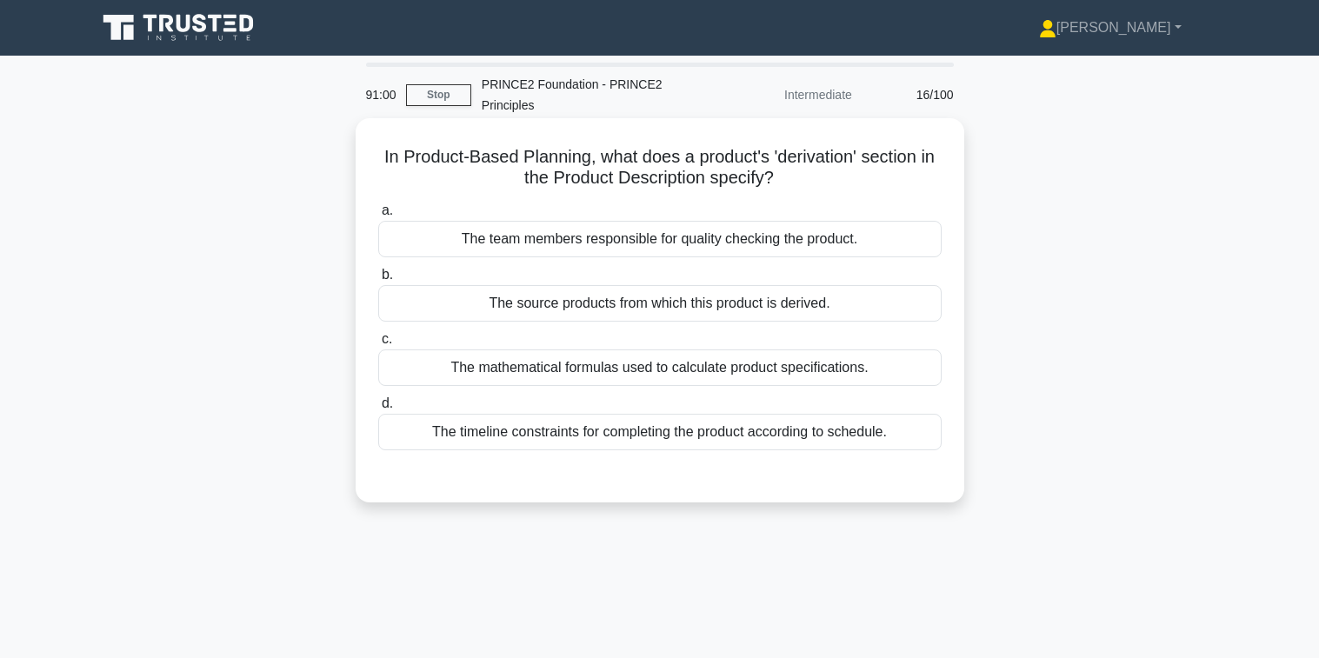
click at [620, 300] on div "The source products from which this product is derived." at bounding box center [659, 303] width 563 height 37
click at [378, 281] on input "b. The source products from which this product is derived." at bounding box center [378, 275] width 0 height 11
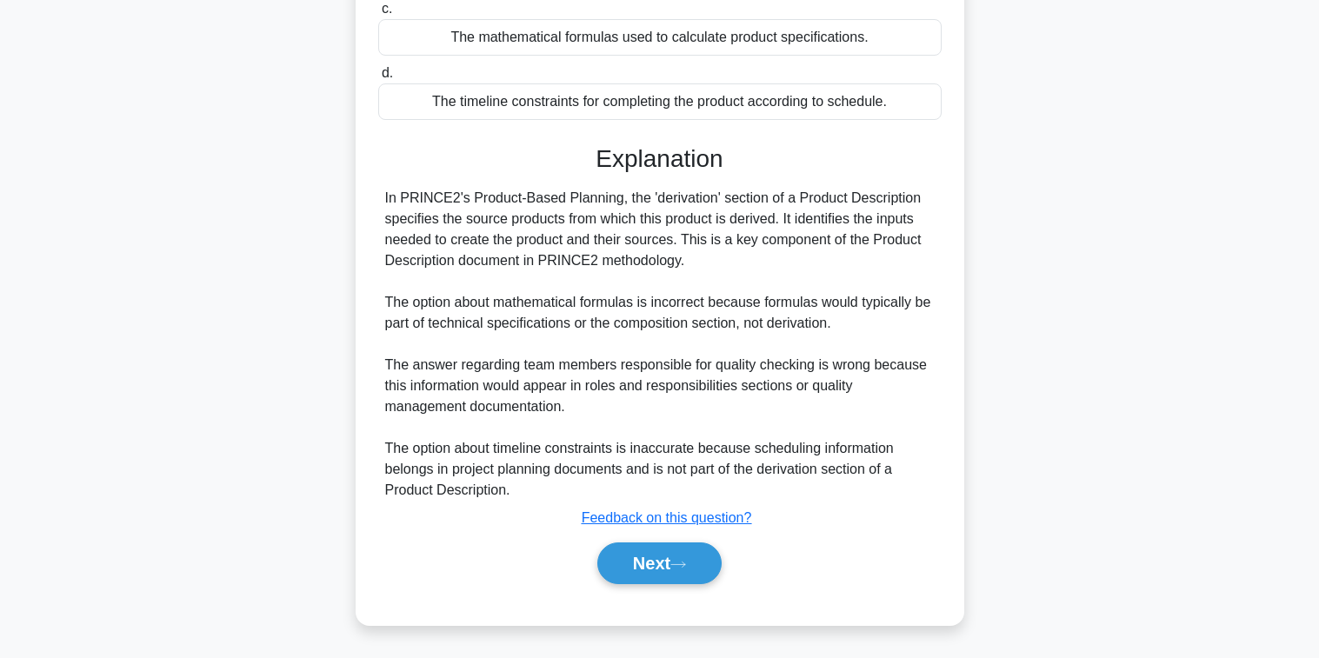
scroll to position [331, 0]
click at [655, 559] on button "Next" at bounding box center [659, 564] width 124 height 42
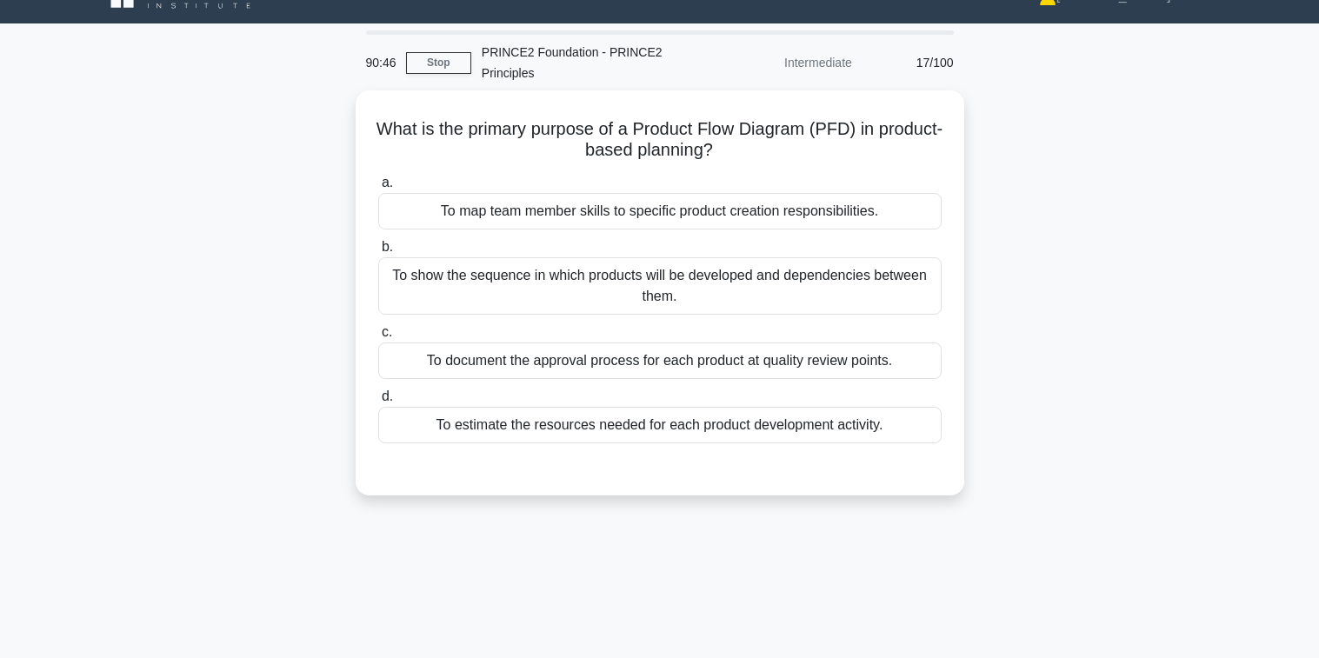
scroll to position [0, 0]
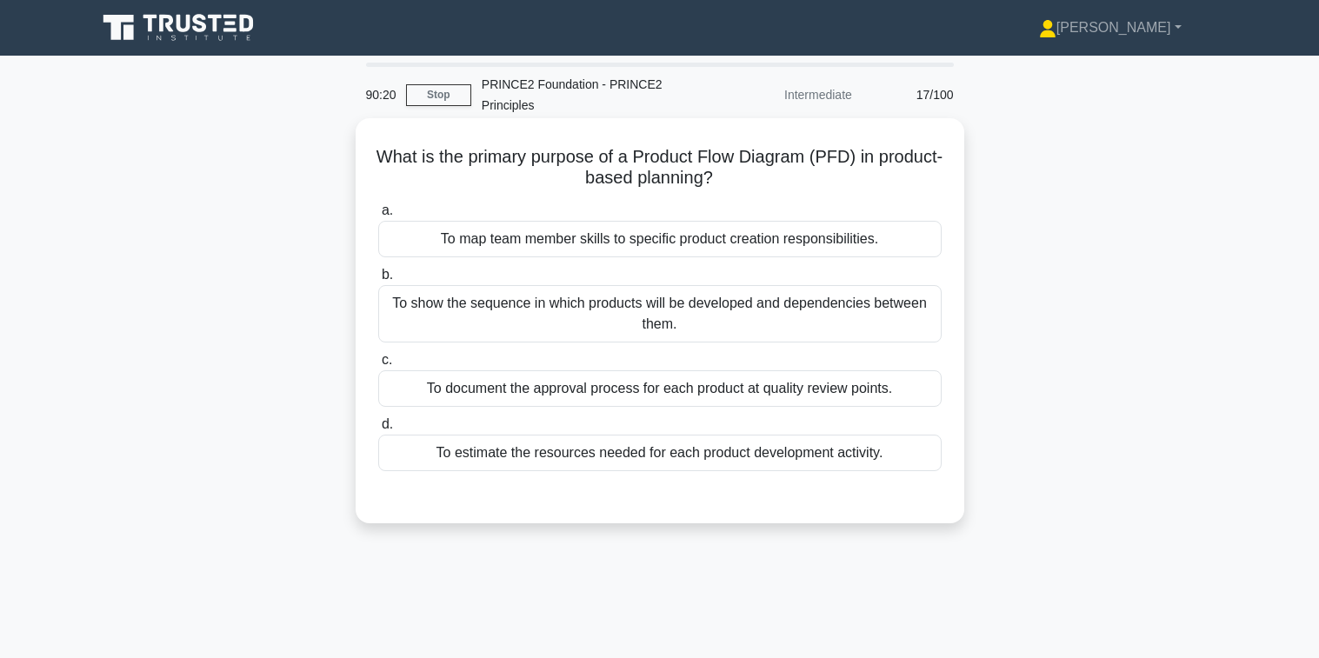
click at [531, 311] on div "To show the sequence in which products will be developed and dependencies betwe…" at bounding box center [659, 313] width 563 height 57
click at [378, 281] on input "b. To show the sequence in which products will be developed and dependencies be…" at bounding box center [378, 275] width 0 height 11
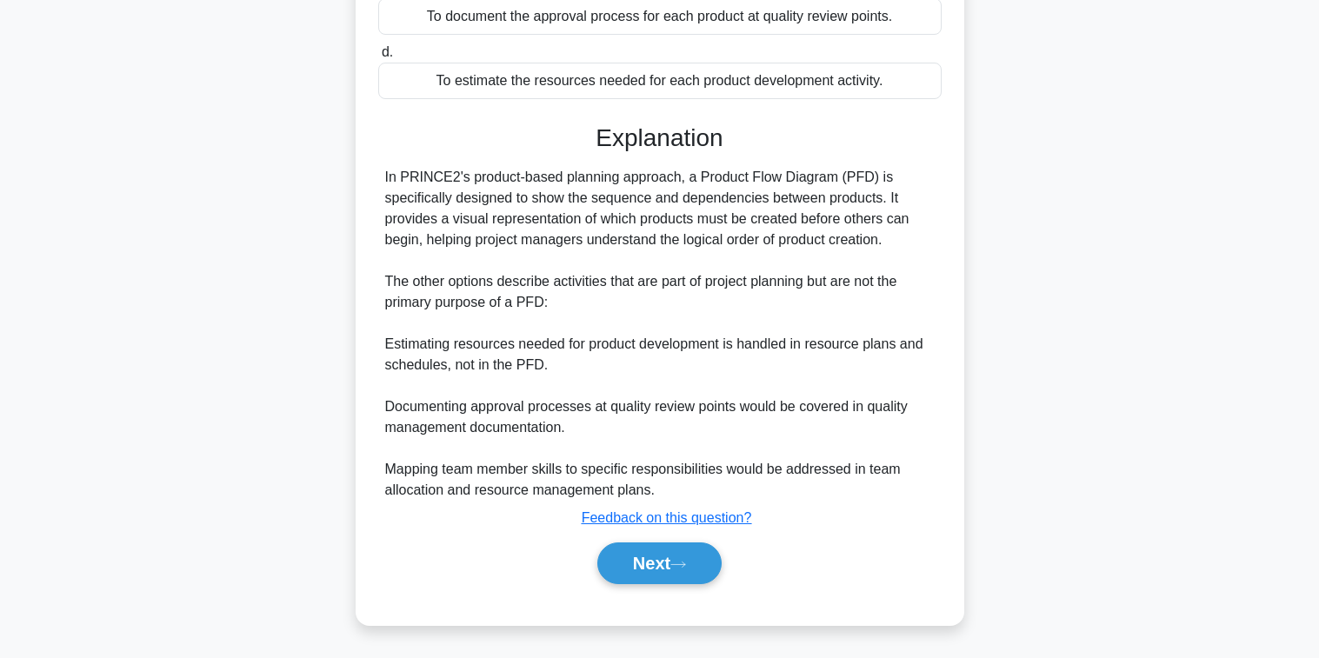
scroll to position [373, 0]
click at [649, 559] on button "Next" at bounding box center [659, 564] width 124 height 42
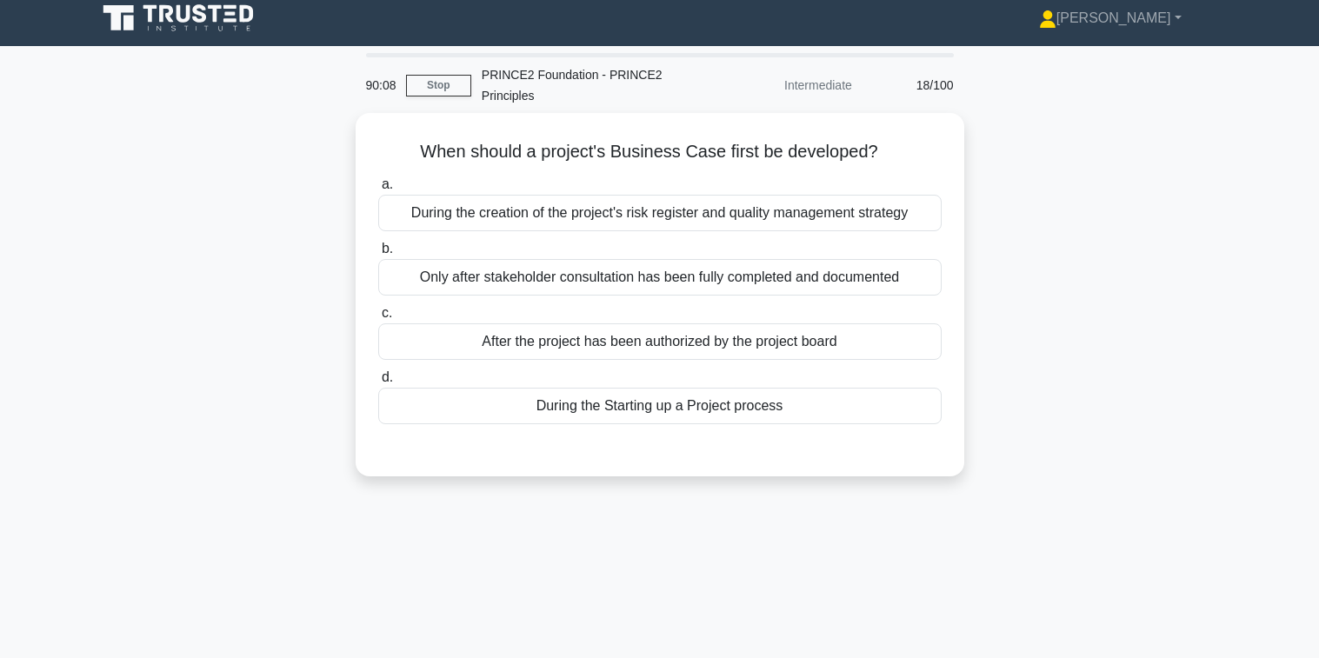
scroll to position [0, 0]
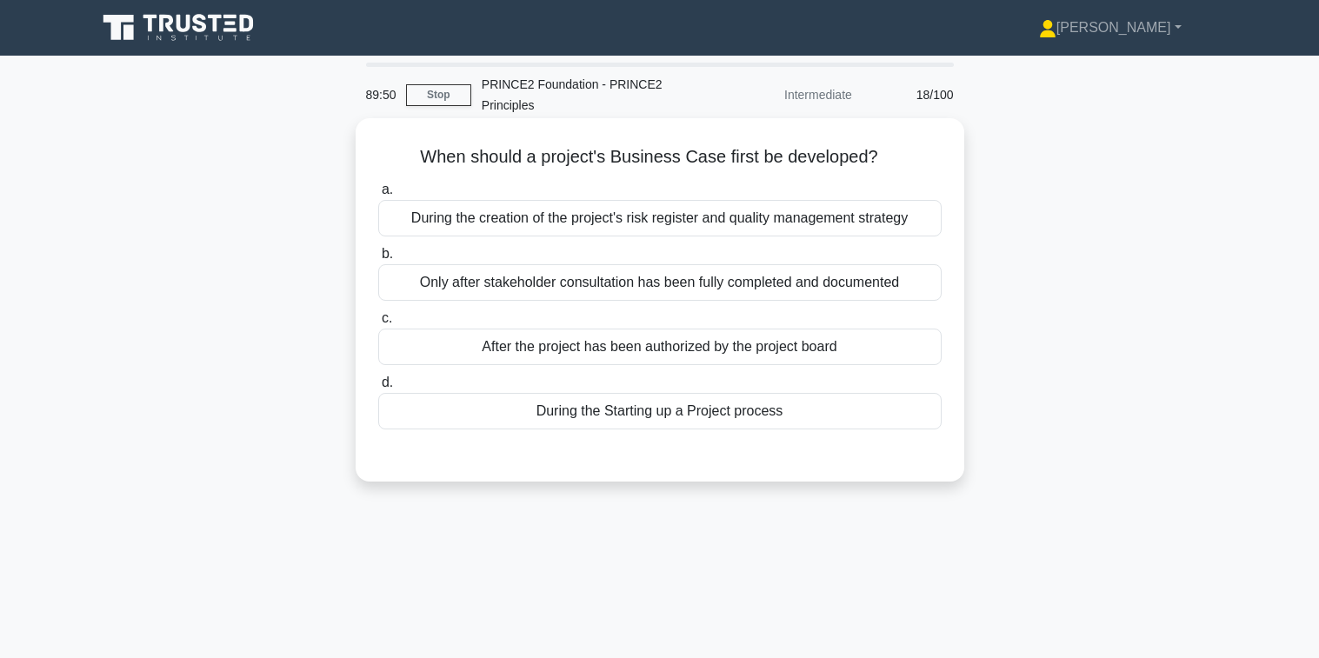
click at [664, 412] on div "During the Starting up a Project process" at bounding box center [659, 411] width 563 height 37
click at [378, 389] on input "d. During the Starting up a Project process" at bounding box center [378, 382] width 0 height 11
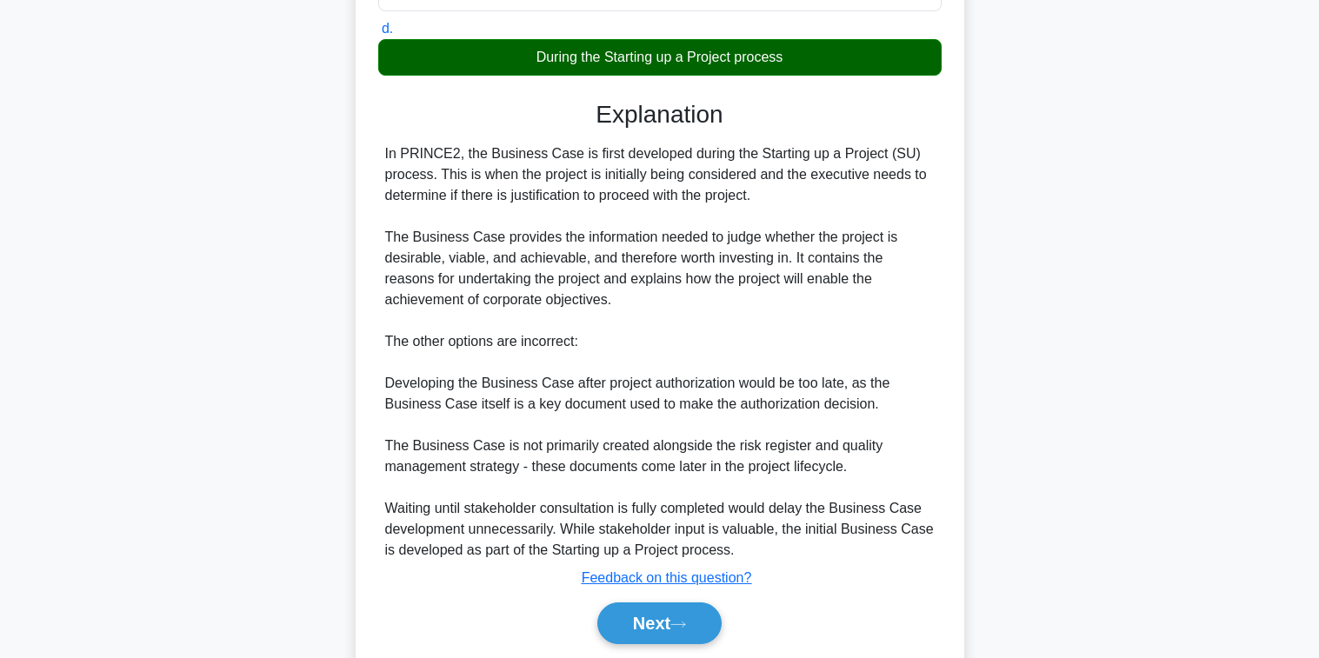
scroll to position [415, 0]
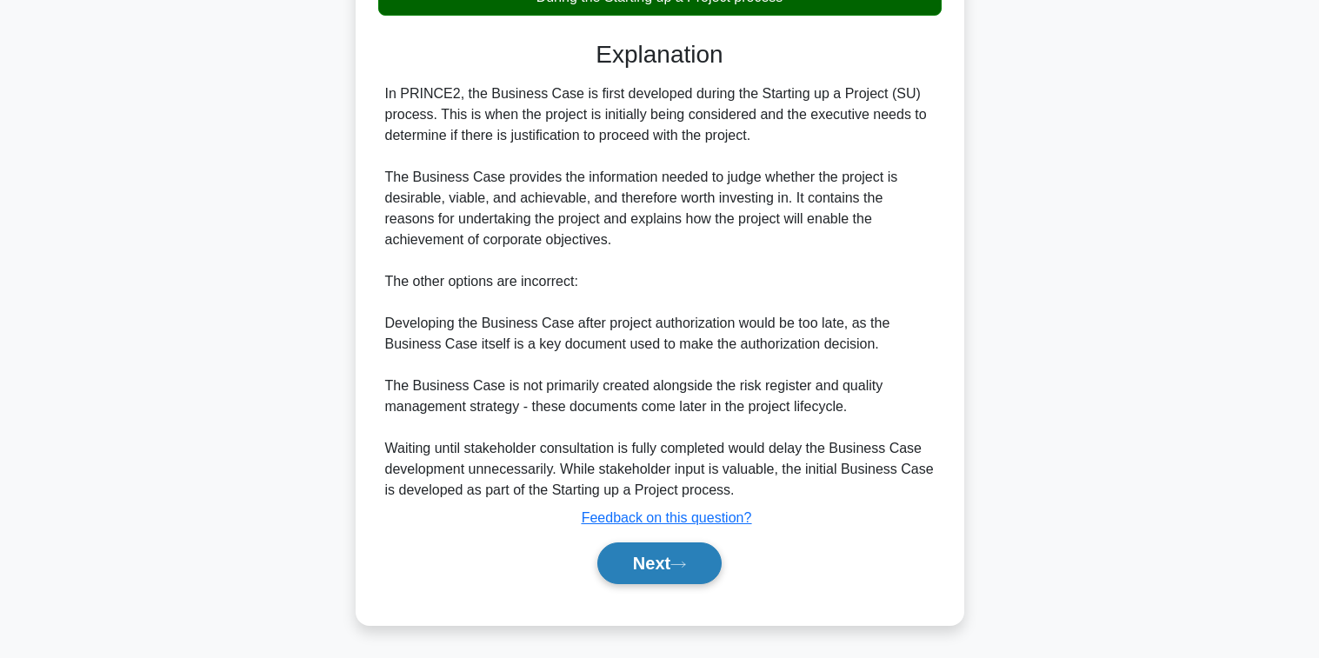
click at [657, 551] on button "Next" at bounding box center [659, 564] width 124 height 42
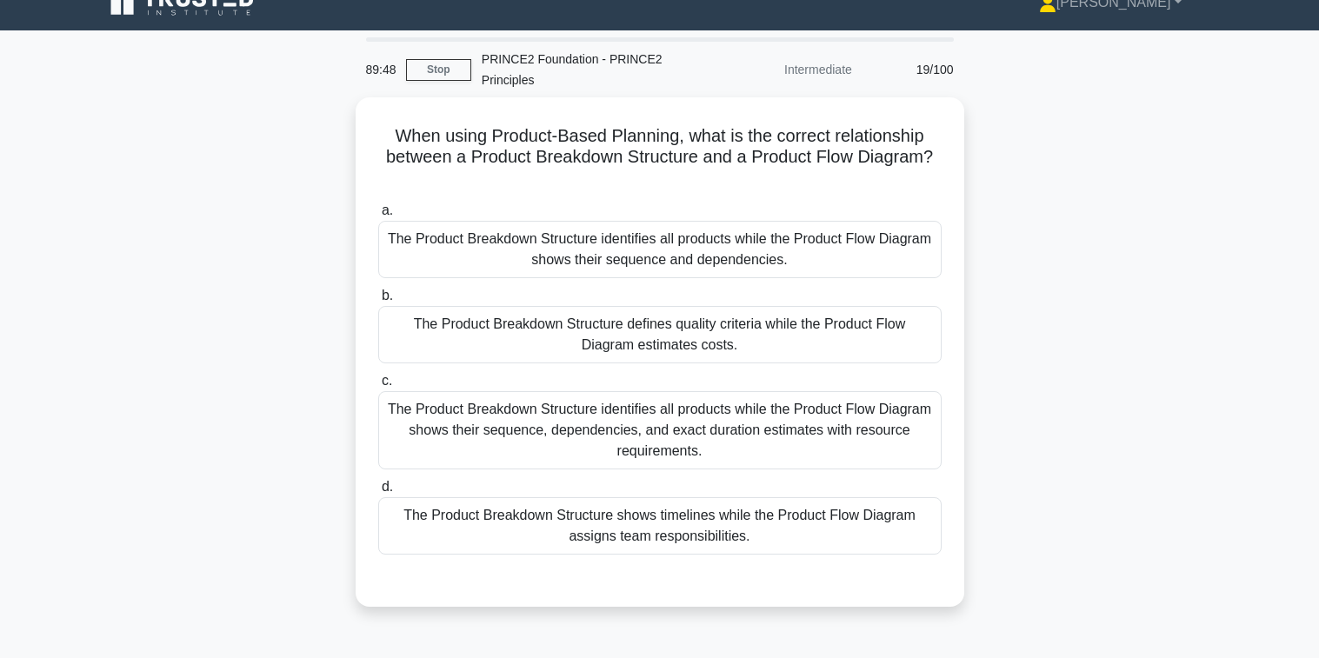
scroll to position [0, 0]
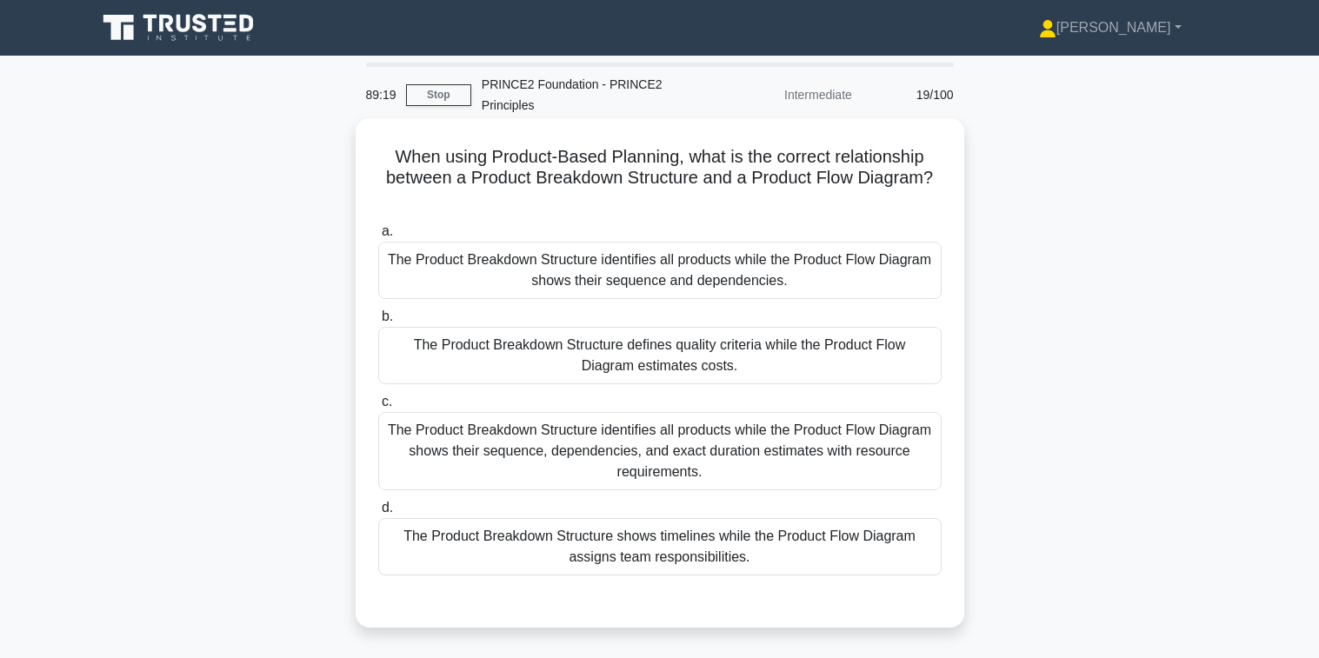
click at [644, 274] on div "The Product Breakdown Structure identifies all products while the Product Flow …" at bounding box center [659, 270] width 563 height 57
click at [378, 237] on input "a. The Product Breakdown Structure identifies all products while the Product Fl…" at bounding box center [378, 231] width 0 height 11
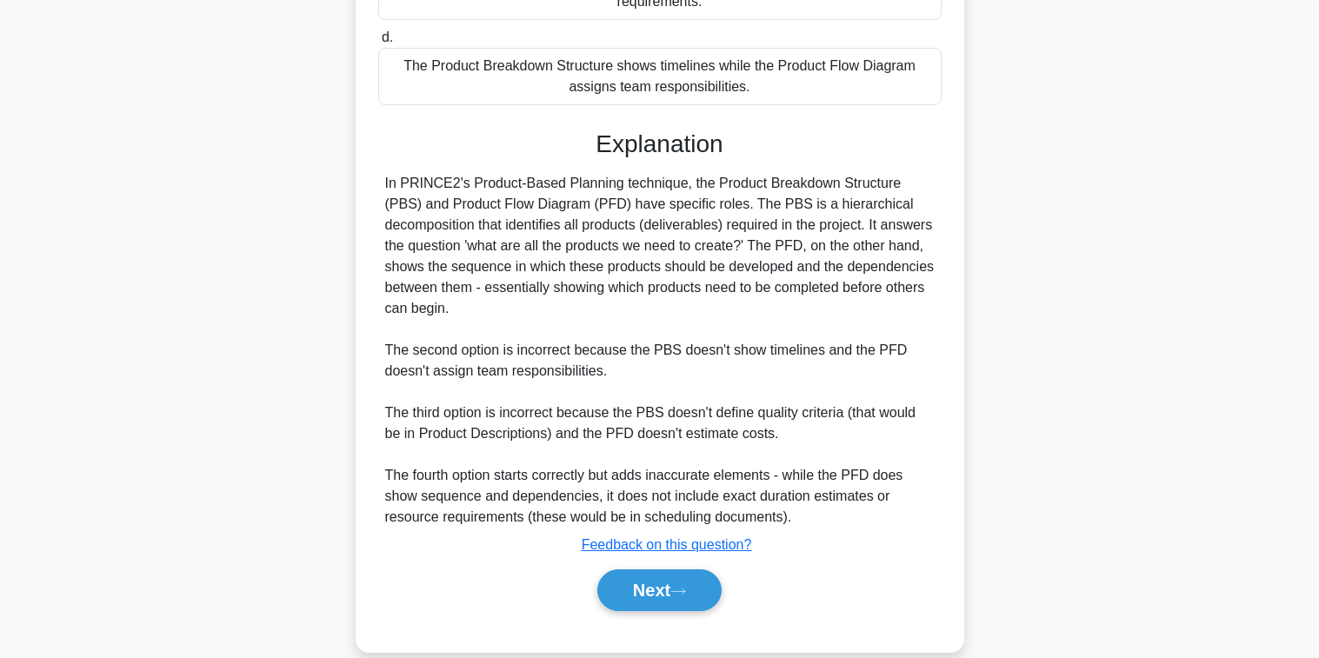
scroll to position [498, 0]
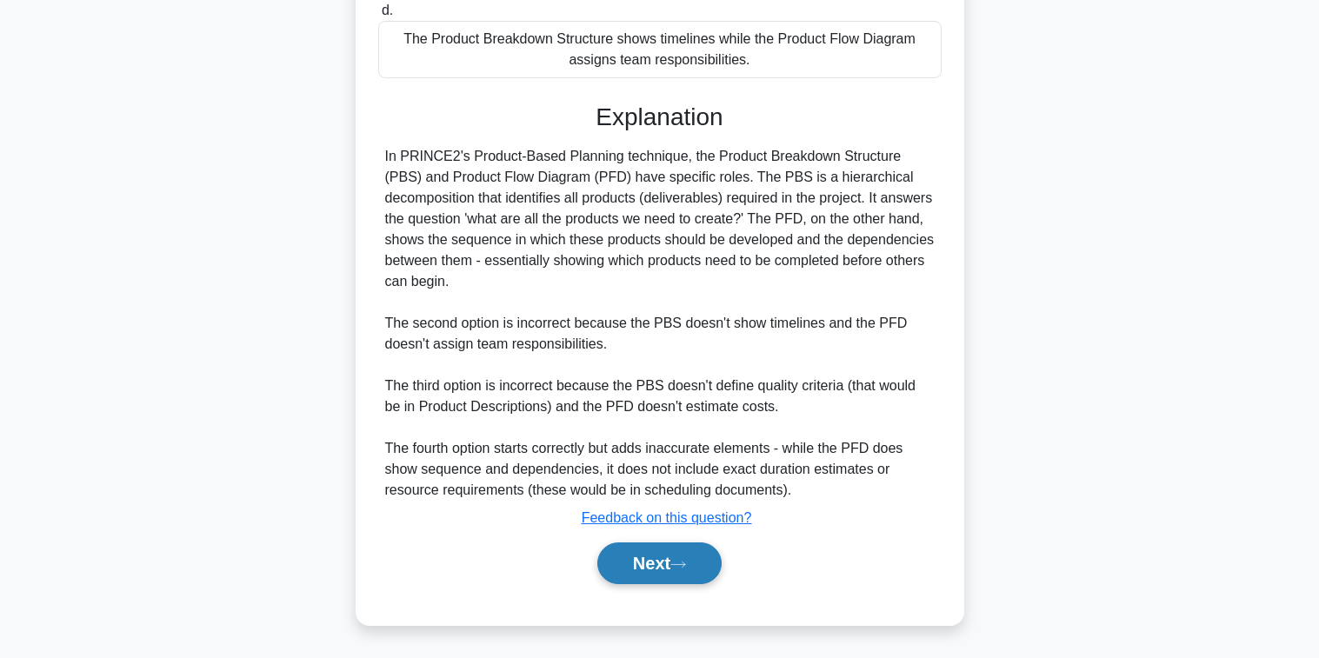
click at [654, 575] on button "Next" at bounding box center [659, 564] width 124 height 42
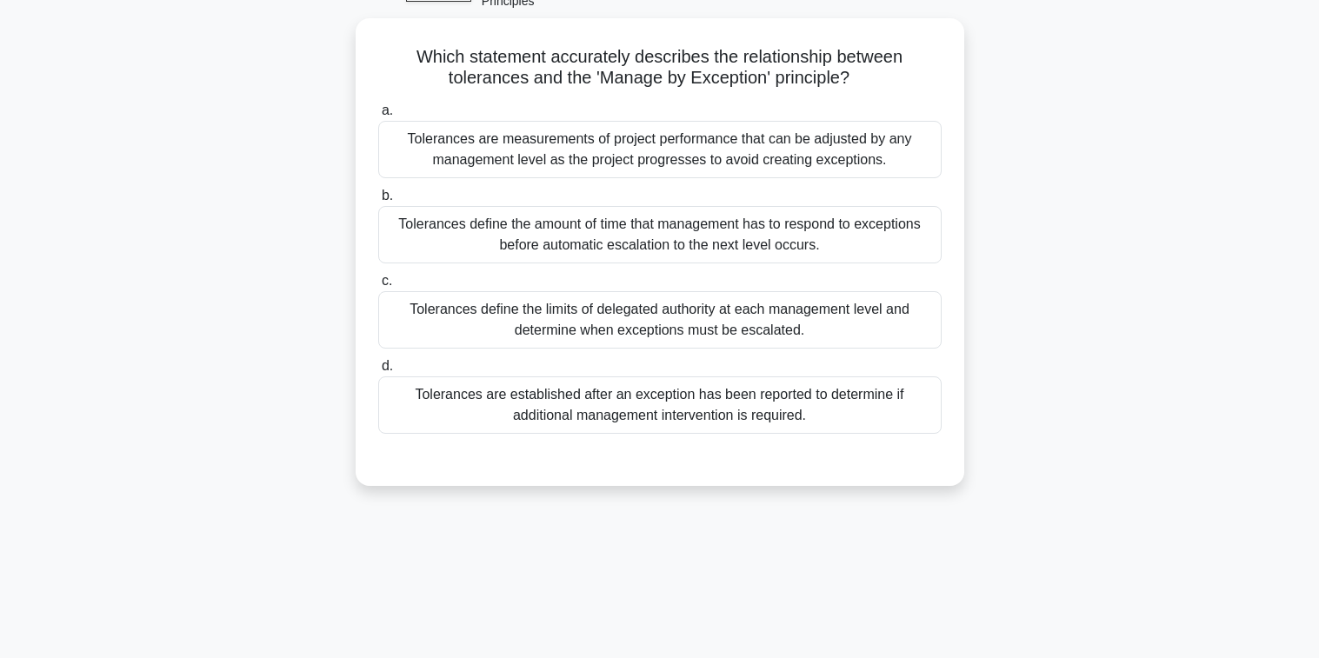
scroll to position [20, 0]
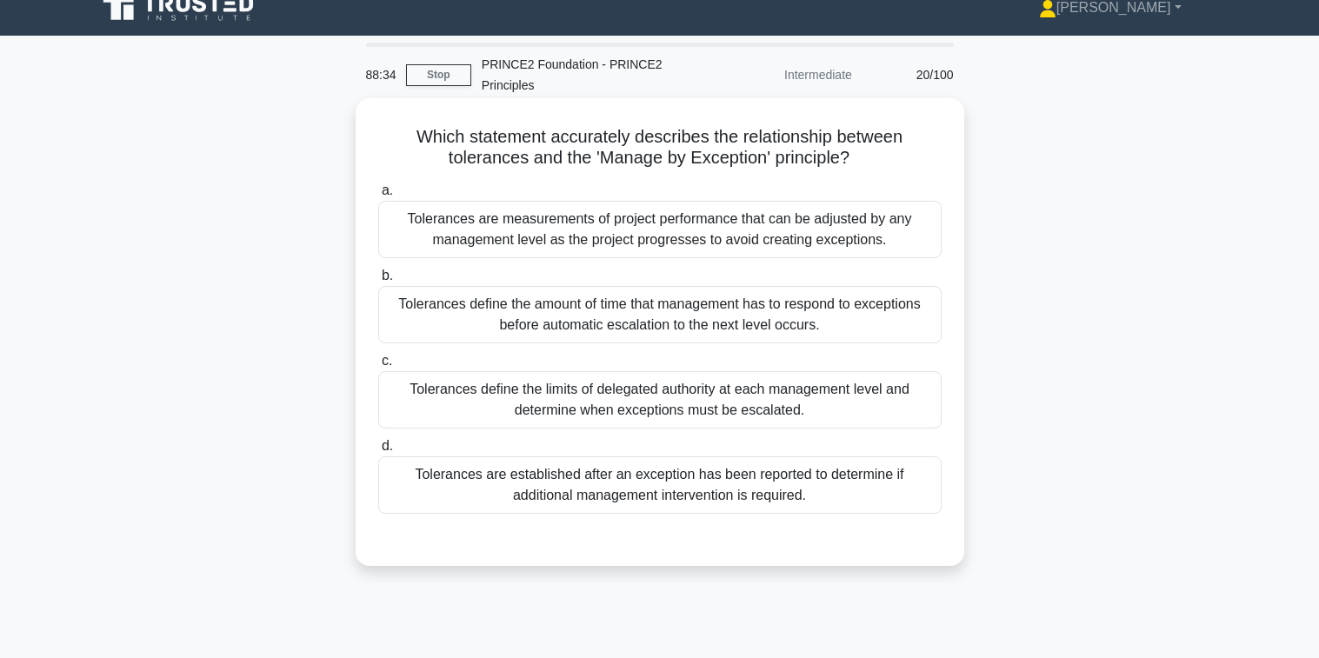
click at [650, 393] on div "Tolerances define the limits of delegated authority at each management level an…" at bounding box center [659, 399] width 563 height 57
click at [378, 367] on input "c. Tolerances define the limits of delegated authority at each management level…" at bounding box center [378, 361] width 0 height 11
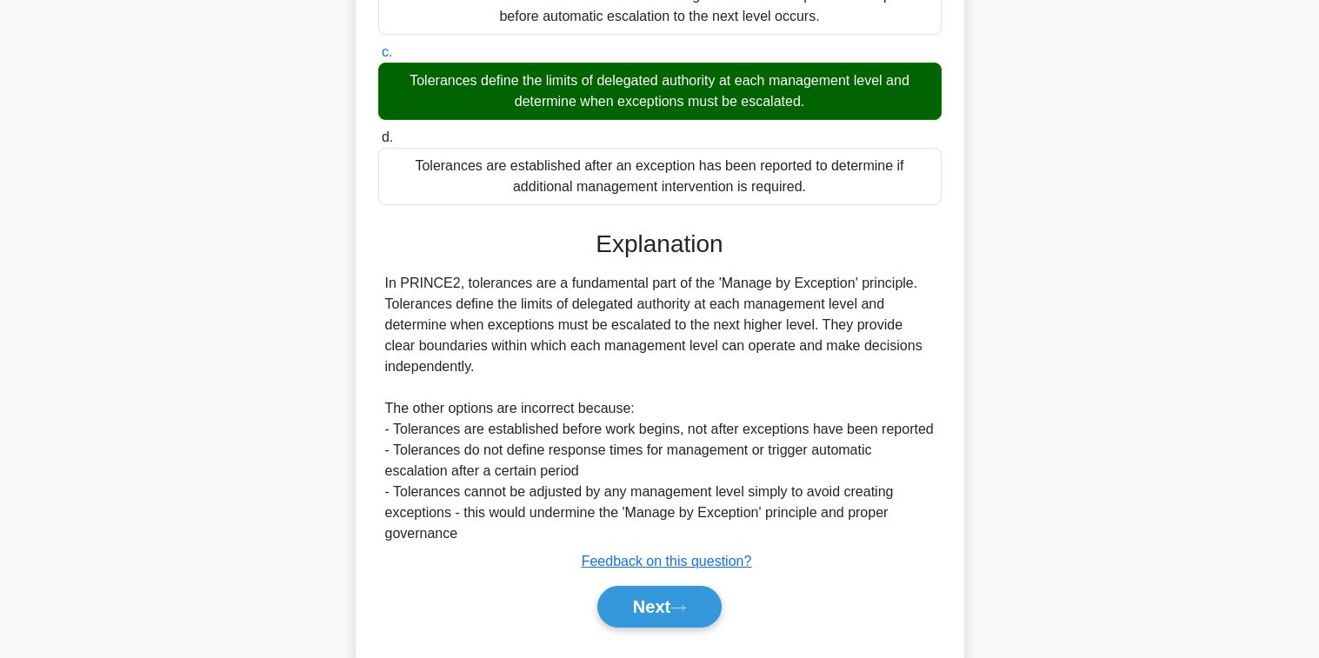
scroll to position [373, 0]
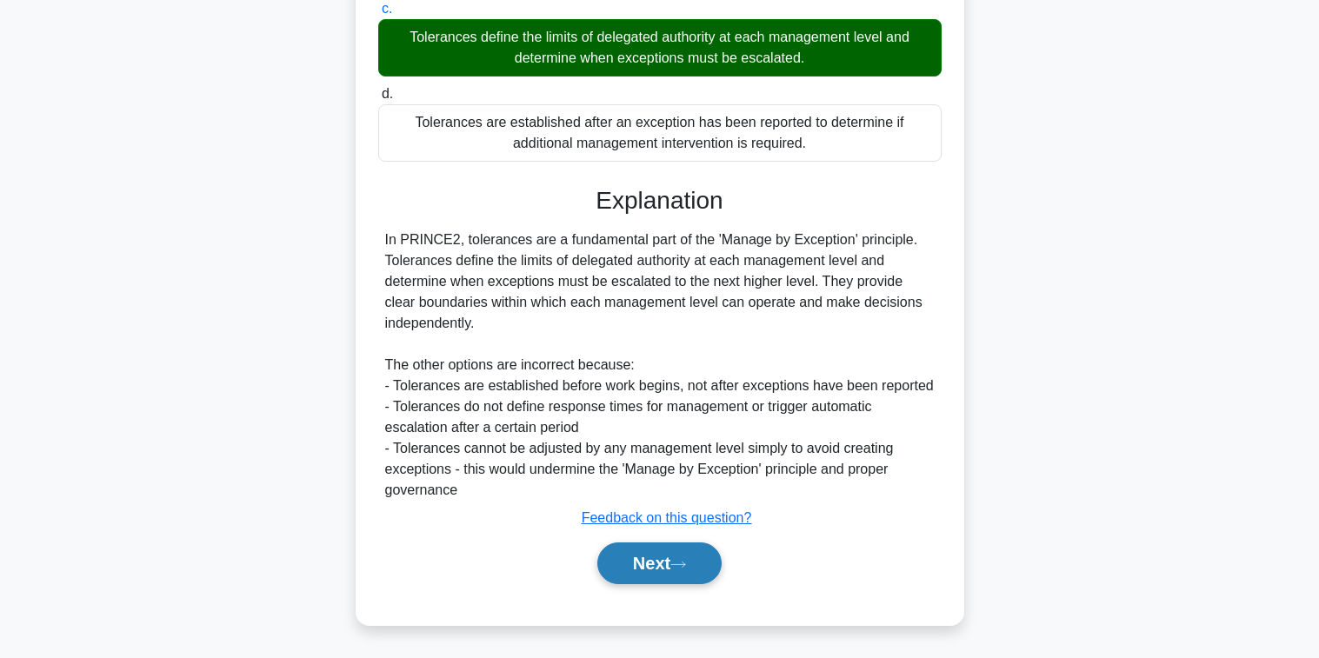
click at [663, 562] on button "Next" at bounding box center [659, 564] width 124 height 42
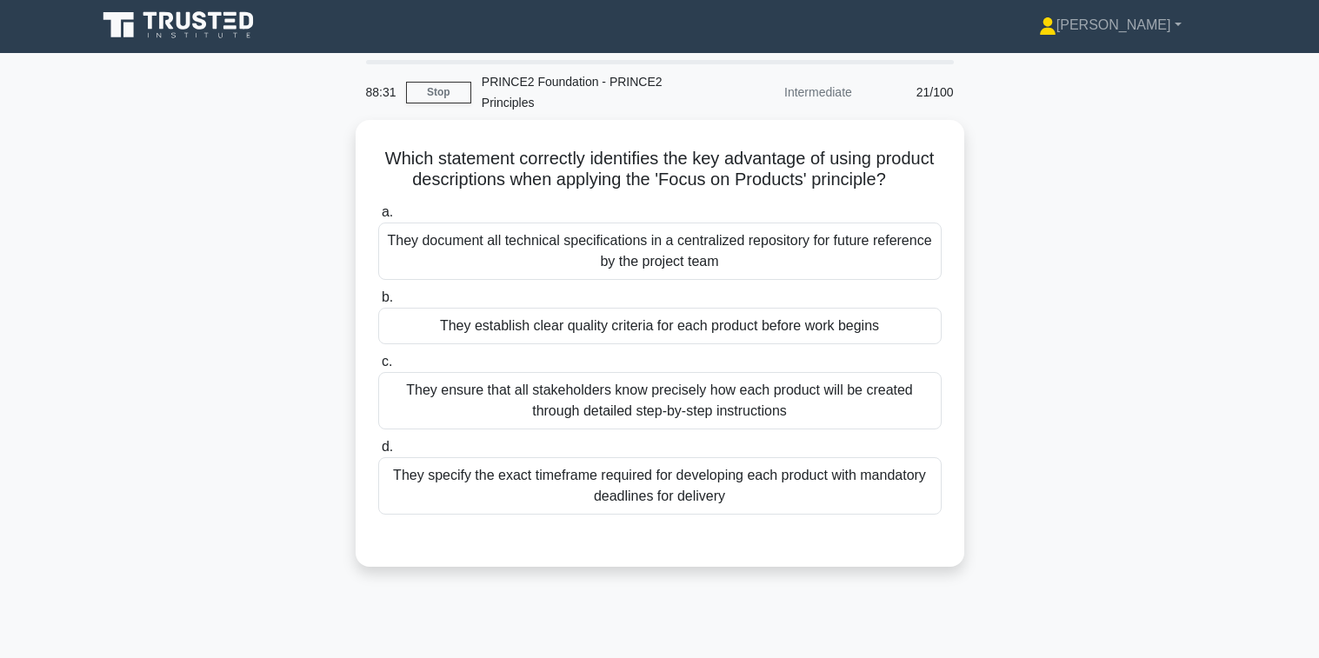
scroll to position [0, 0]
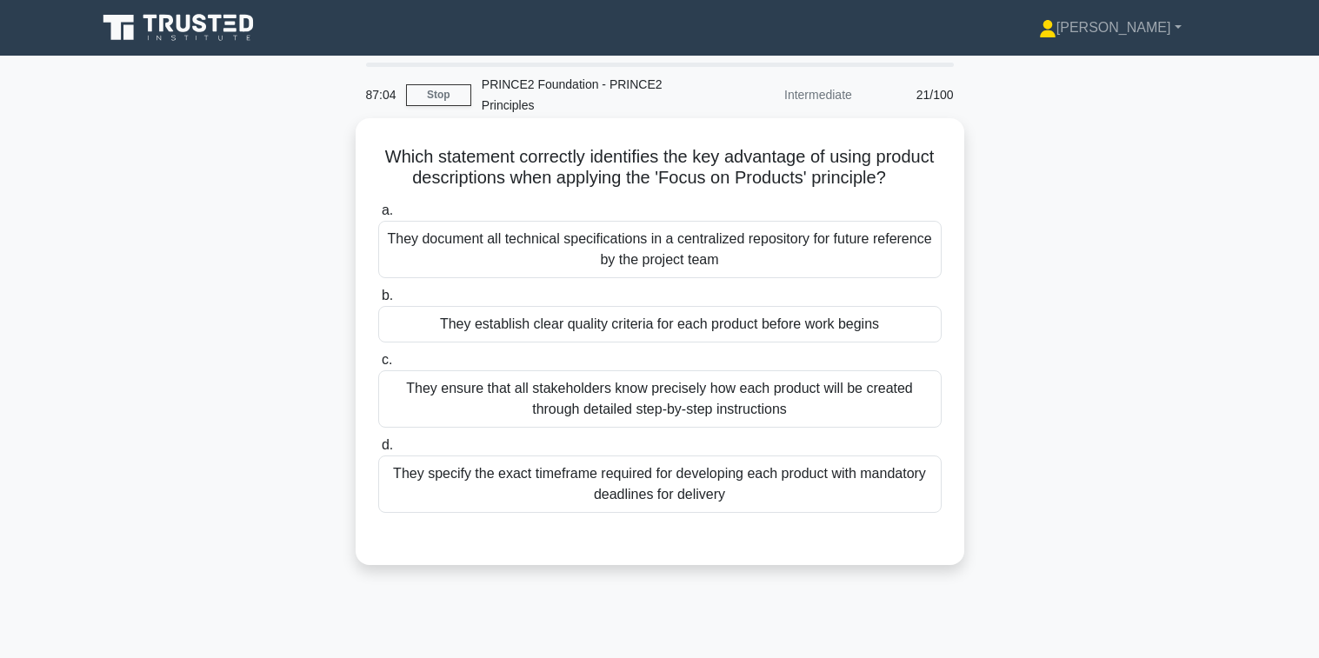
click at [695, 343] on div "They establish clear quality criteria for each product before work begins" at bounding box center [659, 324] width 563 height 37
click at [378, 302] on input "b. They establish clear quality criteria for each product before work begins" at bounding box center [378, 295] width 0 height 11
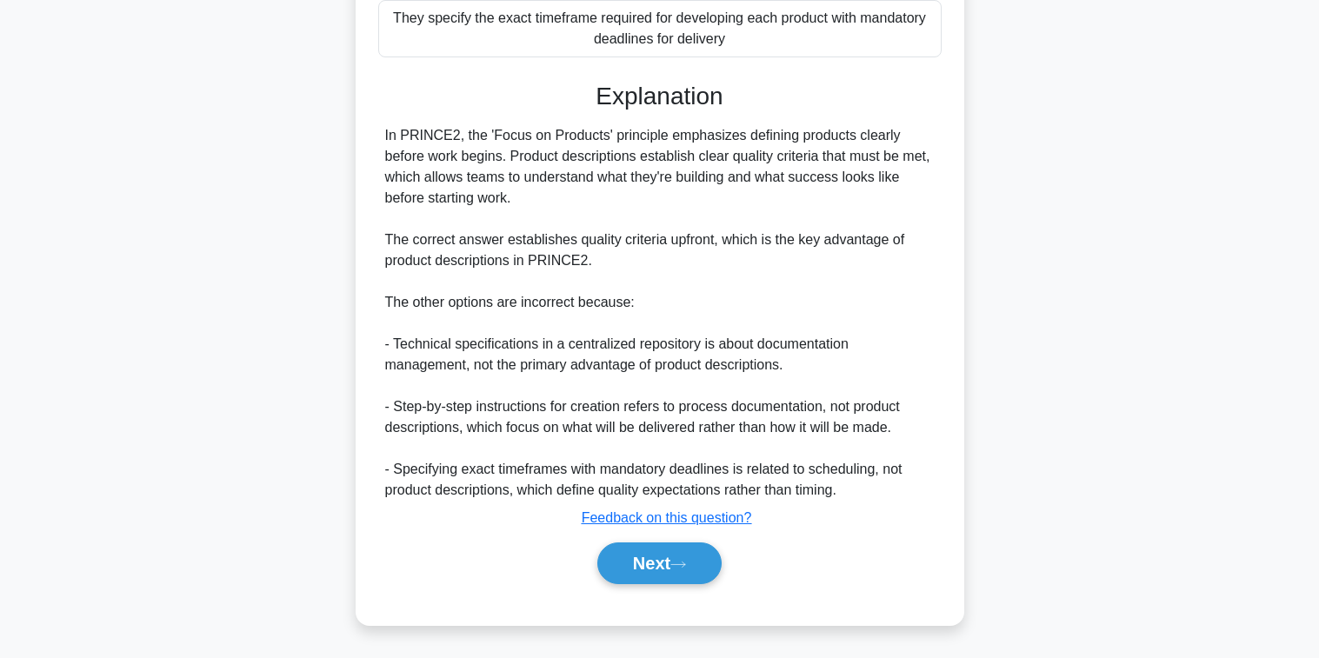
scroll to position [477, 0]
click at [649, 569] on button "Next" at bounding box center [659, 564] width 124 height 42
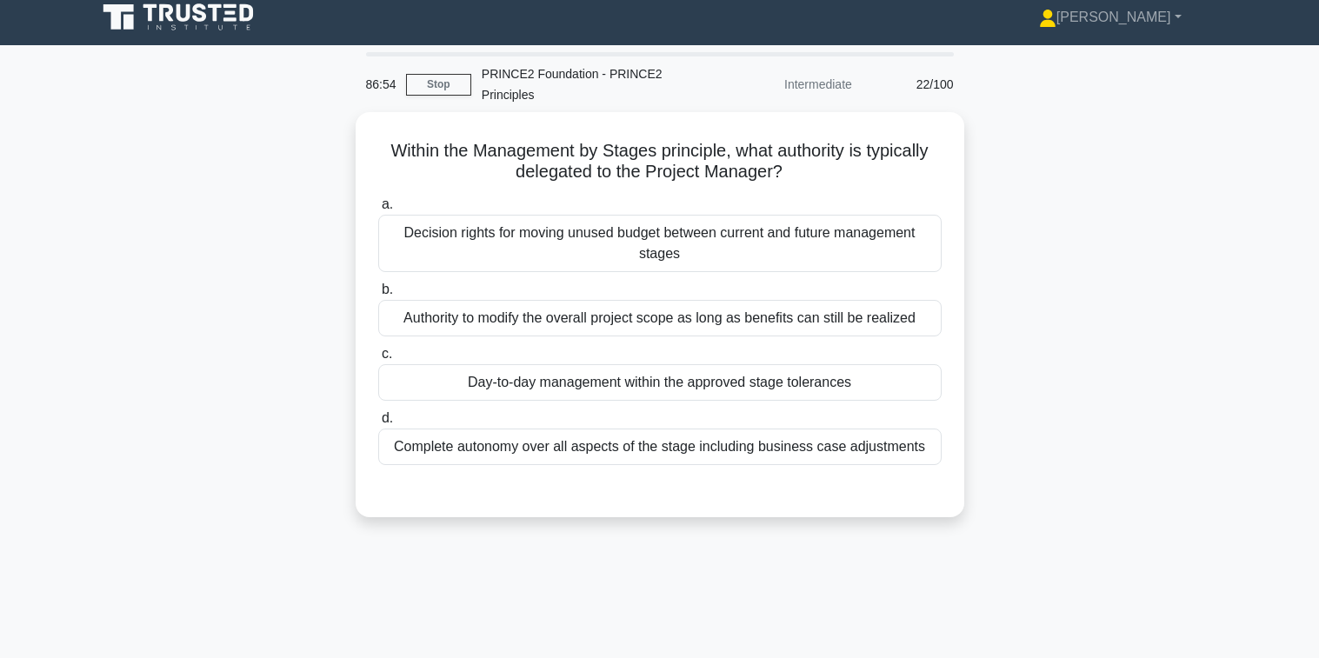
scroll to position [0, 0]
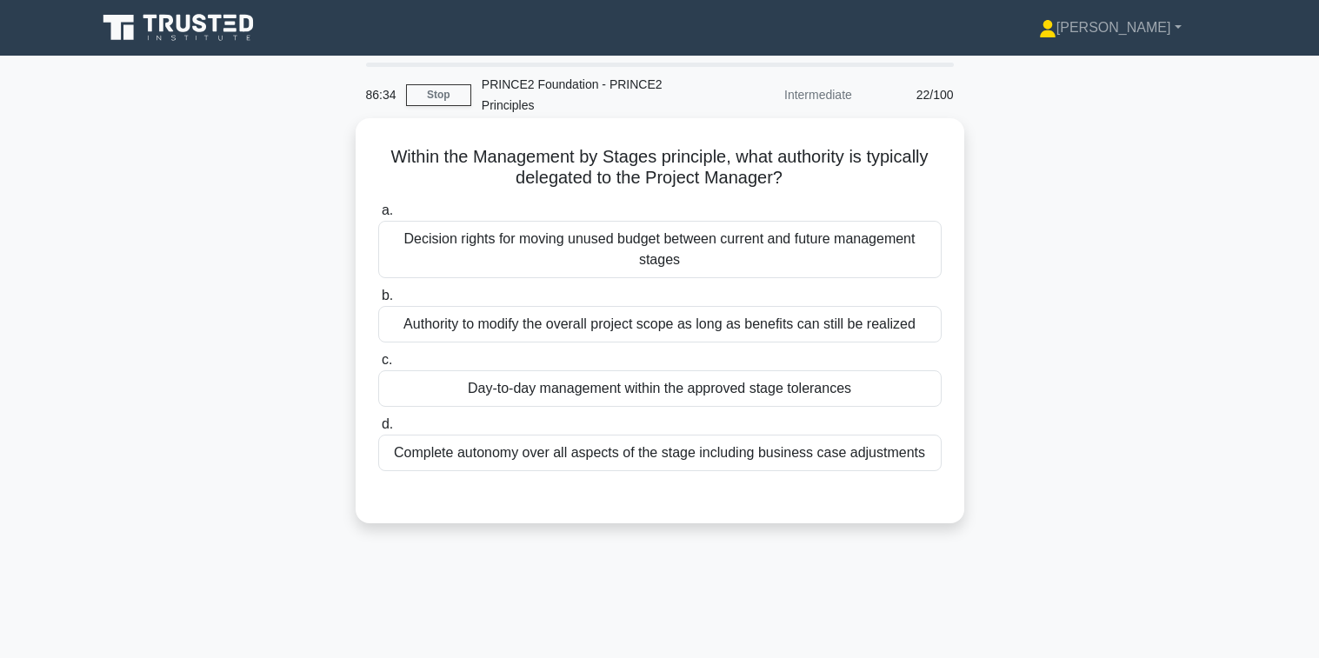
click at [640, 390] on div "Day-to-day management within the approved stage tolerances" at bounding box center [659, 388] width 563 height 37
click at [378, 366] on input "c. Day-to-day management within the approved stage tolerances" at bounding box center [378, 360] width 0 height 11
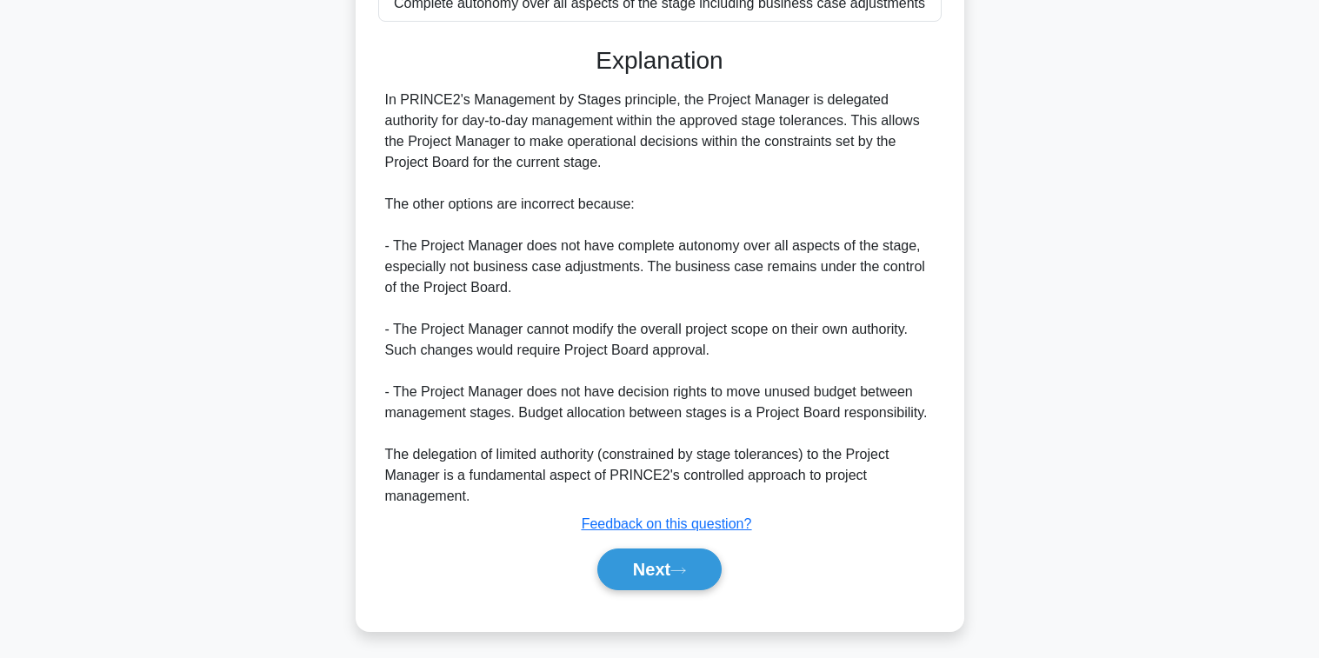
scroll to position [456, 0]
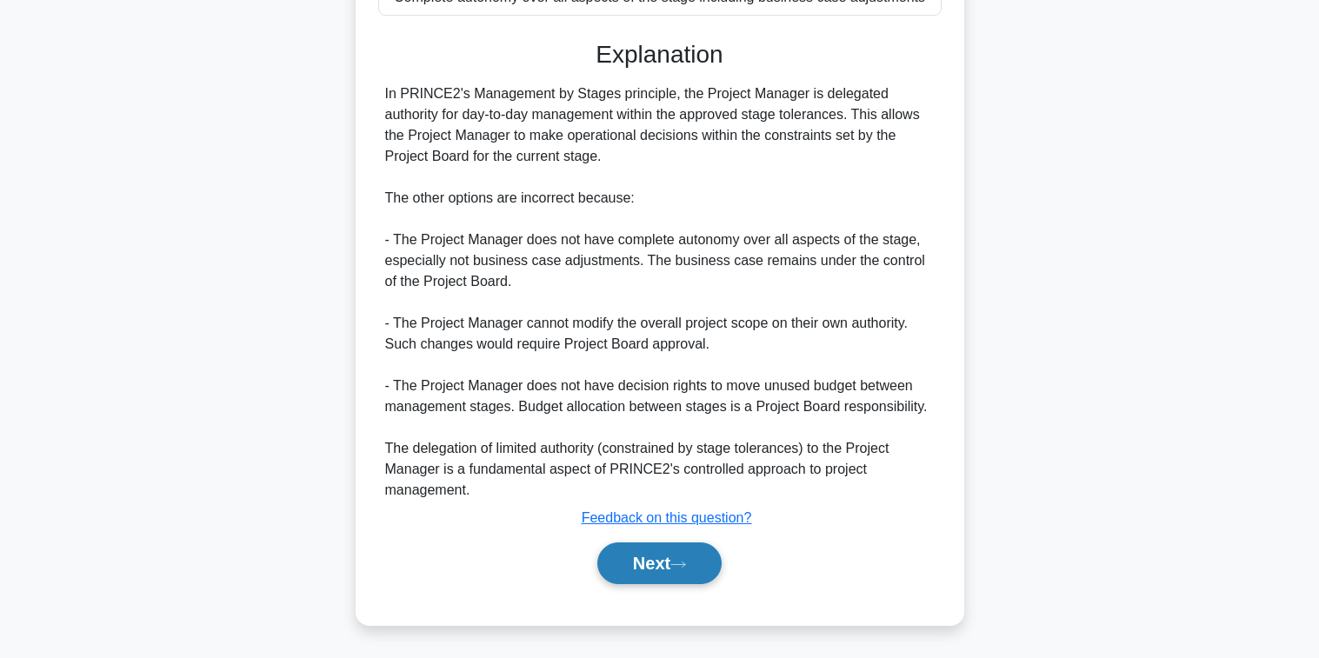
click at [657, 562] on button "Next" at bounding box center [659, 564] width 124 height 42
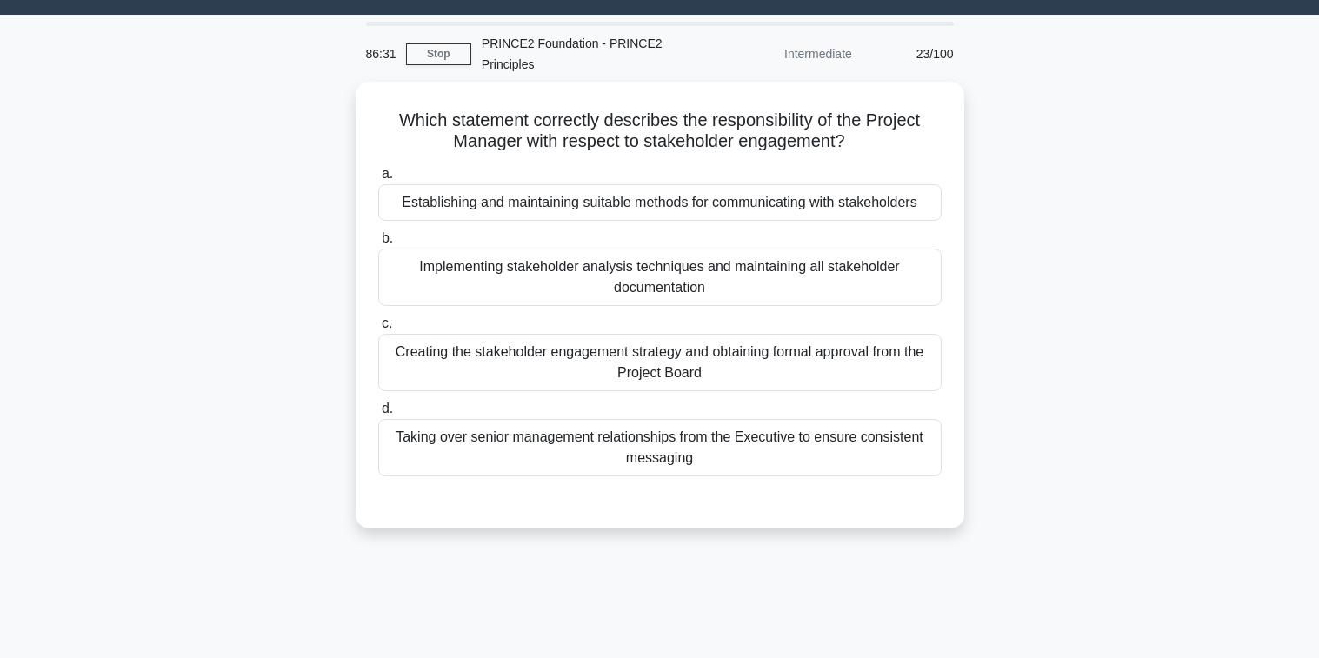
scroll to position [0, 0]
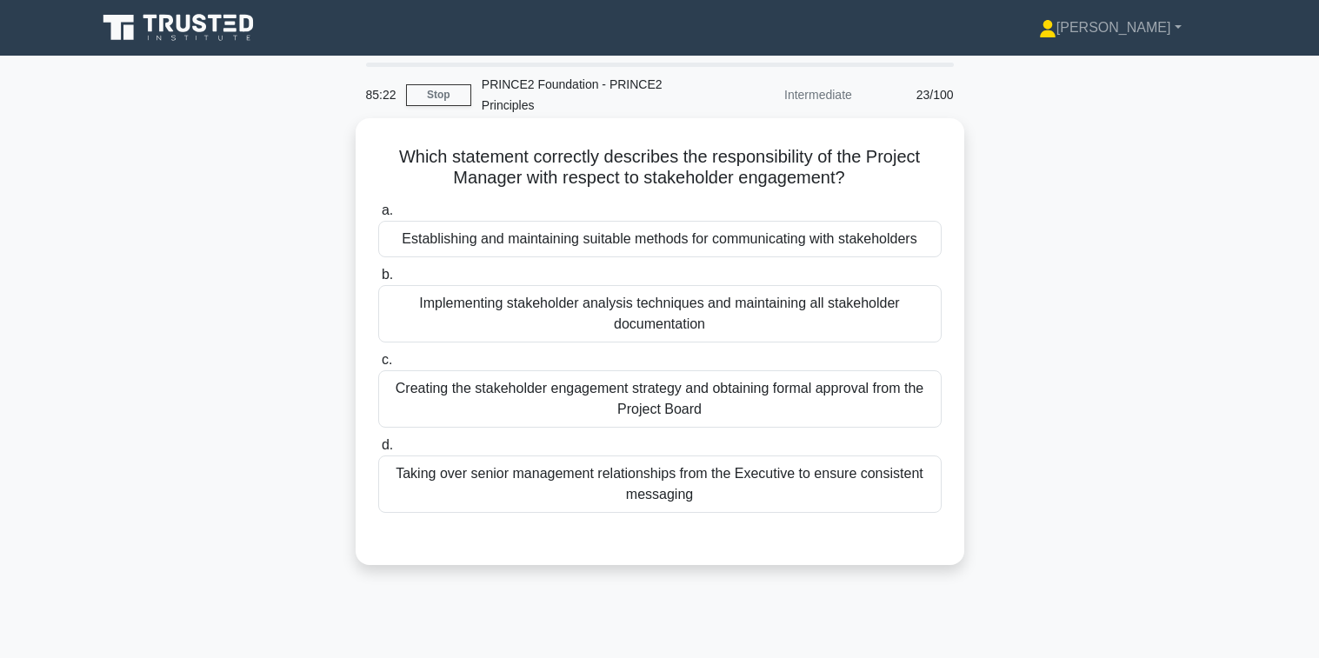
click at [607, 244] on div "Establishing and maintaining suitable methods for communicating with stakeholde…" at bounding box center [659, 239] width 563 height 37
click at [378, 216] on input "a. Establishing and maintaining suitable methods for communicating with stakeho…" at bounding box center [378, 210] width 0 height 11
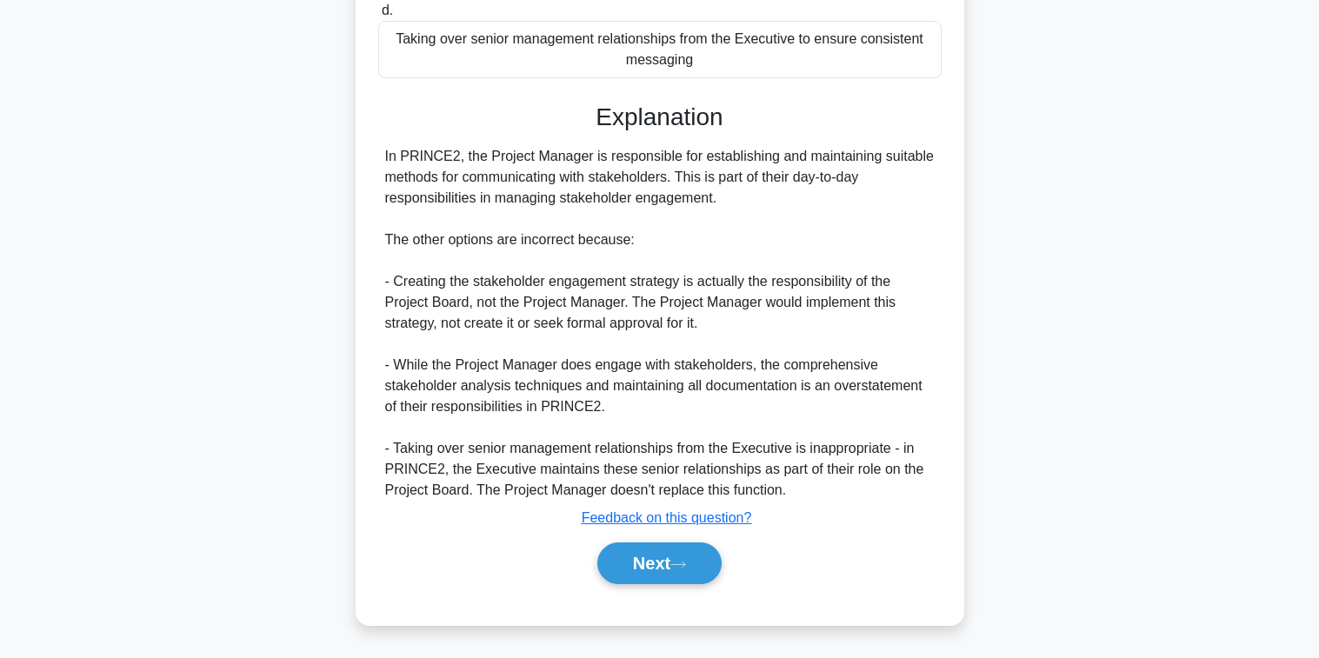
scroll to position [436, 0]
click at [652, 564] on button "Next" at bounding box center [659, 564] width 124 height 42
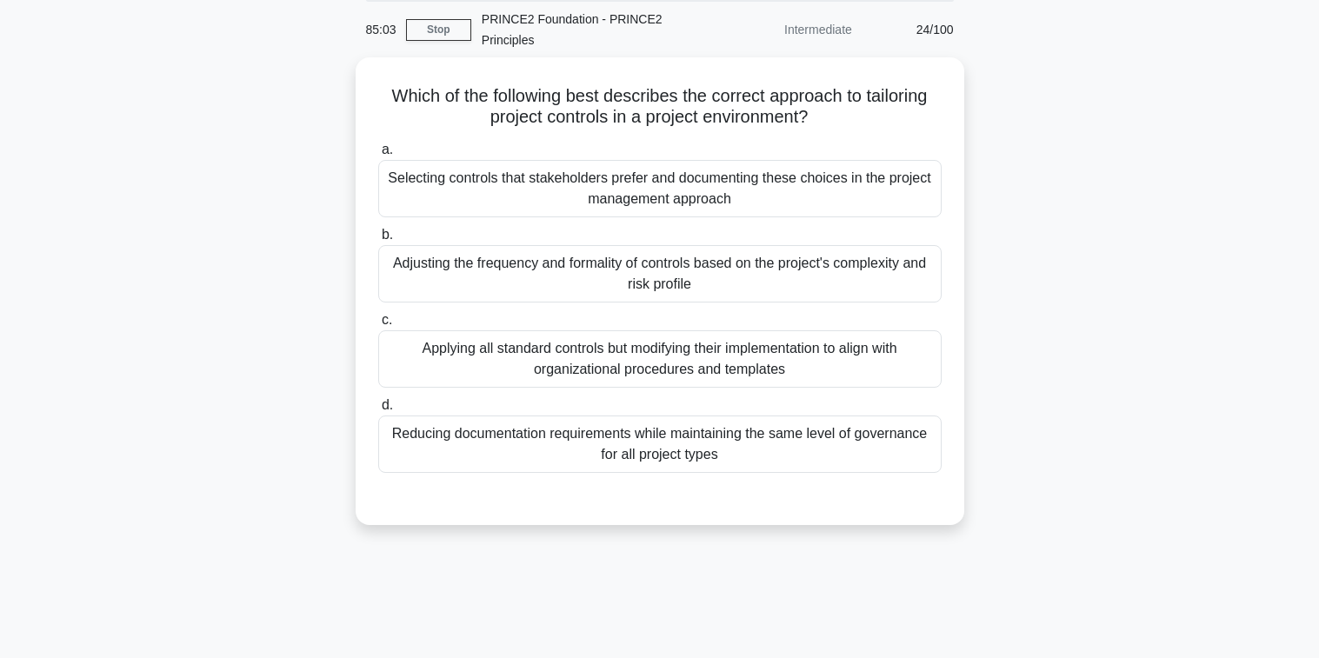
scroll to position [20, 0]
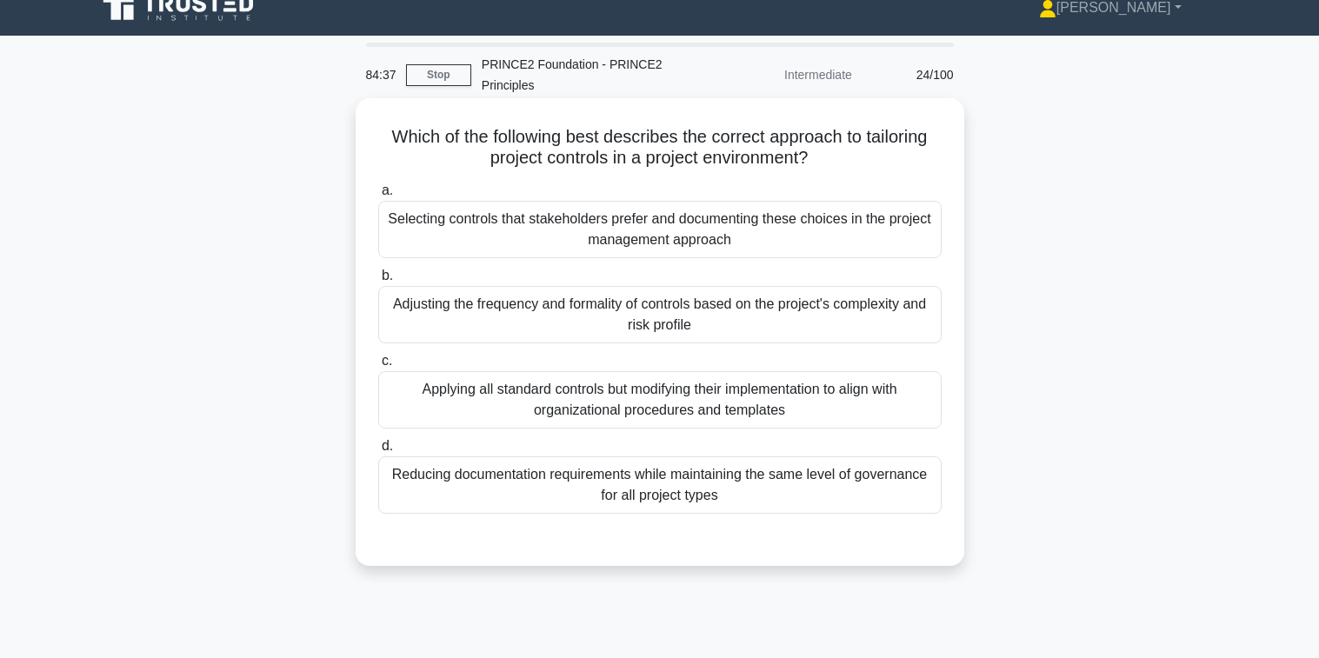
click at [644, 322] on div "Adjusting the frequency and formality of controls based on the project's comple…" at bounding box center [659, 314] width 563 height 57
click at [378, 282] on input "b. Adjusting the frequency and formality of controls based on the project's com…" at bounding box center [378, 275] width 0 height 11
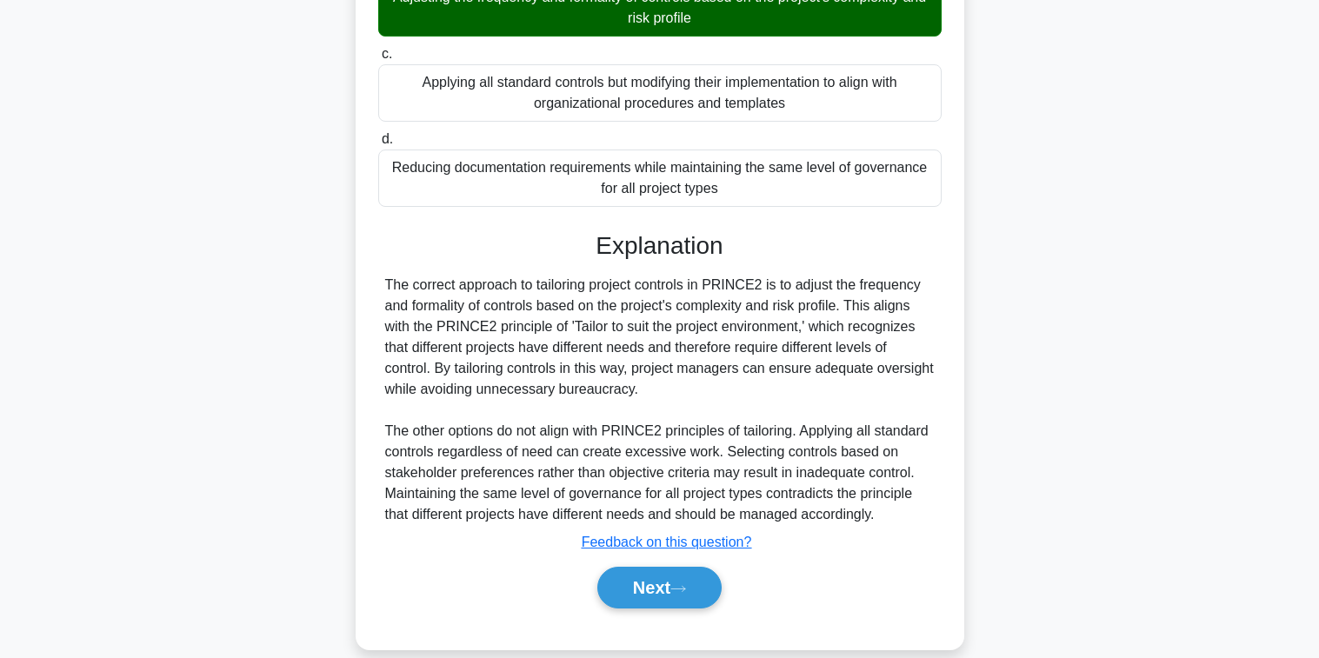
scroll to position [352, 0]
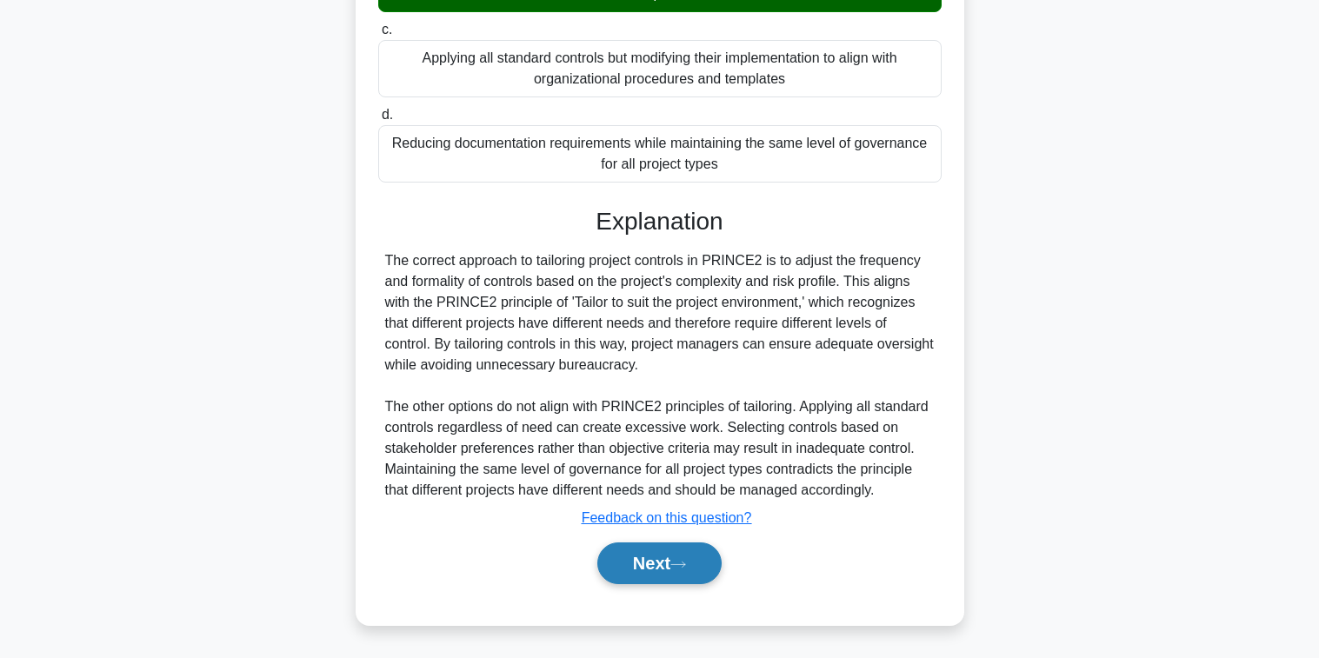
click at [686, 560] on icon at bounding box center [678, 565] width 16 height 10
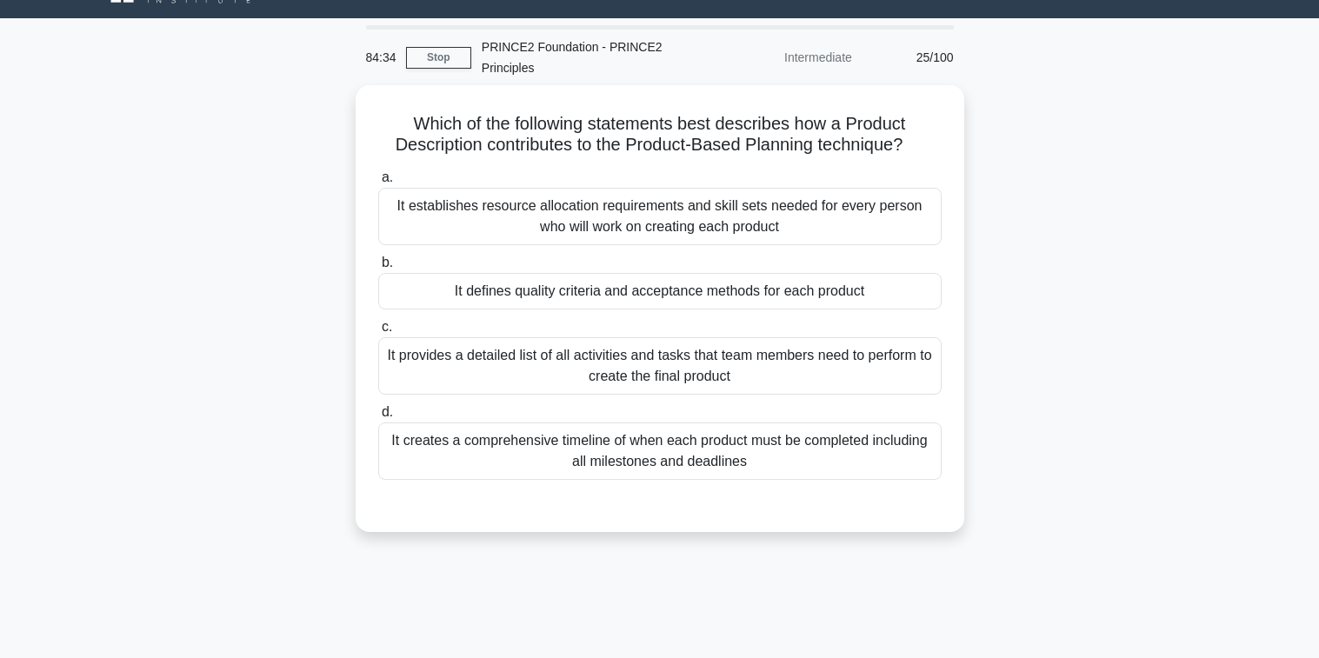
scroll to position [20, 0]
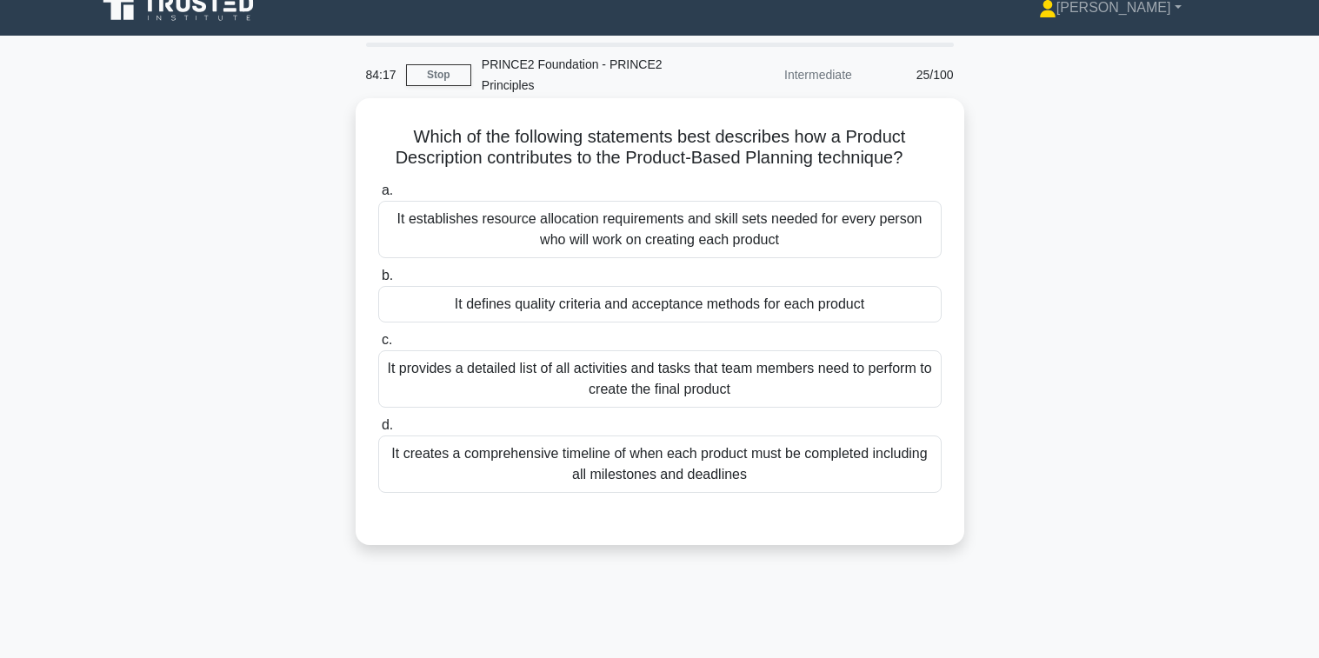
click at [676, 303] on div "It defines quality criteria and acceptance methods for each product" at bounding box center [659, 304] width 563 height 37
click at [378, 282] on input "b. It defines quality criteria and acceptance methods for each product" at bounding box center [378, 275] width 0 height 11
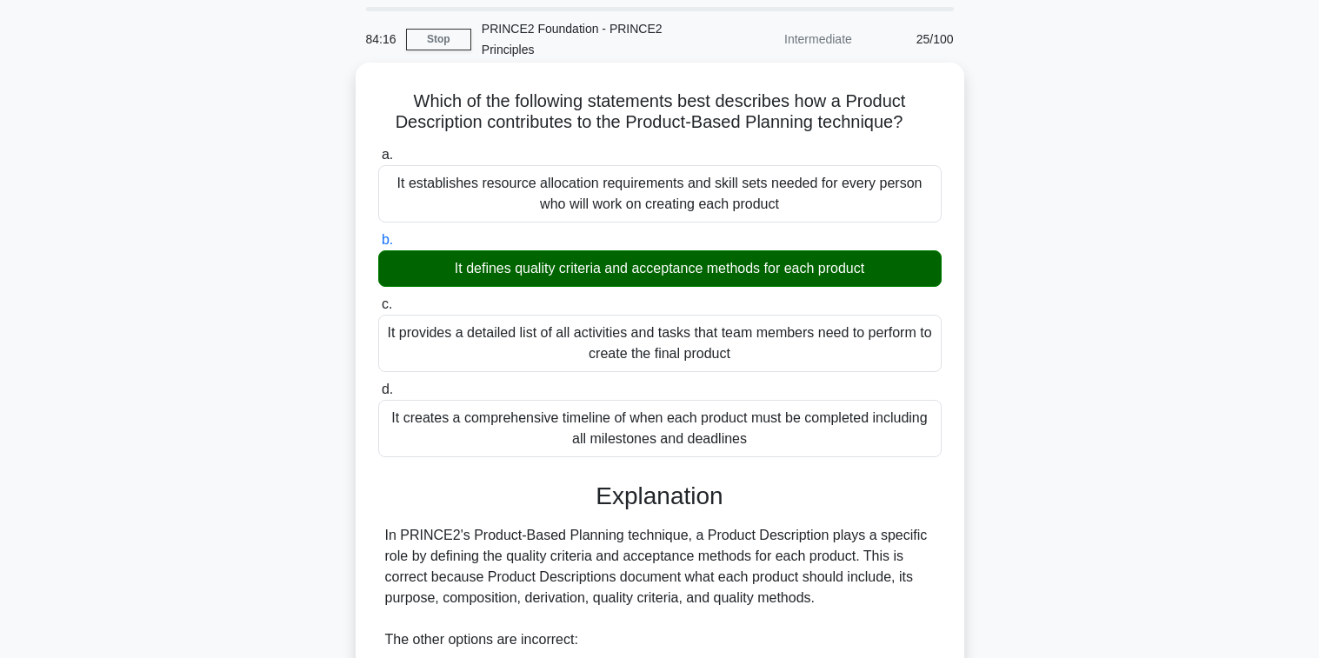
scroll to position [436, 0]
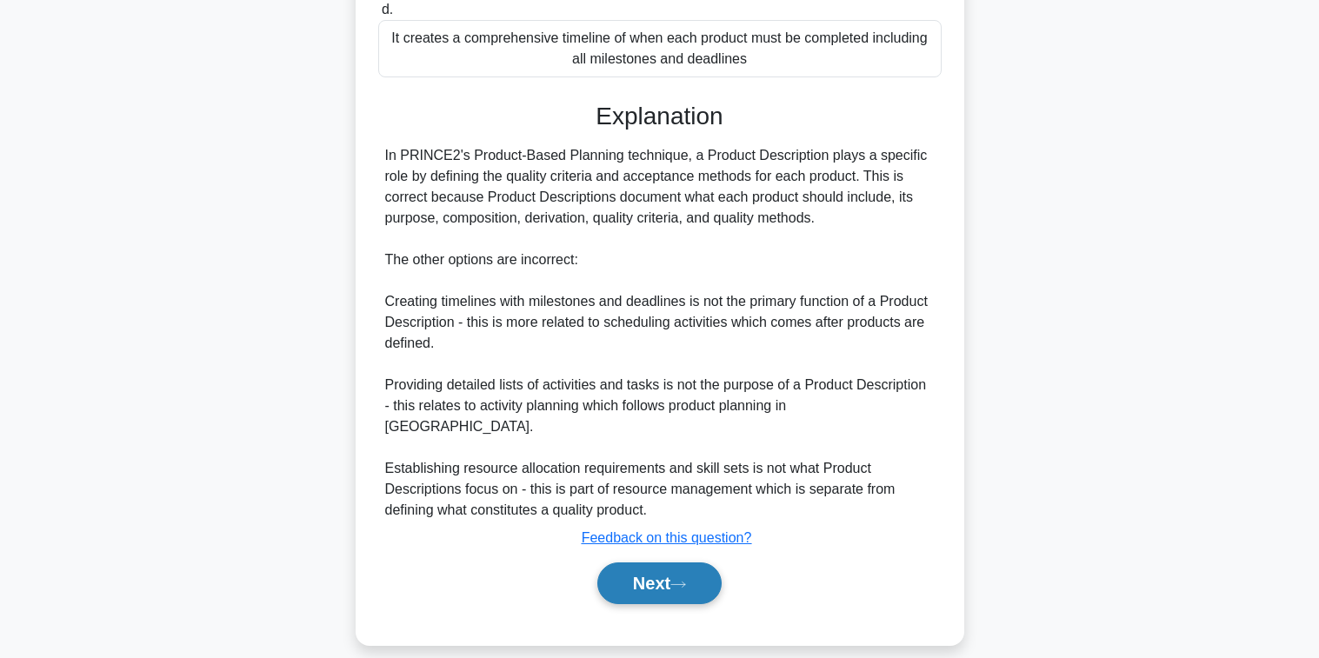
click at [636, 563] on button "Next" at bounding box center [659, 584] width 124 height 42
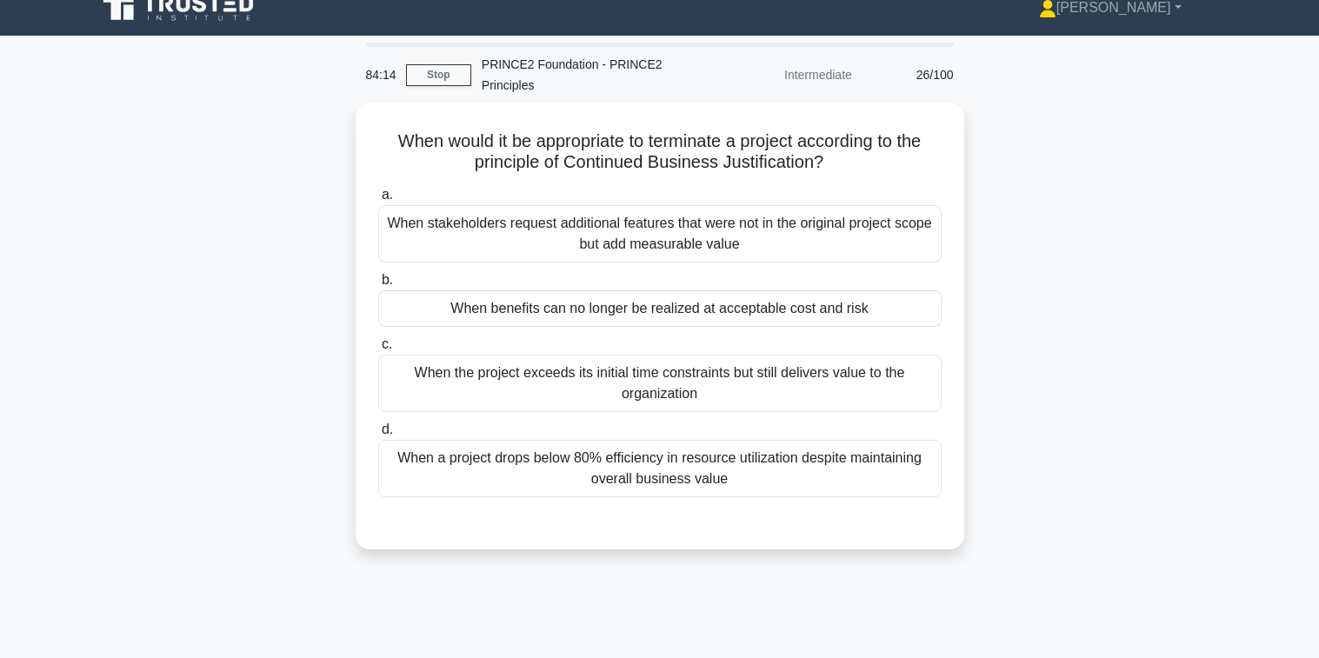
scroll to position [0, 0]
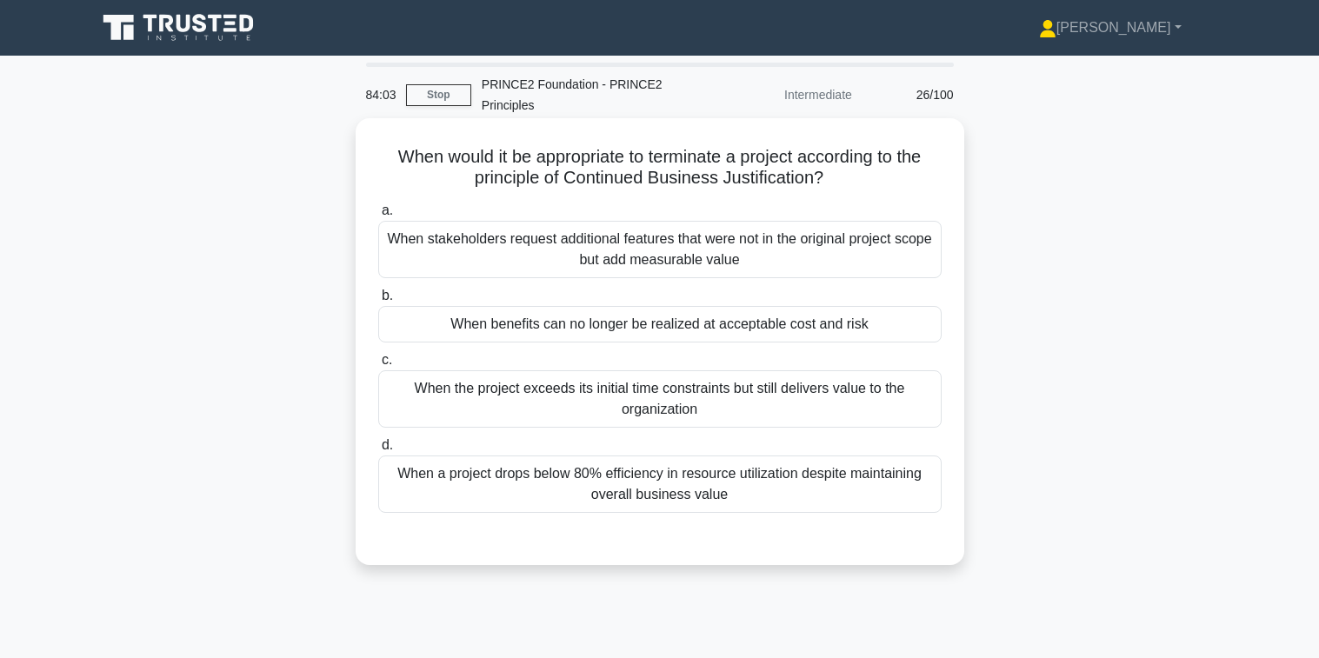
click at [649, 323] on div "When benefits can no longer be realized at acceptable cost and risk" at bounding box center [659, 324] width 563 height 37
click at [378, 302] on input "b. When benefits can no longer be realized at acceptable cost and risk" at bounding box center [378, 295] width 0 height 11
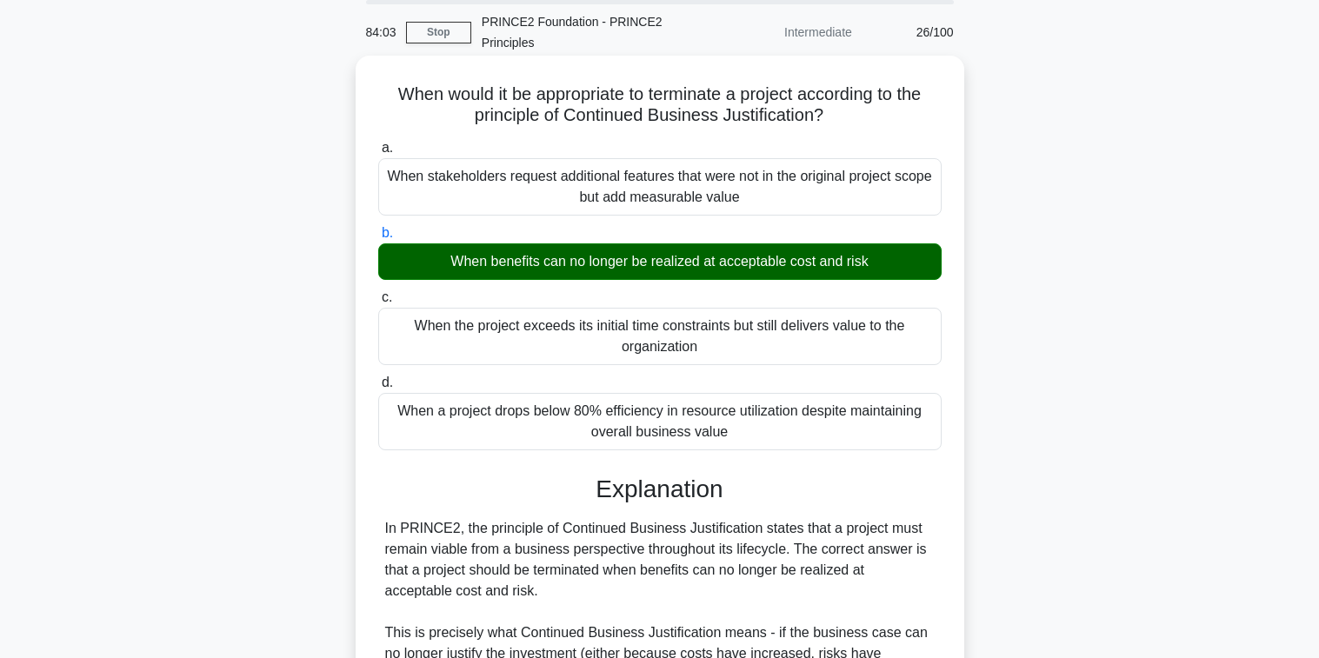
scroll to position [435, 0]
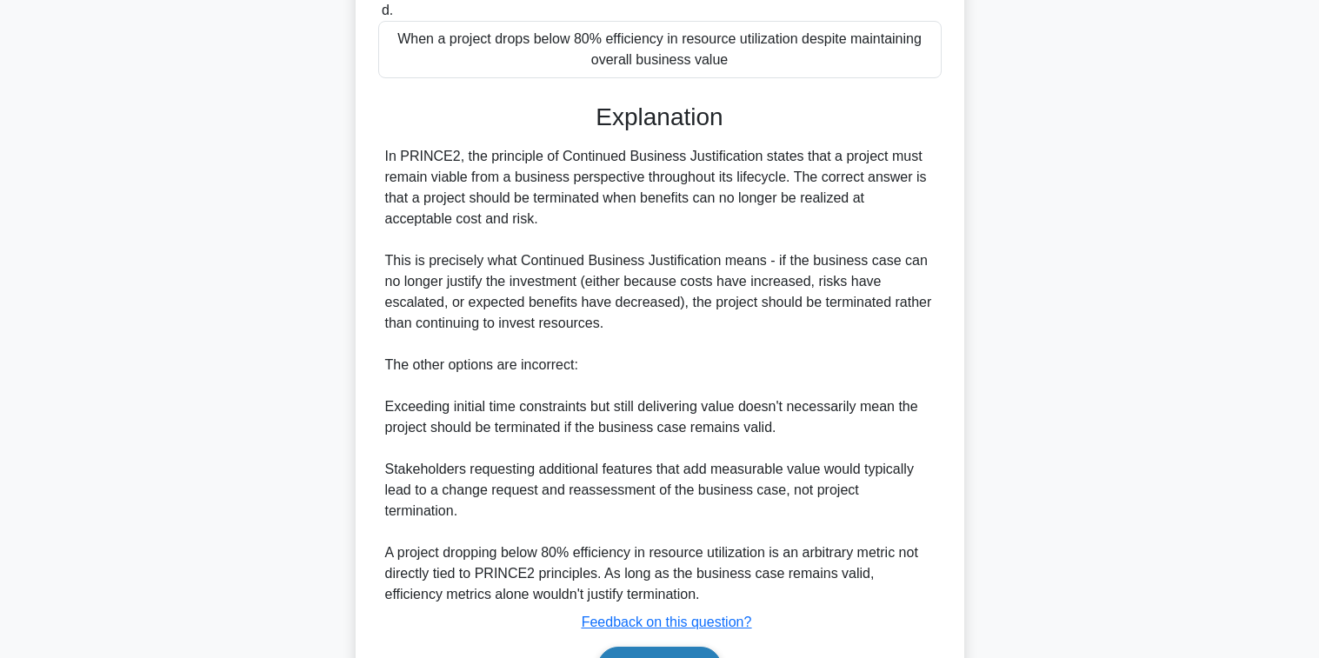
click at [663, 647] on button "Next" at bounding box center [659, 668] width 124 height 42
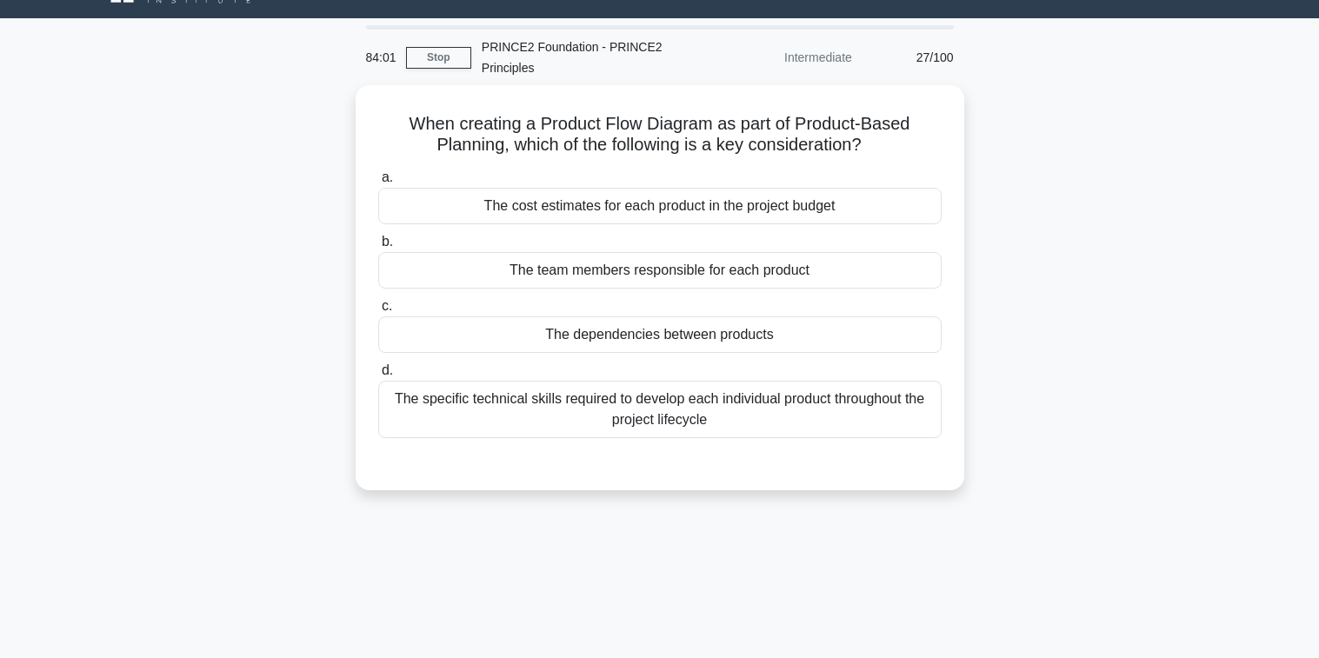
scroll to position [0, 0]
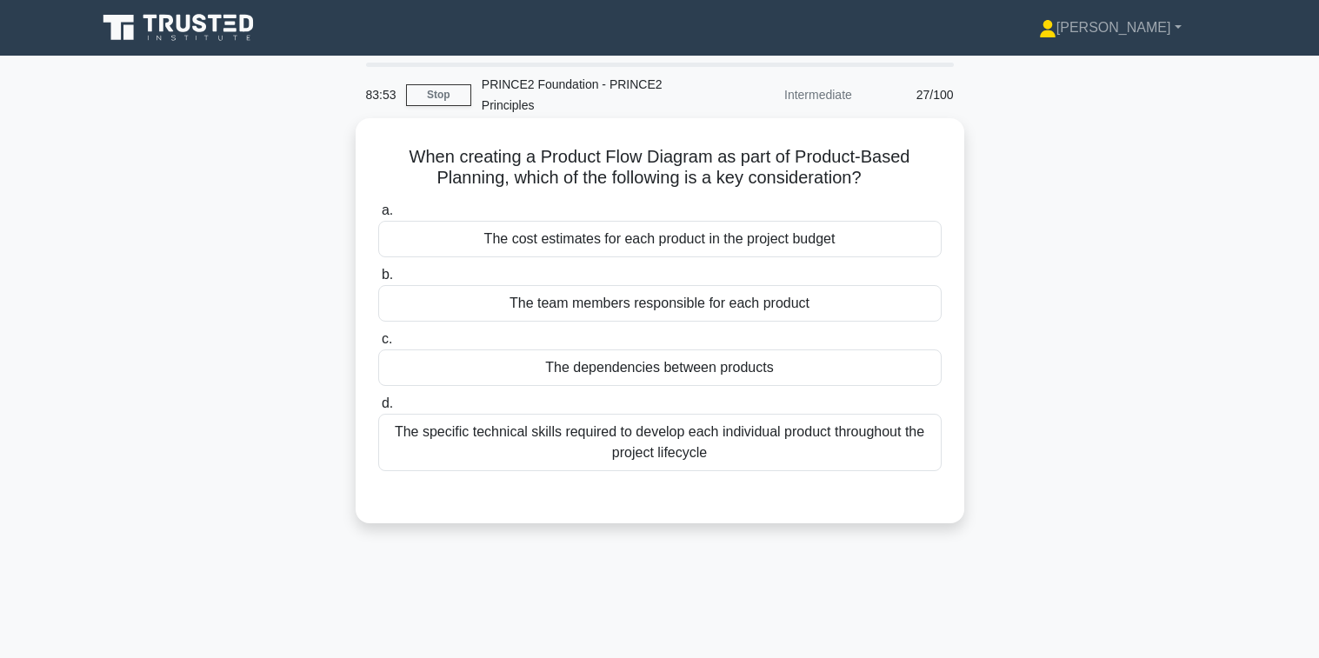
click at [676, 370] on div "The dependencies between products" at bounding box center [659, 368] width 563 height 37
click at [378, 345] on input "c. The dependencies between products" at bounding box center [378, 339] width 0 height 11
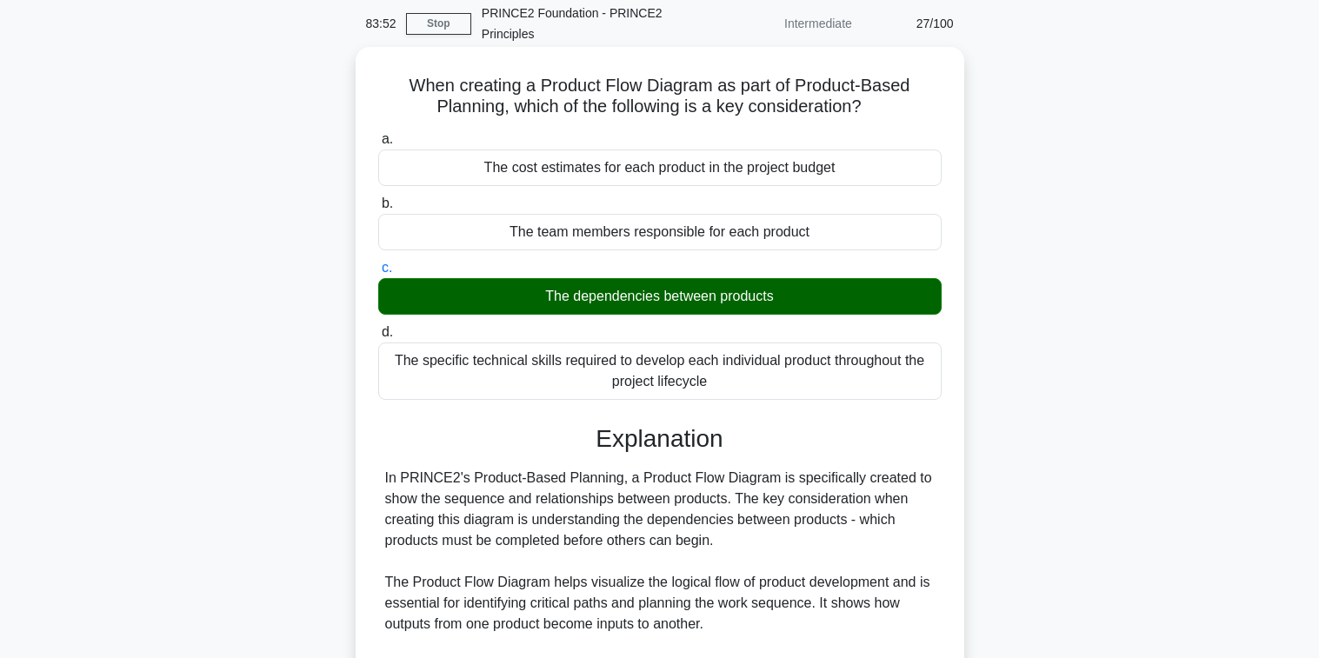
scroll to position [394, 0]
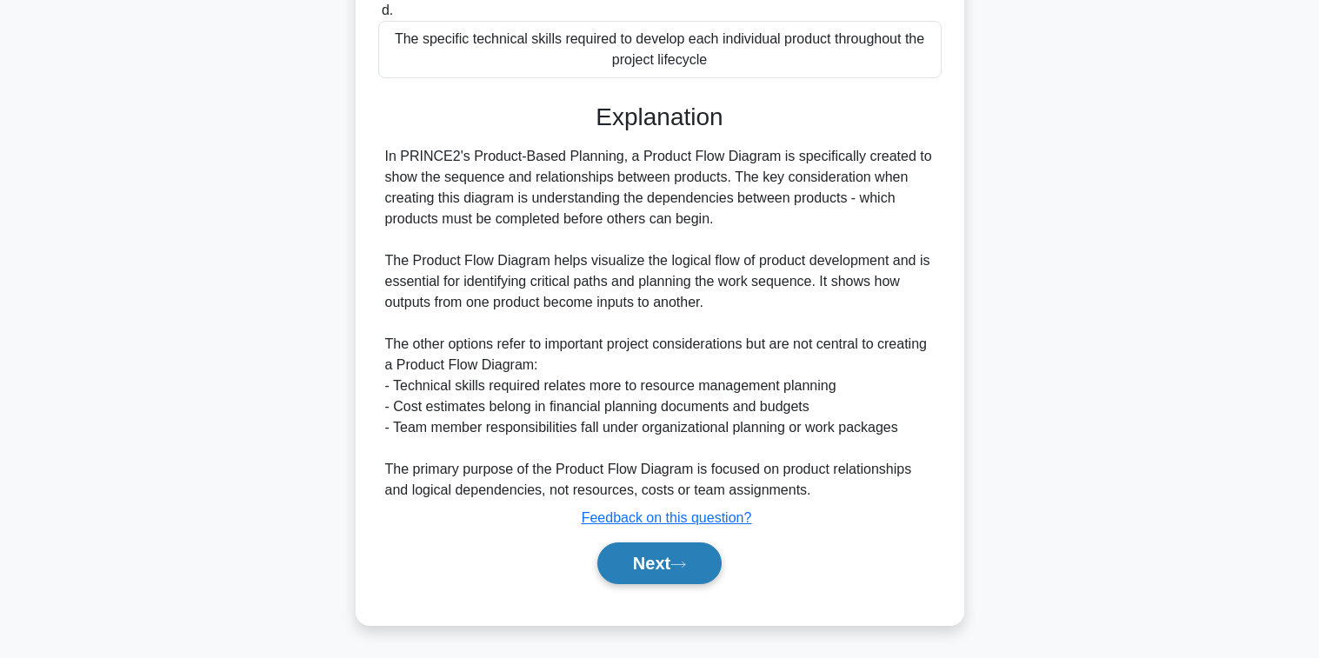
click at [650, 557] on button "Next" at bounding box center [659, 564] width 124 height 42
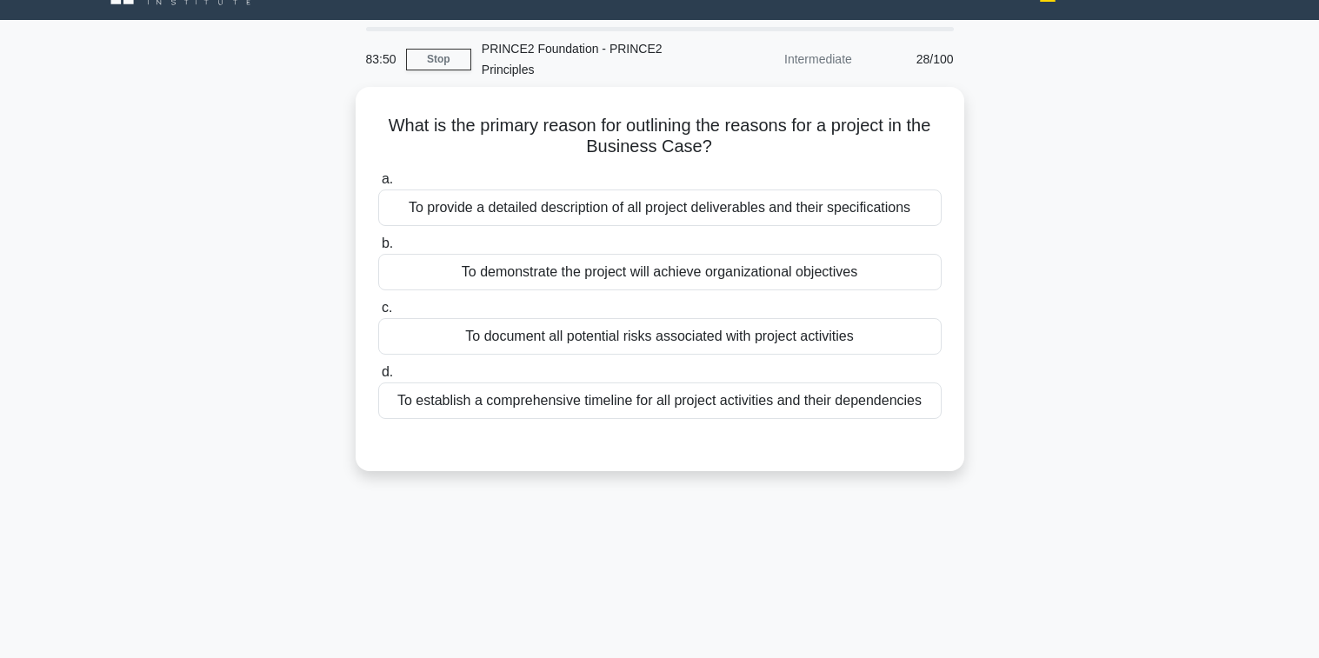
scroll to position [0, 0]
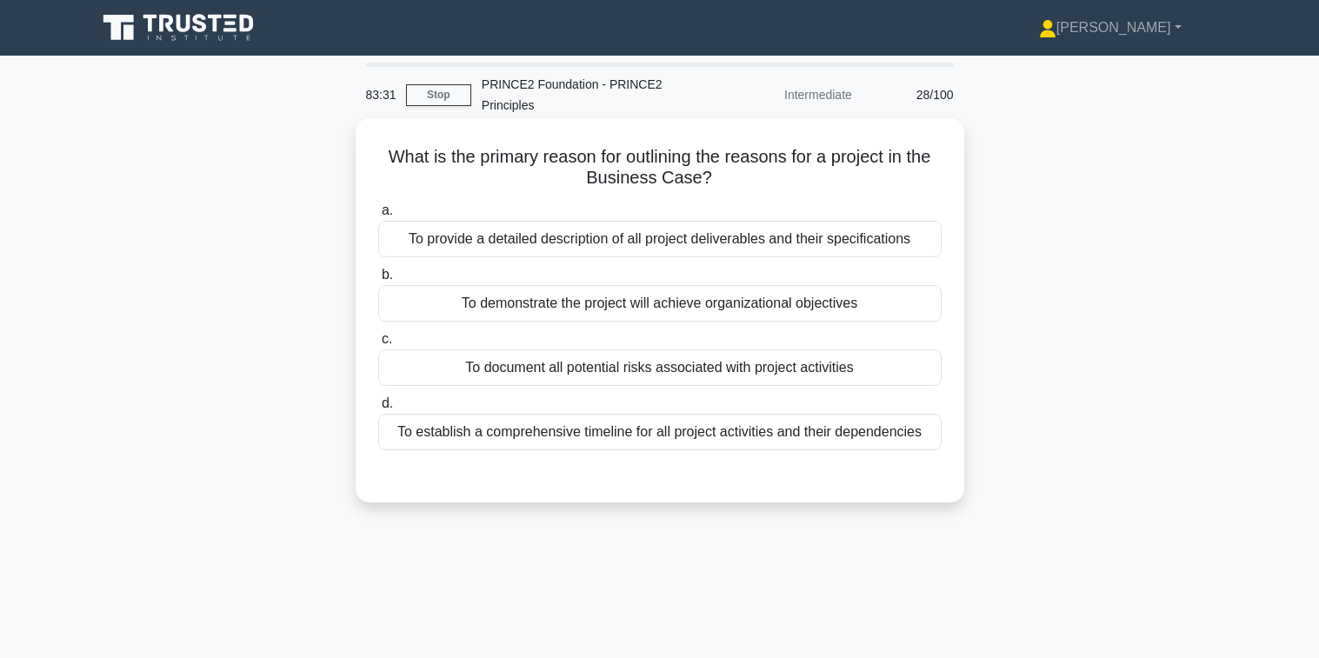
click at [712, 300] on div "To demonstrate the project will achieve organizational objectives" at bounding box center [659, 303] width 563 height 37
click at [378, 281] on input "b. To demonstrate the project will achieve organizational objectives" at bounding box center [378, 275] width 0 height 11
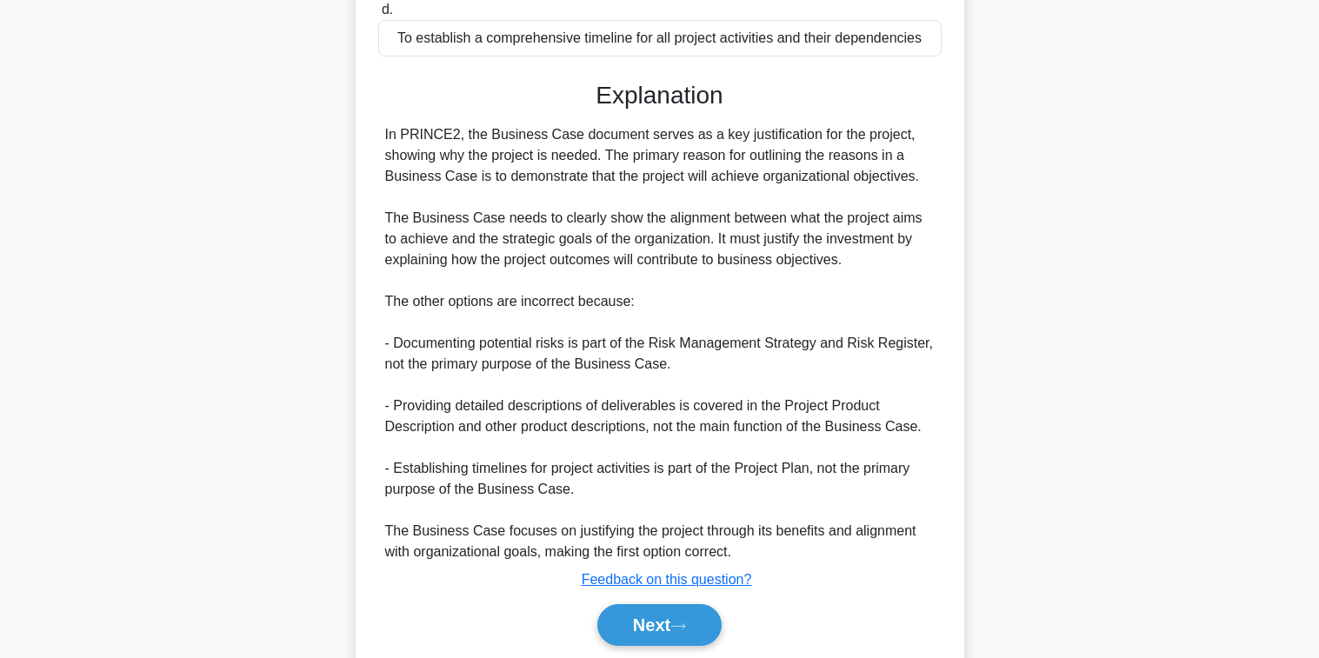
scroll to position [435, 0]
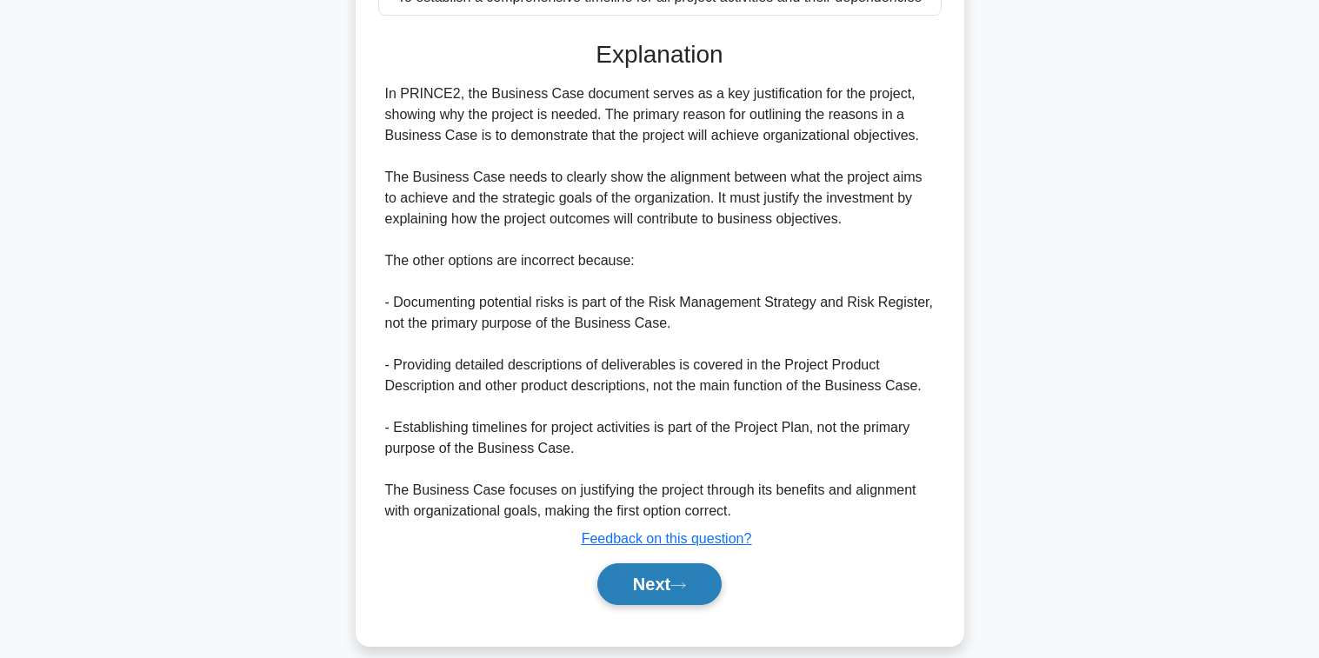
click at [686, 580] on button "Next" at bounding box center [659, 584] width 124 height 42
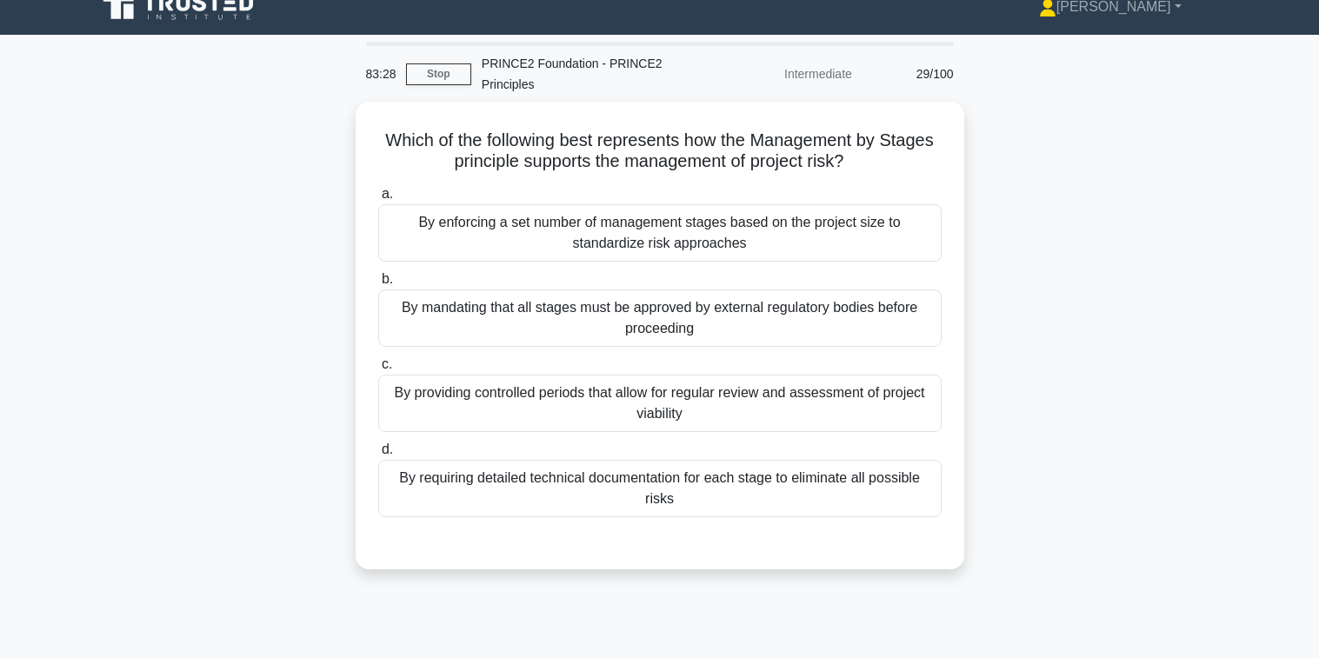
scroll to position [0, 0]
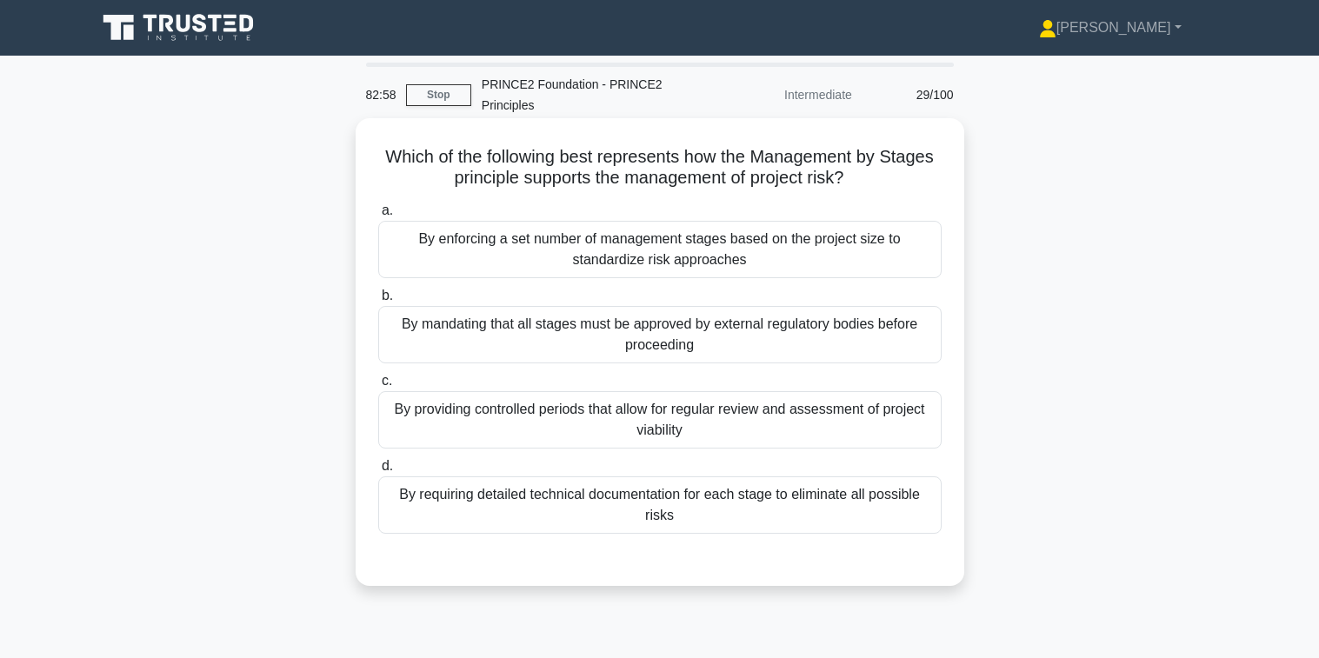
click at [675, 421] on div "By providing controlled periods that allow for regular review and assessment of…" at bounding box center [659, 419] width 563 height 57
click at [378, 387] on input "c. By providing controlled periods that allow for regular review and assessment…" at bounding box center [378, 381] width 0 height 11
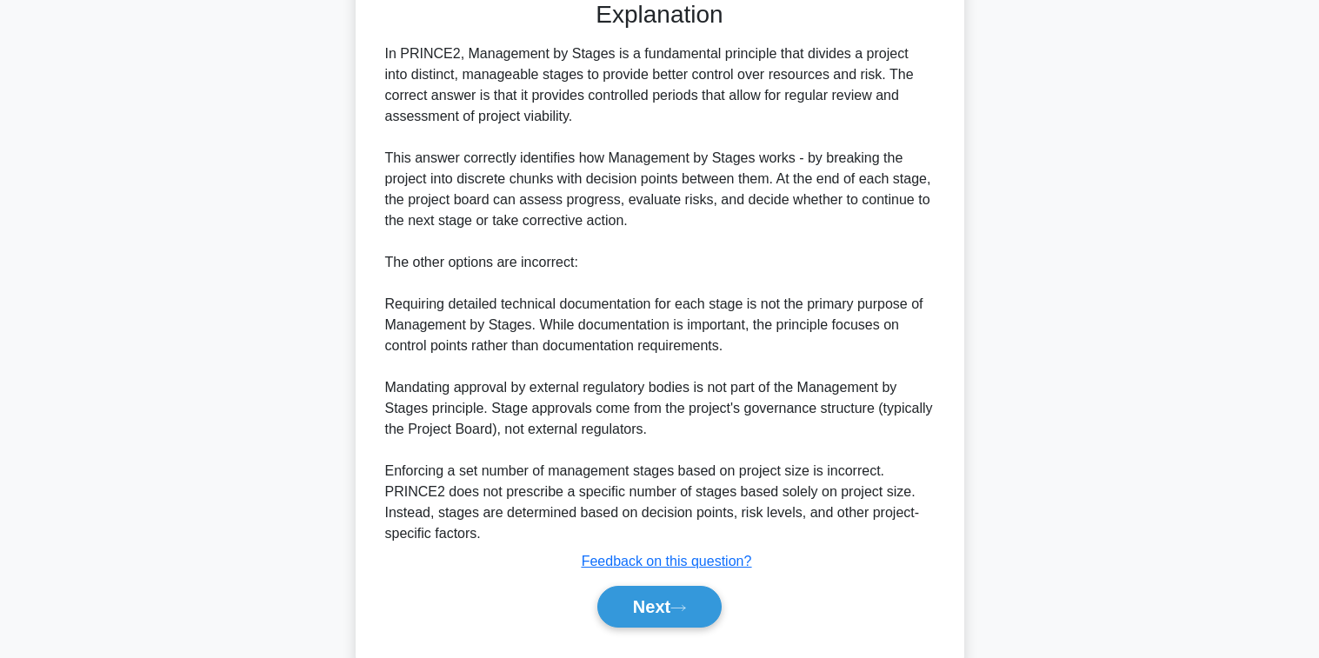
scroll to position [603, 0]
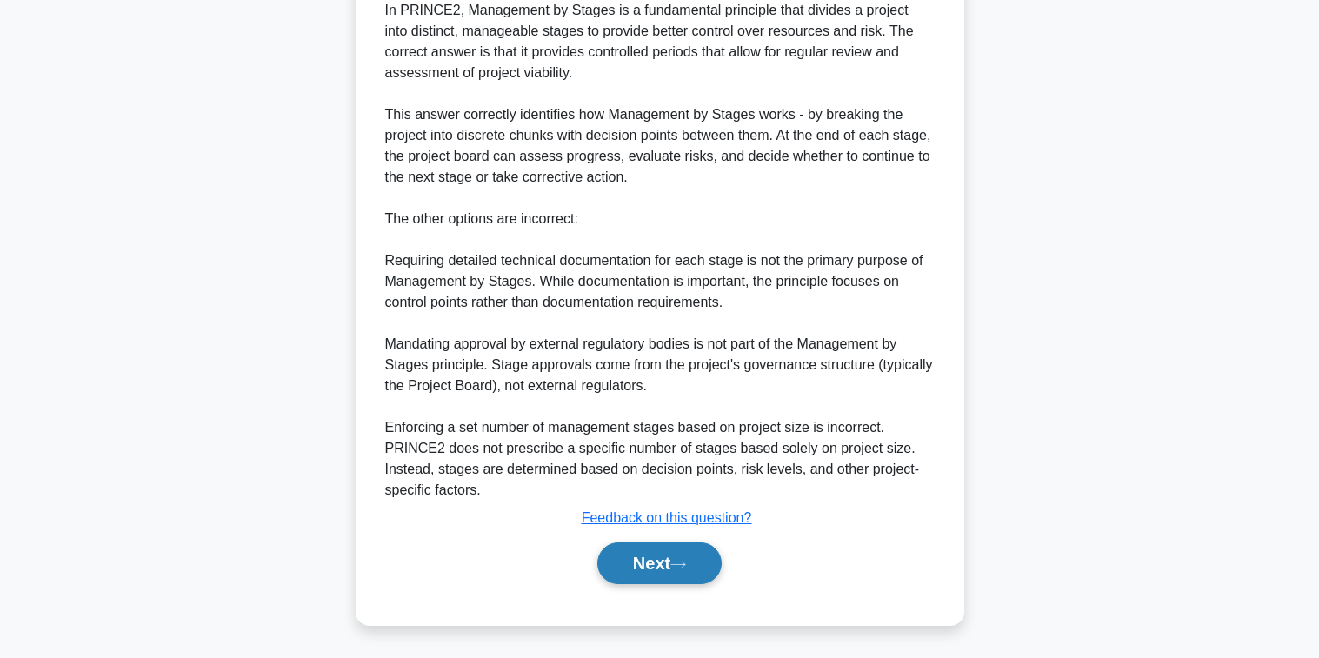
click at [657, 566] on button "Next" at bounding box center [659, 564] width 124 height 42
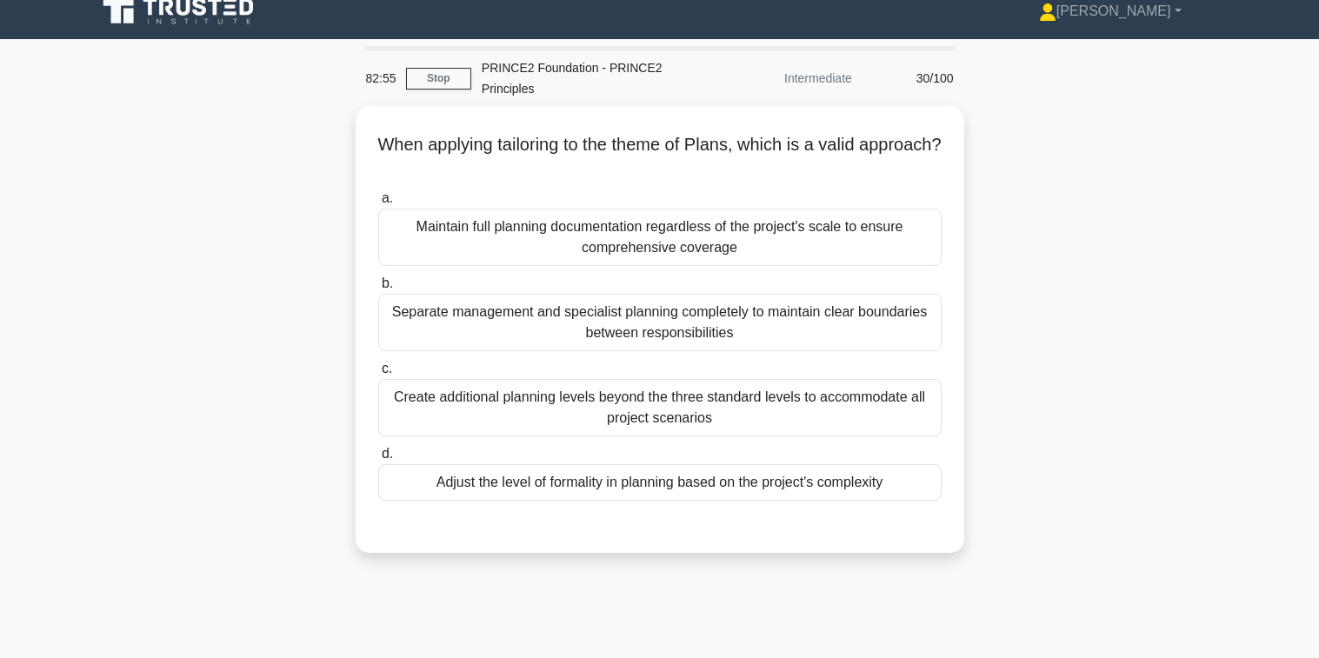
scroll to position [0, 0]
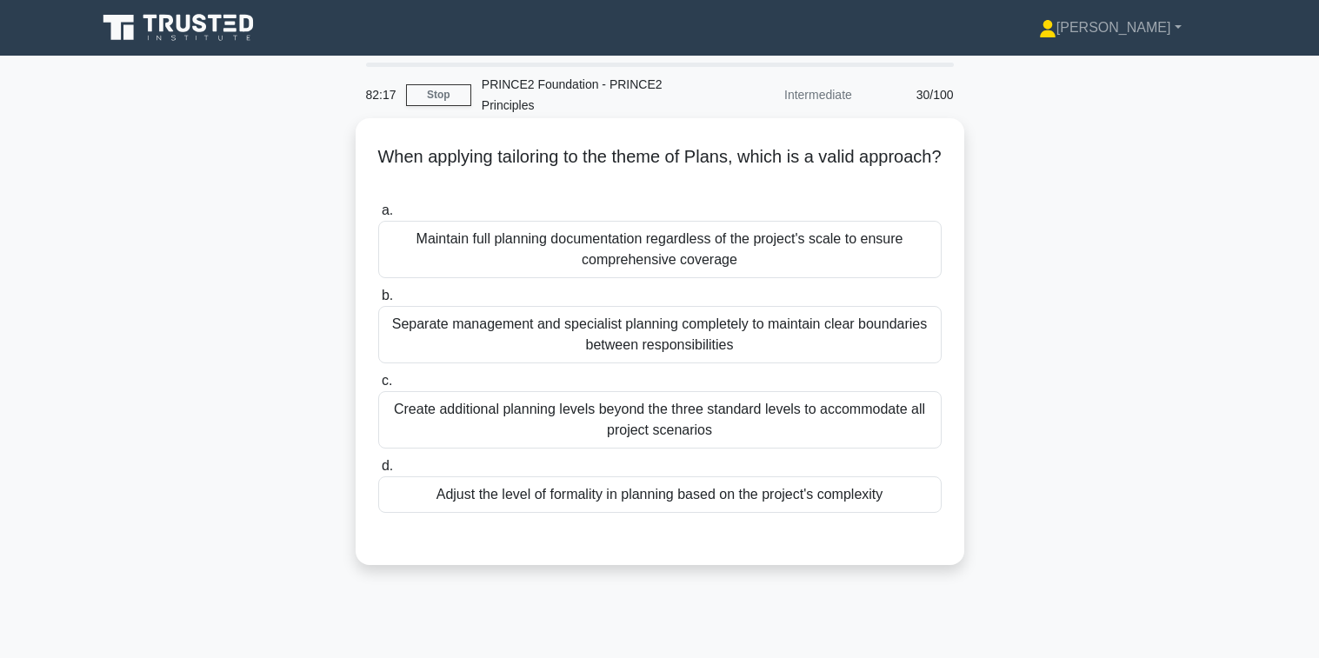
click at [644, 500] on div "Adjust the level of formality in planning based on the project's complexity" at bounding box center [659, 494] width 563 height 37
click at [378, 472] on input "d. Adjust the level of formality in planning based on the project's complexity" at bounding box center [378, 466] width 0 height 11
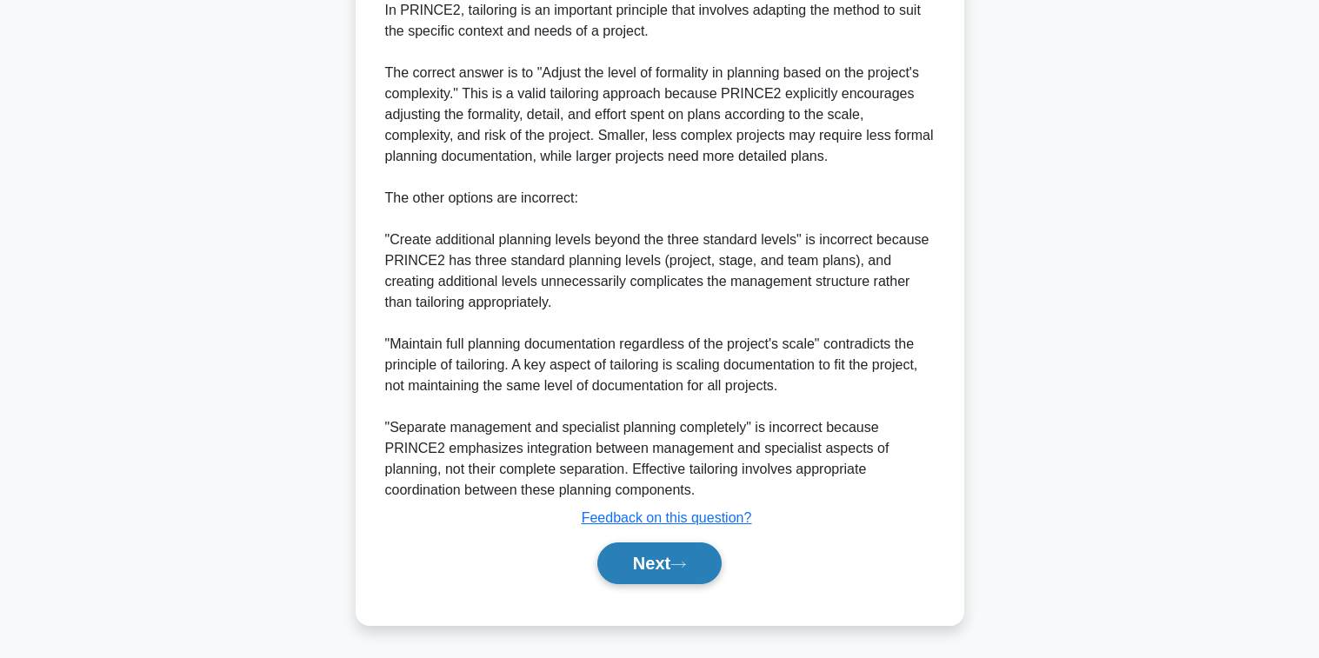
click at [633, 569] on button "Next" at bounding box center [659, 564] width 124 height 42
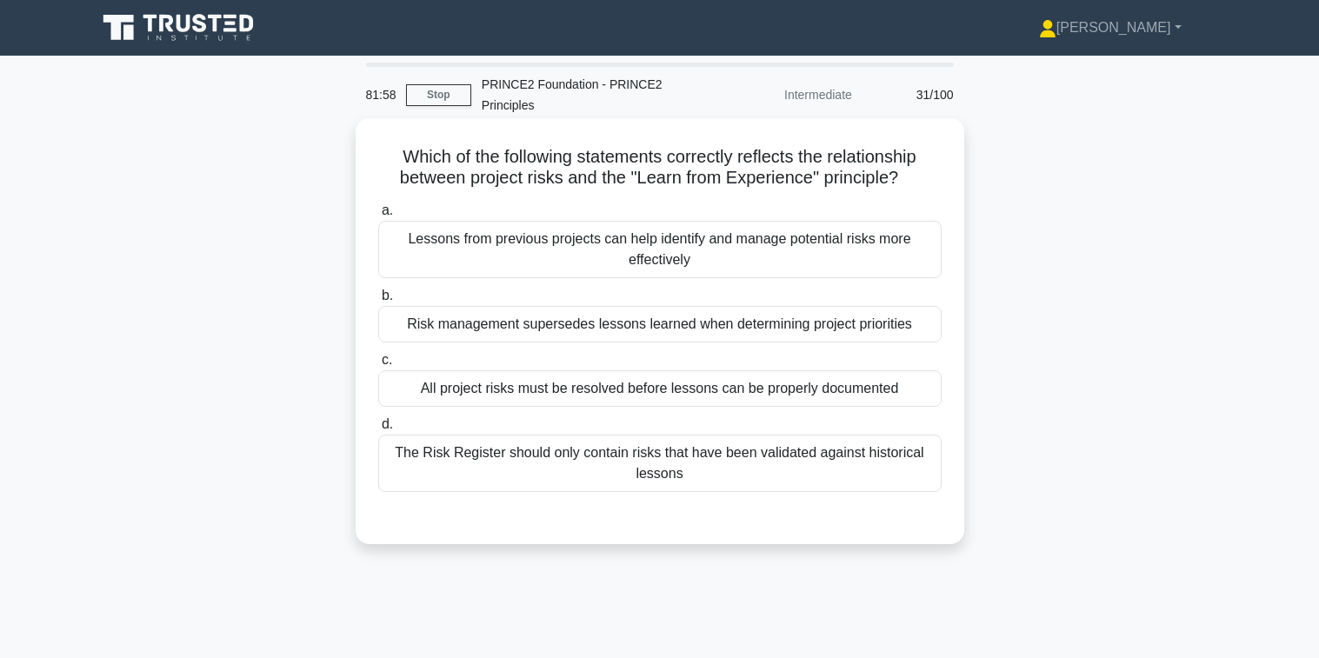
click at [593, 262] on div "Lessons from previous projects can help identify and manage potential risks mor…" at bounding box center [659, 249] width 563 height 57
click at [378, 216] on input "a. Lessons from previous projects can help identify and manage potential risks …" at bounding box center [378, 210] width 0 height 11
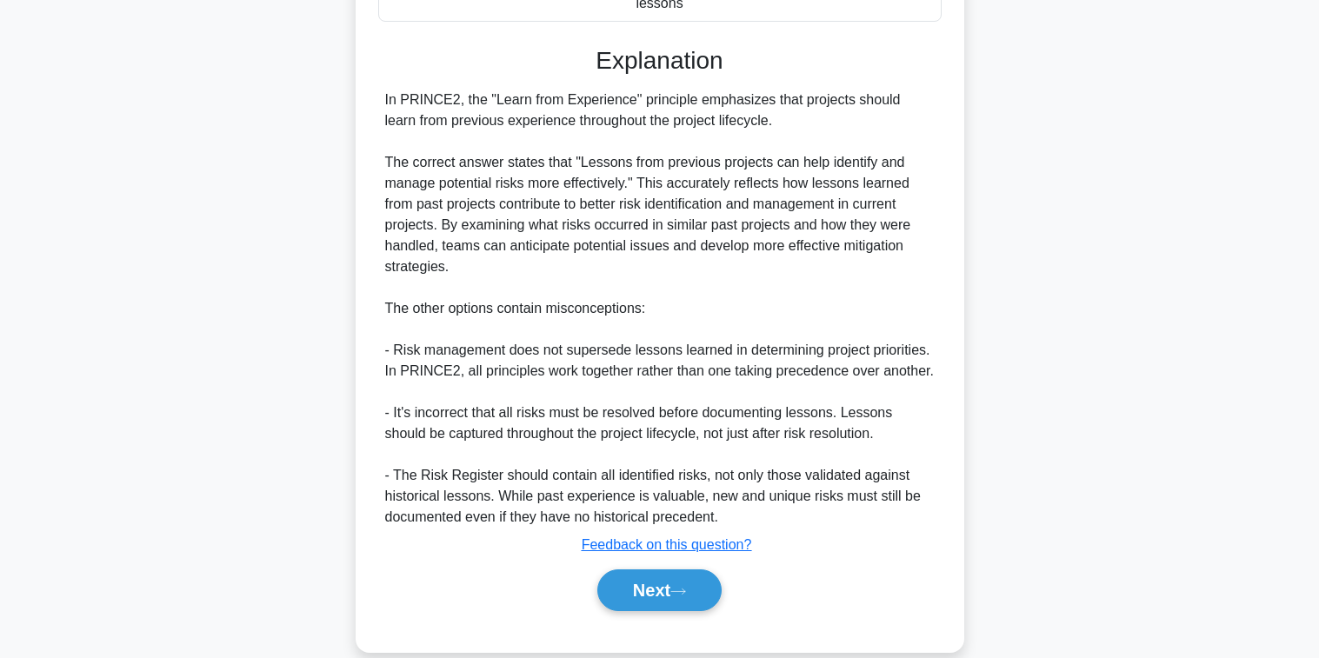
scroll to position [498, 0]
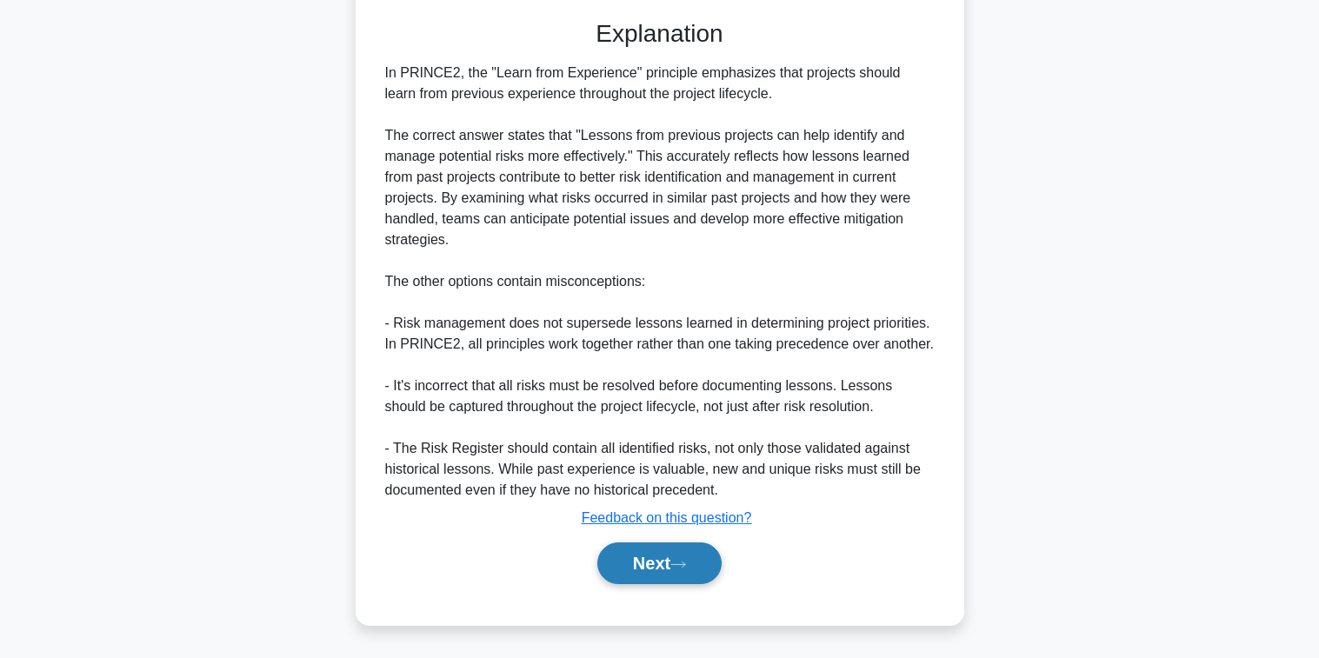
click at [652, 572] on button "Next" at bounding box center [659, 564] width 124 height 42
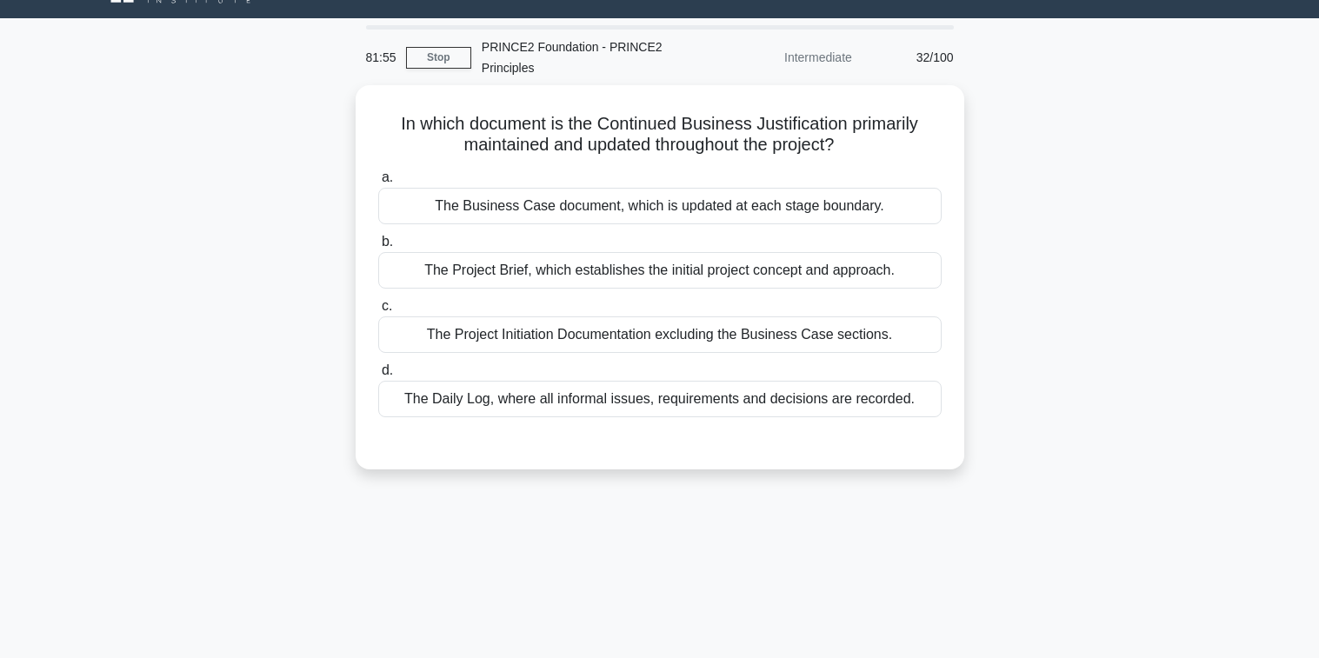
scroll to position [0, 0]
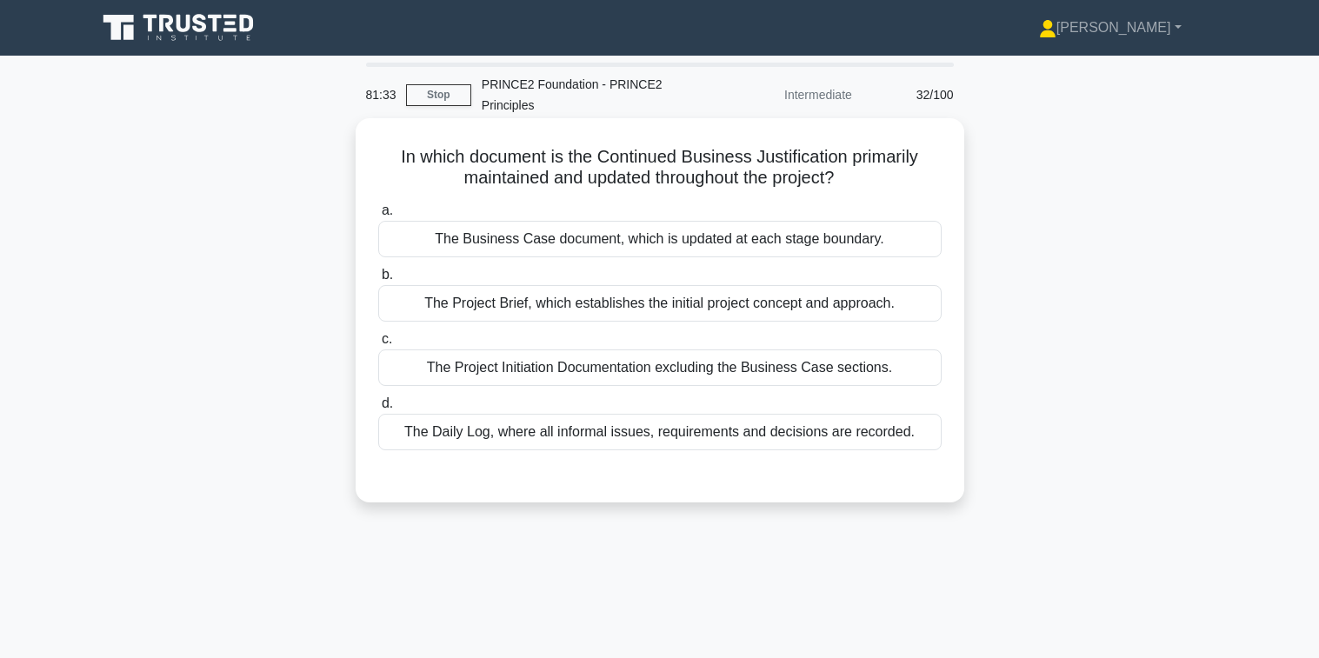
click at [569, 240] on div "The Business Case document, which is updated at each stage boundary." at bounding box center [659, 239] width 563 height 37
click at [378, 216] on input "a. The Business Case document, which is updated at each stage boundary." at bounding box center [378, 210] width 0 height 11
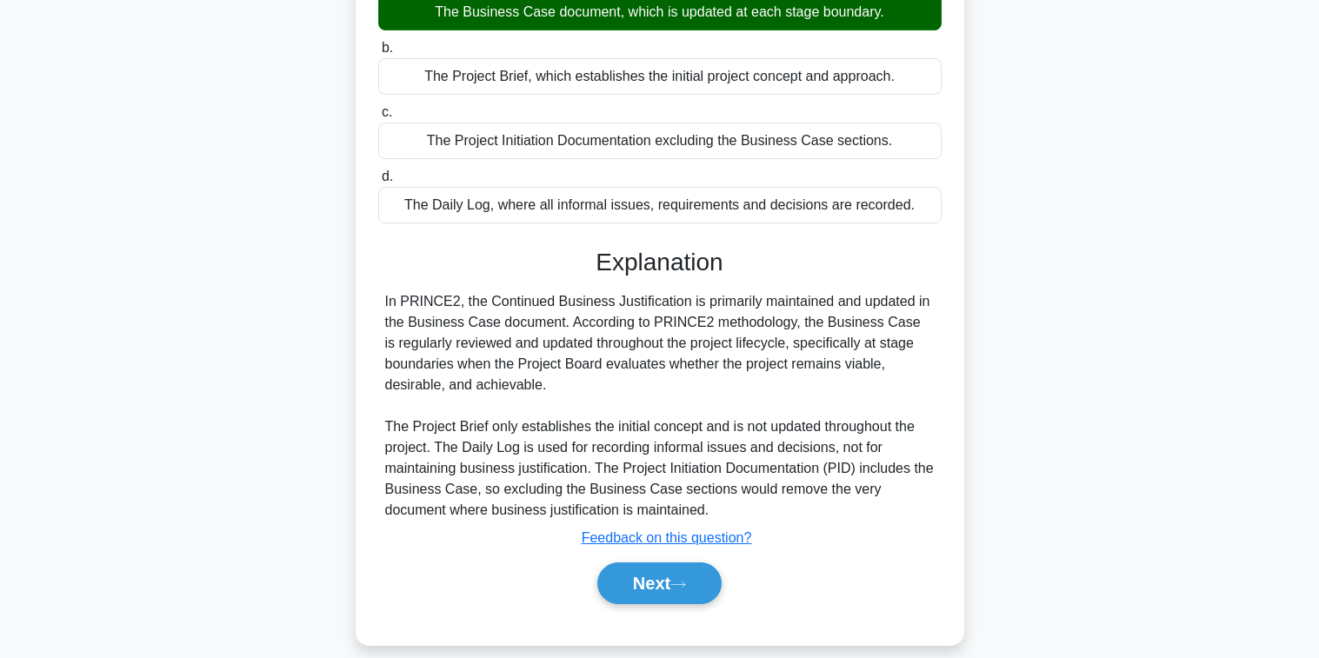
scroll to position [281, 0]
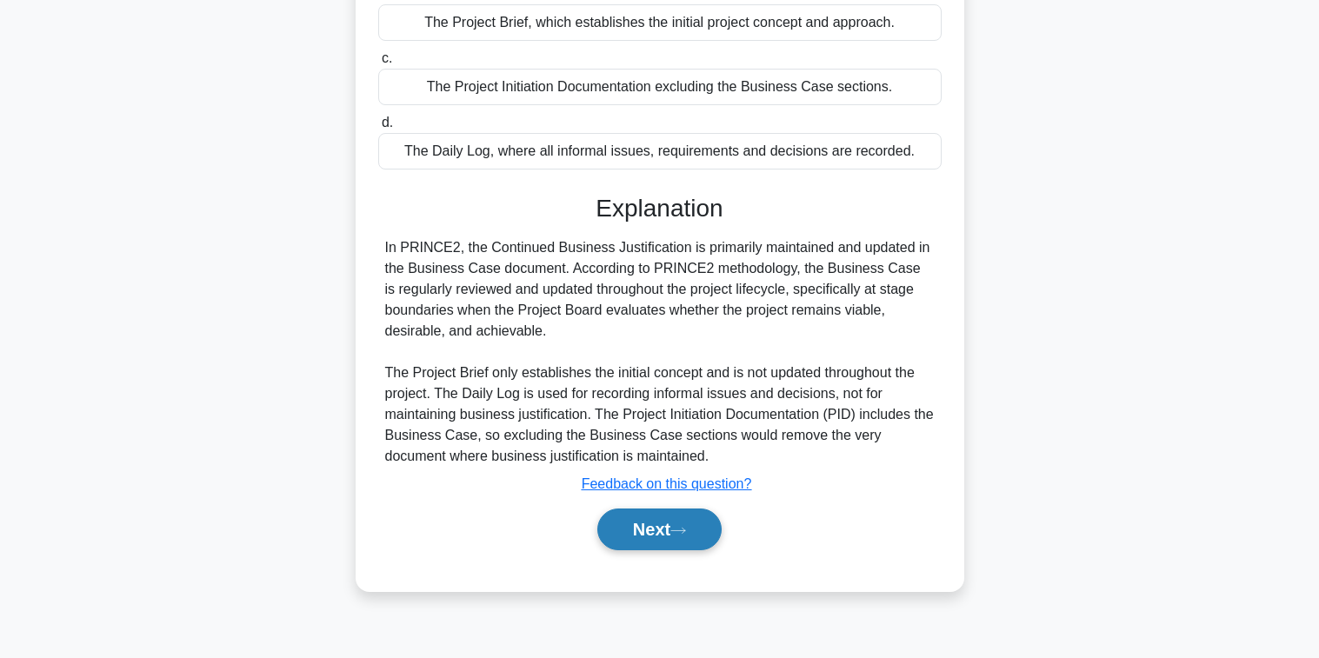
click at [678, 529] on icon at bounding box center [678, 531] width 16 height 10
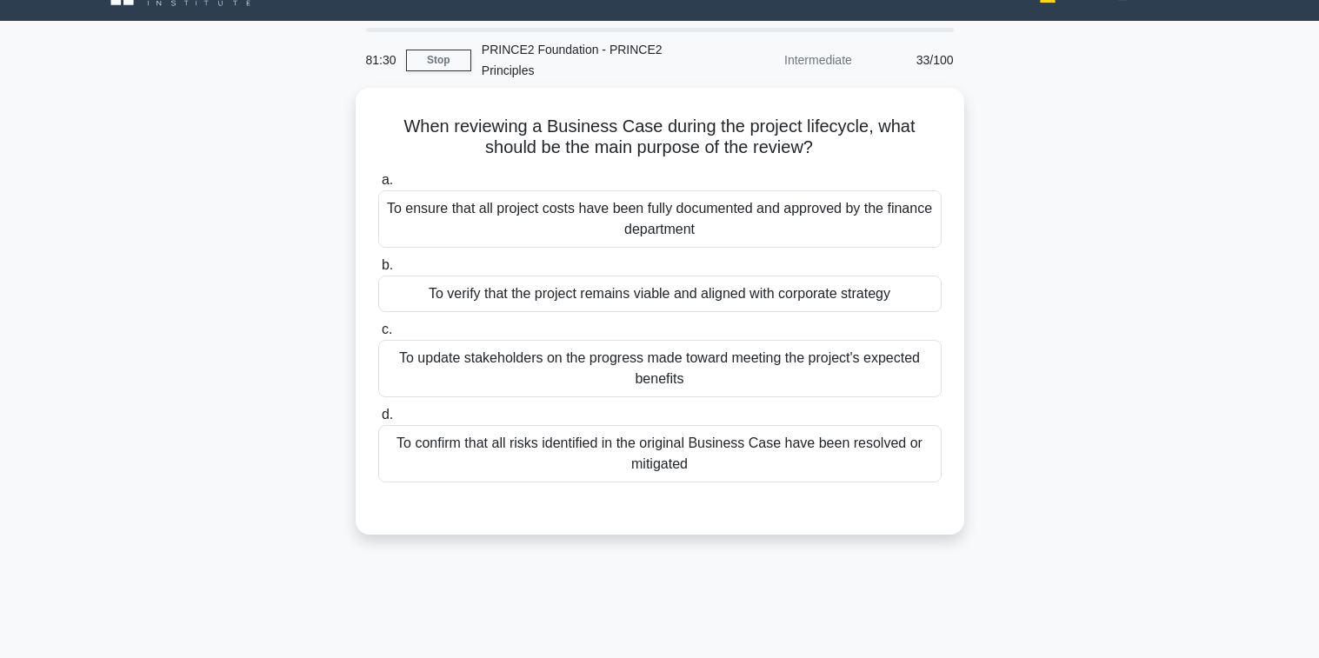
scroll to position [20, 0]
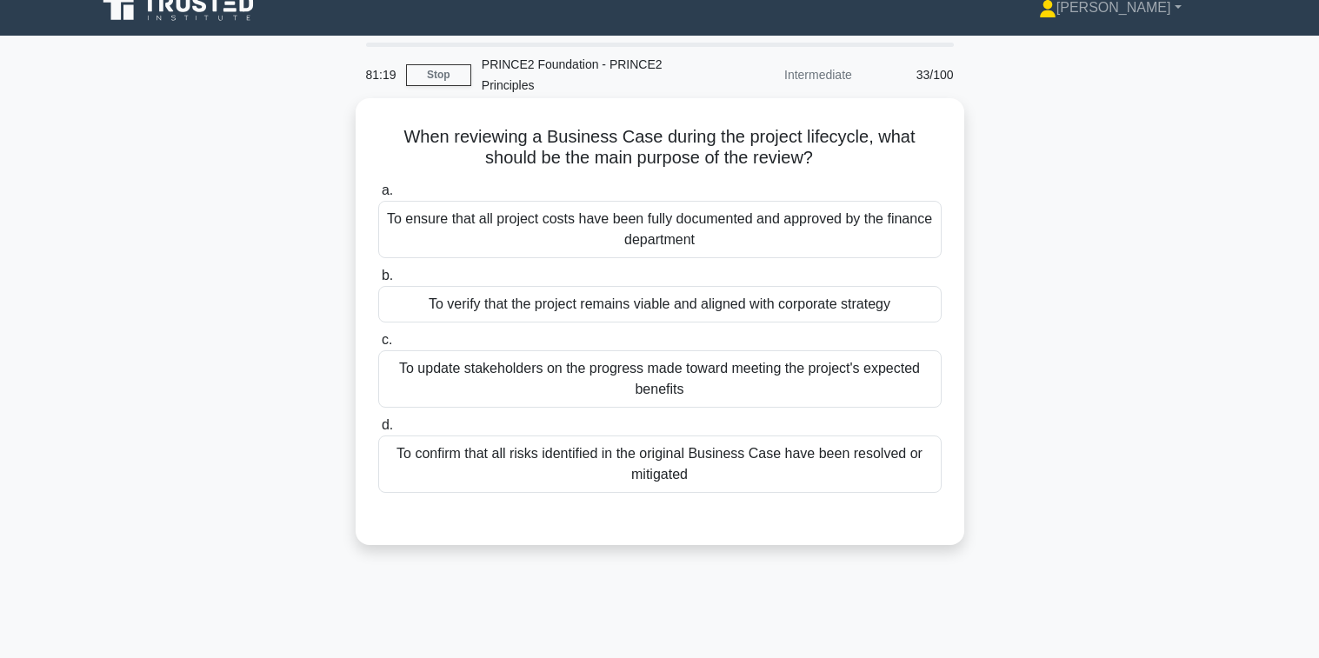
click at [755, 300] on div "To verify that the project remains viable and aligned with corporate strategy" at bounding box center [659, 304] width 563 height 37
click at [378, 282] on input "b. To verify that the project remains viable and aligned with corporate strategy" at bounding box center [378, 275] width 0 height 11
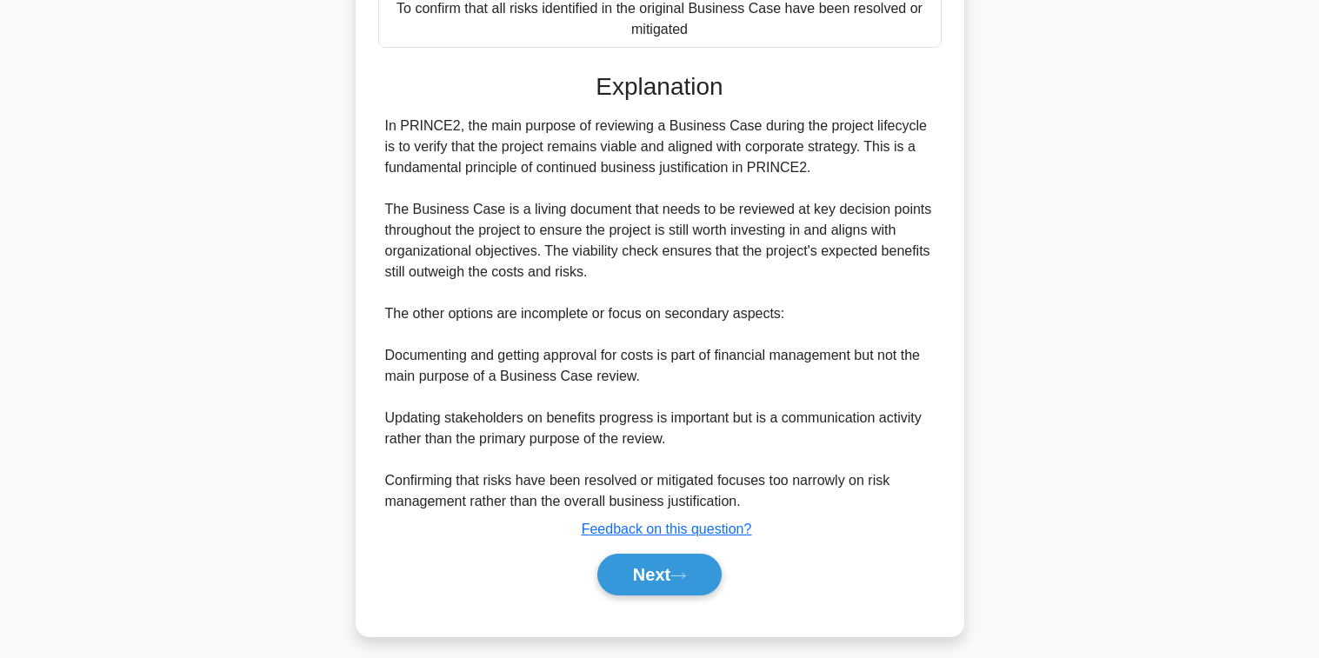
scroll to position [477, 0]
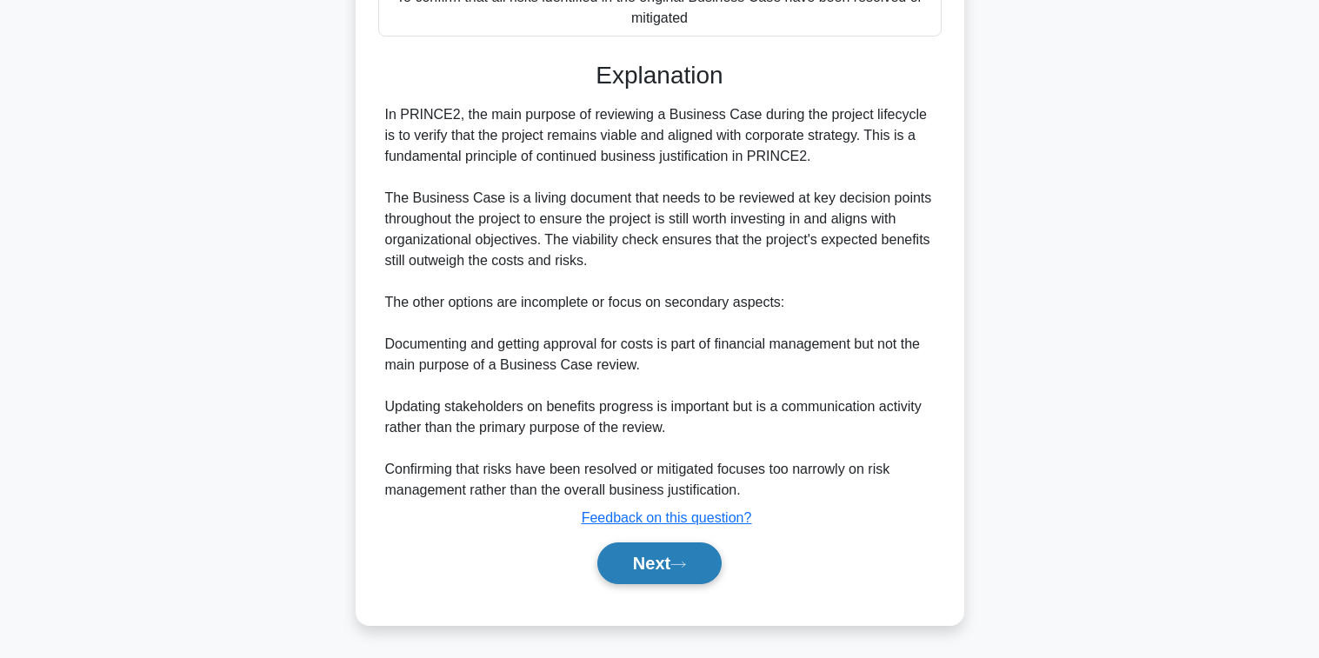
click at [641, 557] on button "Next" at bounding box center [659, 564] width 124 height 42
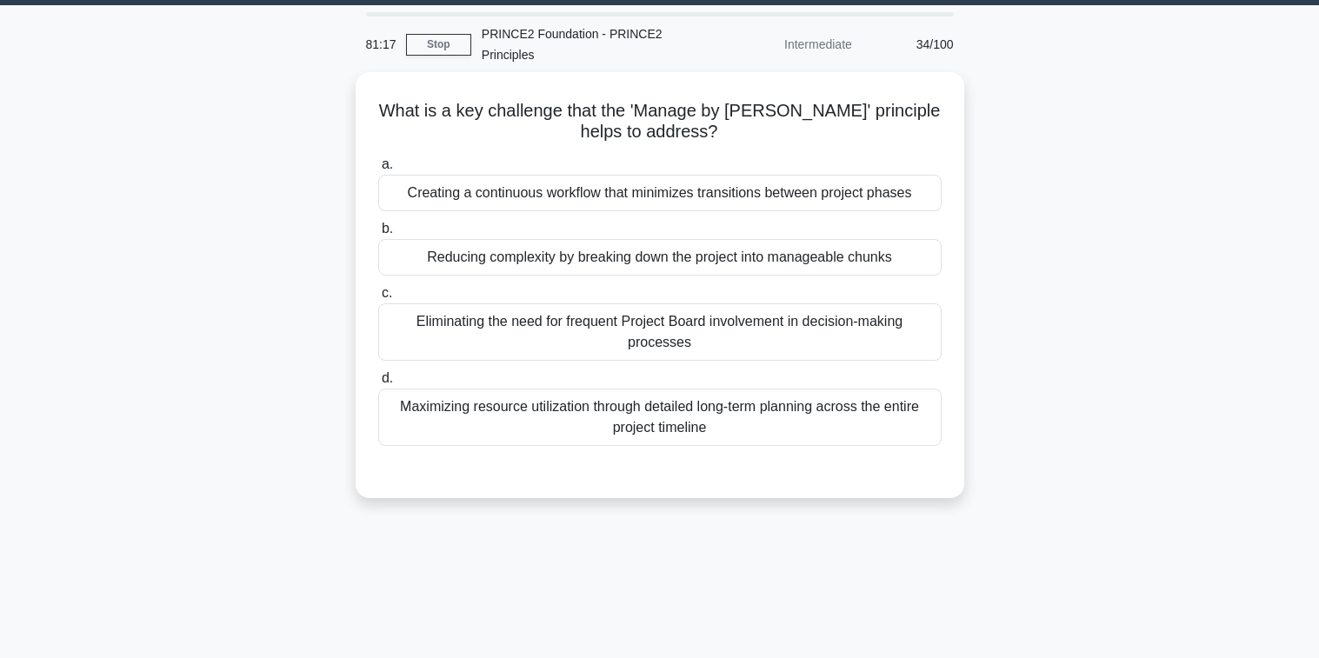
scroll to position [0, 0]
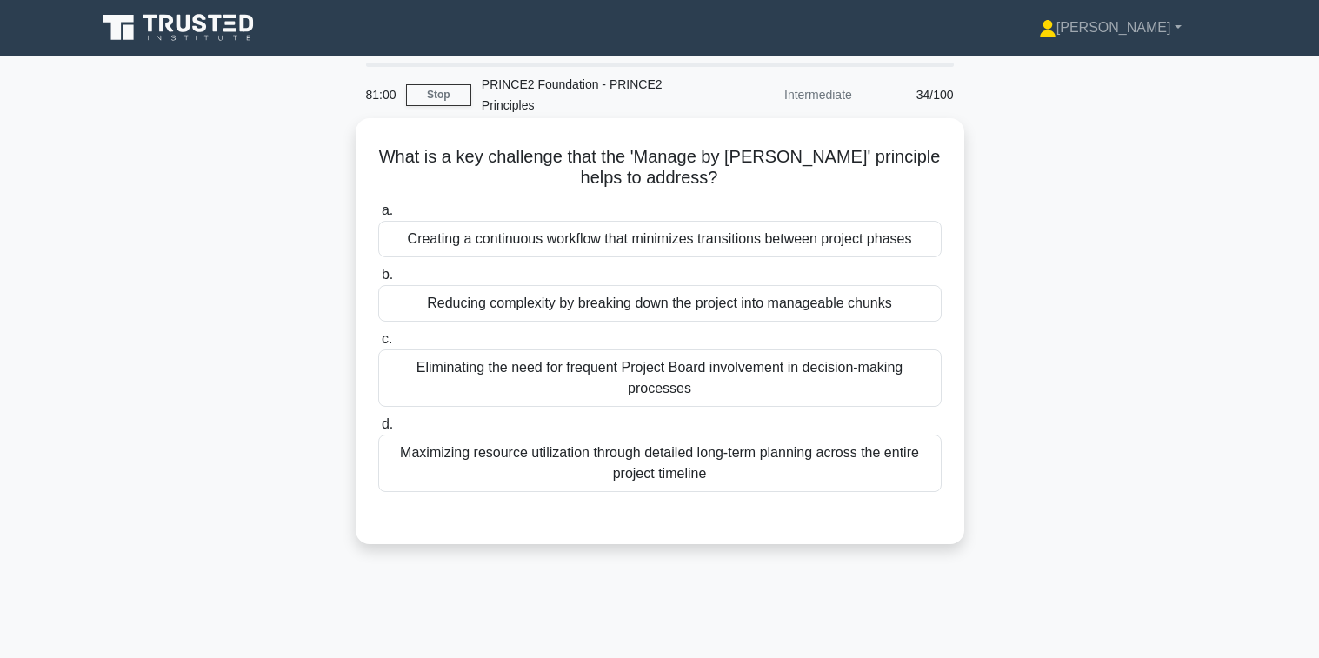
click at [516, 301] on div "Reducing complexity by breaking down the project into manageable chunks" at bounding box center [659, 303] width 563 height 37
click at [378, 281] on input "b. Reducing complexity by breaking down the project into manageable chunks" at bounding box center [378, 275] width 0 height 11
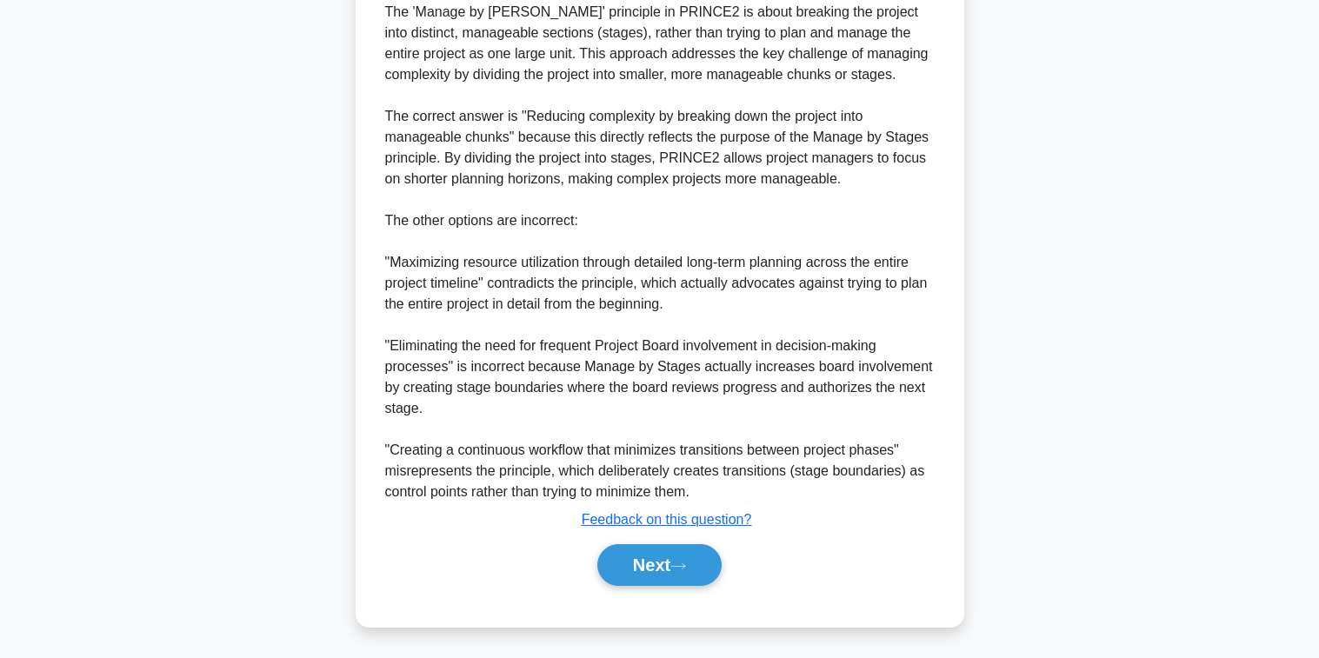
scroll to position [561, 0]
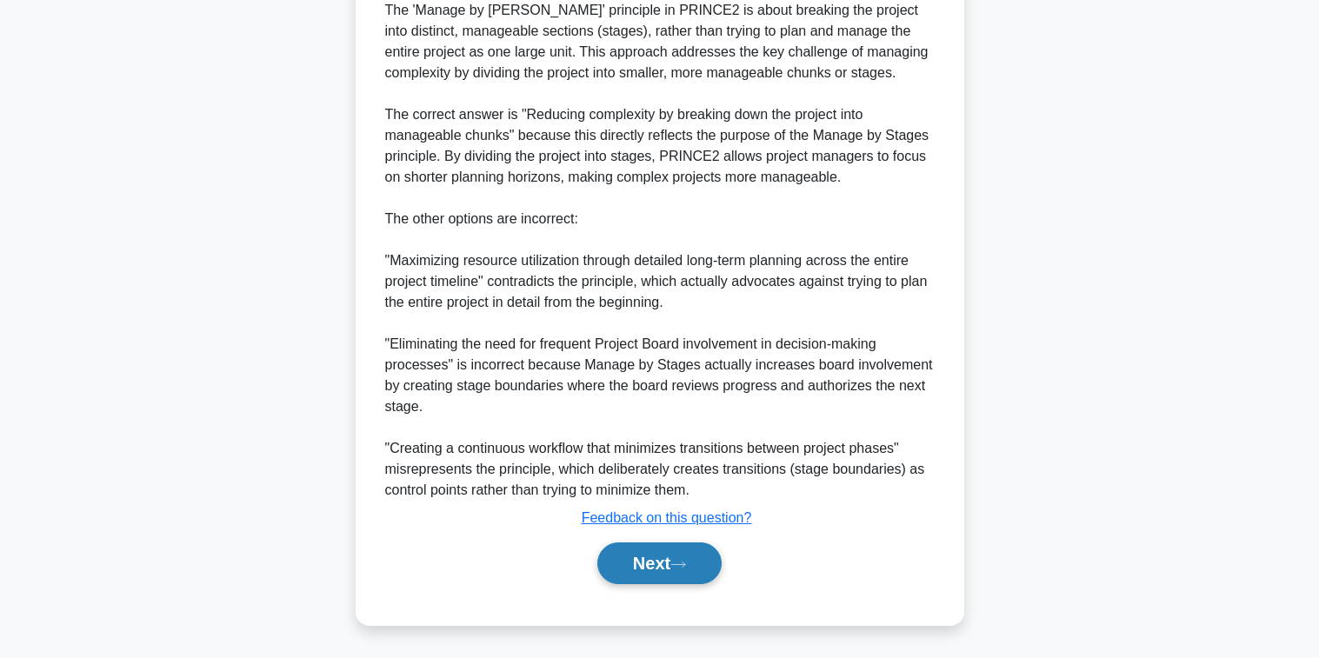
click at [660, 564] on button "Next" at bounding box center [659, 564] width 124 height 42
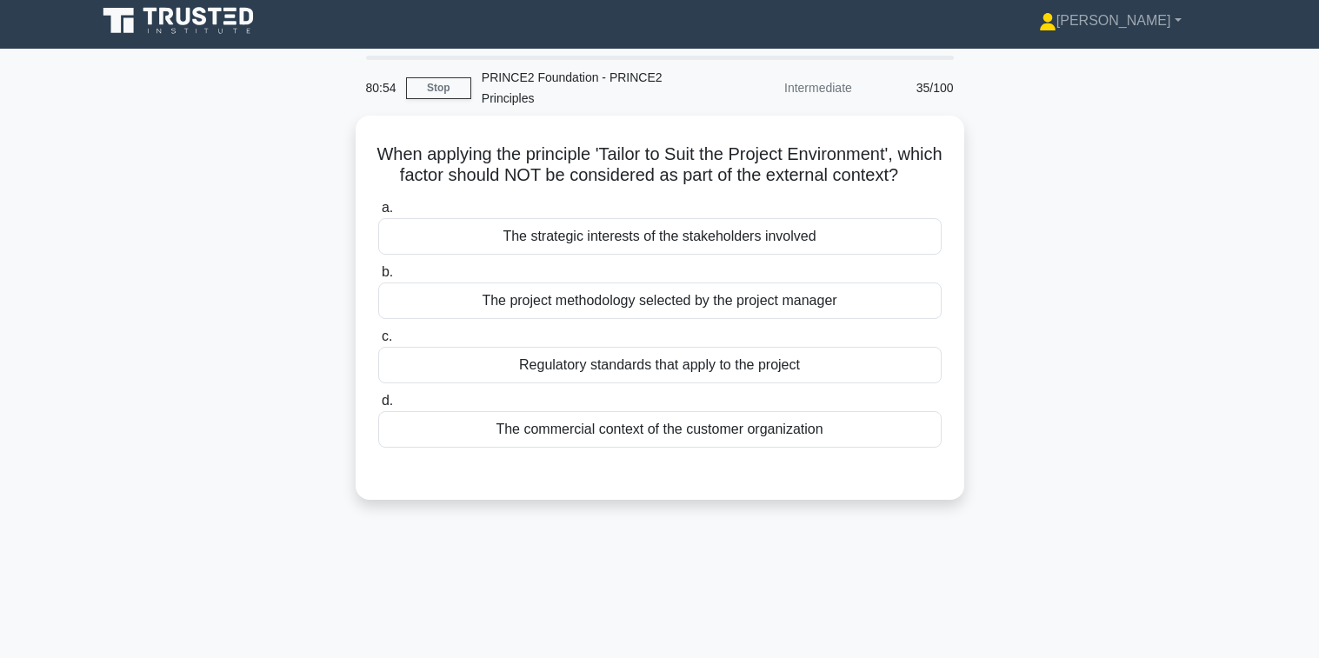
scroll to position [0, 0]
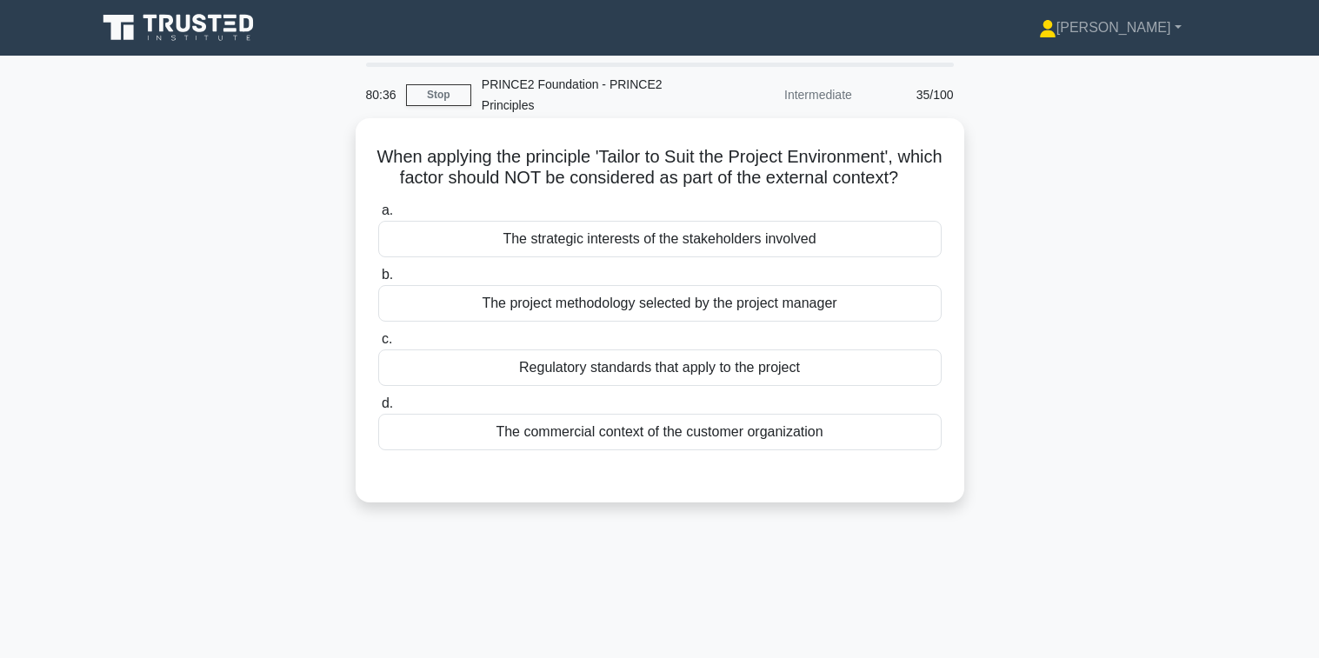
click at [737, 450] on div "The commercial context of the customer organization" at bounding box center [659, 432] width 563 height 37
click at [378, 410] on input "d. The commercial context of the customer organization" at bounding box center [378, 403] width 0 height 11
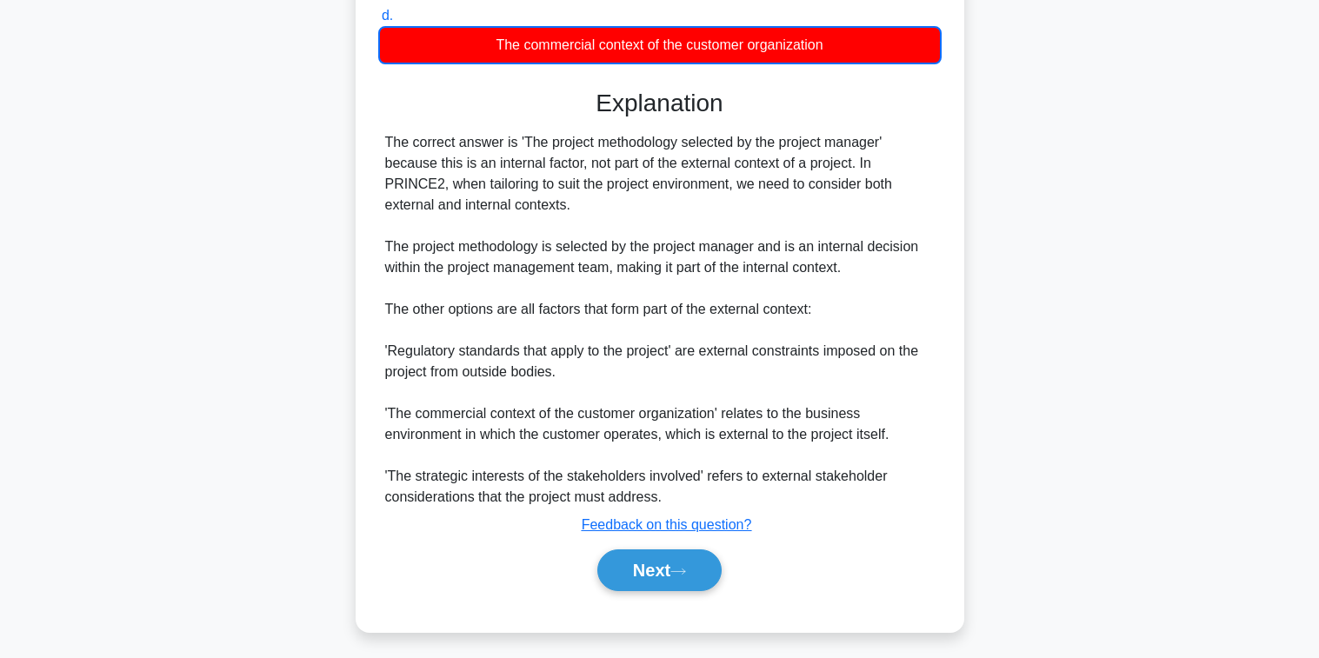
scroll to position [416, 0]
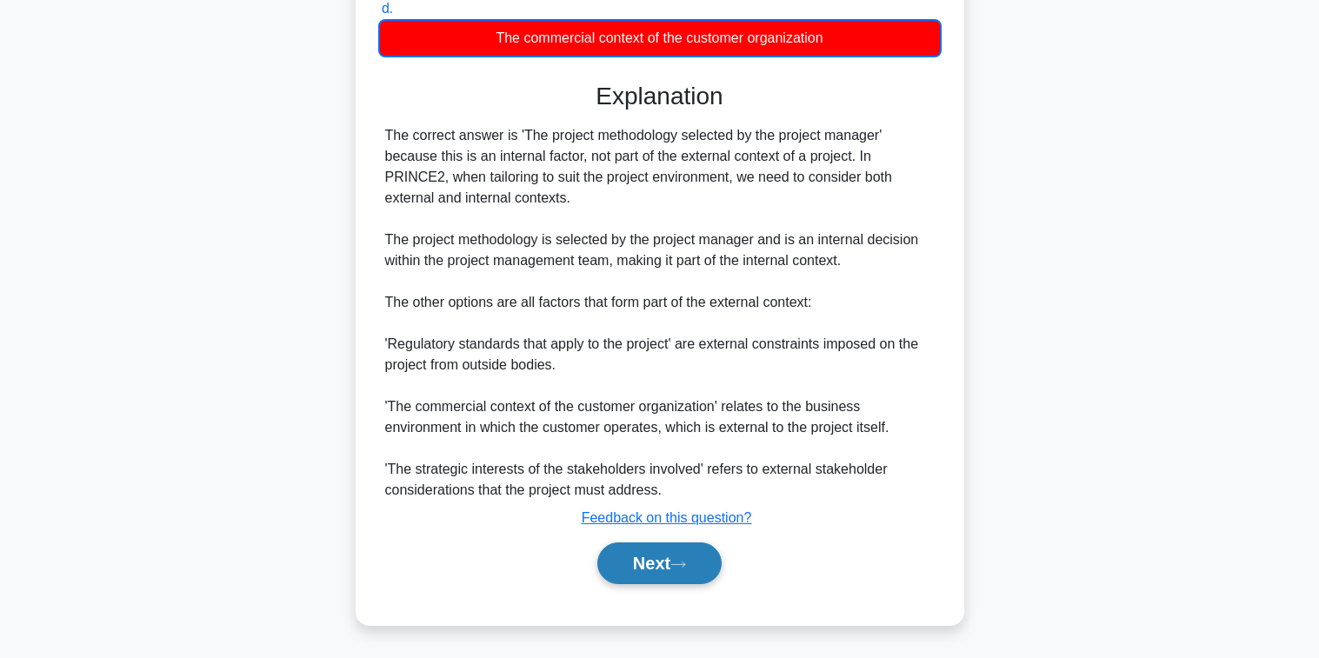
click at [656, 567] on button "Next" at bounding box center [659, 564] width 124 height 42
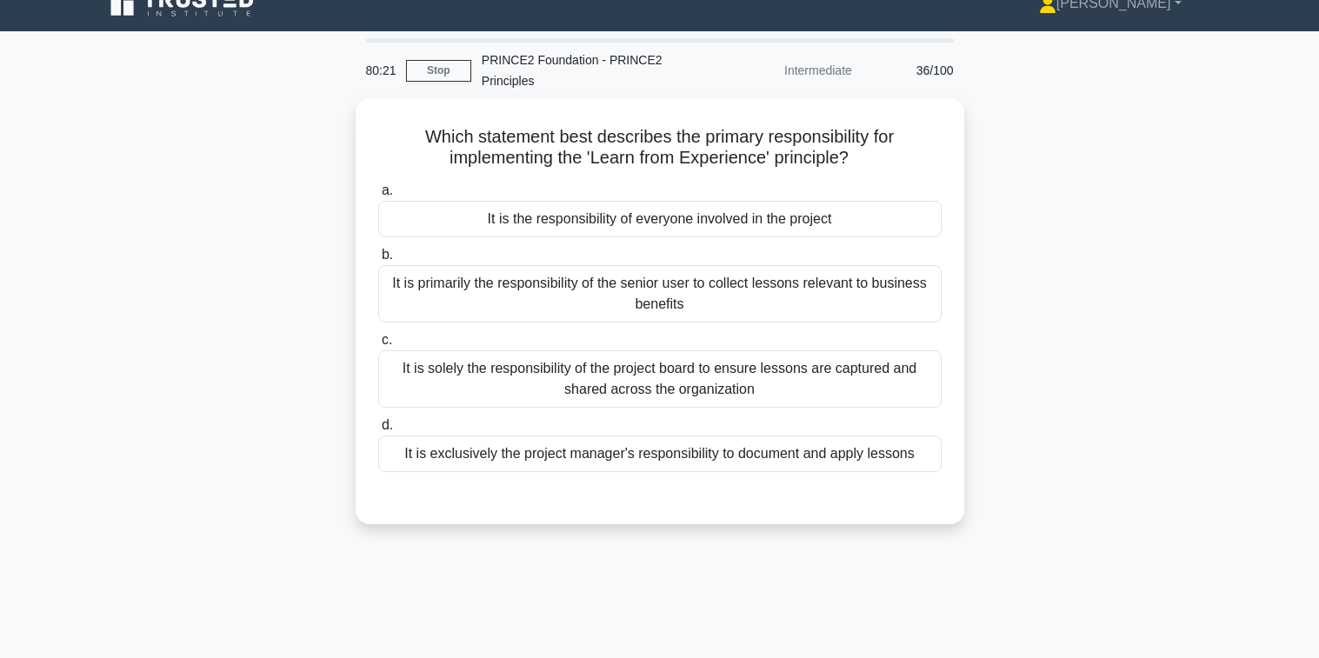
scroll to position [0, 0]
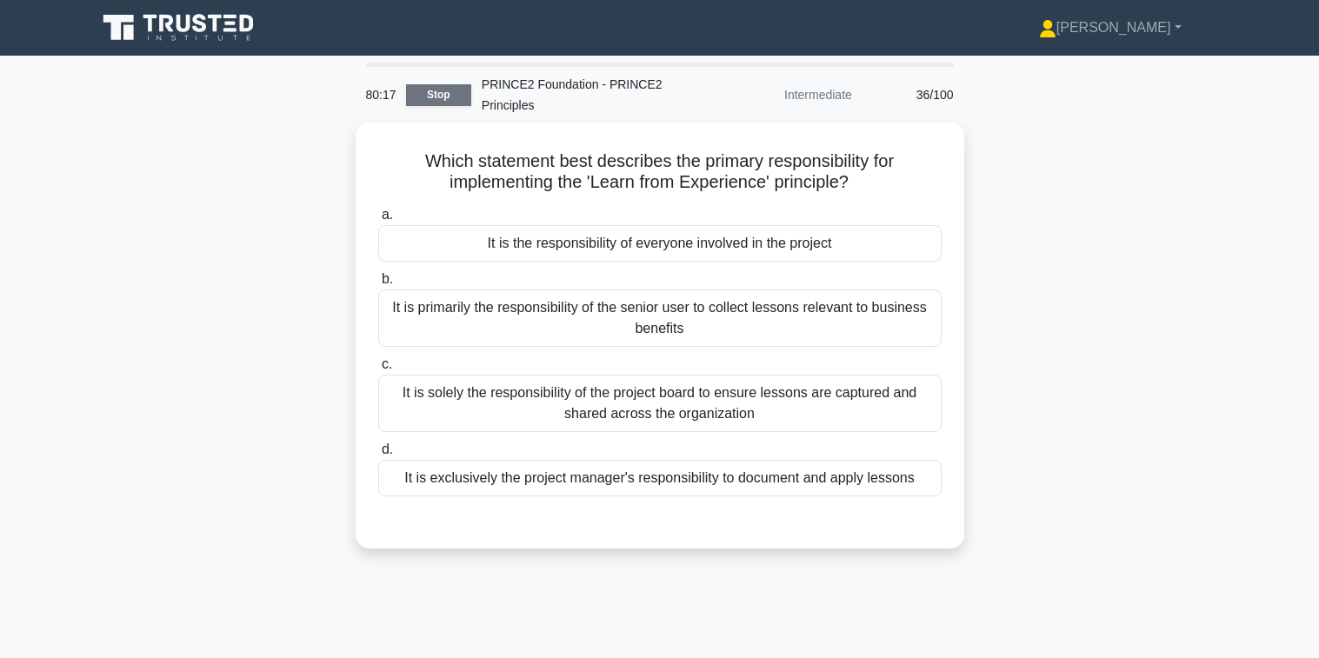
click at [451, 99] on link "Stop" at bounding box center [438, 95] width 65 height 22
